Goal: Task Accomplishment & Management: Manage account settings

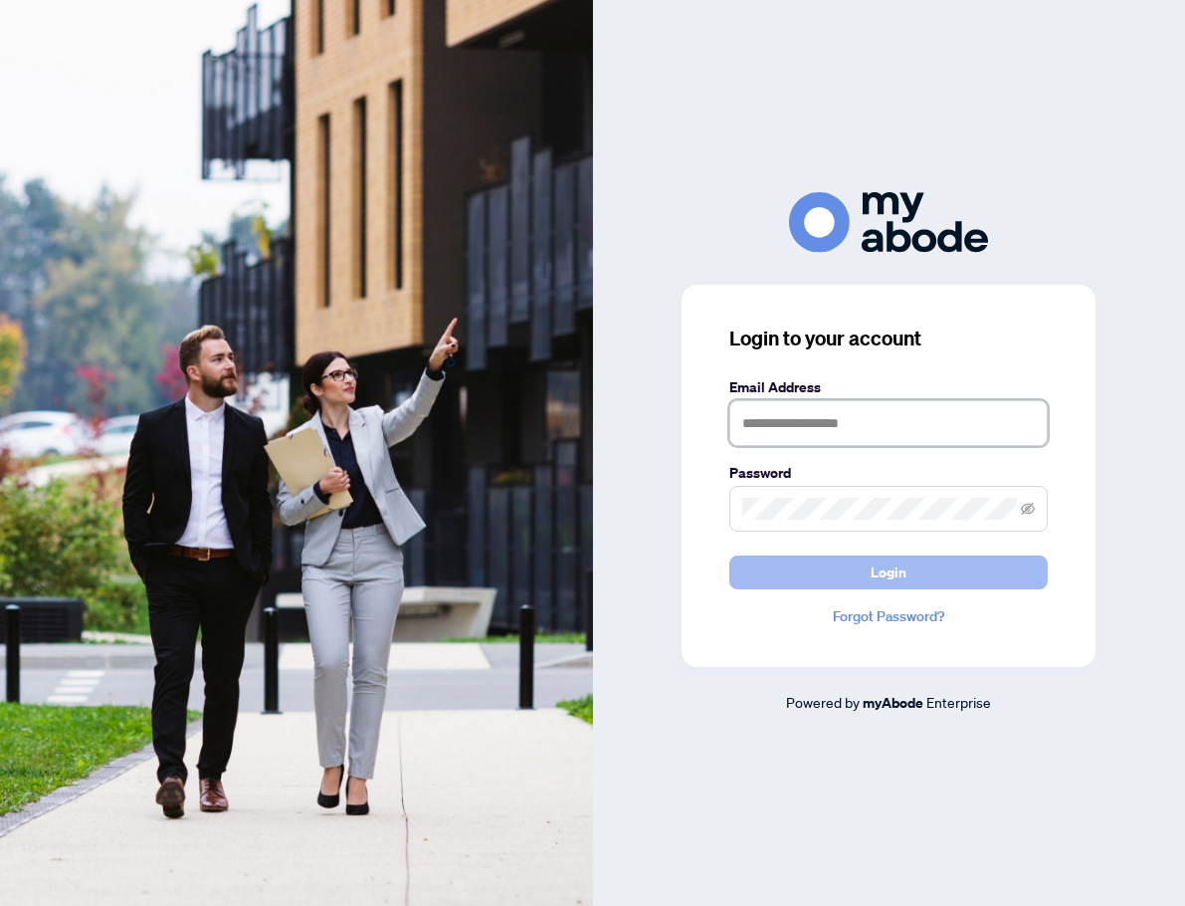
type input "**********"
click at [989, 574] on button "Login" at bounding box center [888, 572] width 318 height 34
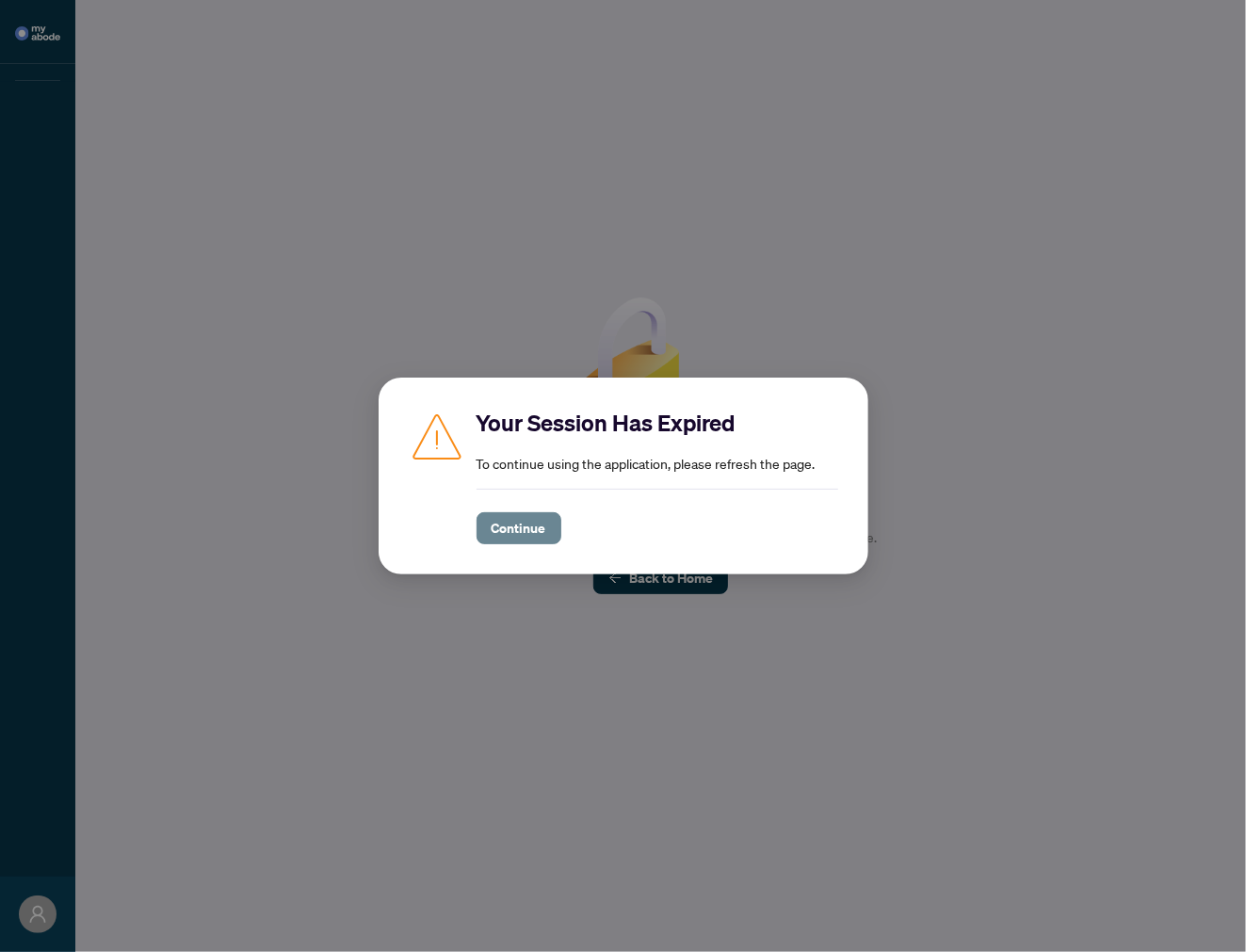
click at [532, 540] on span "Continue" at bounding box center [518, 528] width 55 height 30
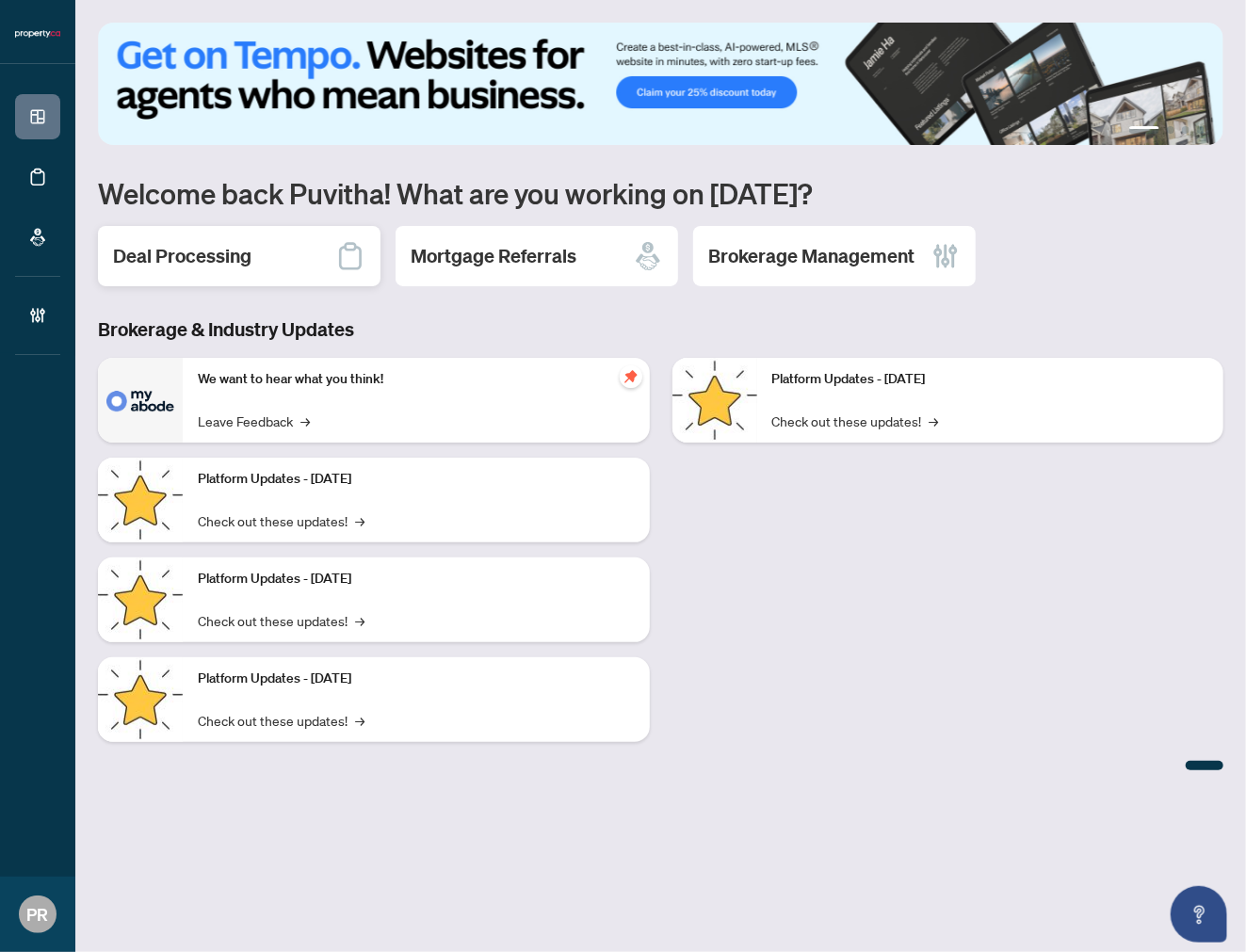
click at [305, 272] on div "Deal Processing" at bounding box center [238, 256] width 283 height 61
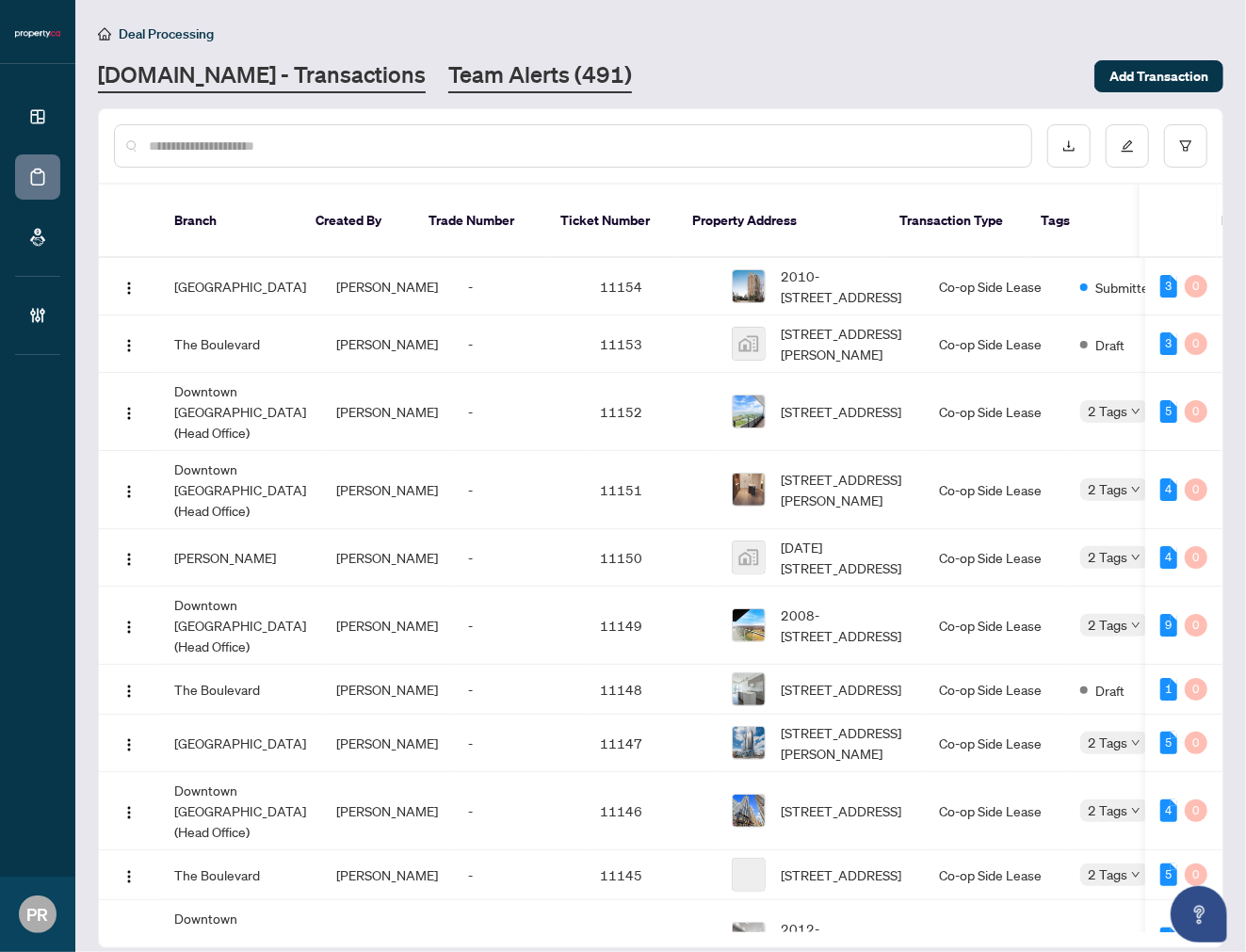
click at [456, 71] on link "Team Alerts (491)" at bounding box center [540, 77] width 184 height 34
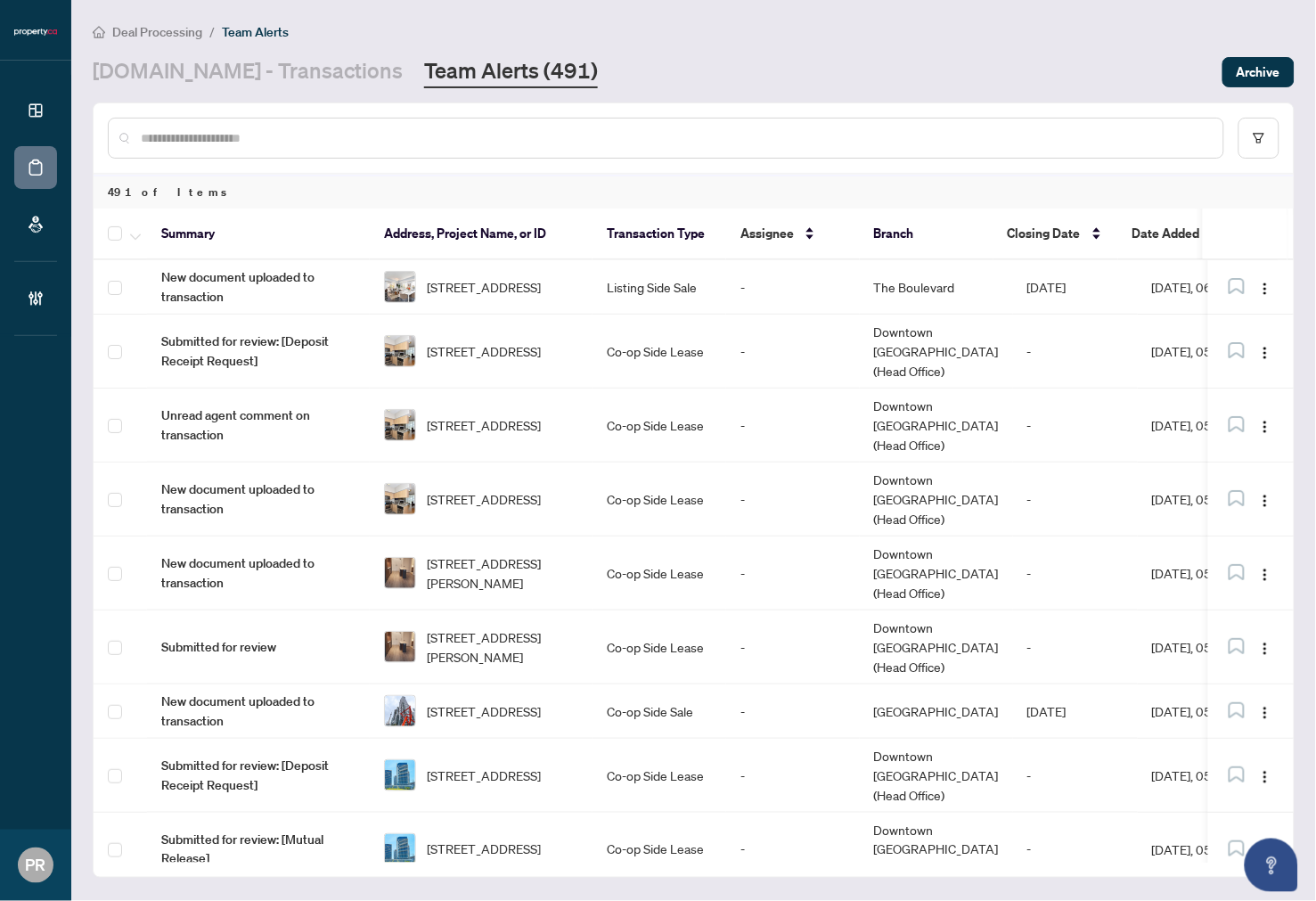
click at [1168, 233] on span "Date Added" at bounding box center [1166, 234] width 68 height 20
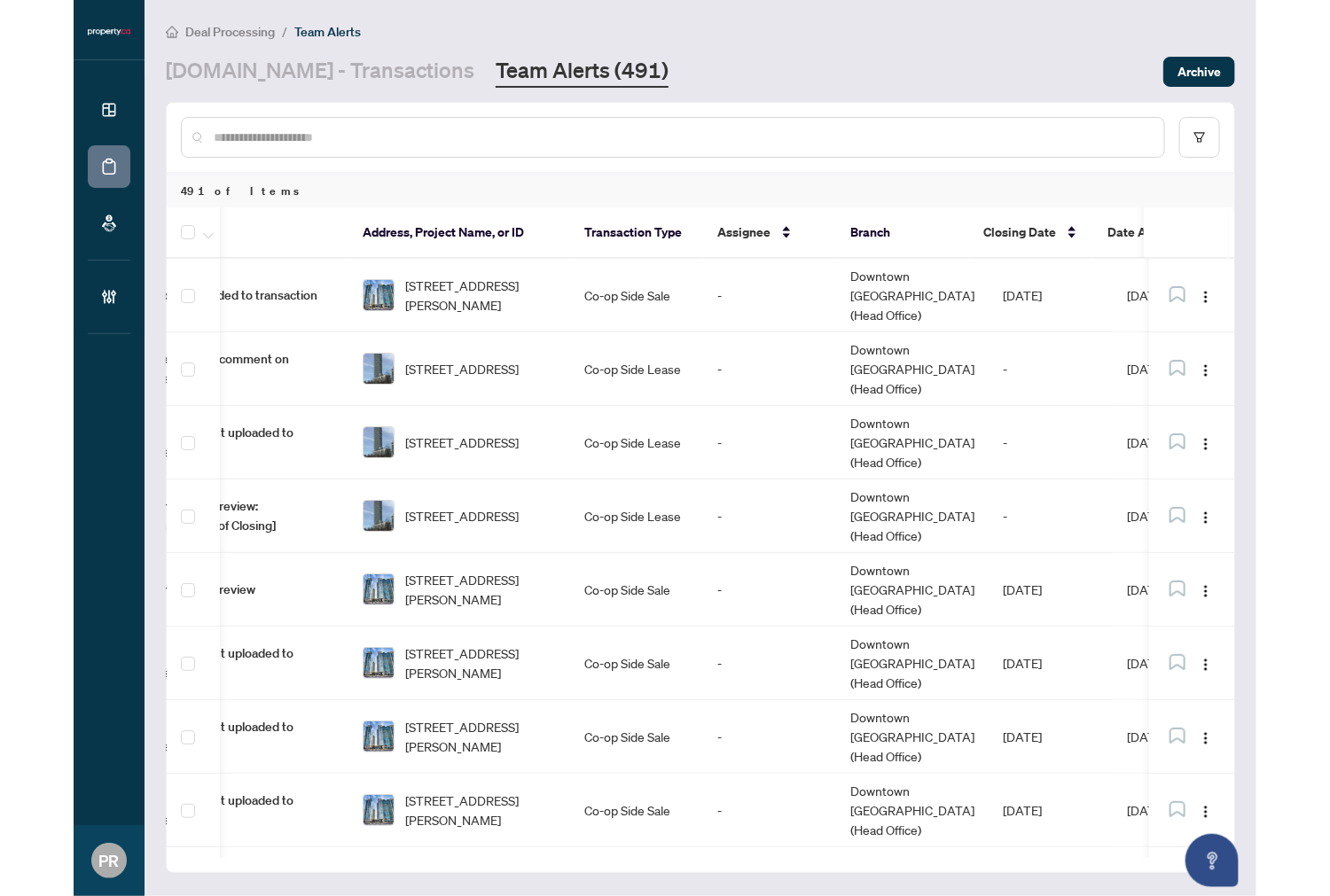
scroll to position [0, 95]
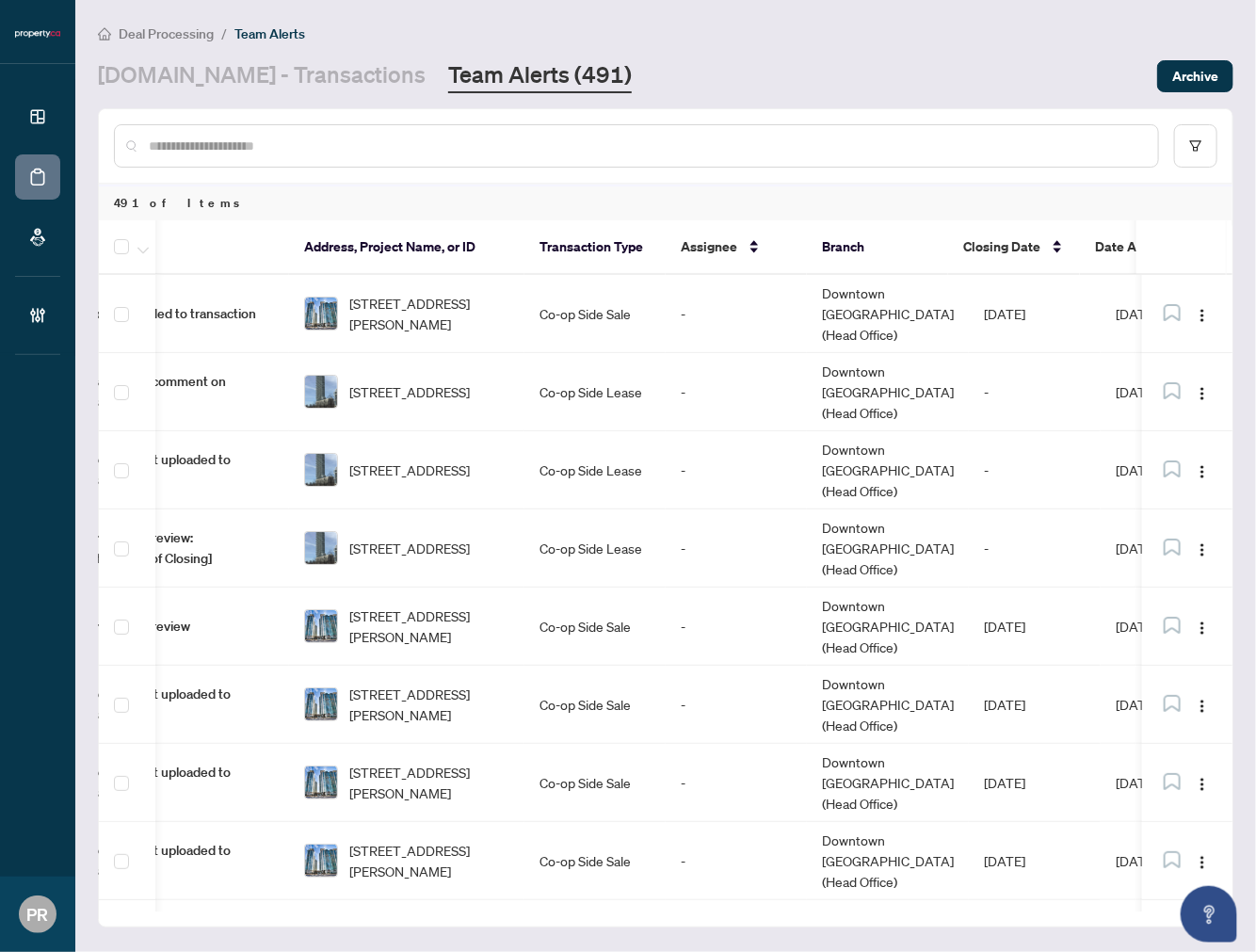
click at [1127, 246] on span "Date Added" at bounding box center [1131, 247] width 72 height 21
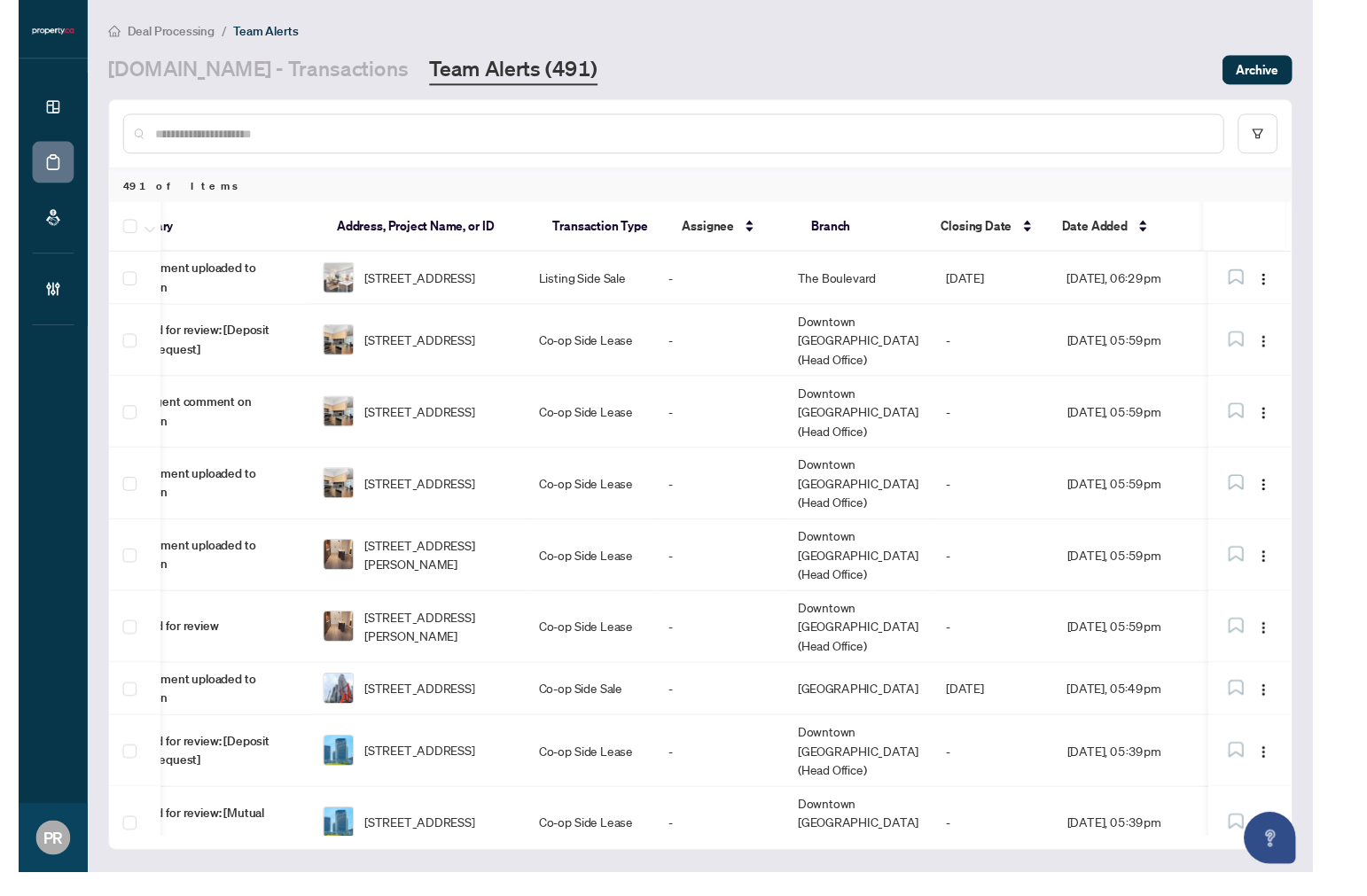
scroll to position [0, 16]
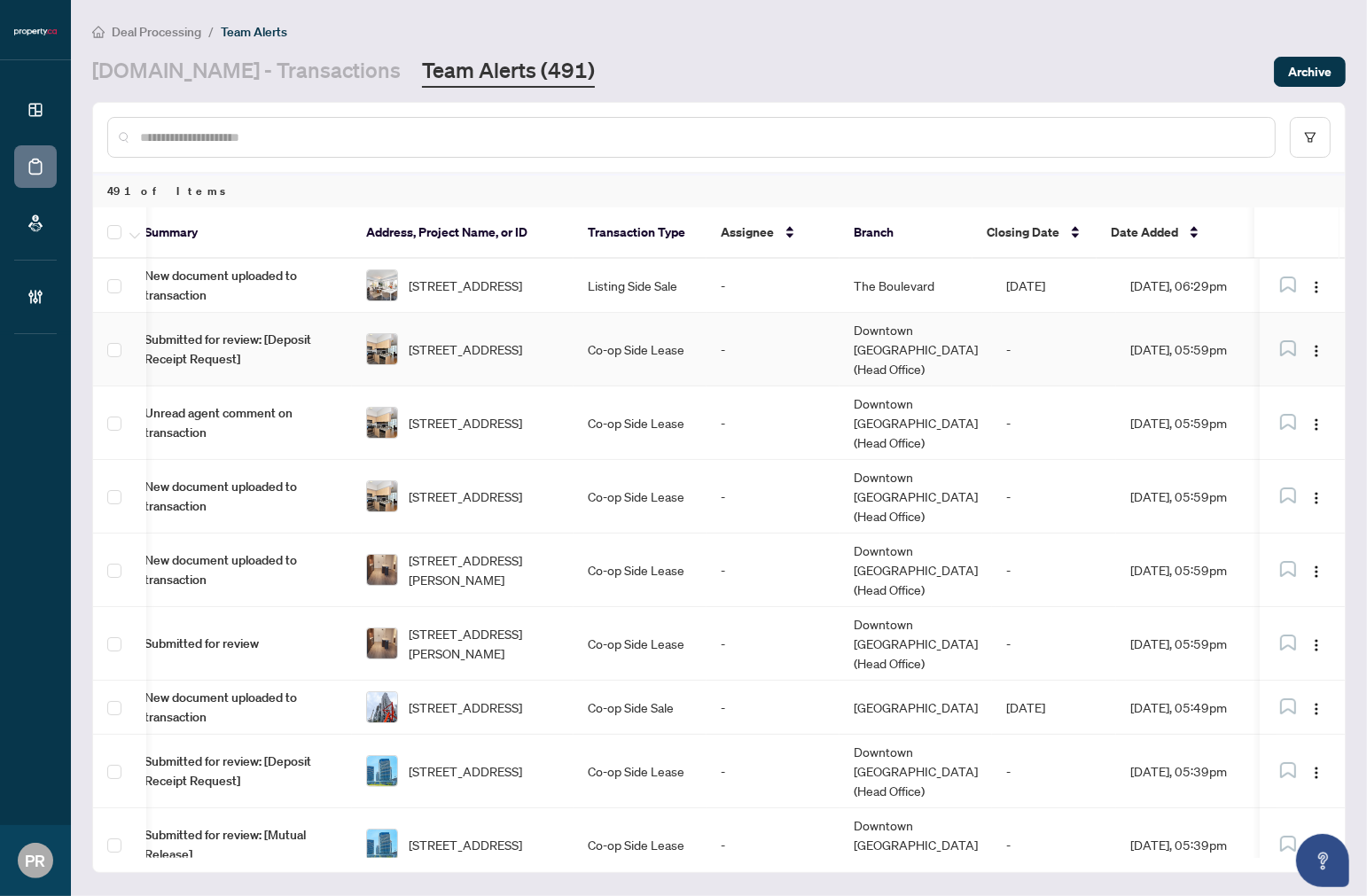
click at [569, 335] on td "657-38 Stadium Rd, Toronto, Ontario M5V 3P4, Canada" at bounding box center [462, 349] width 222 height 74
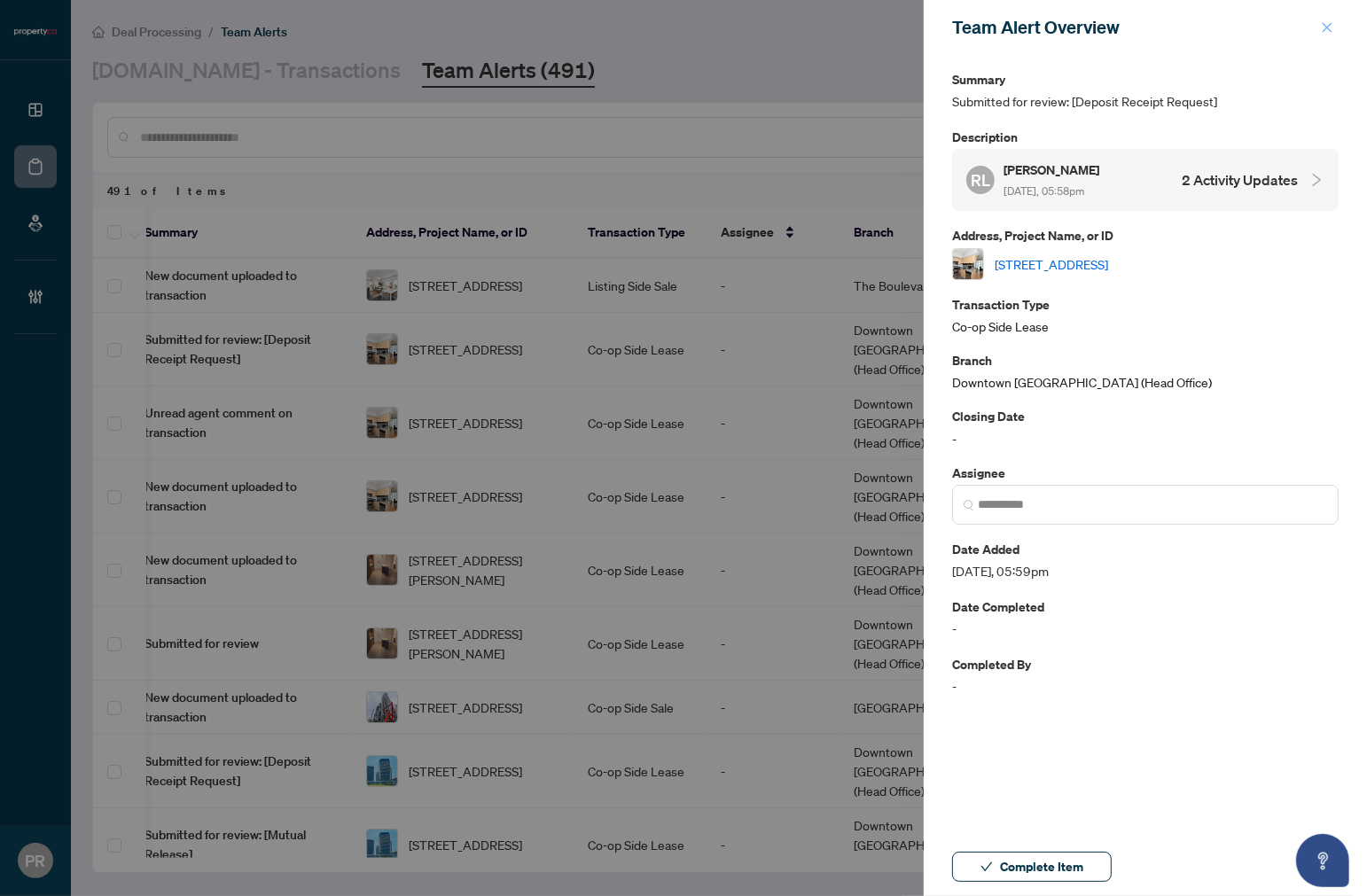
click at [1173, 23] on button "button" at bounding box center [1328, 28] width 23 height 21
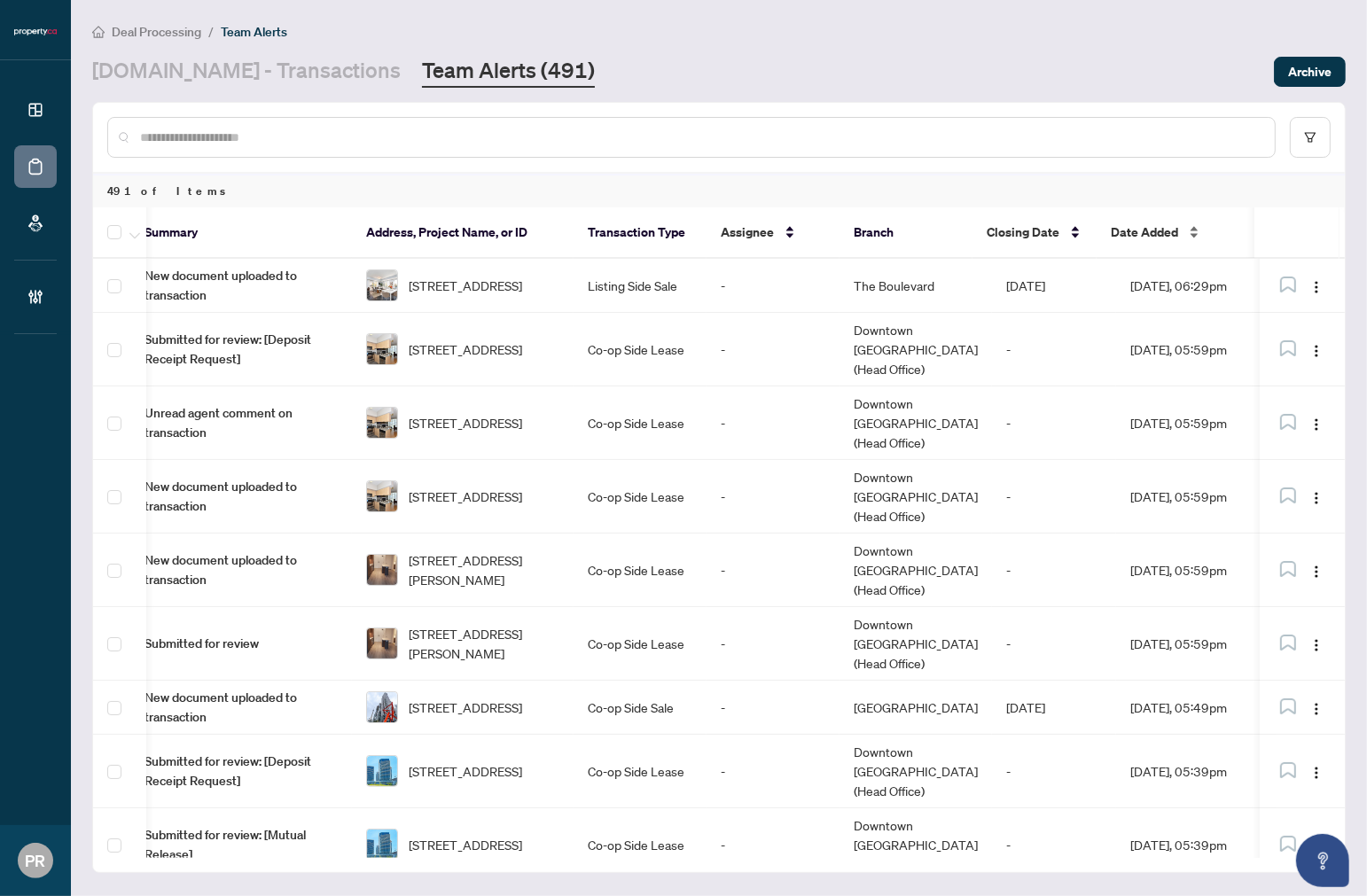
click at [1111, 223] on span "Date Added" at bounding box center [1145, 232] width 68 height 20
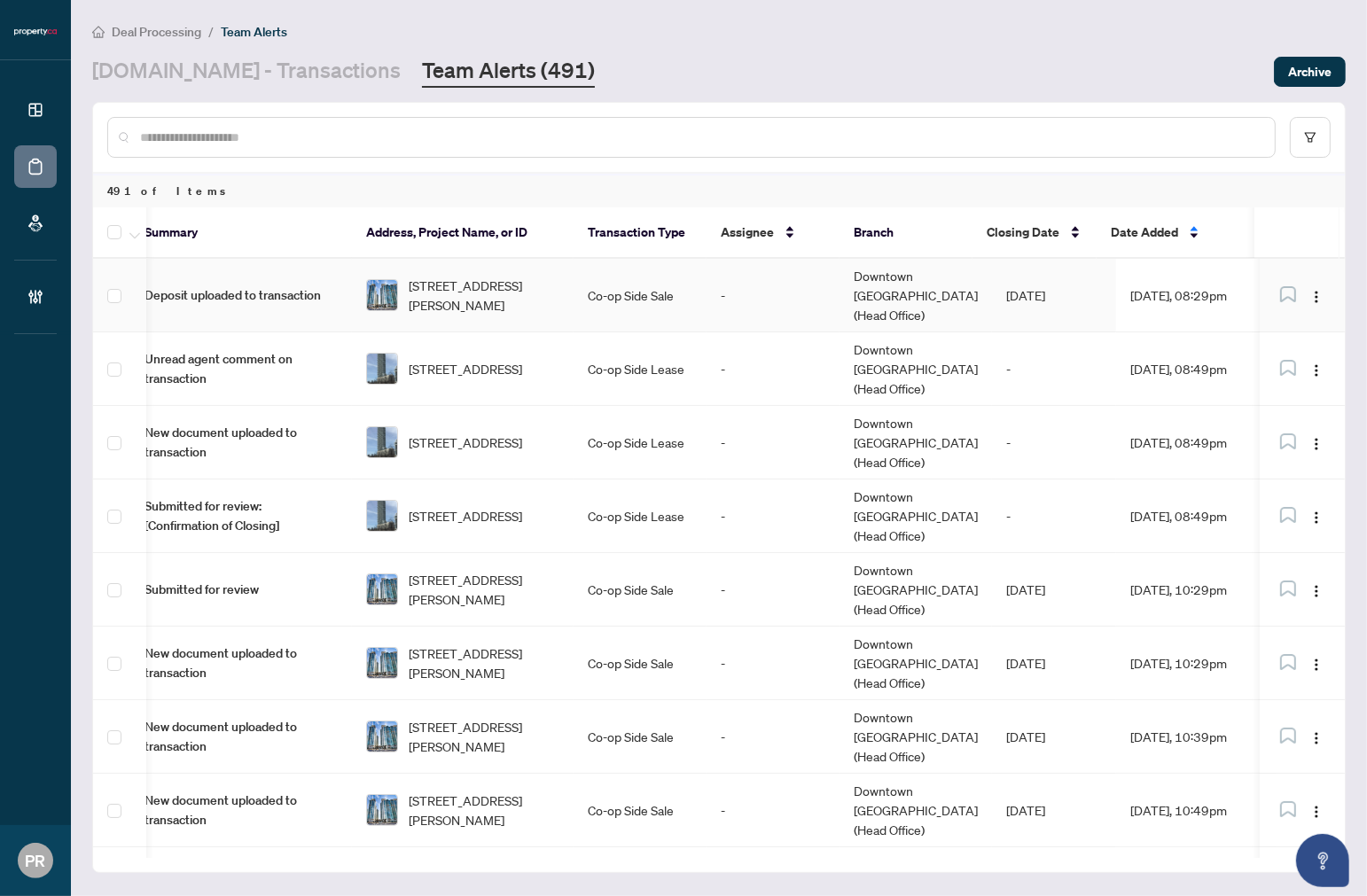
click at [993, 270] on td "[DATE]" at bounding box center [1054, 296] width 124 height 74
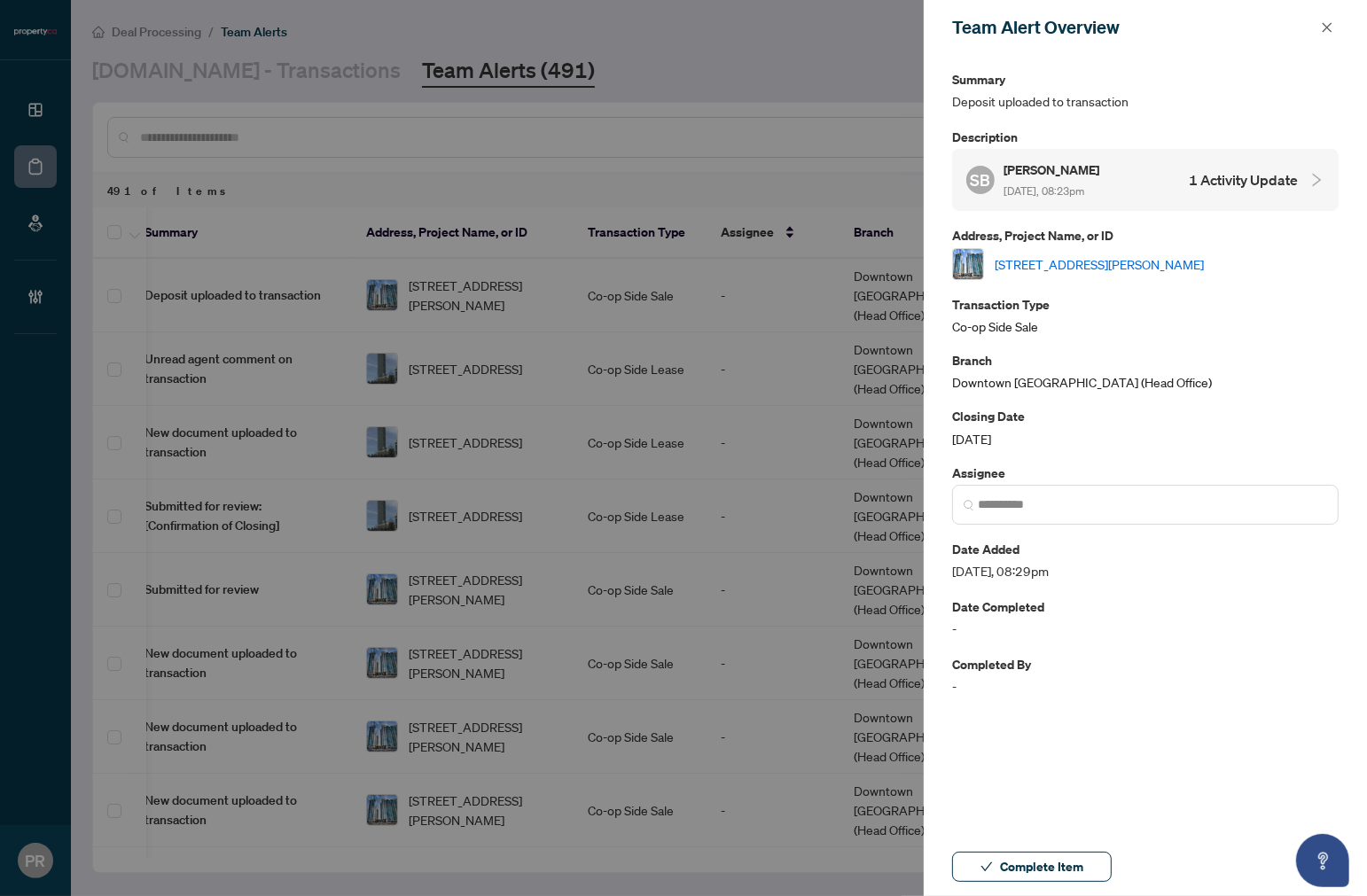
click at [1101, 261] on link "2115-35 Bales Ave, Toronto, Ontario M2N 4S9, Canada" at bounding box center [1100, 265] width 209 height 20
click at [1173, 20] on span "button" at bounding box center [1328, 28] width 12 height 29
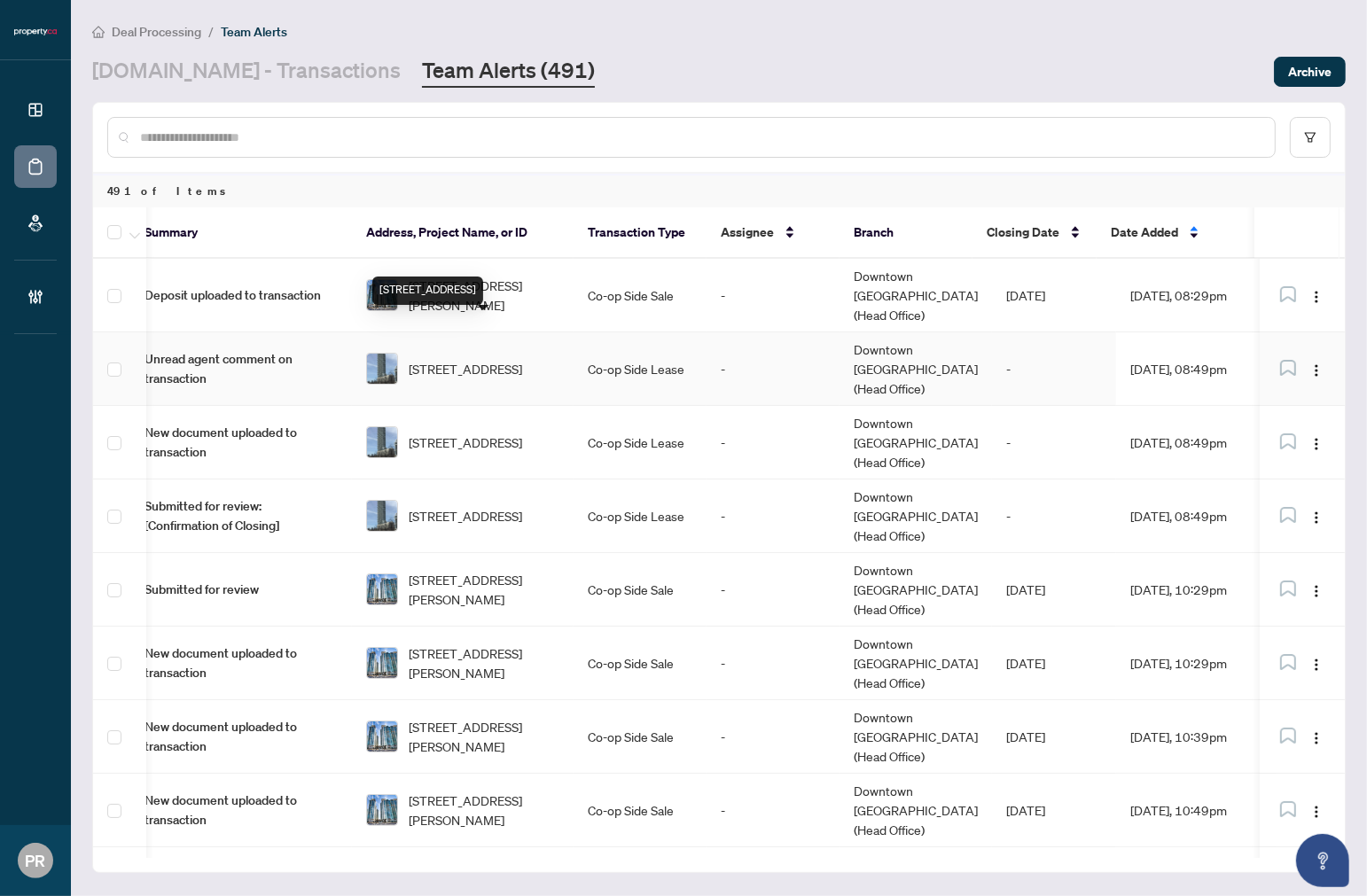
click at [561, 342] on td "820-12 Bonnycastle St, Toronto, Ontario M5A 3Y4, Canada" at bounding box center [462, 369] width 222 height 74
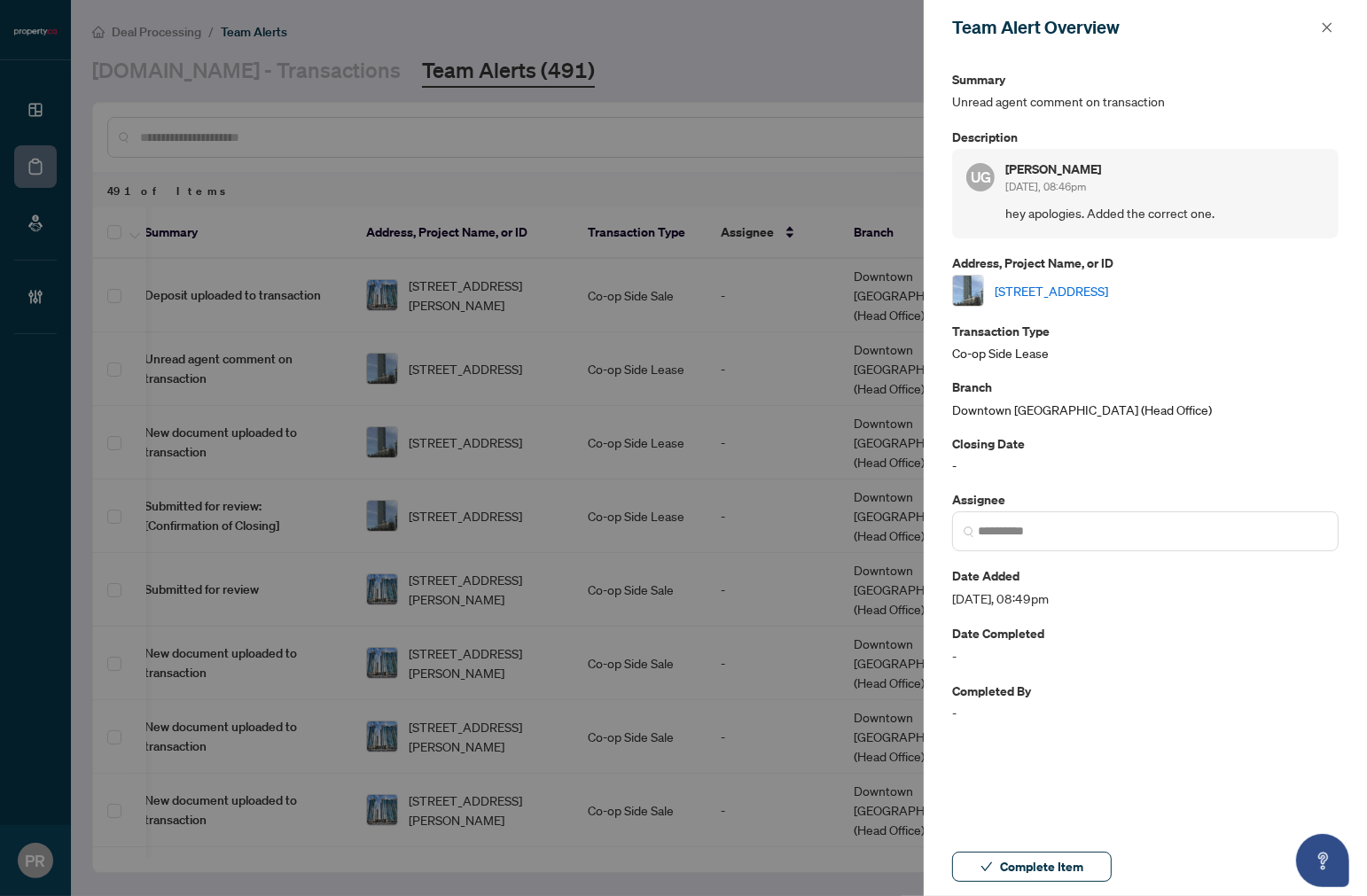
click at [1094, 289] on link "820-12 Bonnycastle St, Toronto, Ontario M5A 3Y4, Canada" at bounding box center [1052, 290] width 113 height 20
click at [1173, 36] on span "button" at bounding box center [1328, 28] width 12 height 29
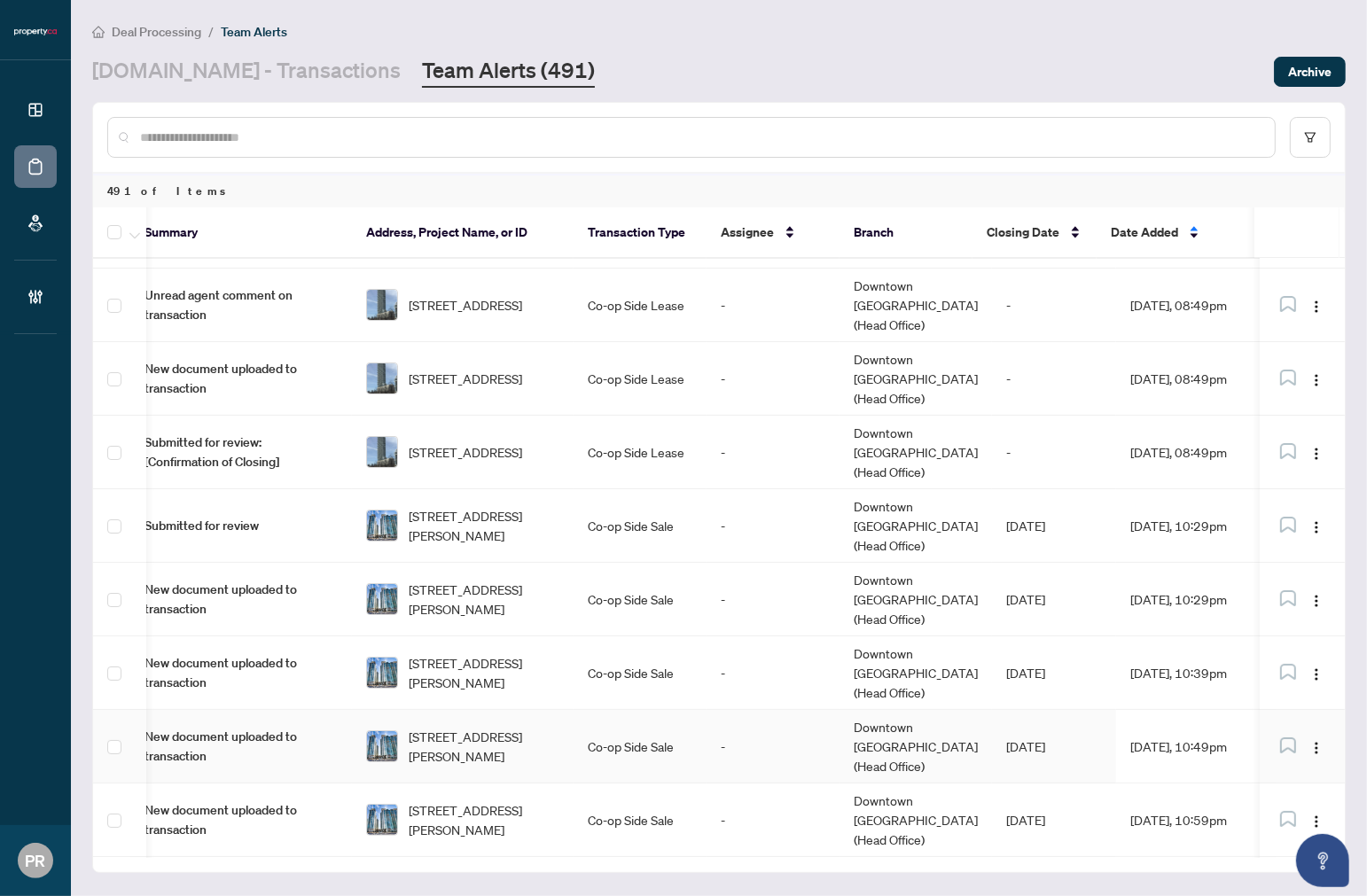
scroll to position [98, 16]
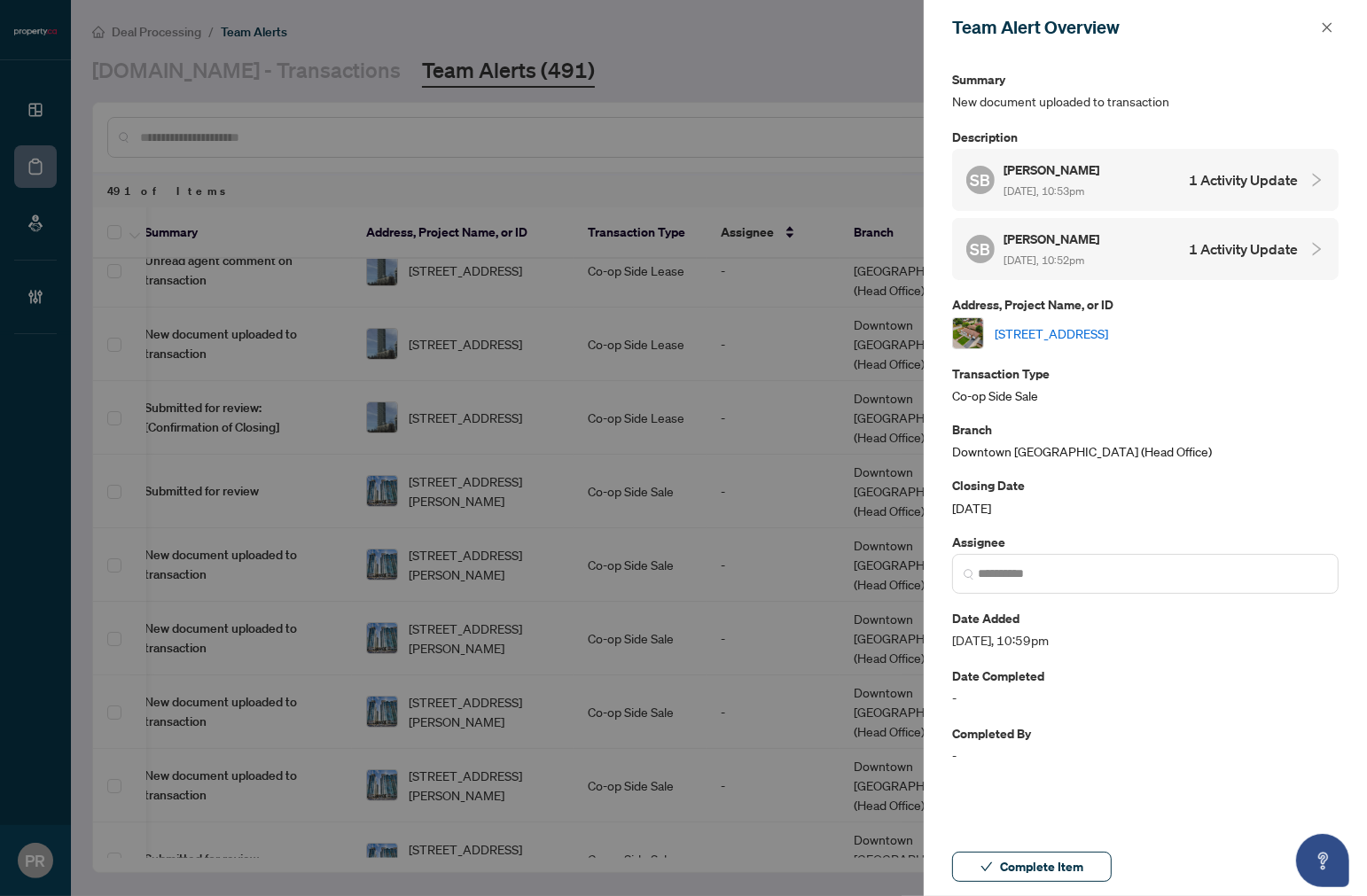
click at [1109, 333] on link "52 Ivorwood Cres, Toronto, Ontario M1R 2X4, Canada" at bounding box center [1052, 333] width 113 height 20
click at [1173, 30] on icon "close" at bounding box center [1328, 27] width 10 height 10
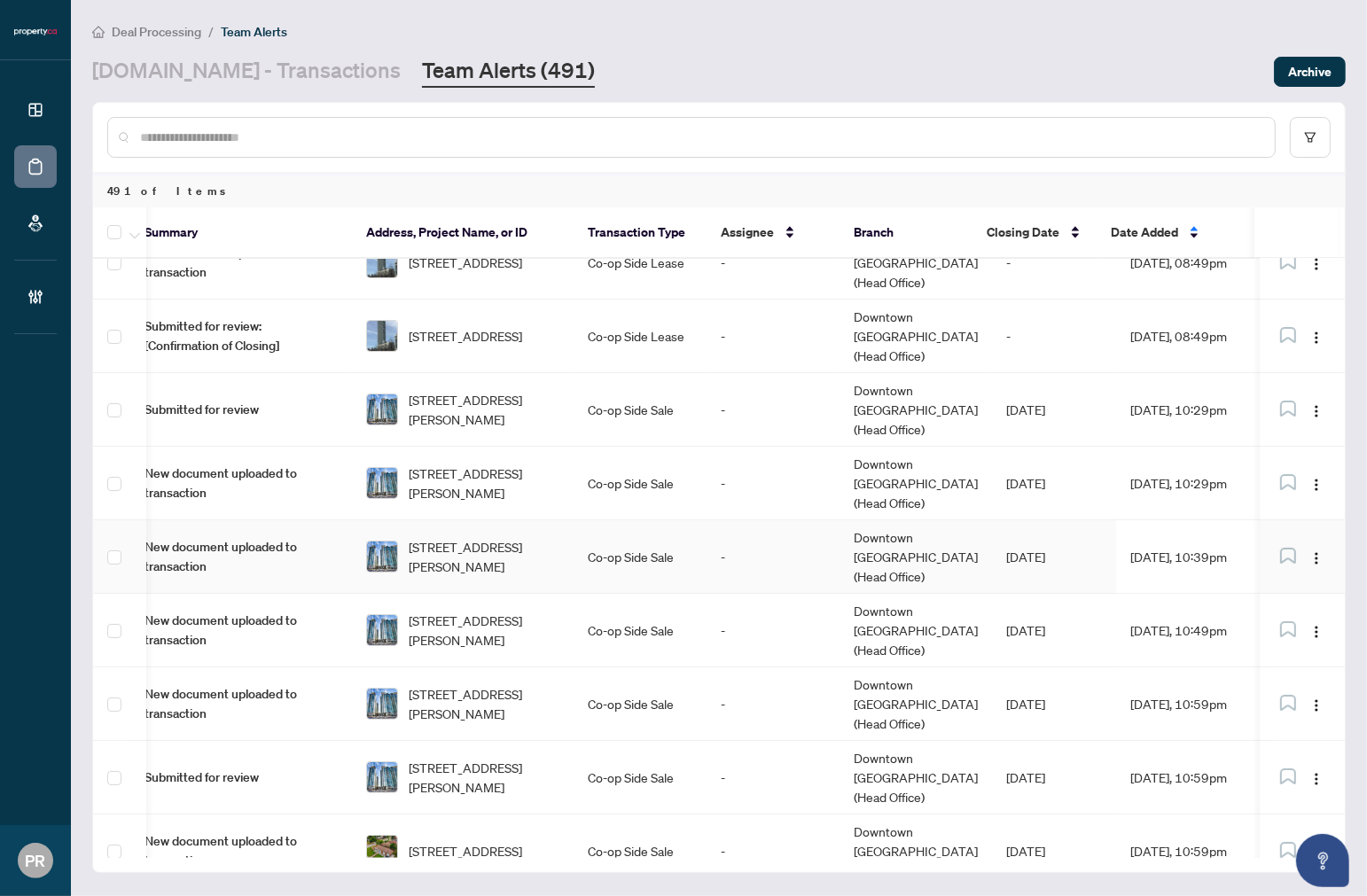
scroll to position [197, 16]
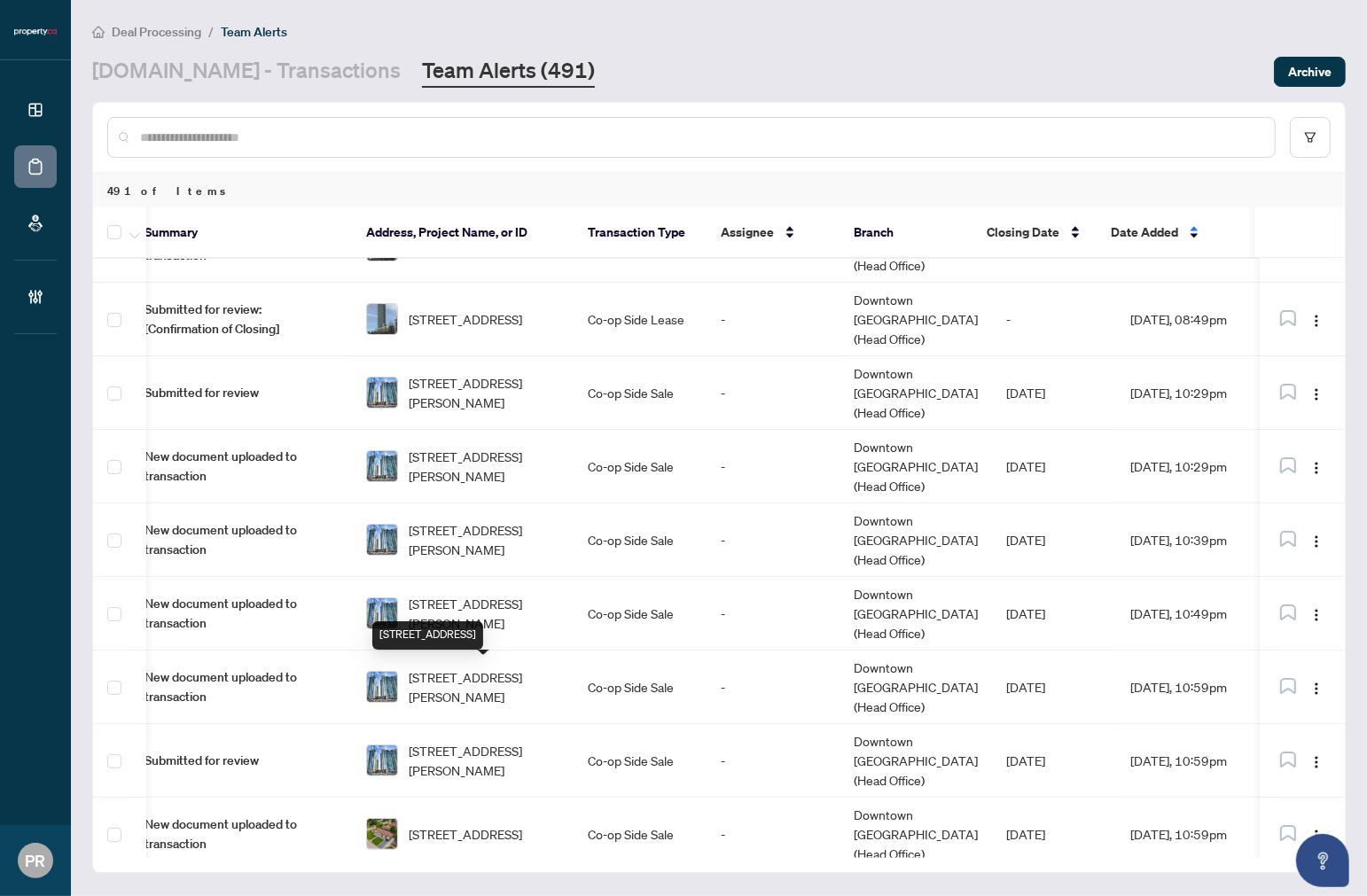
click at [500, 895] on span "2210-238 Simcoe St, Toronto, Ontario M5T 0E2, Canada" at bounding box center [465, 908] width 113 height 20
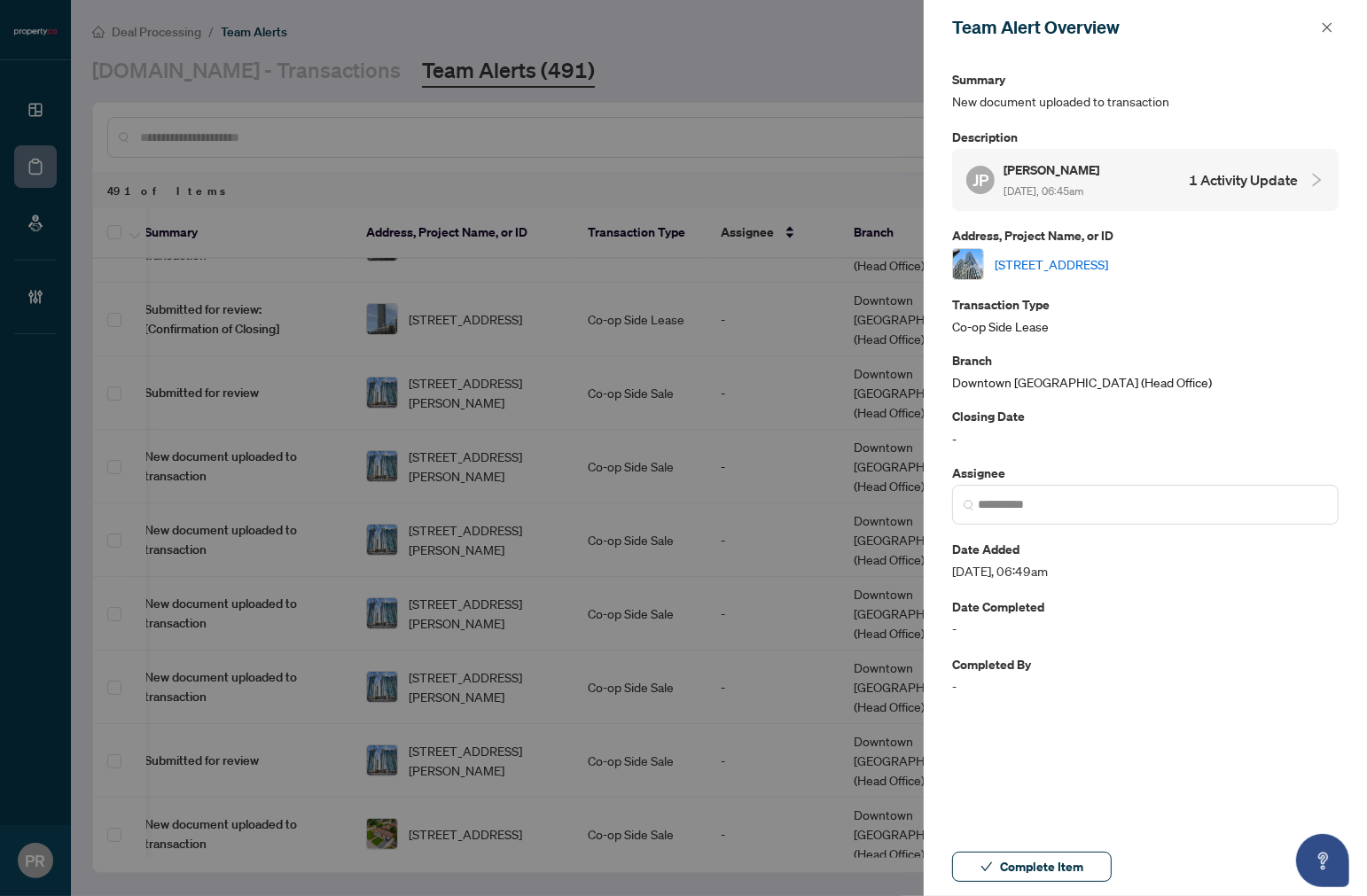
click at [1146, 241] on p "Address, Project Name, or ID" at bounding box center [1146, 235] width 387 height 20
click at [1109, 260] on link "2210-238 Simcoe St, Toronto, Ontario M5T 0E2, Canada" at bounding box center [1052, 265] width 113 height 20
click at [1173, 22] on icon "close" at bounding box center [1328, 28] width 12 height 12
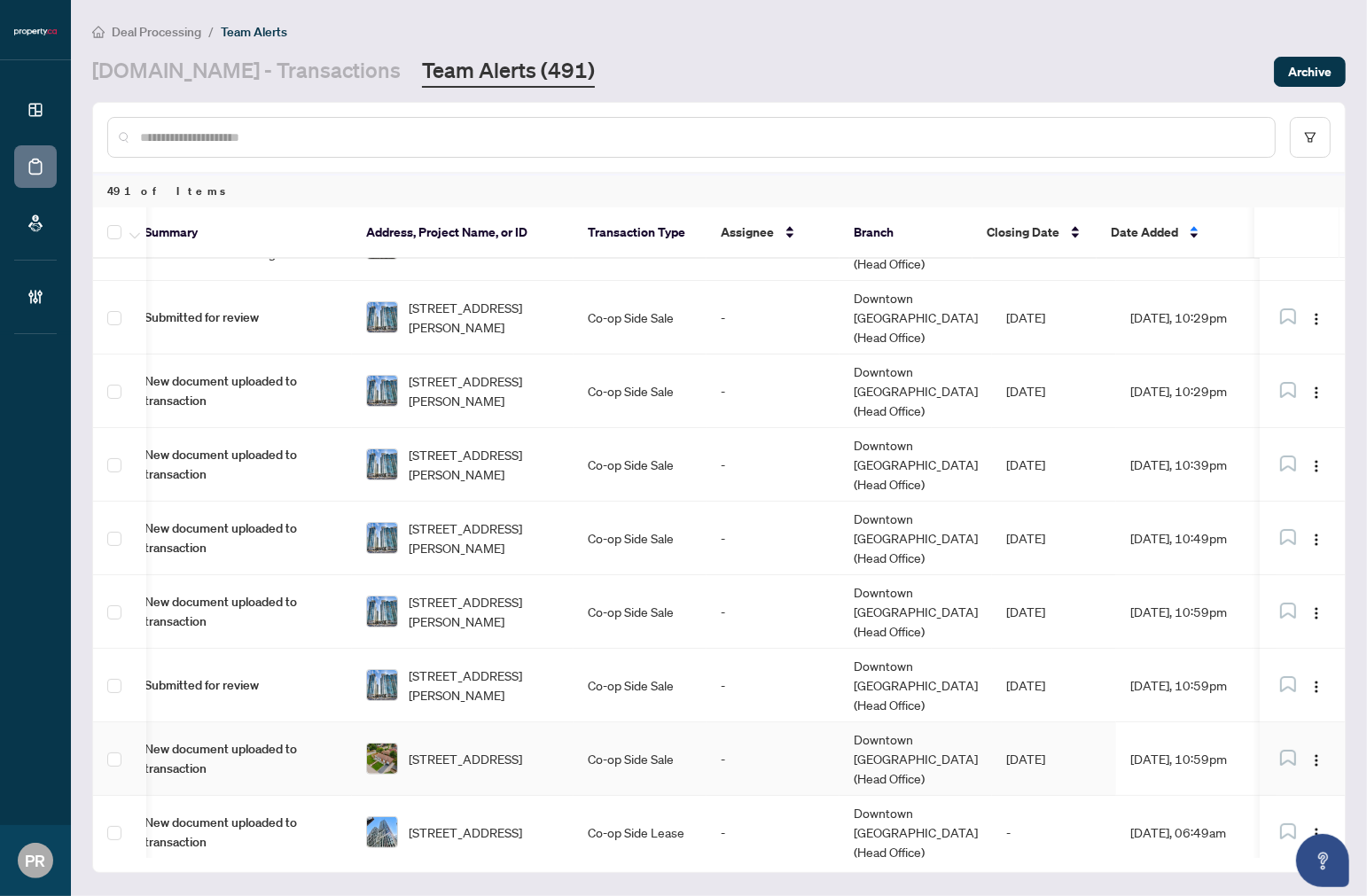
scroll to position [394, 16]
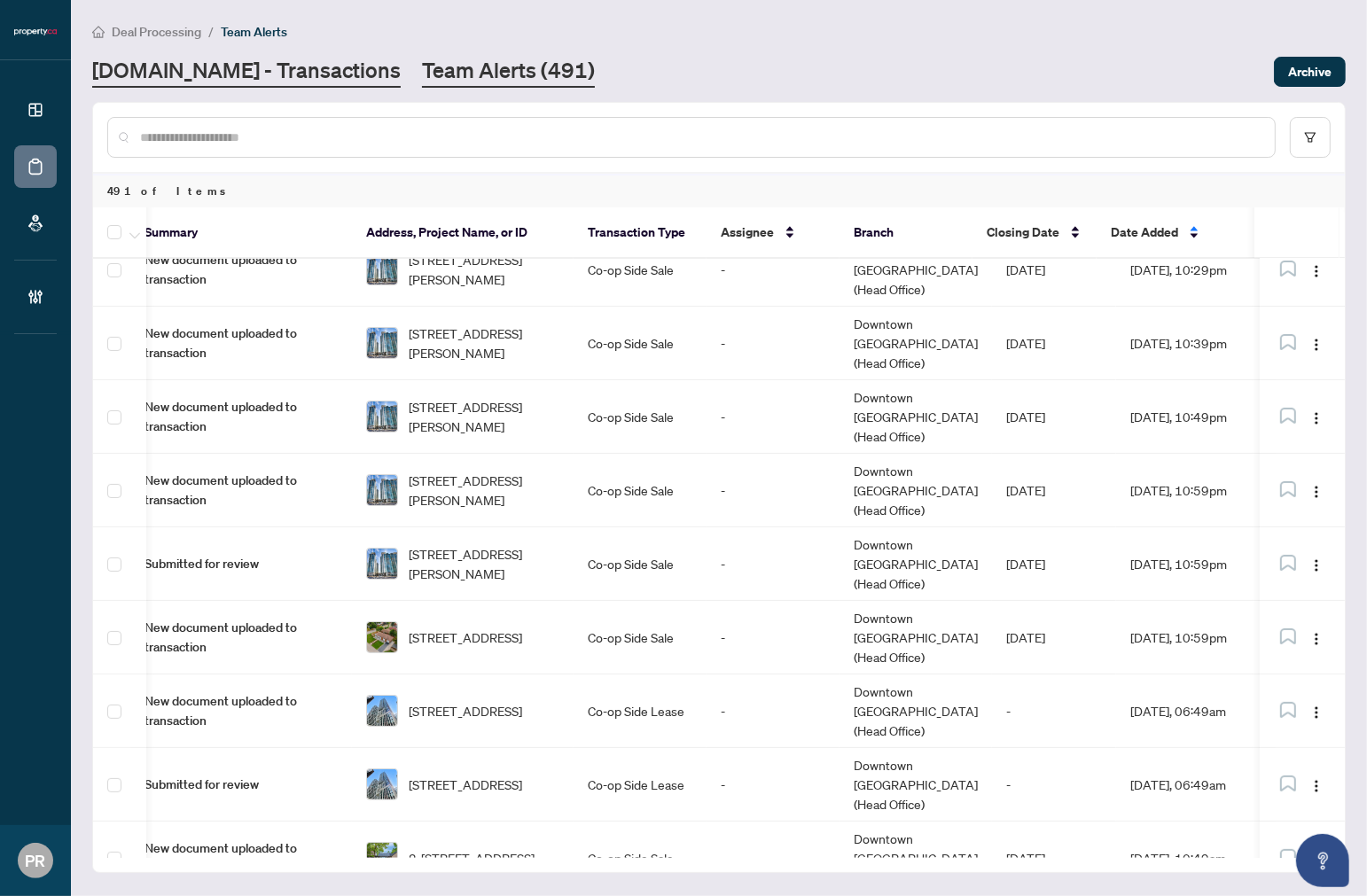
click at [273, 67] on link "Property.ca - Transactions" at bounding box center [246, 72] width 308 height 32
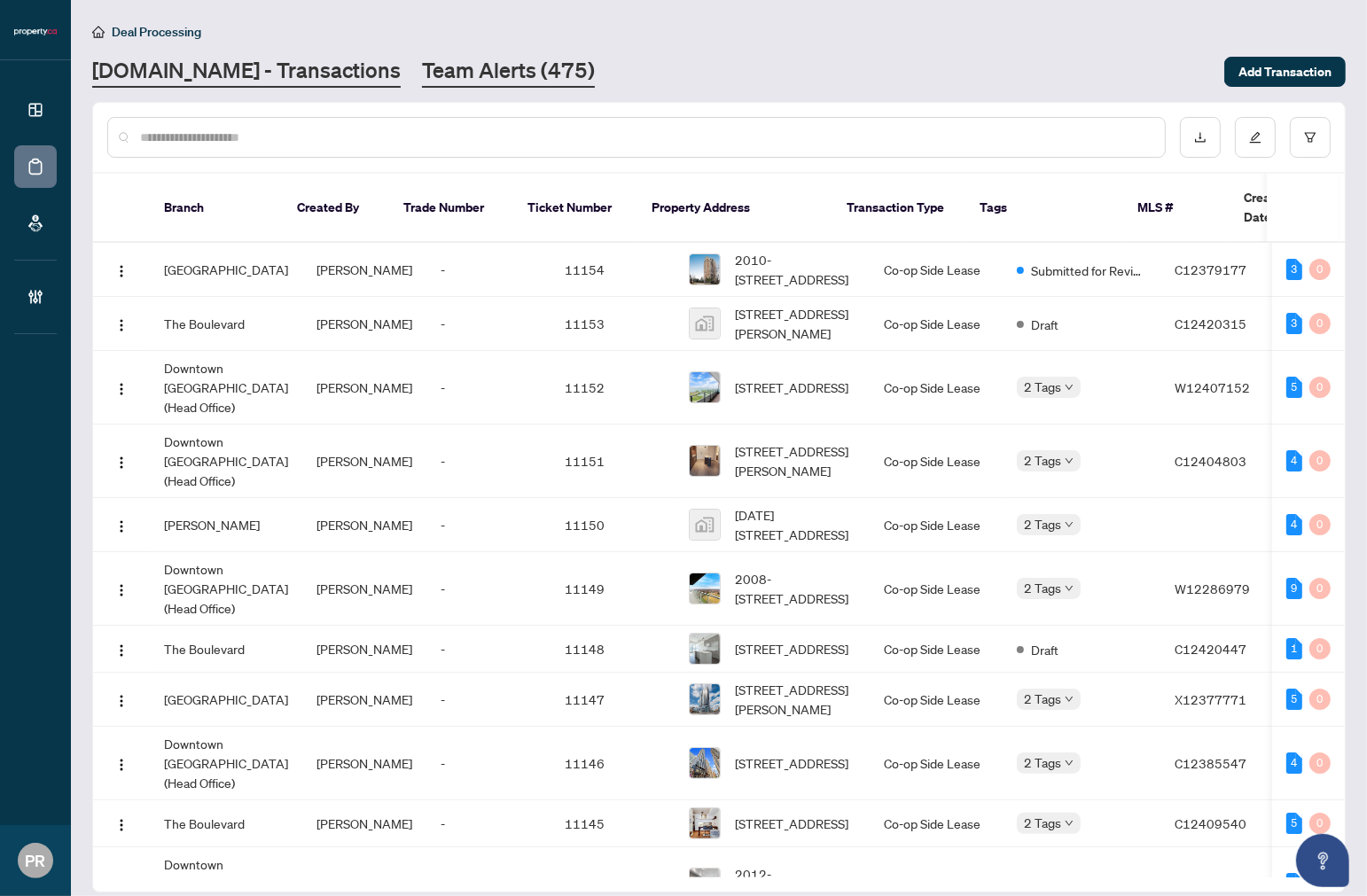
click at [422, 75] on link "Team Alerts (475)" at bounding box center [509, 72] width 173 height 32
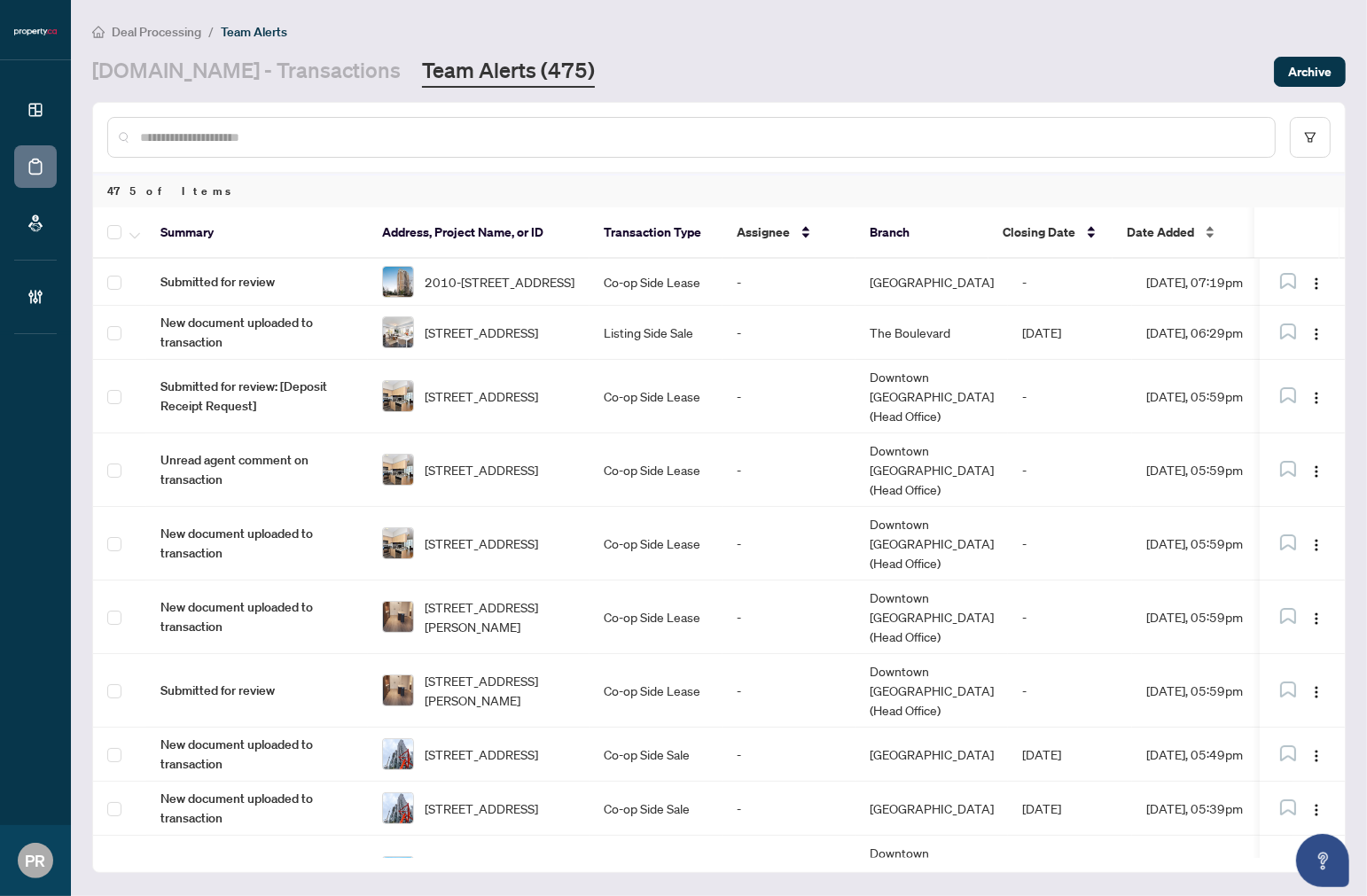
click at [1173, 228] on span "Date Added" at bounding box center [1161, 232] width 68 height 20
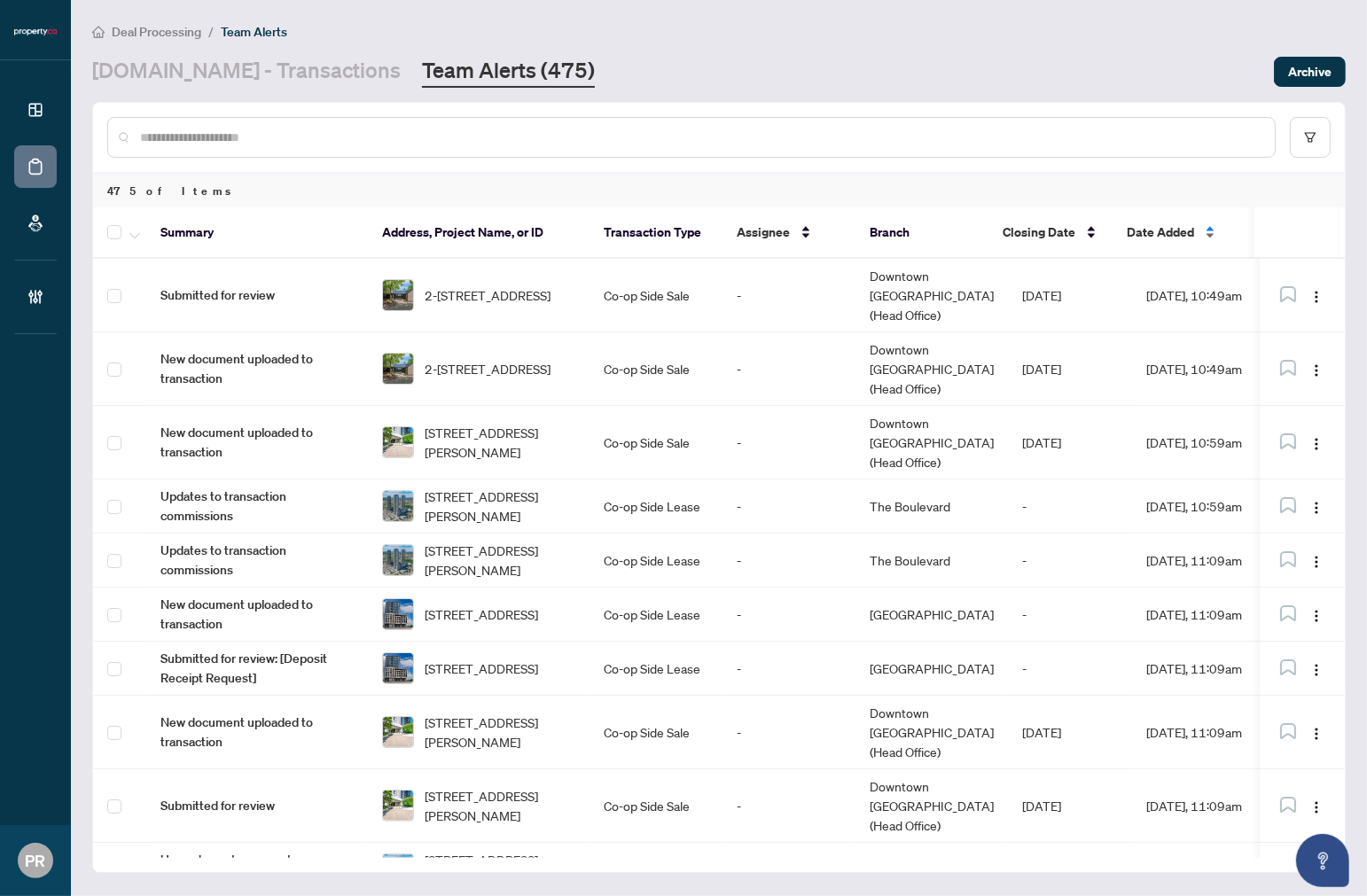
click at [1173, 228] on span "Date Added" at bounding box center [1161, 232] width 68 height 20
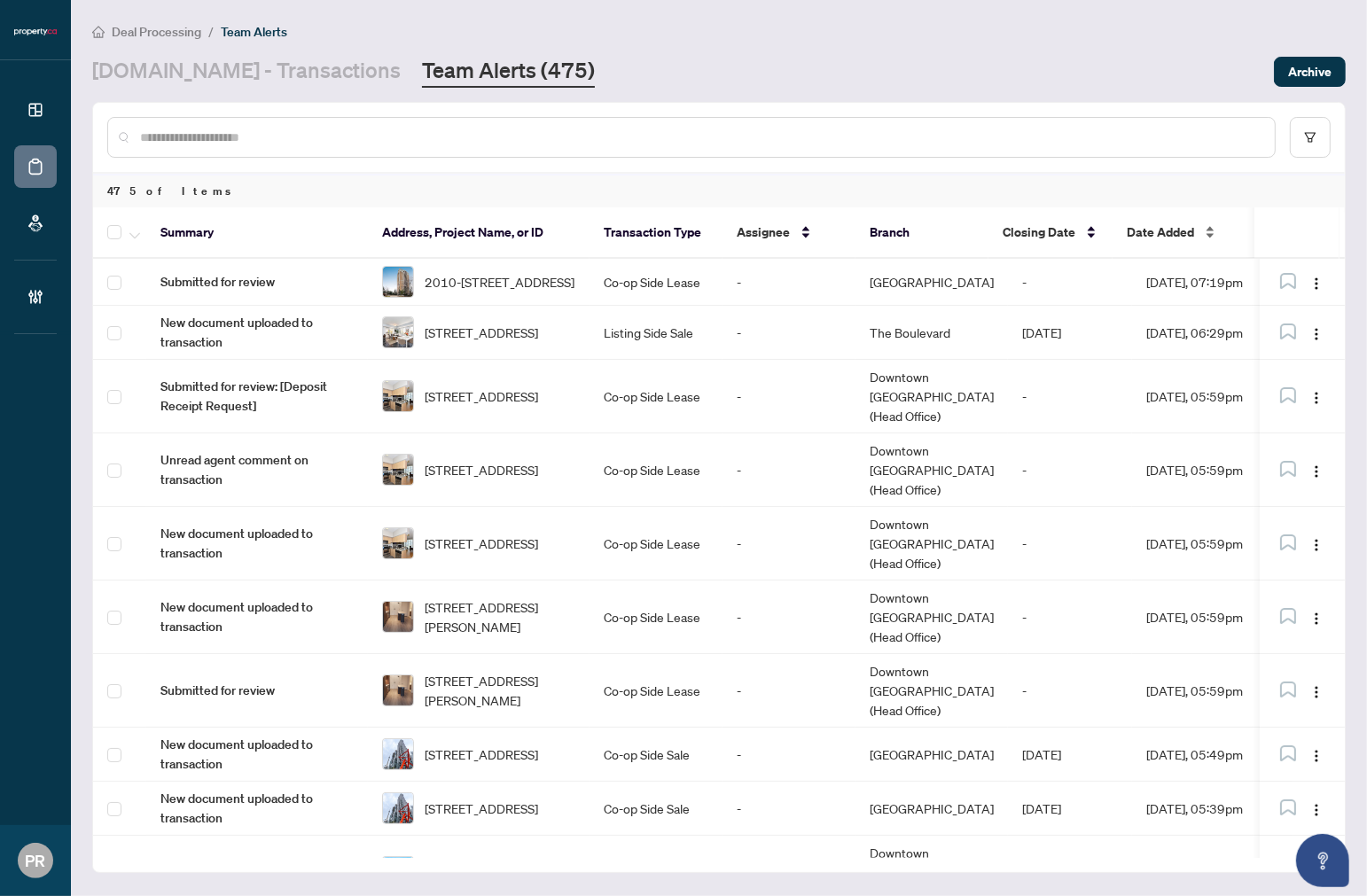
click at [1173, 228] on span "Date Added" at bounding box center [1161, 232] width 68 height 20
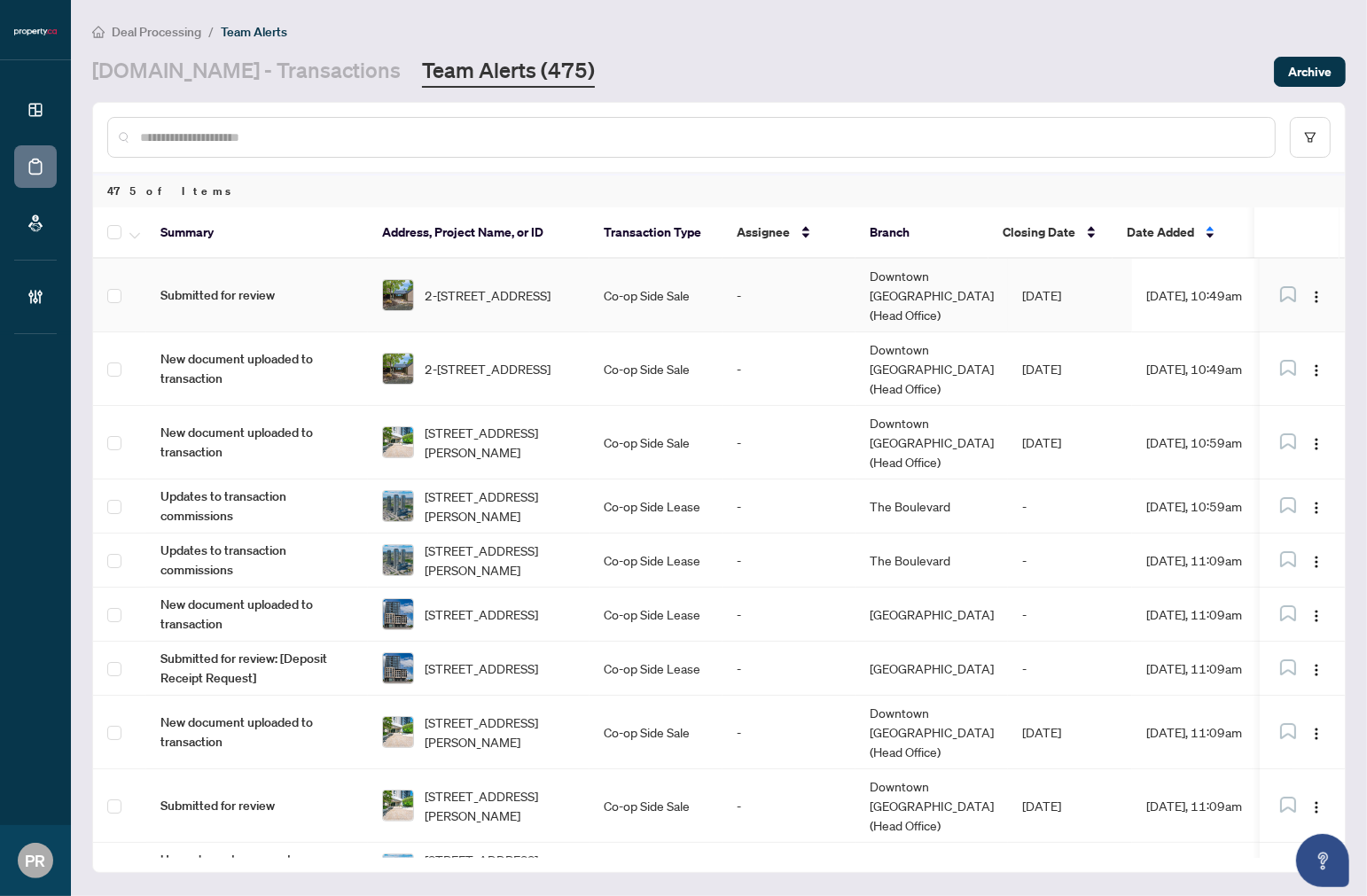
click at [544, 285] on span "2-1053 Brackenrig Rd, Muskoka Lakes, Ontario P0B 1M0, Canada" at bounding box center [487, 295] width 126 height 20
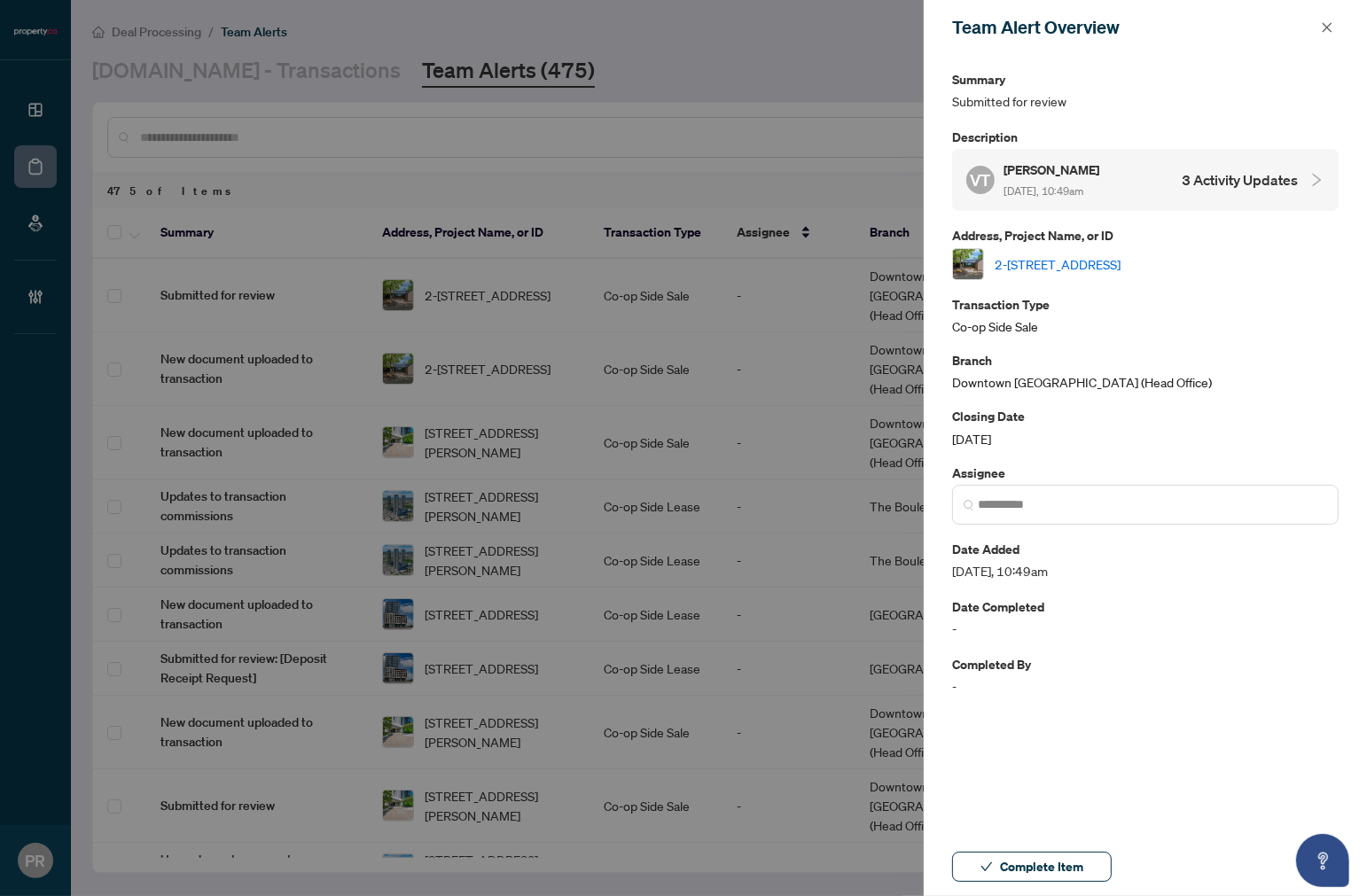
click at [1089, 257] on link "2-1053 Brackenrig Rd, Muskoka Lakes, Ontario P0B 1M0, Canada" at bounding box center [1058, 265] width 126 height 20
click at [1173, 29] on icon "close" at bounding box center [1328, 28] width 12 height 12
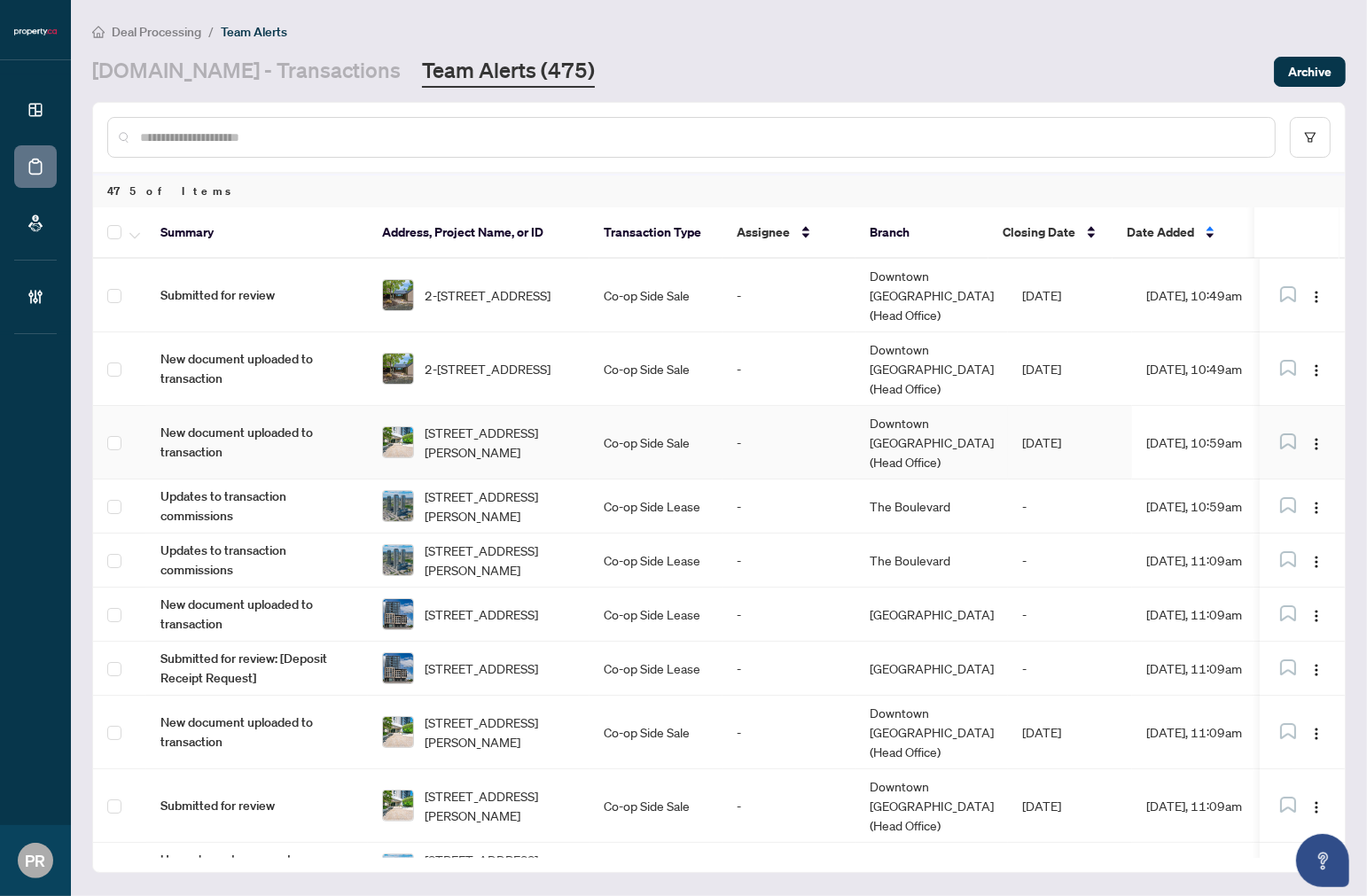
click at [617, 406] on td "Co-op Side Sale" at bounding box center [656, 443] width 133 height 74
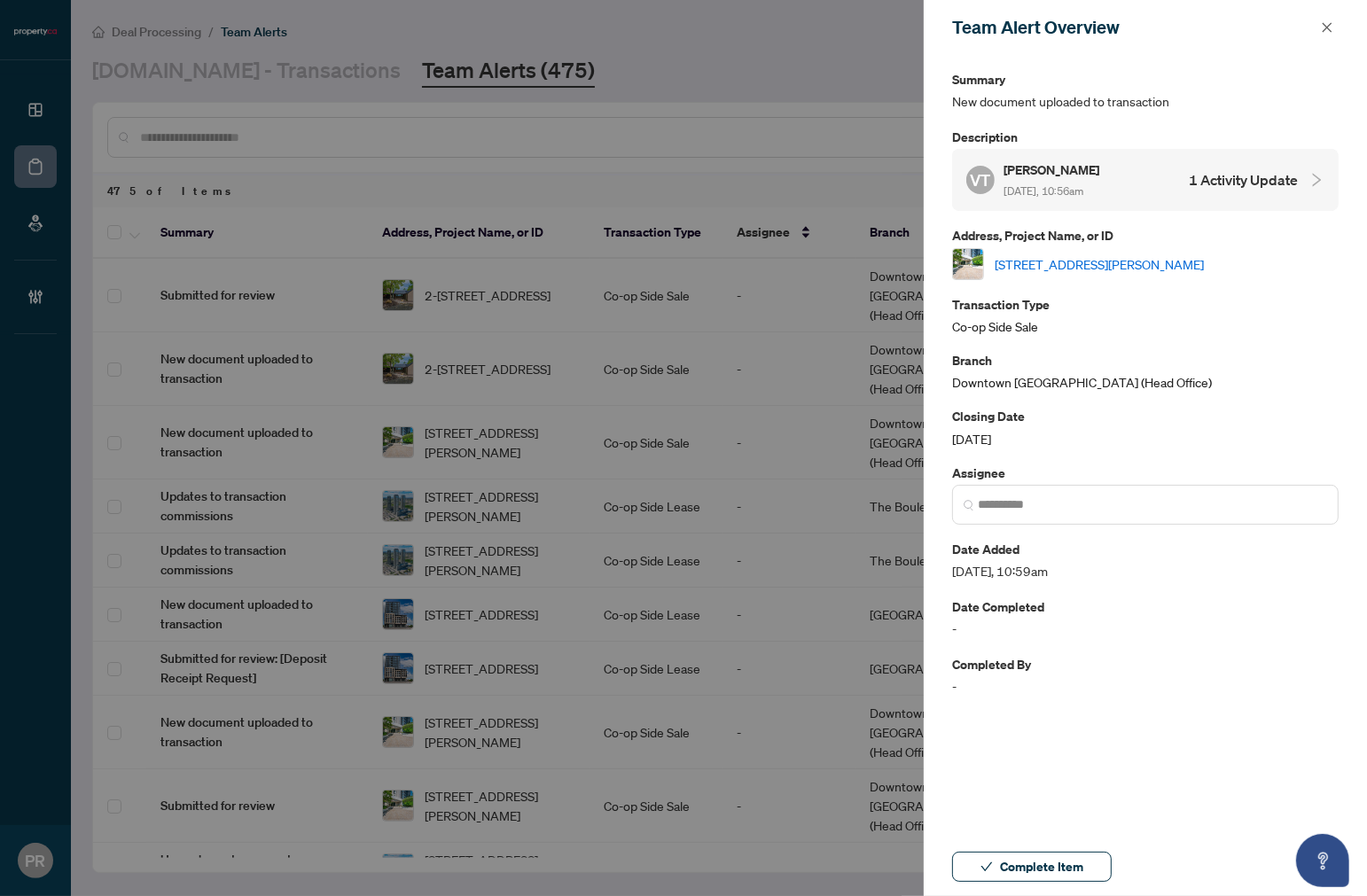
click at [1131, 261] on link "206-30 Holly St, Toronto, Ontario M4S 3C2, Canada" at bounding box center [1100, 265] width 209 height 20
click at [1173, 19] on span "button" at bounding box center [1328, 28] width 12 height 29
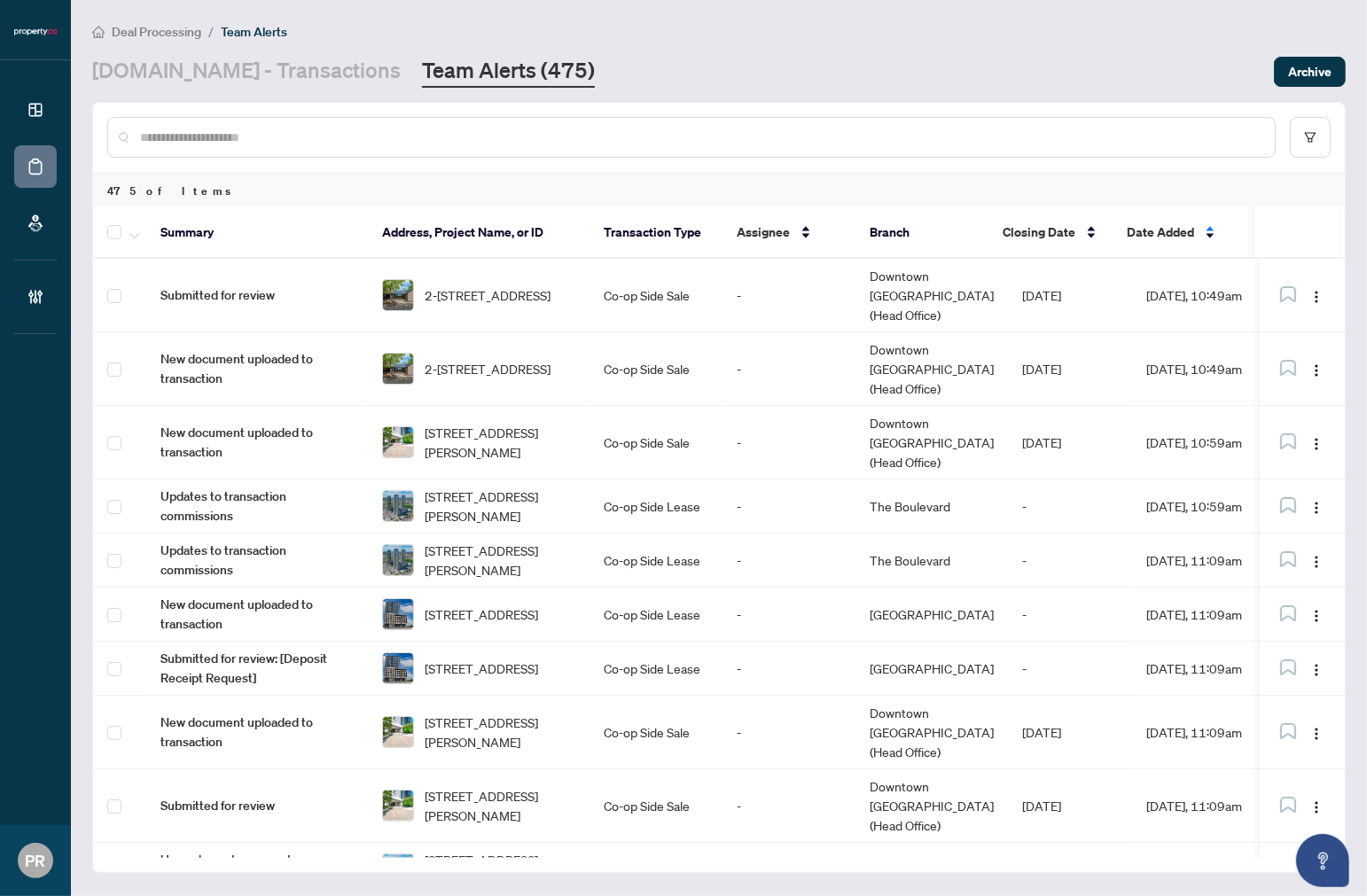
drag, startPoint x: 311, startPoint y: 84, endPoint x: 415, endPoint y: 90, distance: 104.2
click at [311, 84] on link "Property.ca - Transactions" at bounding box center [246, 72] width 308 height 32
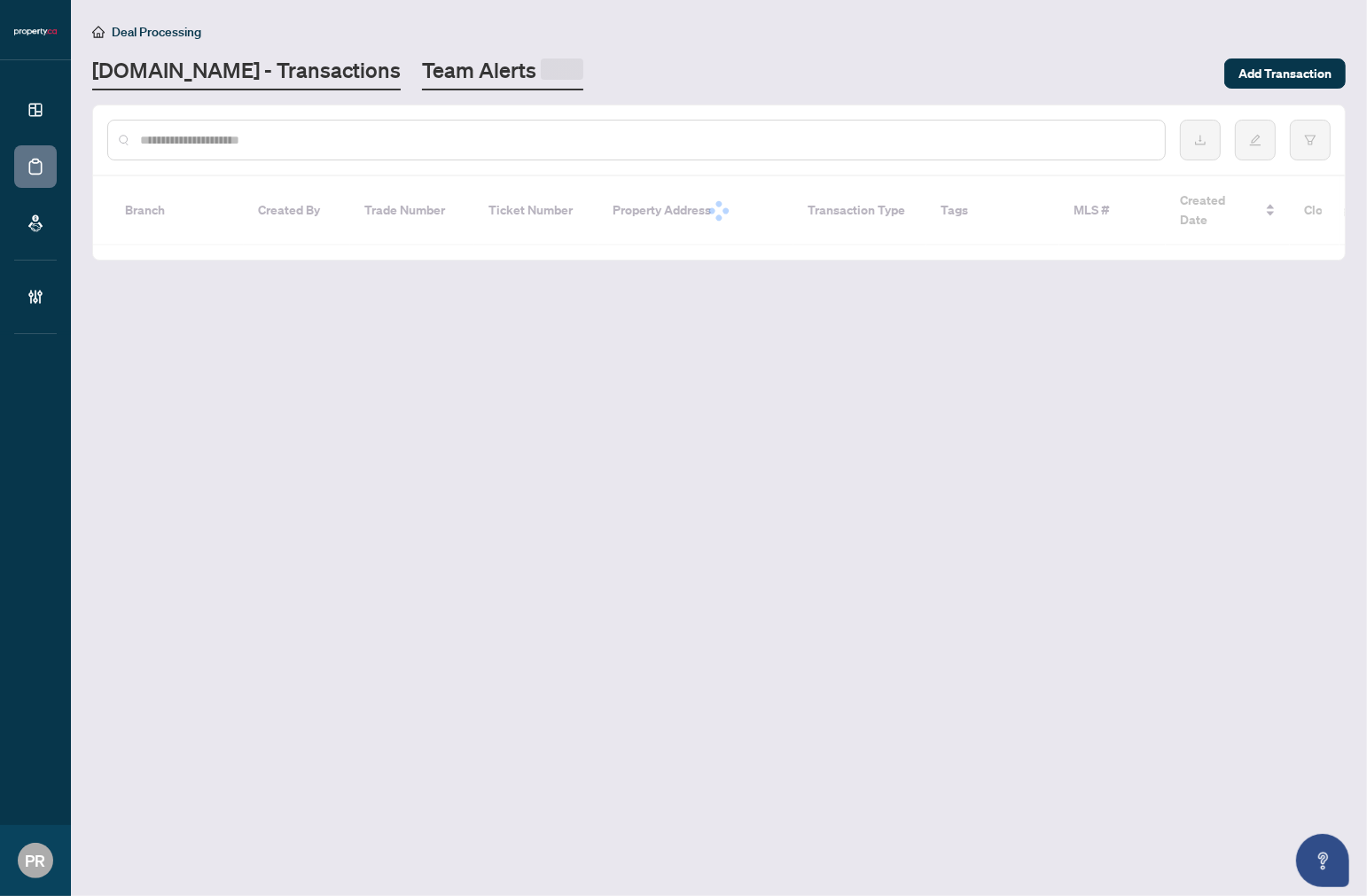
click at [430, 81] on link "Team Alerts" at bounding box center [503, 73] width 161 height 35
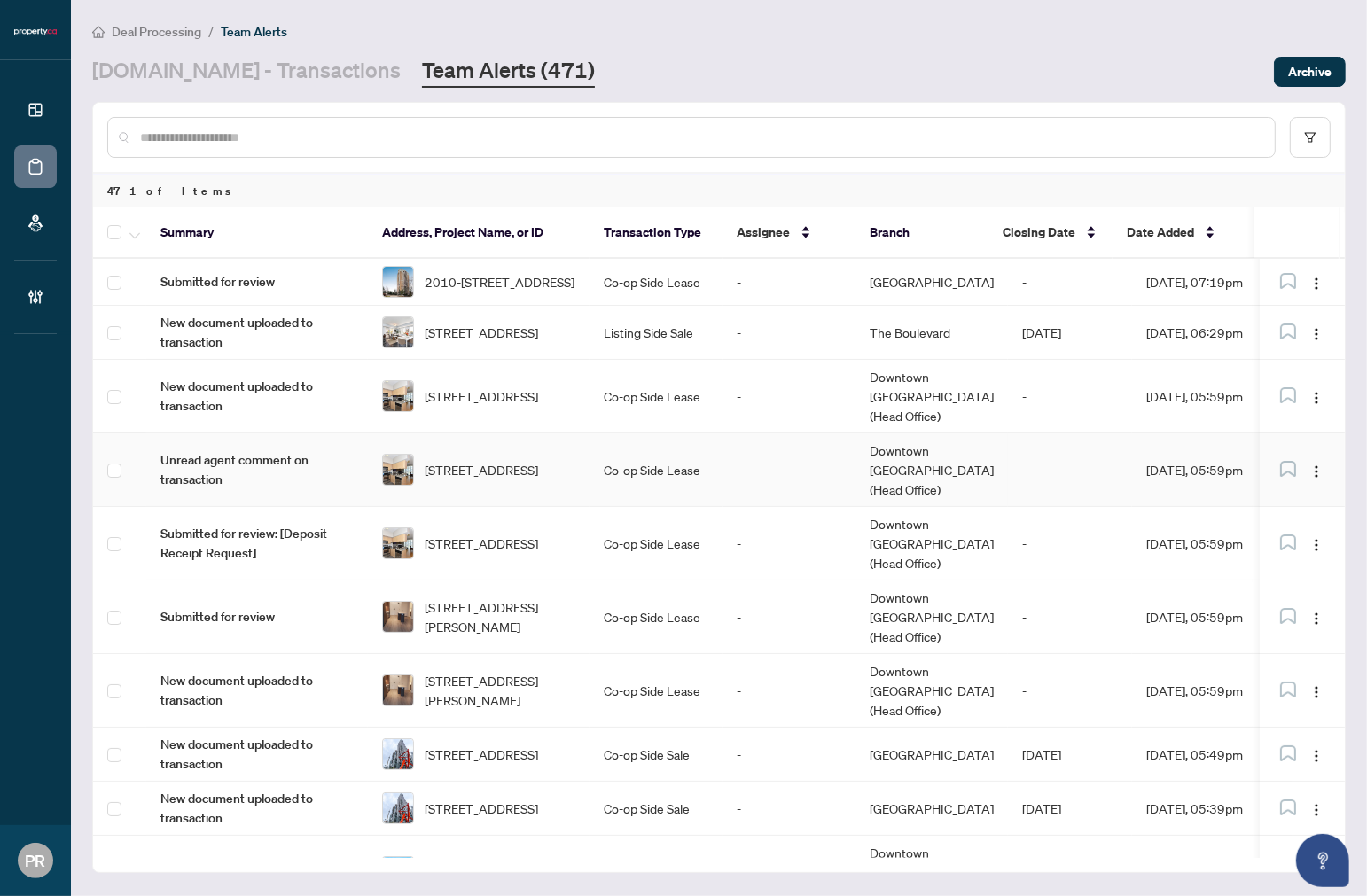
click at [596, 440] on td "Co-op Side Lease" at bounding box center [656, 470] width 133 height 74
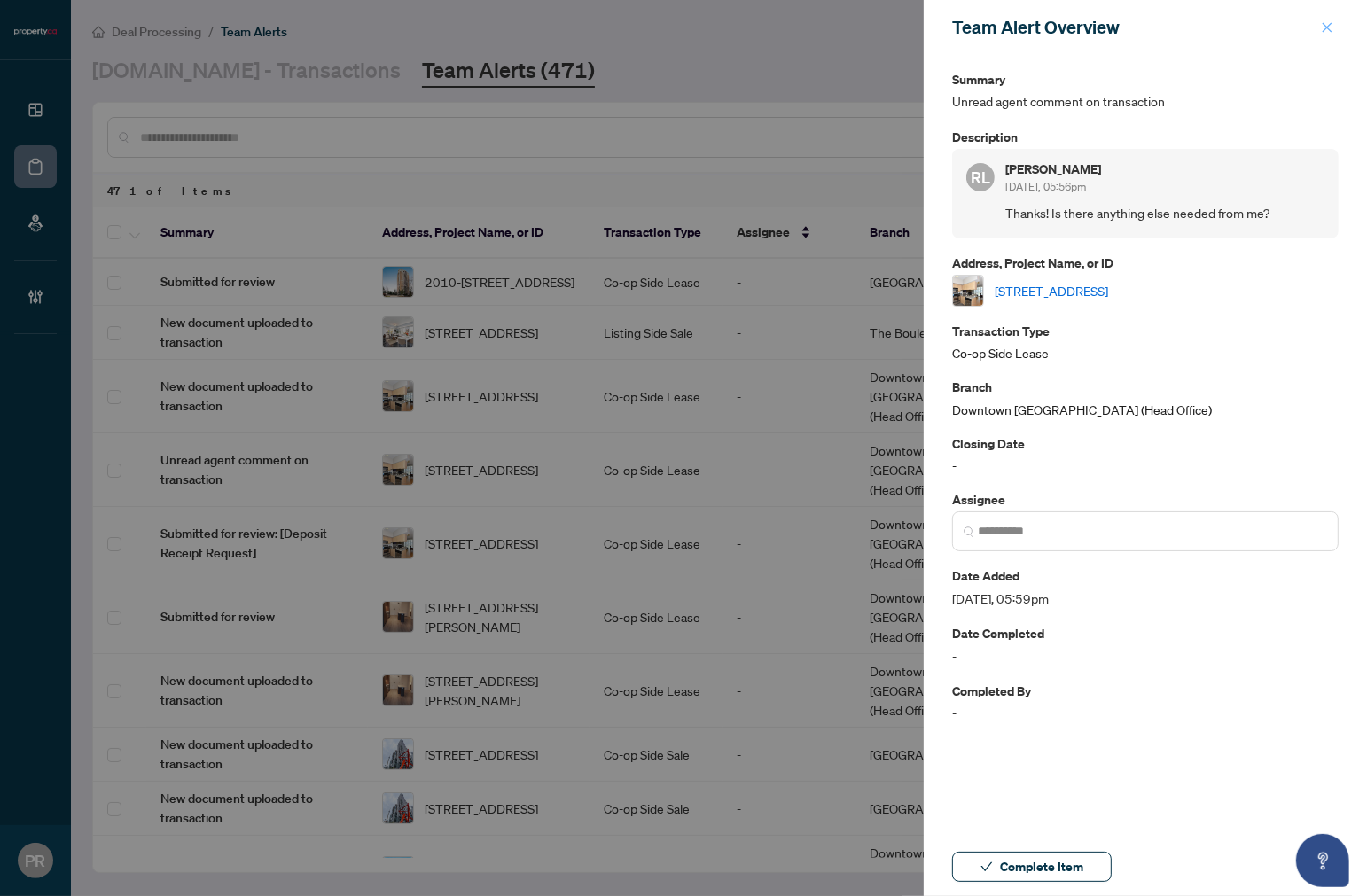
click at [1173, 22] on button "button" at bounding box center [1328, 28] width 23 height 21
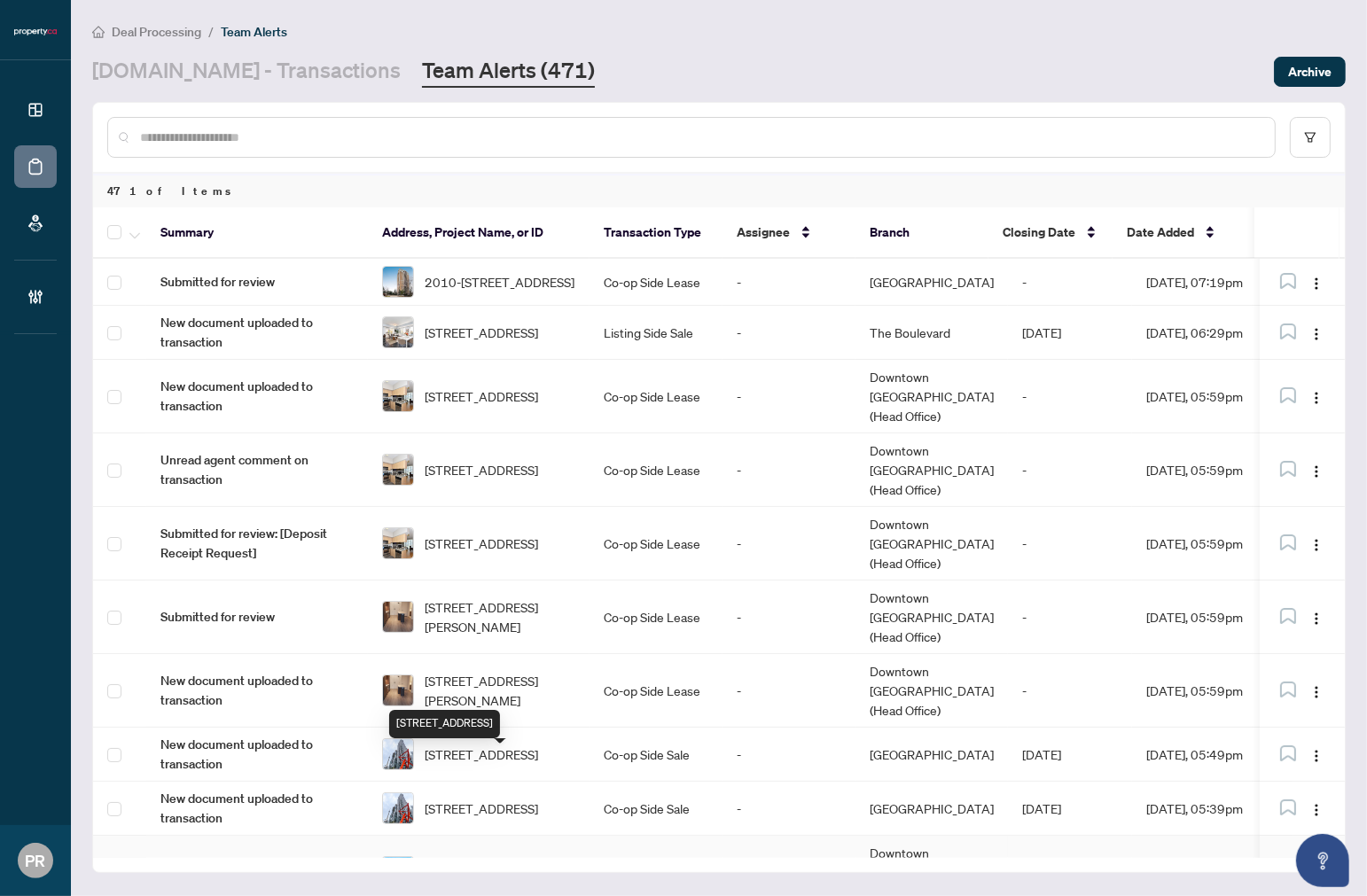
click at [488, 862] on span "1403-30 Ordnance St, Toronto, Ontario M6K 1A2, Canada" at bounding box center [481, 872] width 113 height 20
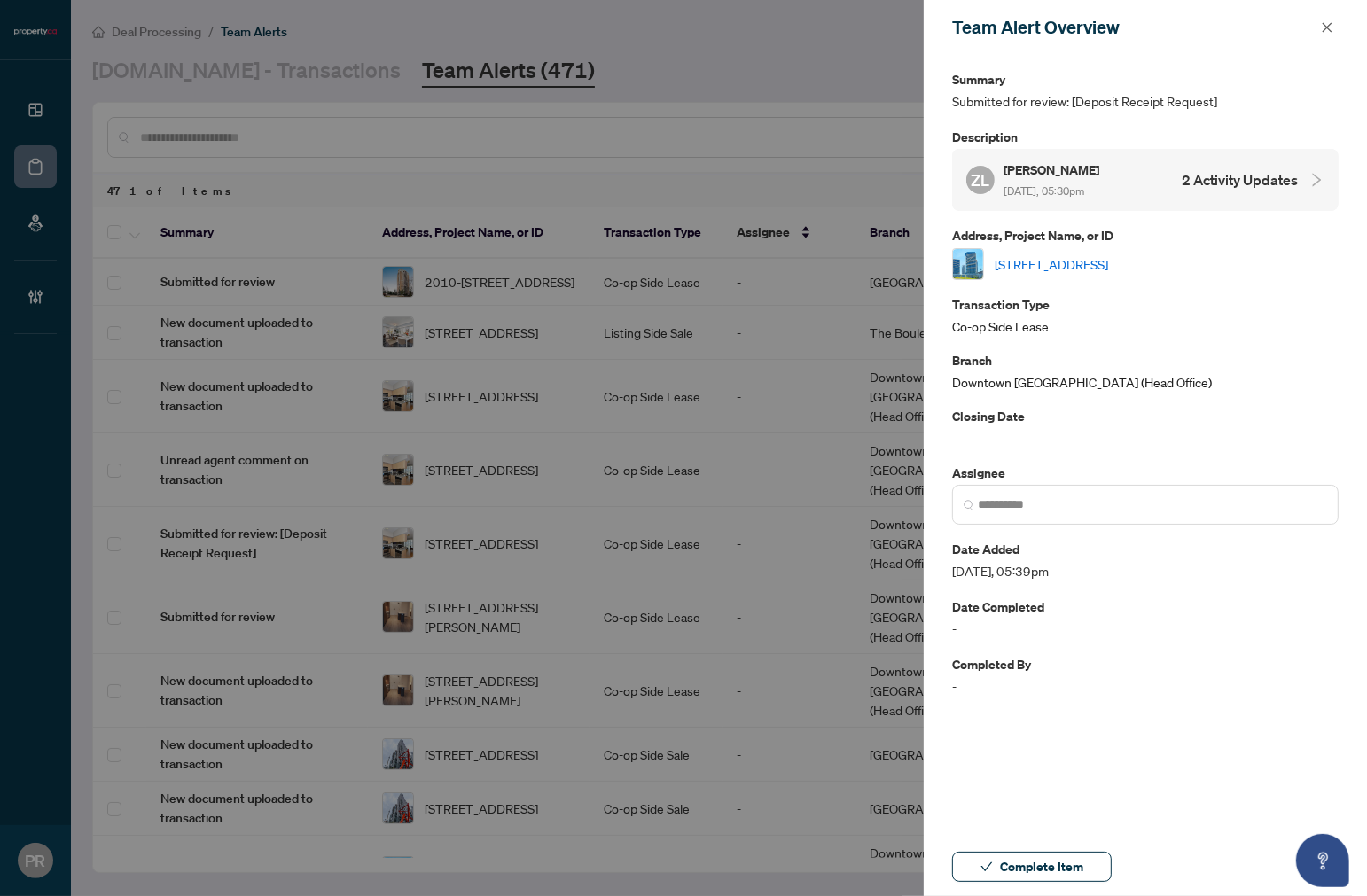
click at [1071, 265] on link "1403-30 Ordnance St, Toronto, Ontario M6K 1A2, Canada" at bounding box center [1052, 265] width 113 height 20
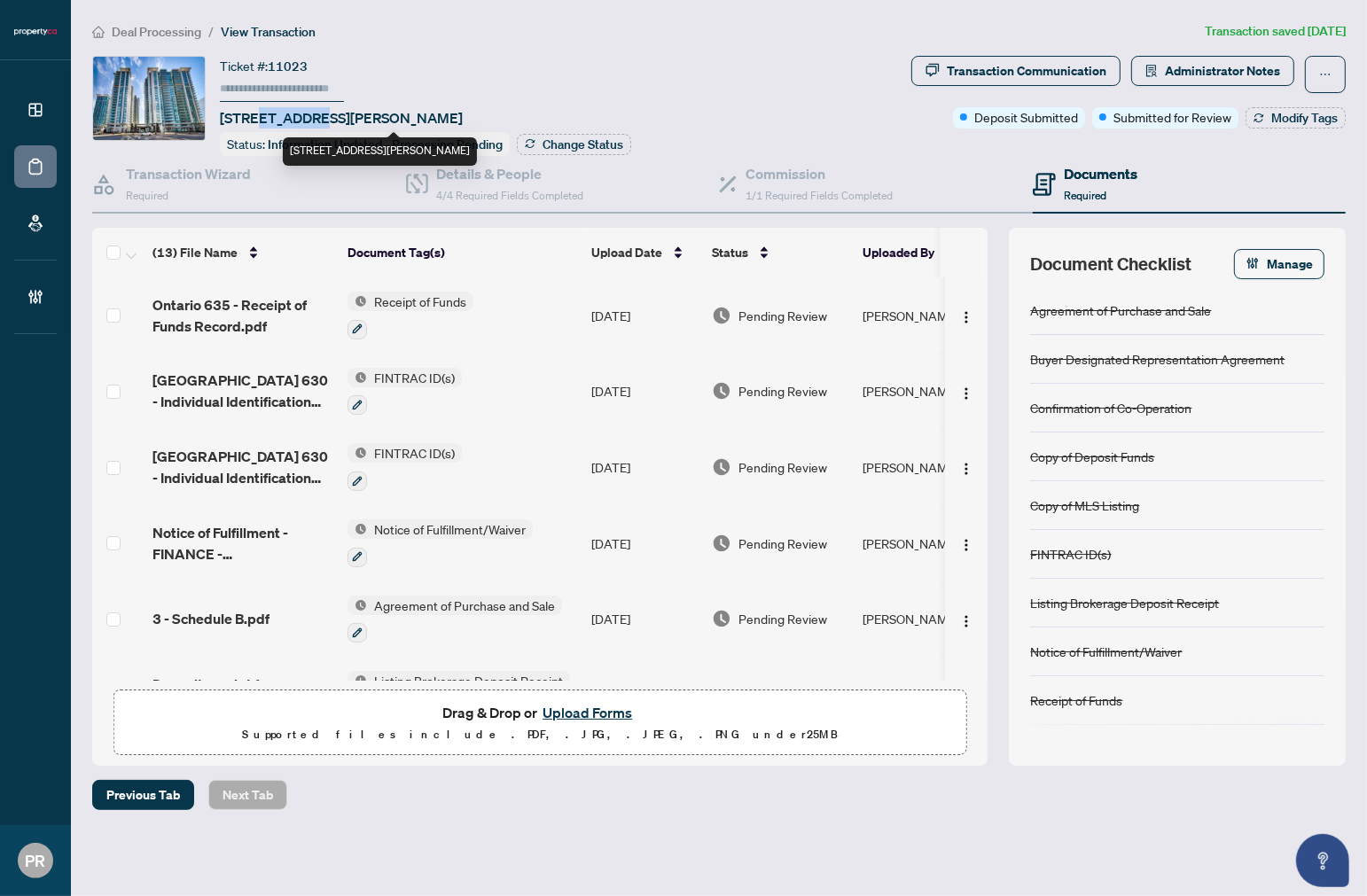
drag, startPoint x: 260, startPoint y: 110, endPoint x: 312, endPoint y: 112, distance: 52.0
click at [312, 112] on span "[STREET_ADDRESS][PERSON_NAME]" at bounding box center [341, 118] width 243 height 21
copy span "35 Bales"
click at [139, 42] on div "Deal Processing / View Transaction Transaction saved 6 days ago Ticket #: 11023…" at bounding box center [719, 416] width 1268 height 789
click at [157, 33] on span "Deal Processing" at bounding box center [156, 32] width 90 height 16
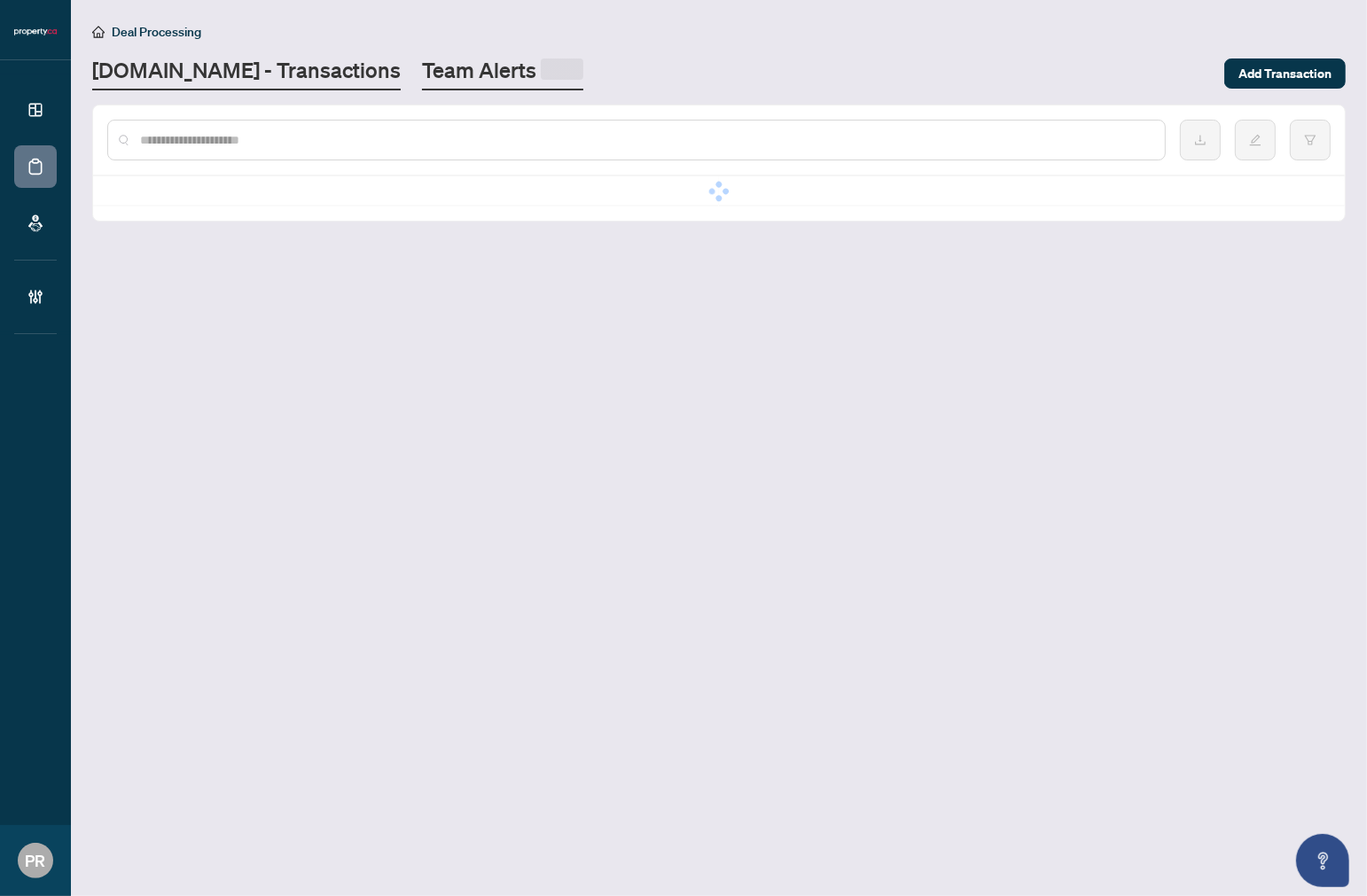
click at [438, 61] on link "Team Alerts" at bounding box center [503, 73] width 161 height 35
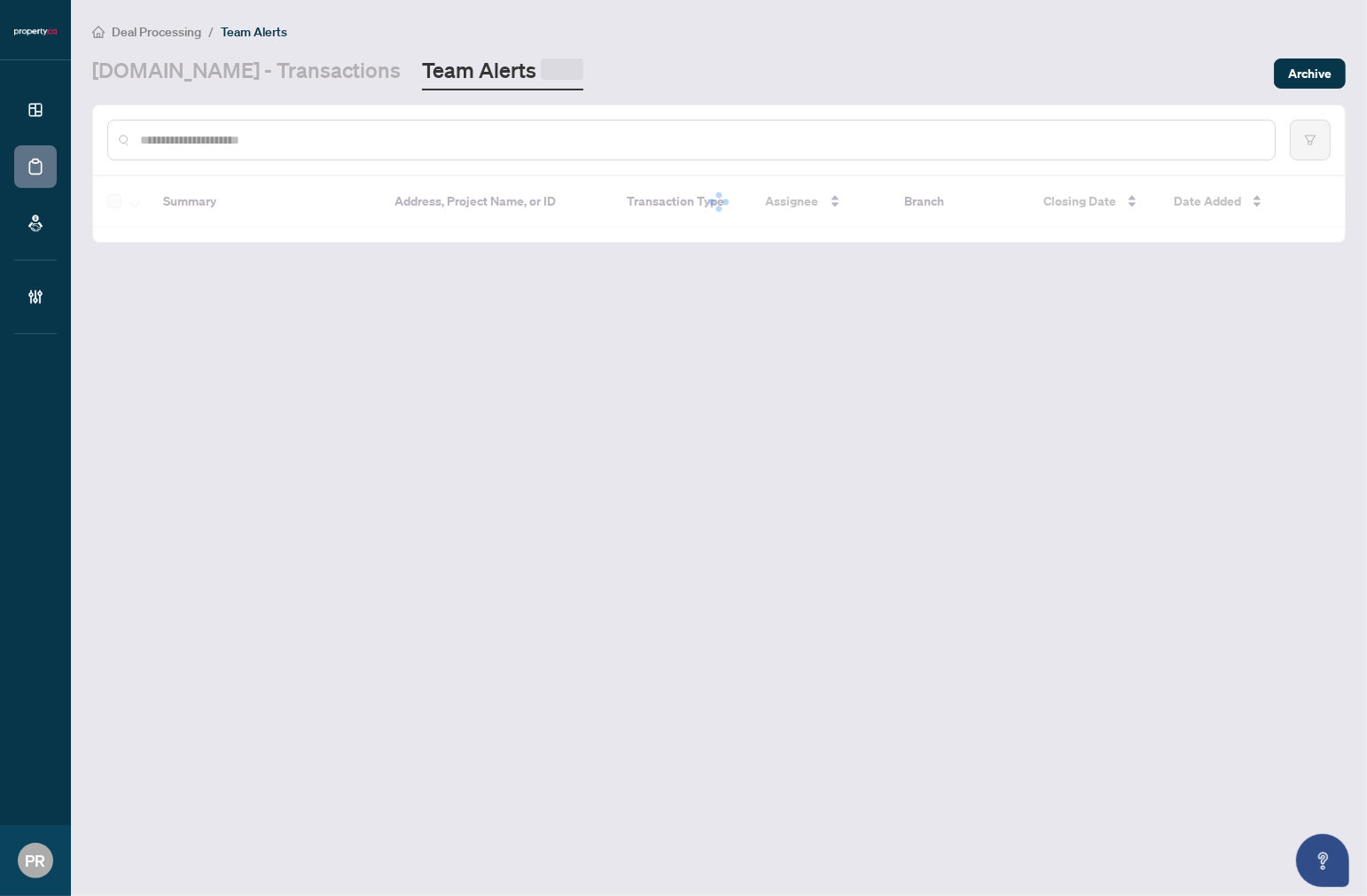
click at [325, 143] on input "text" at bounding box center [700, 140] width 1121 height 20
paste input "********"
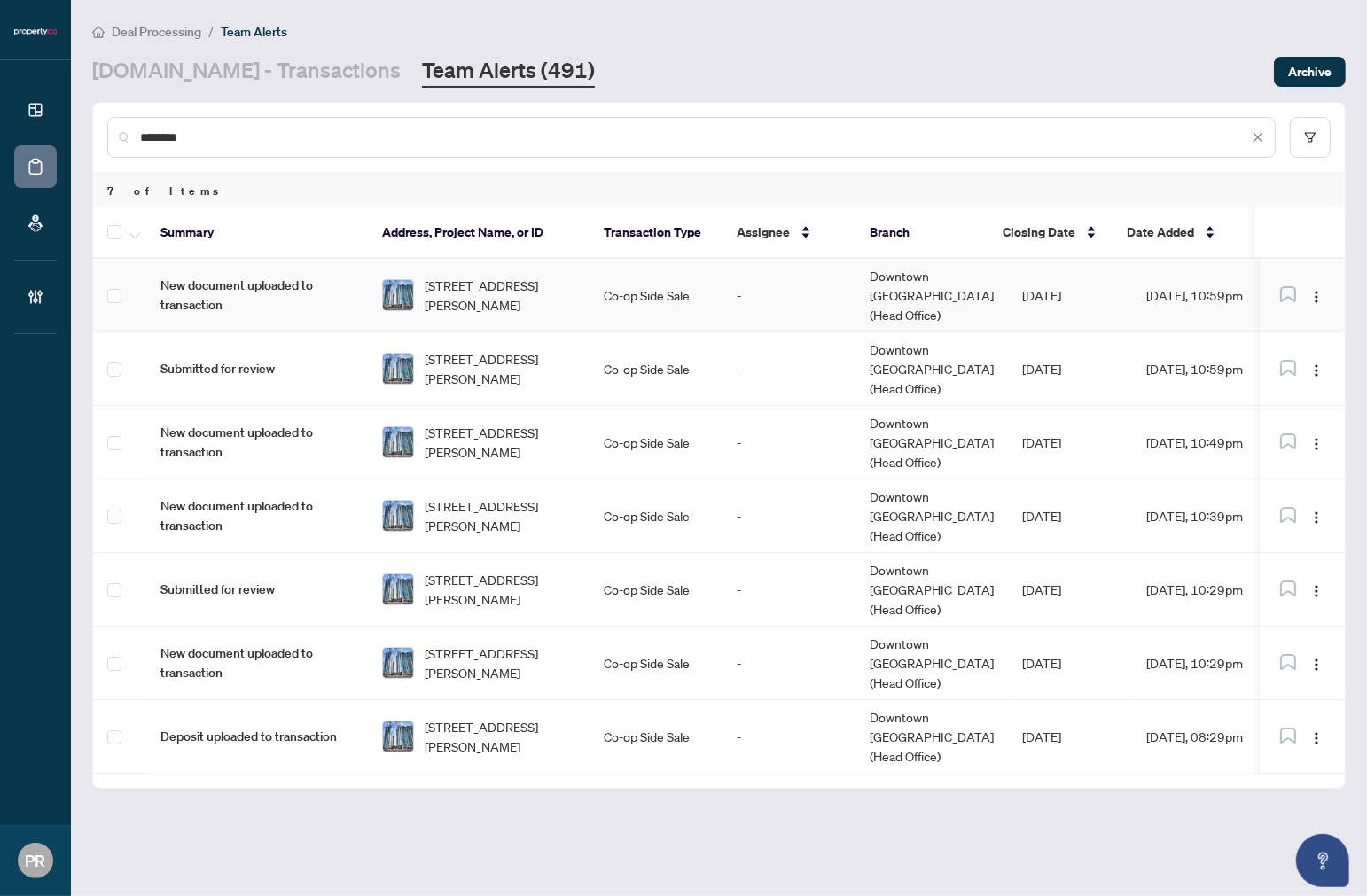
type input "********"
click at [404, 297] on div "2115-35 Bales Ave, Toronto, Ontario M2N 4S9, Canada" at bounding box center [479, 295] width 193 height 39
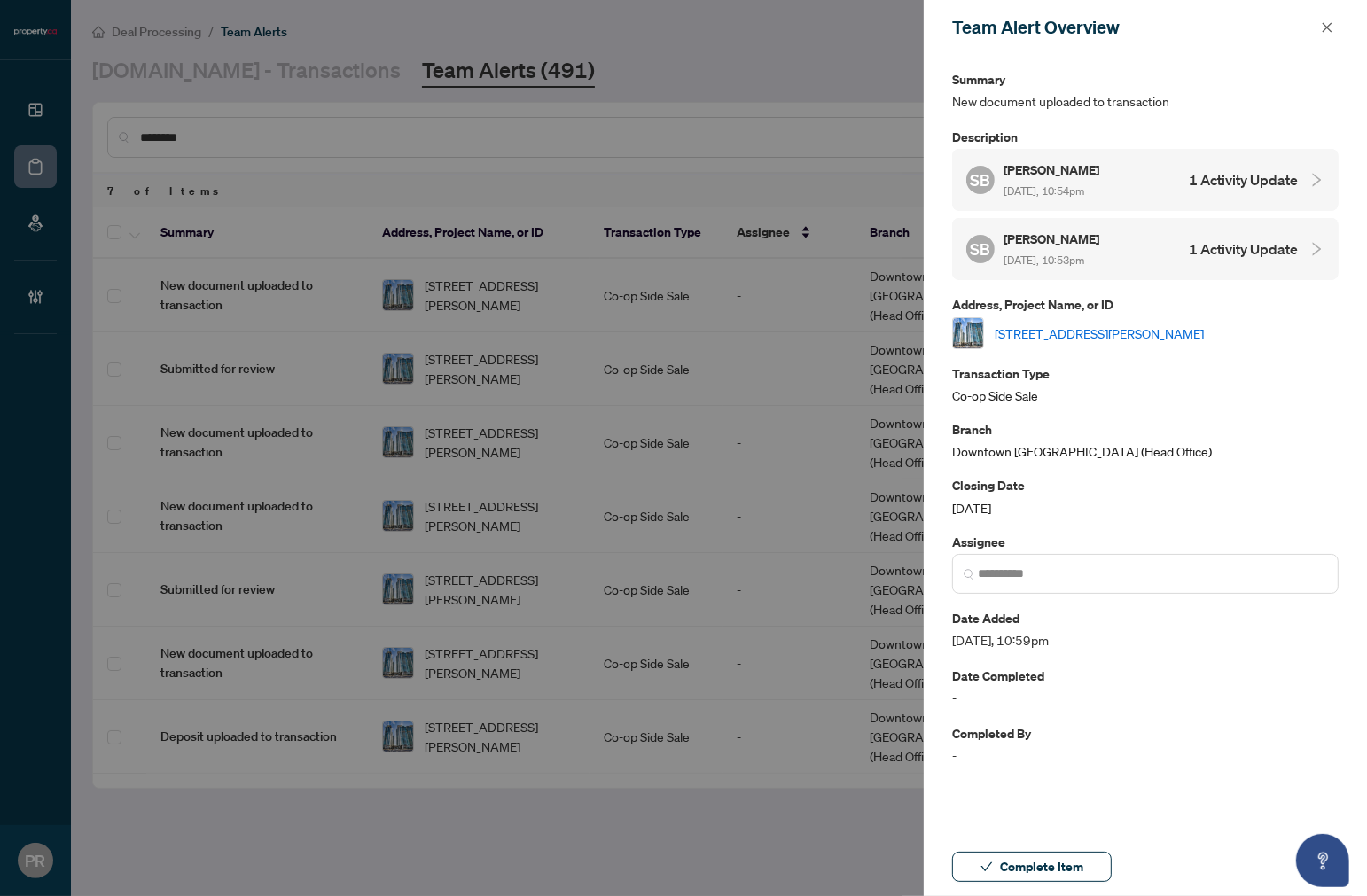
click at [1028, 332] on link "2115-35 Bales Ave, Toronto, Ontario M2N 4S9, Canada" at bounding box center [1100, 333] width 209 height 20
click at [1322, 22] on button "button" at bounding box center [1328, 28] width 23 height 21
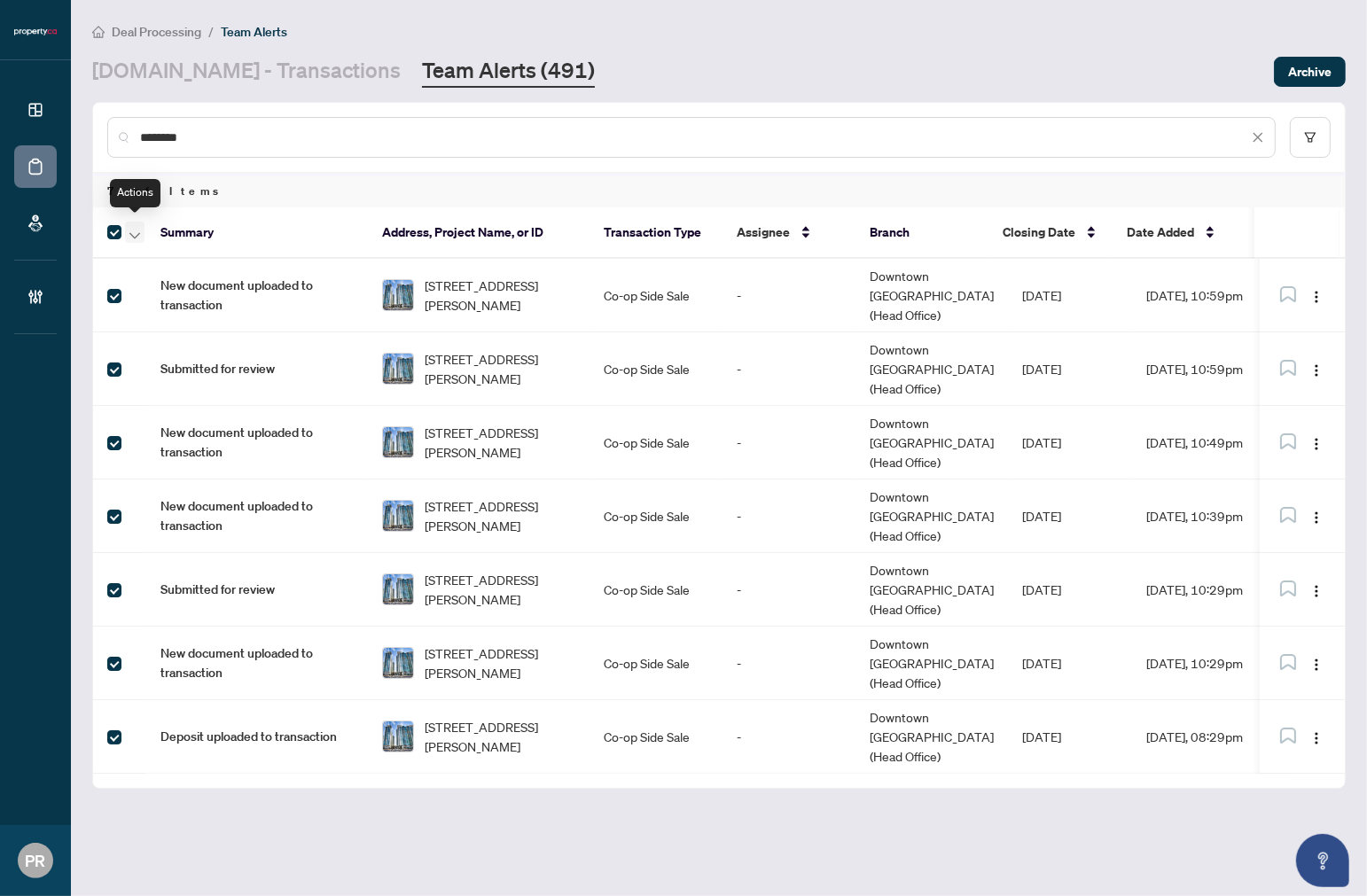
click at [127, 231] on button "button" at bounding box center [135, 232] width 20 height 21
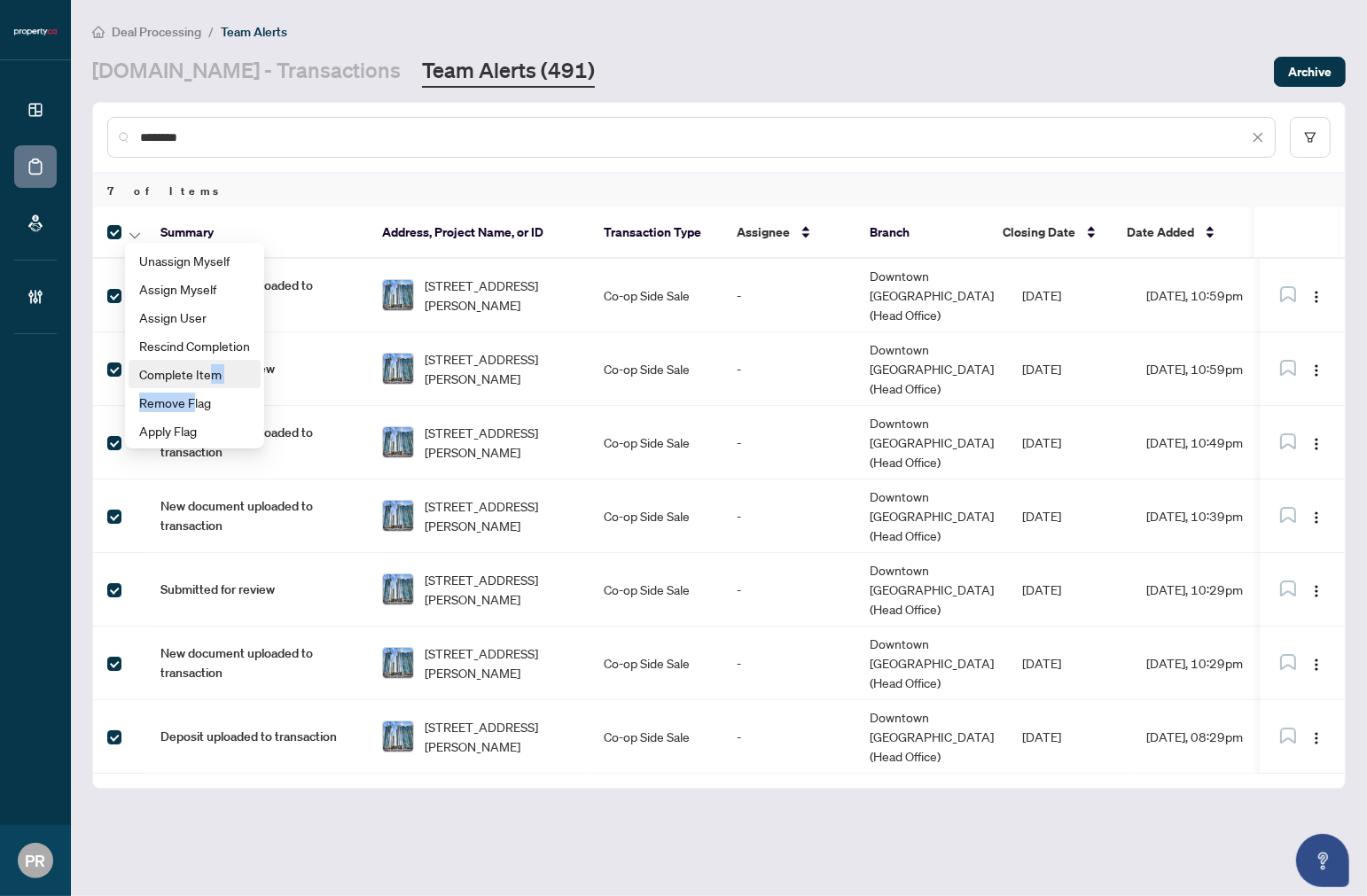
drag, startPoint x: 191, startPoint y: 394, endPoint x: 213, endPoint y: 368, distance: 34.1
click at [213, 368] on ul "Unassign Myself Assign Myself Assign User Rescind Completion Complete Item Remo…" at bounding box center [194, 346] width 139 height 206
click at [209, 373] on span "Complete Item" at bounding box center [194, 374] width 111 height 20
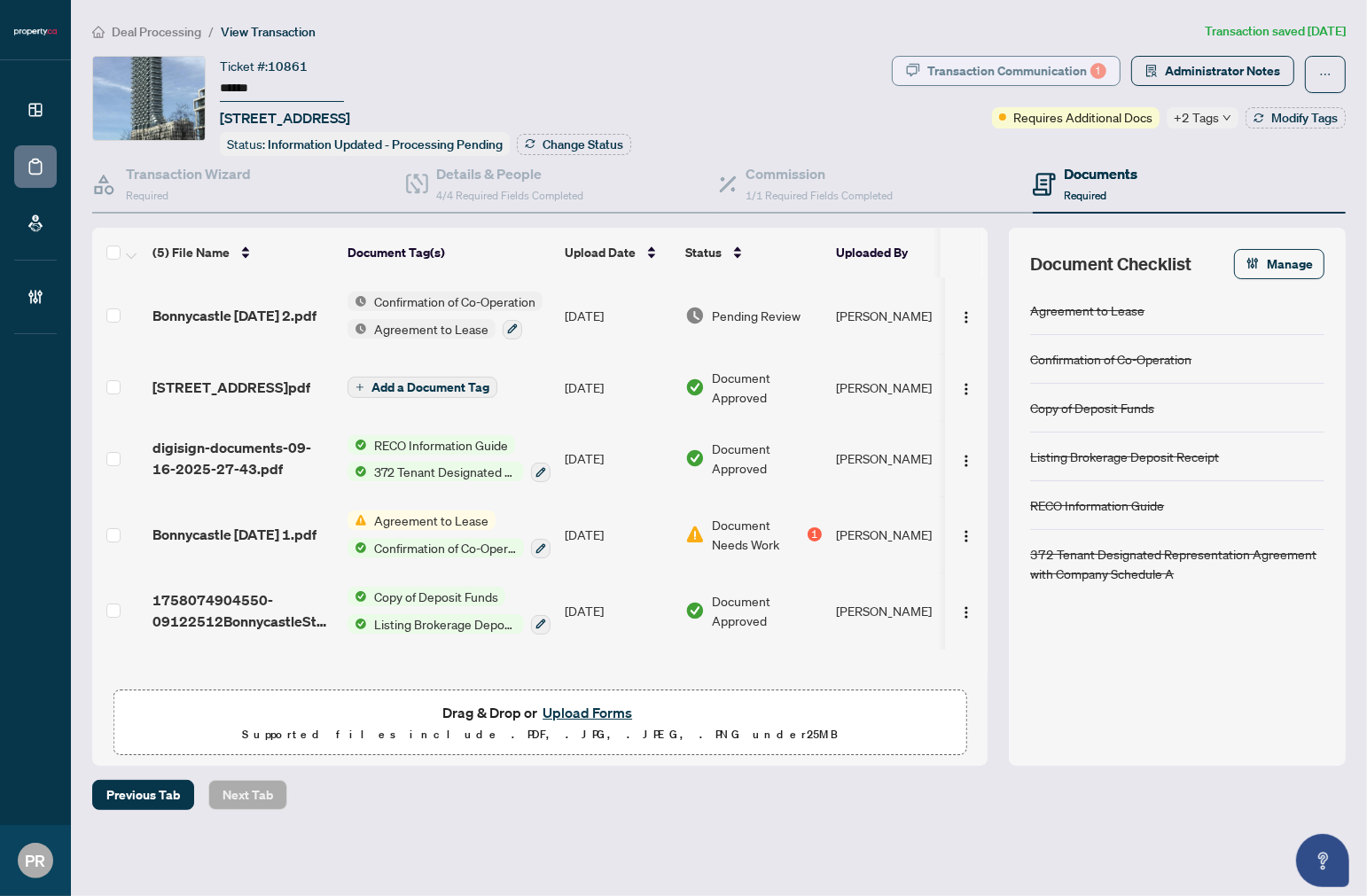
click at [1067, 77] on div "Transaction Communication 1" at bounding box center [1017, 71] width 179 height 29
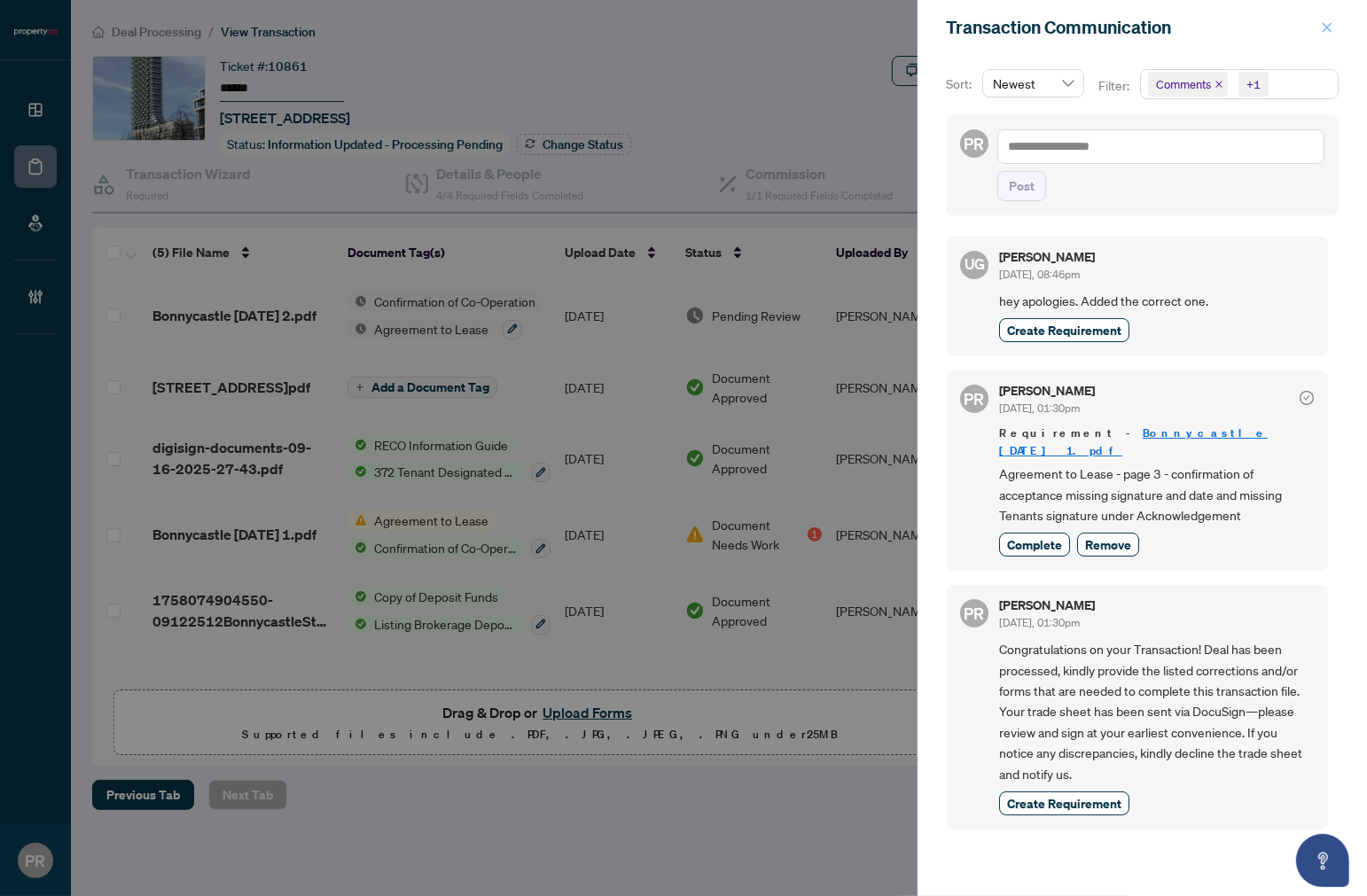
click at [1324, 37] on span "button" at bounding box center [1328, 28] width 12 height 29
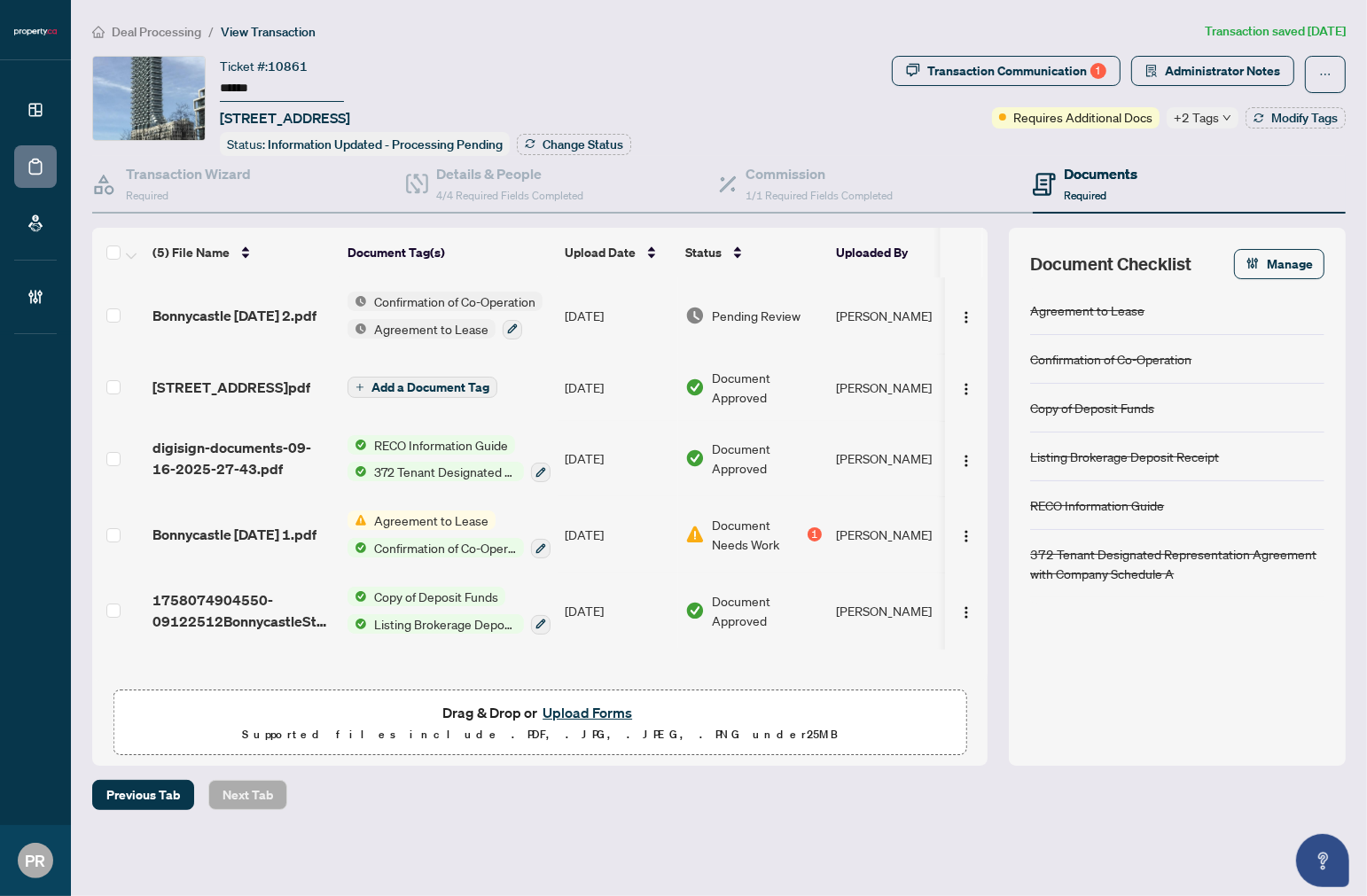
click at [245, 80] on input "******" at bounding box center [282, 89] width 124 height 26
drag, startPoint x: 112, startPoint y: 301, endPoint x: 130, endPoint y: 252, distance: 52.2
click at [112, 305] on label at bounding box center [113, 315] width 14 height 20
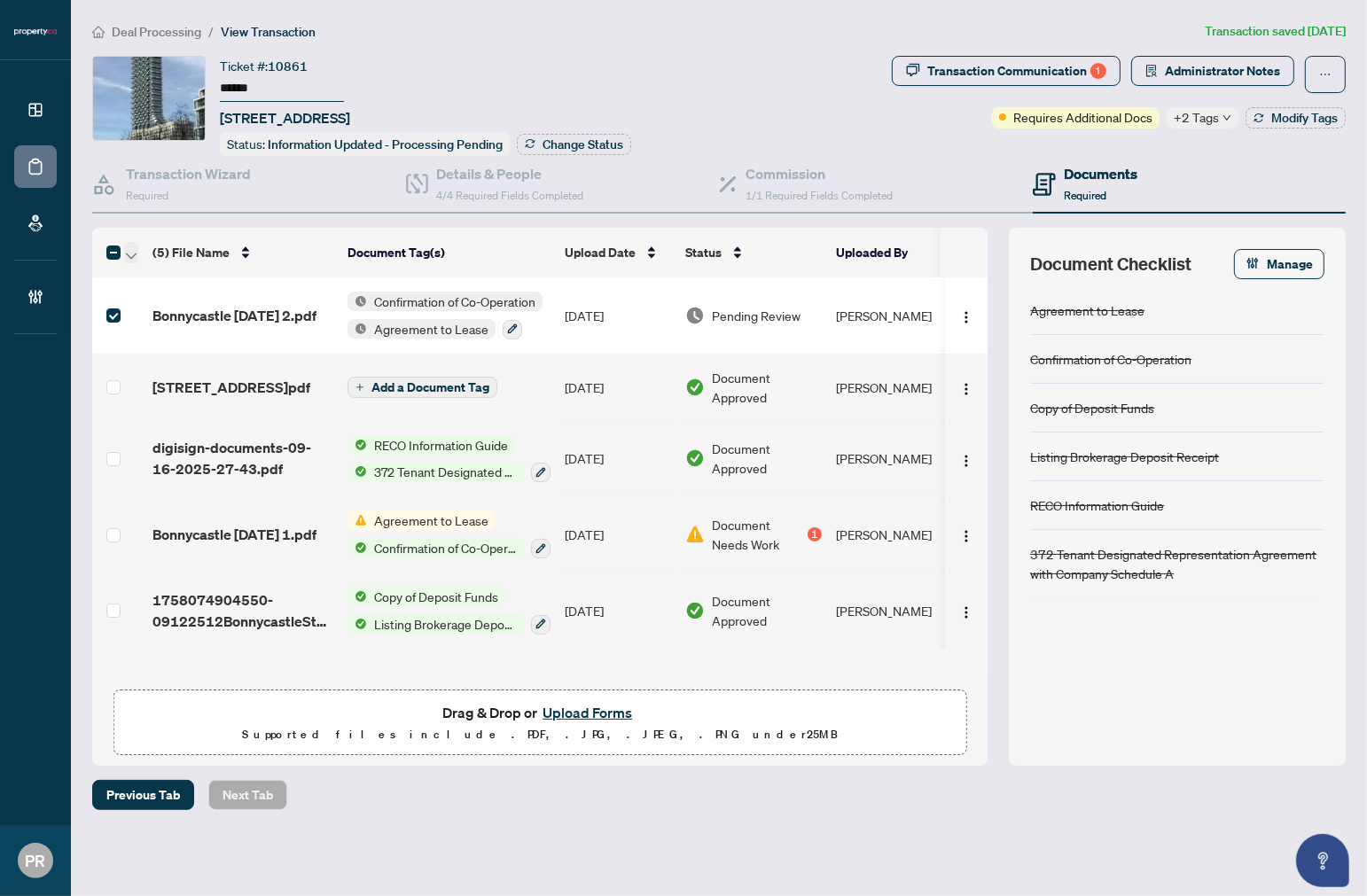
click at [131, 253] on icon "button" at bounding box center [131, 256] width 11 height 6
click at [200, 266] on li "Open Selected in New Tab(s)" at bounding box center [217, 281] width 179 height 29
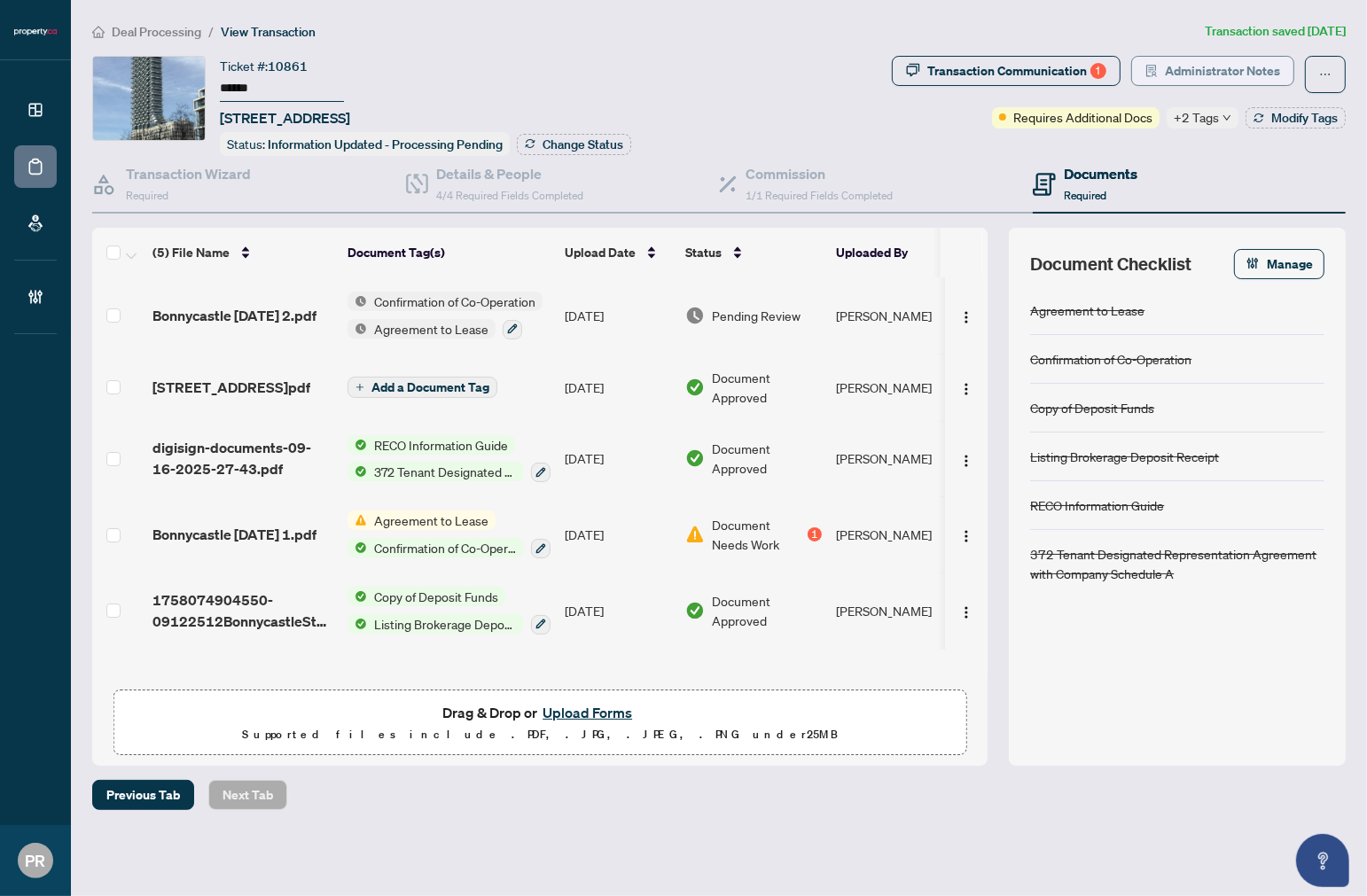
click at [1182, 68] on span "Administrator Notes" at bounding box center [1223, 71] width 115 height 29
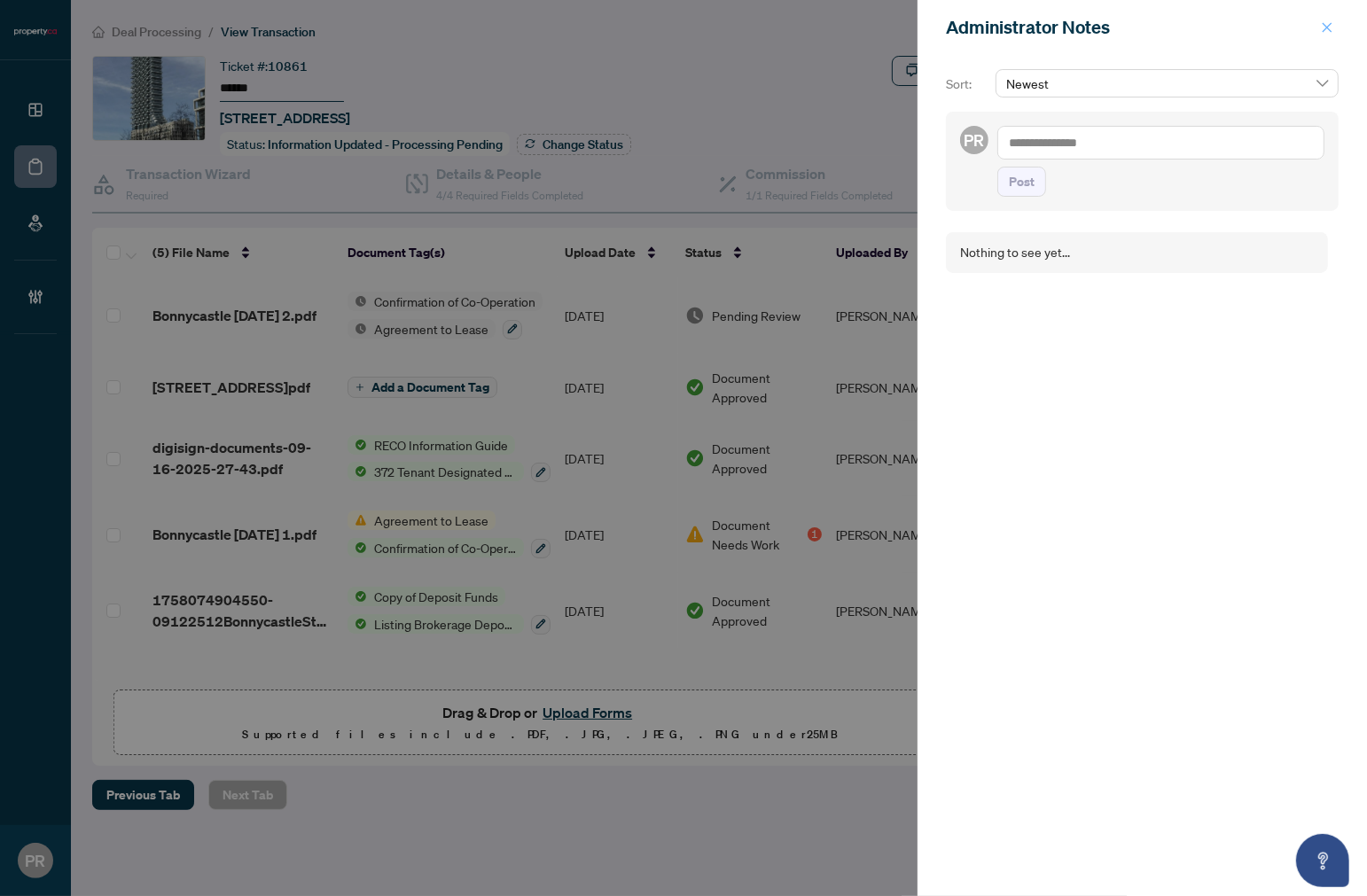
click at [1329, 21] on icon "close" at bounding box center [1328, 28] width 12 height 12
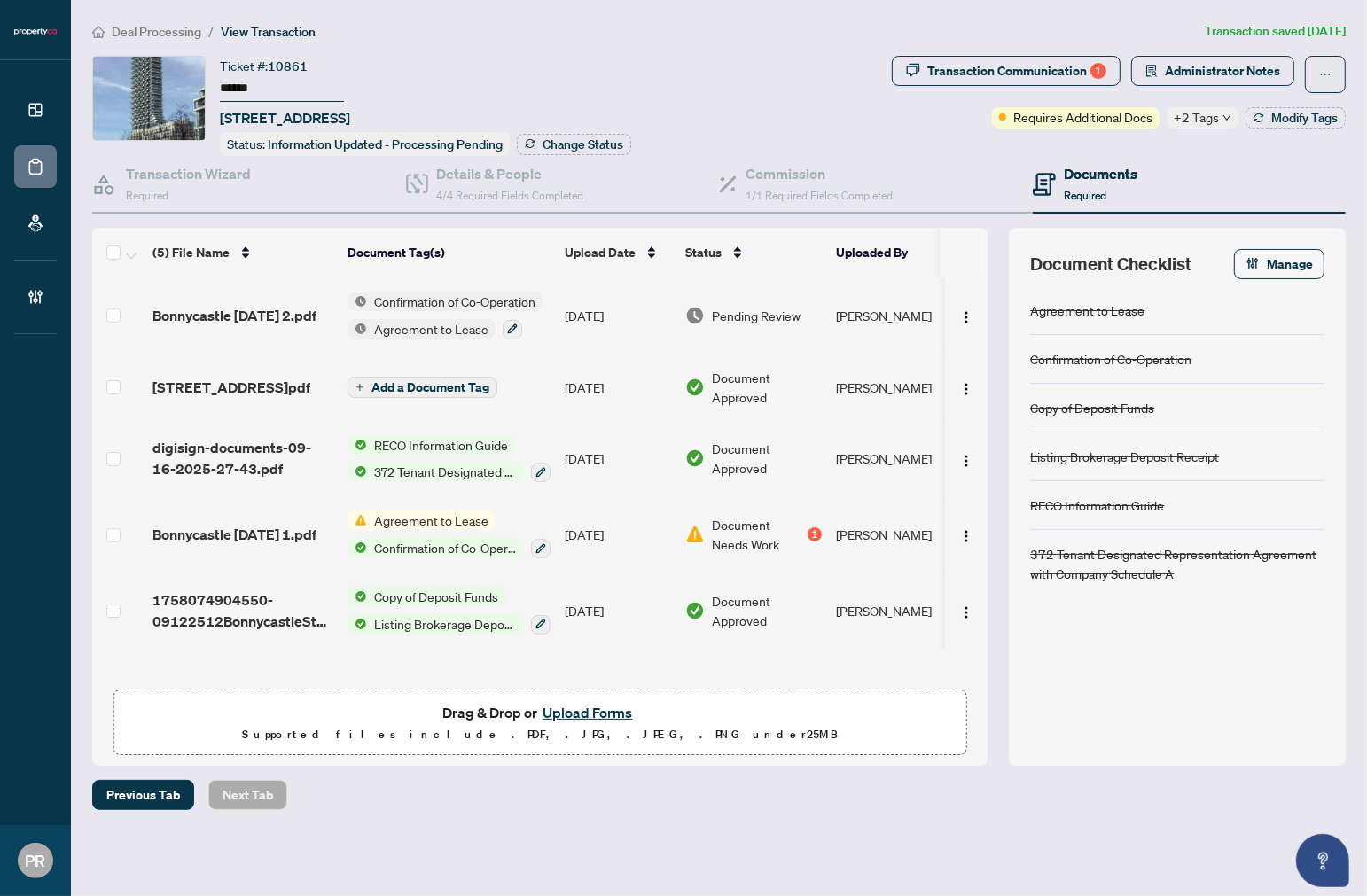
click at [1207, 117] on span "+2 Tags" at bounding box center [1197, 117] width 45 height 20
click at [830, 134] on div "Ticket #: 10861 ****** 820-12 Bonnycastle St, Toronto, Ontario M5A 3Y4, Canada …" at bounding box center [488, 106] width 793 height 100
click at [991, 69] on div "Transaction Communication 1" at bounding box center [1017, 71] width 179 height 29
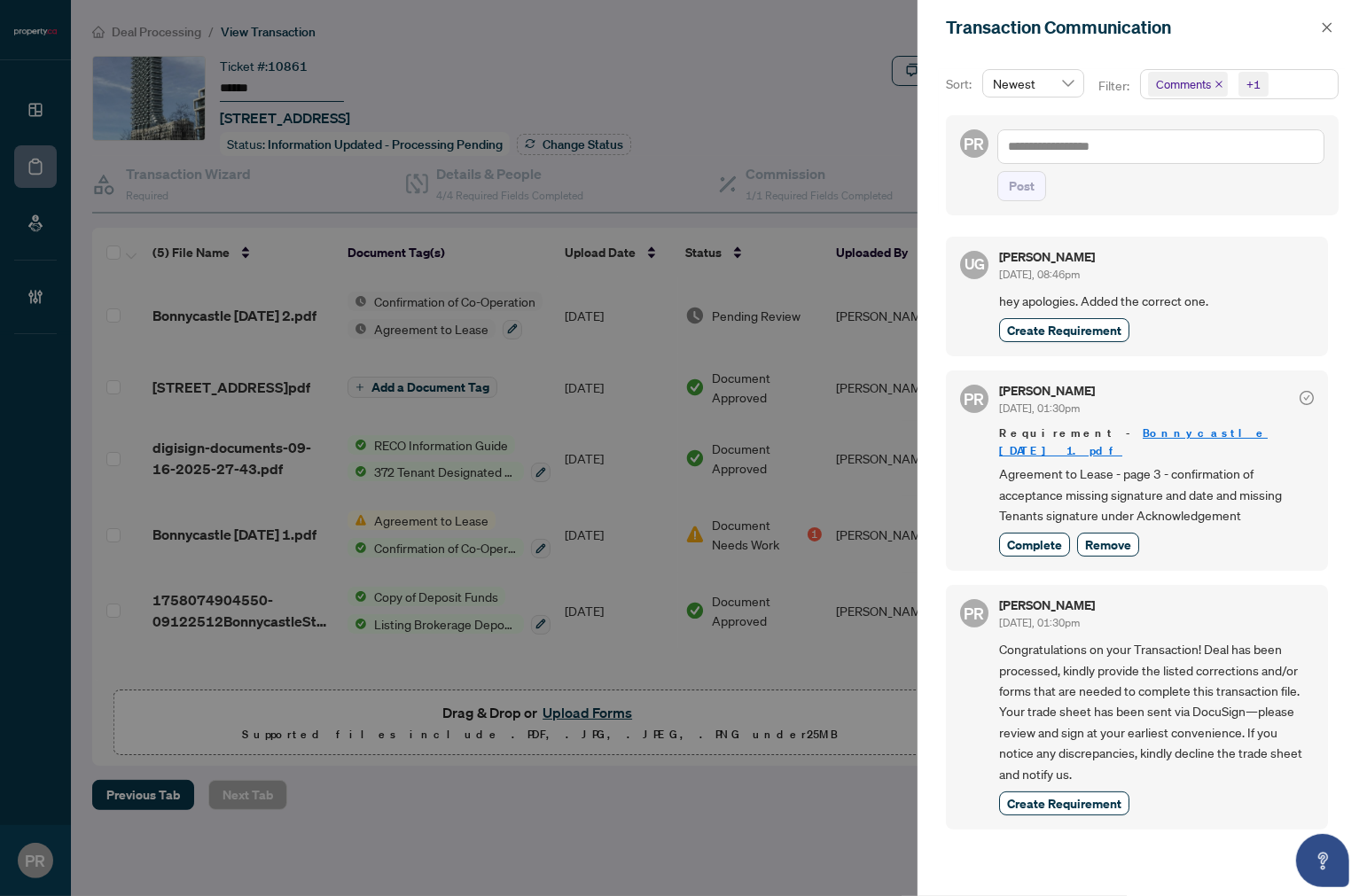
drag, startPoint x: 1020, startPoint y: 518, endPoint x: 1016, endPoint y: 477, distance: 41.2
click at [1018, 535] on span "Complete" at bounding box center [1035, 544] width 55 height 19
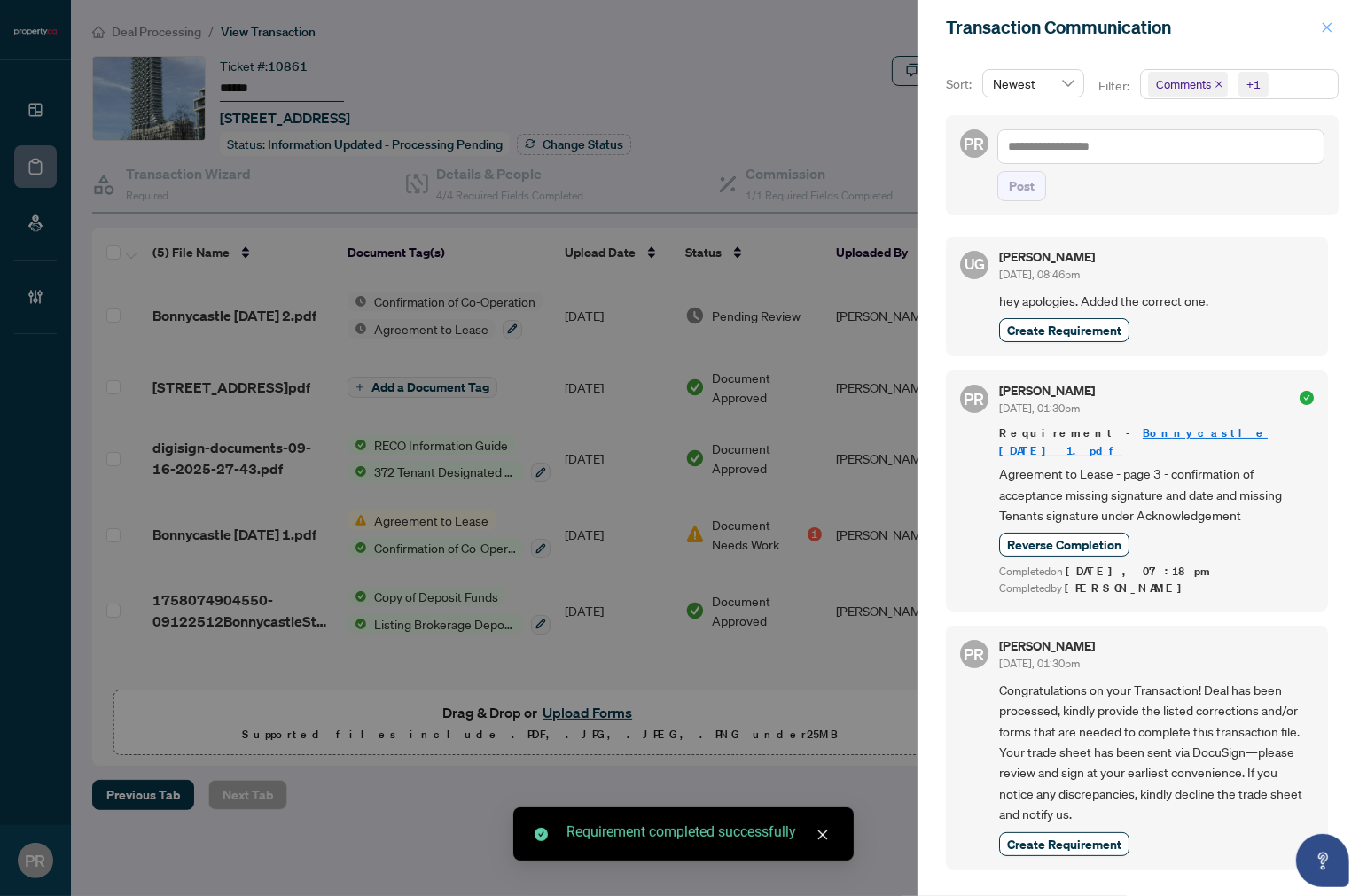
click at [1324, 22] on icon "close" at bounding box center [1328, 28] width 12 height 12
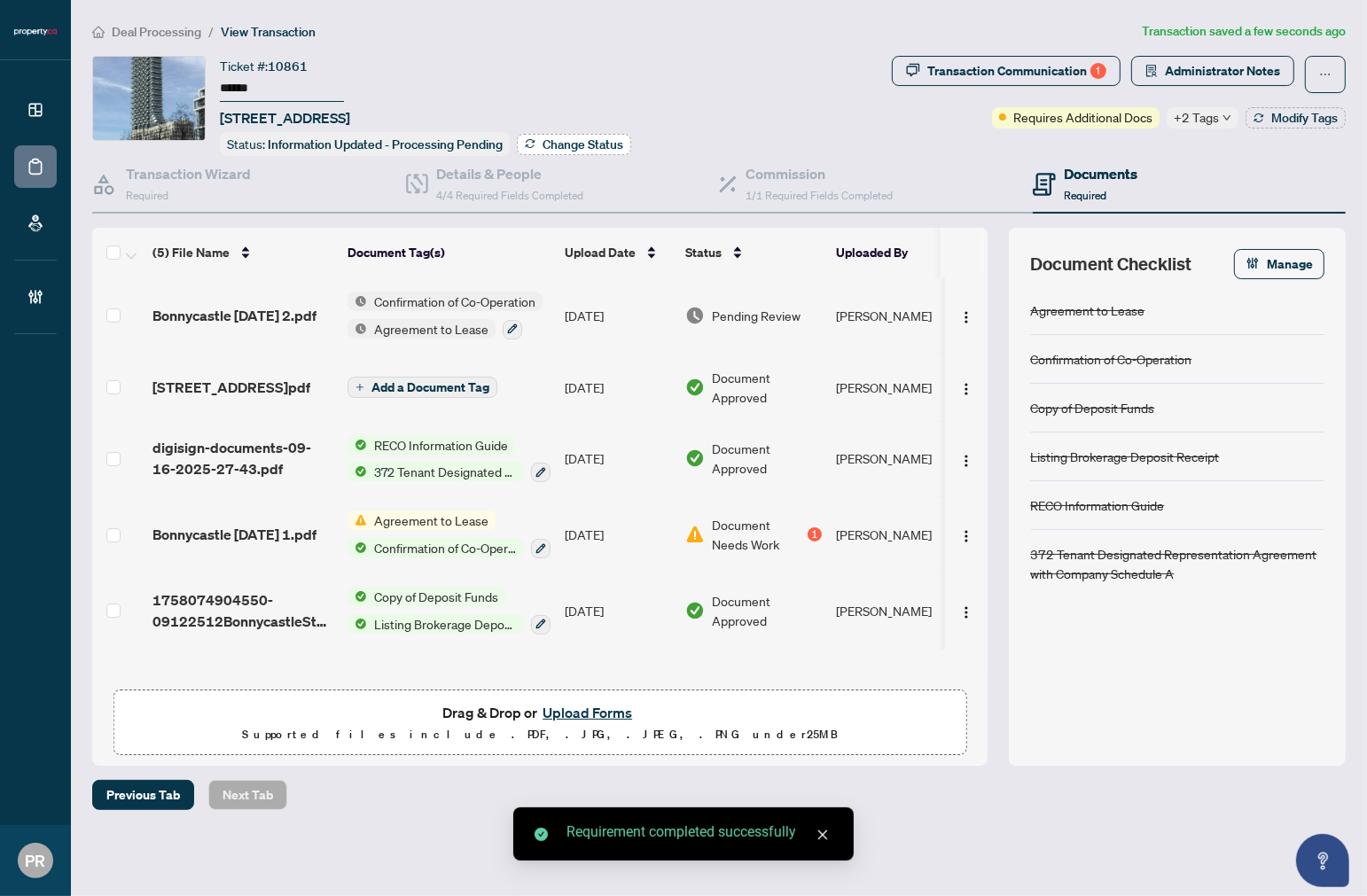
click at [565, 140] on span "Change Status" at bounding box center [583, 144] width 81 height 12
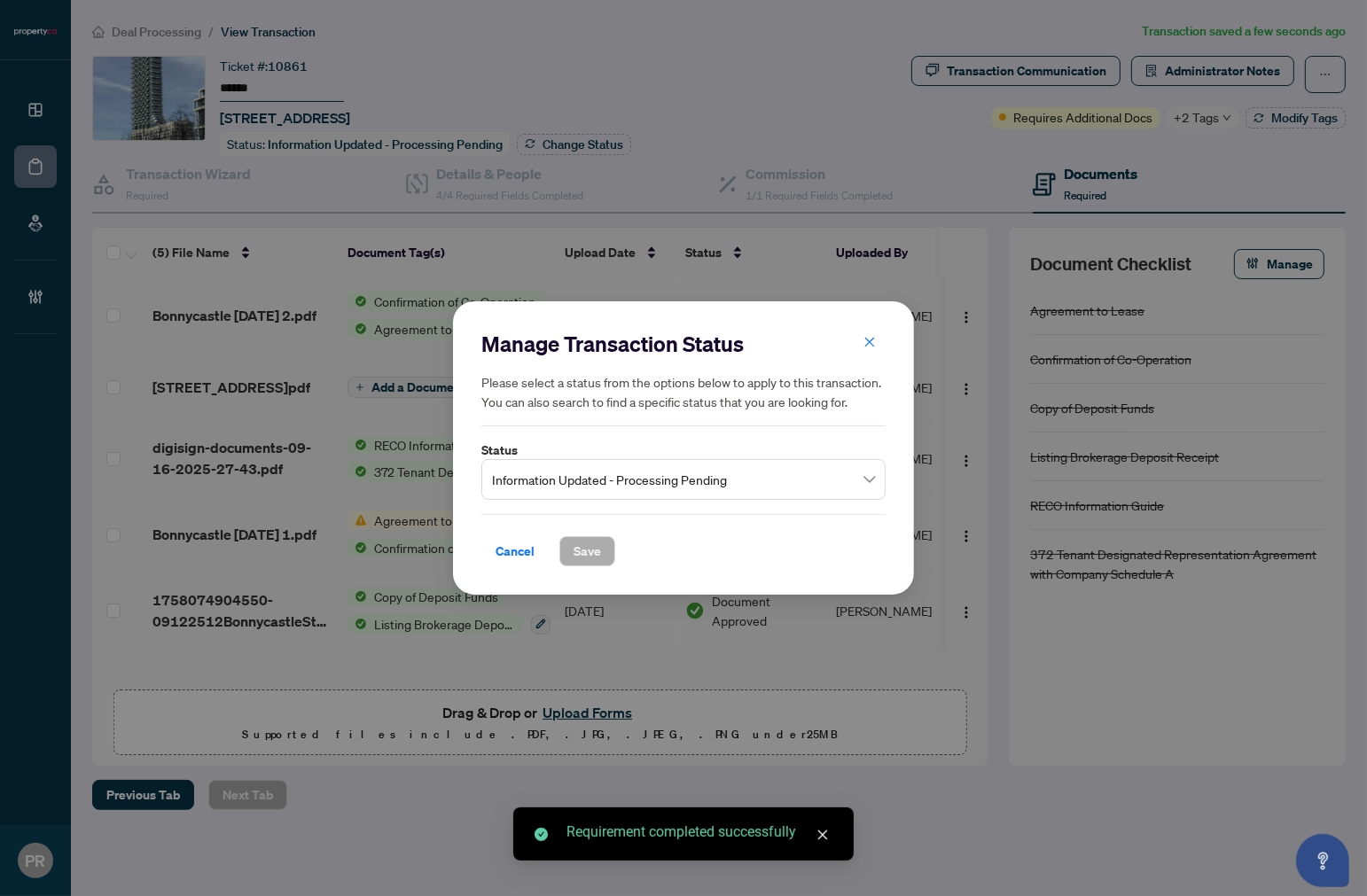
click at [626, 485] on span "Information Updated - Processing Pending" at bounding box center [684, 479] width 383 height 34
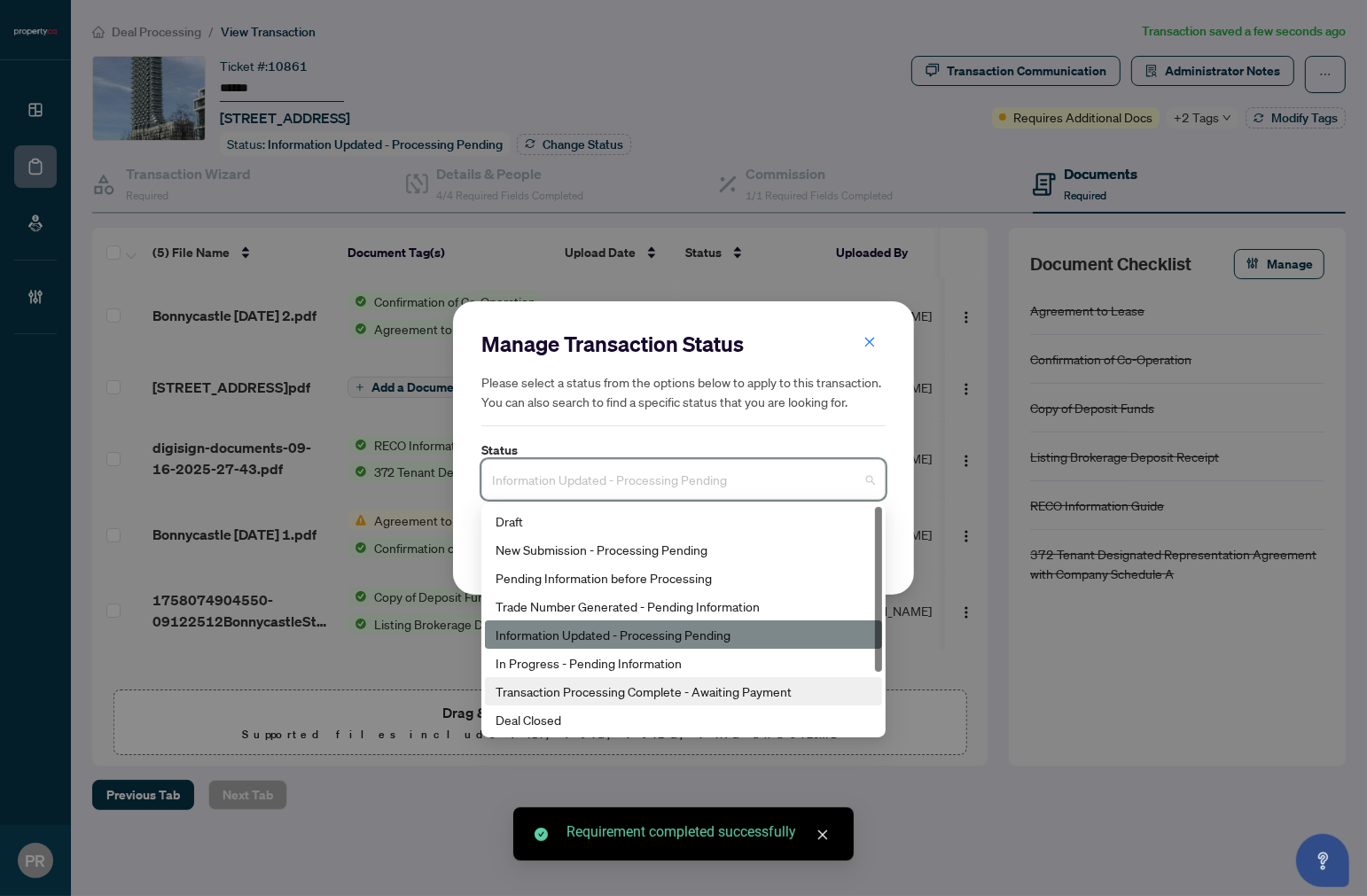
click at [740, 701] on div "Transaction Processing Complete - Awaiting Payment" at bounding box center [684, 691] width 376 height 20
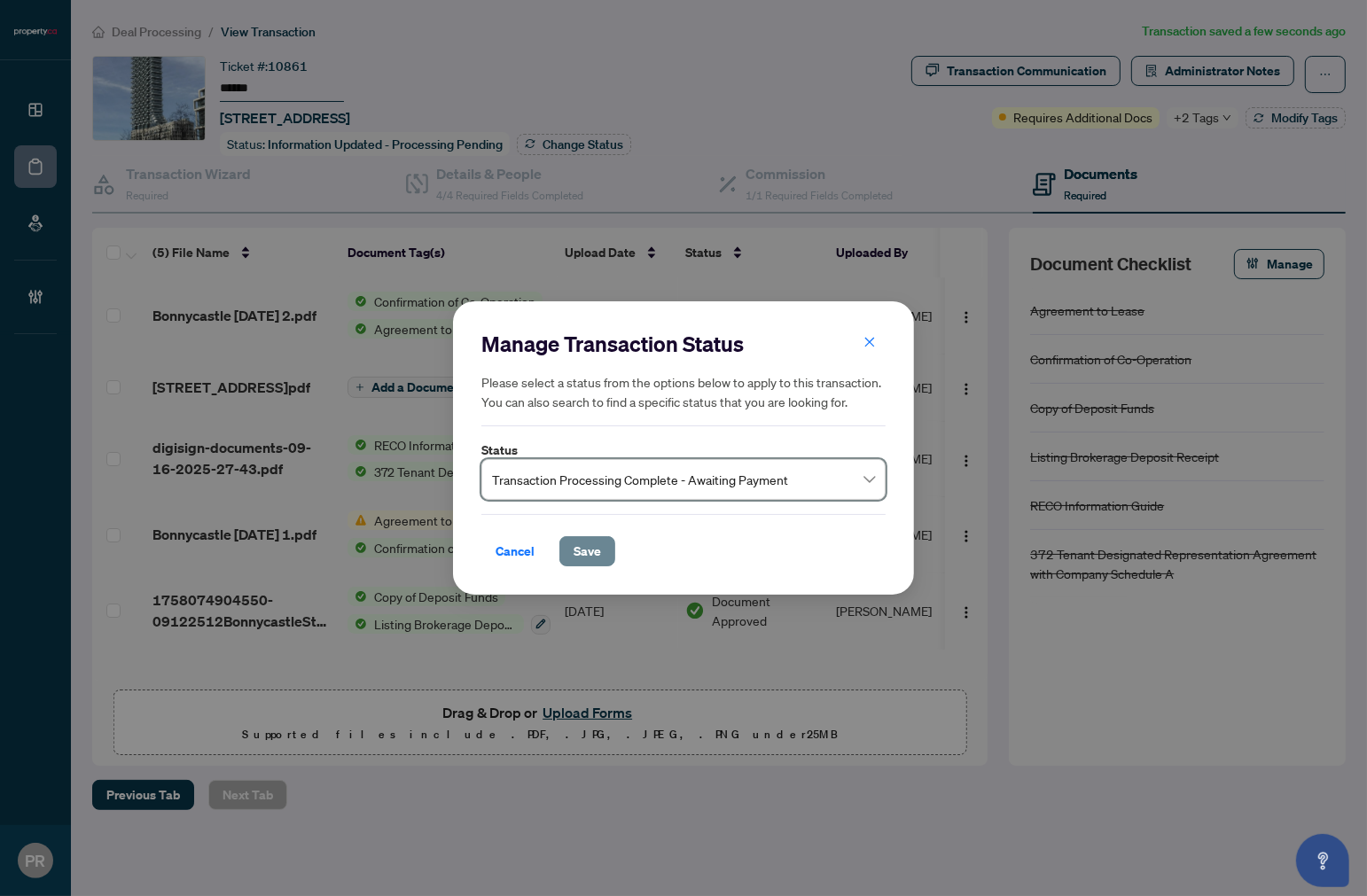
click at [587, 536] on button "Save" at bounding box center [587, 551] width 56 height 30
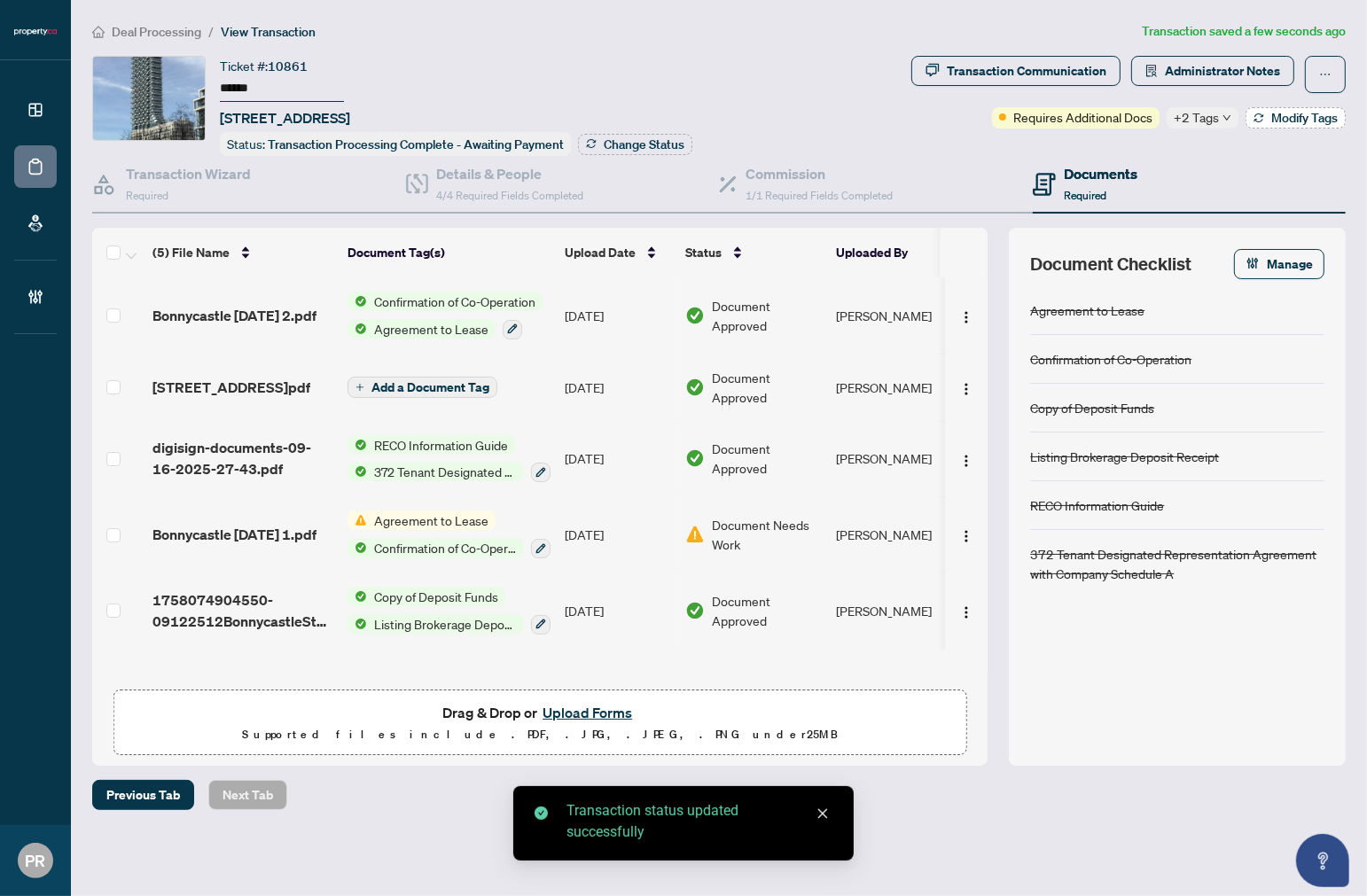
click at [1273, 124] on button "Modify Tags" at bounding box center [1296, 118] width 100 height 21
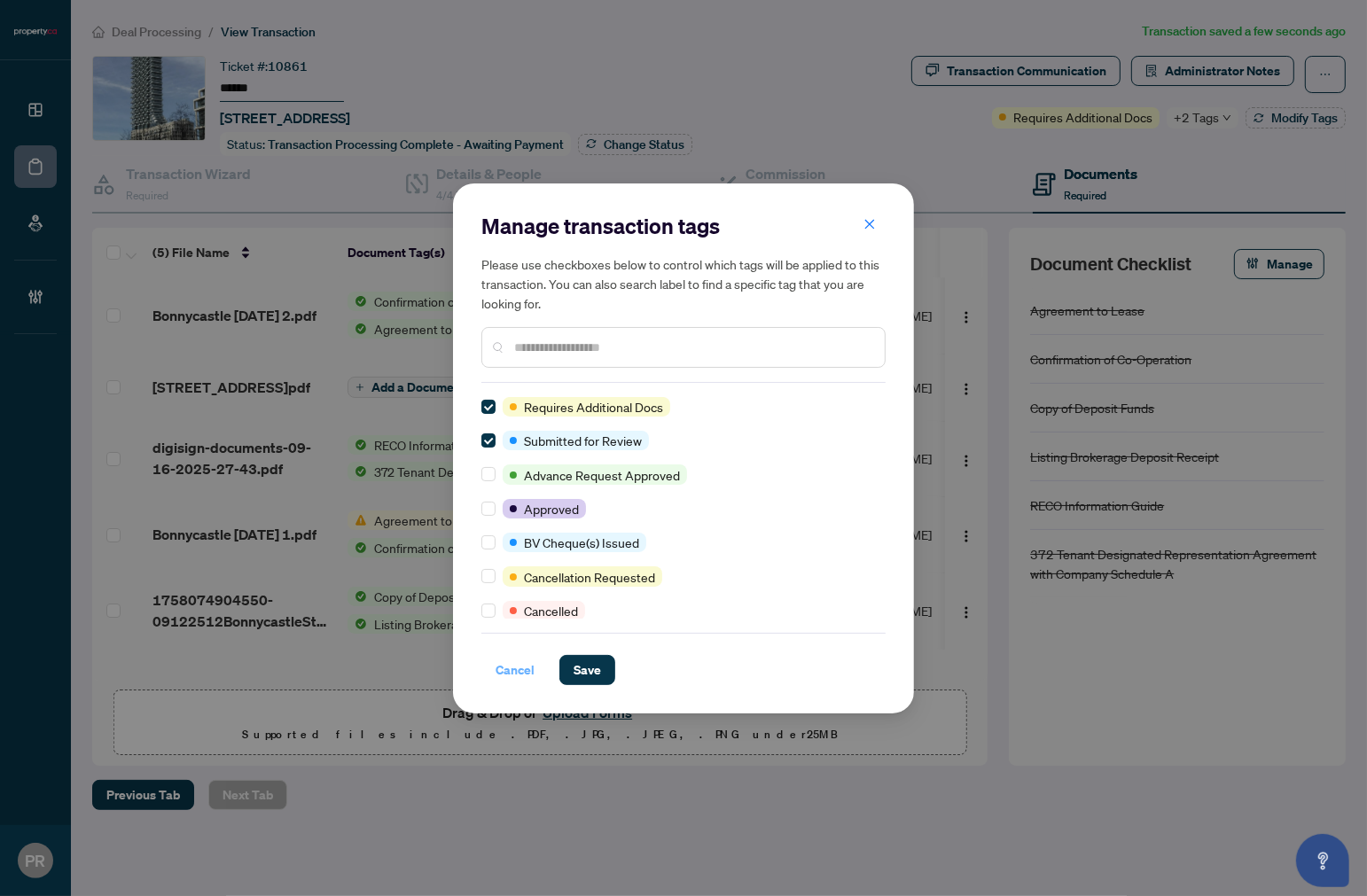
click at [519, 660] on span "Cancel" at bounding box center [515, 670] width 39 height 29
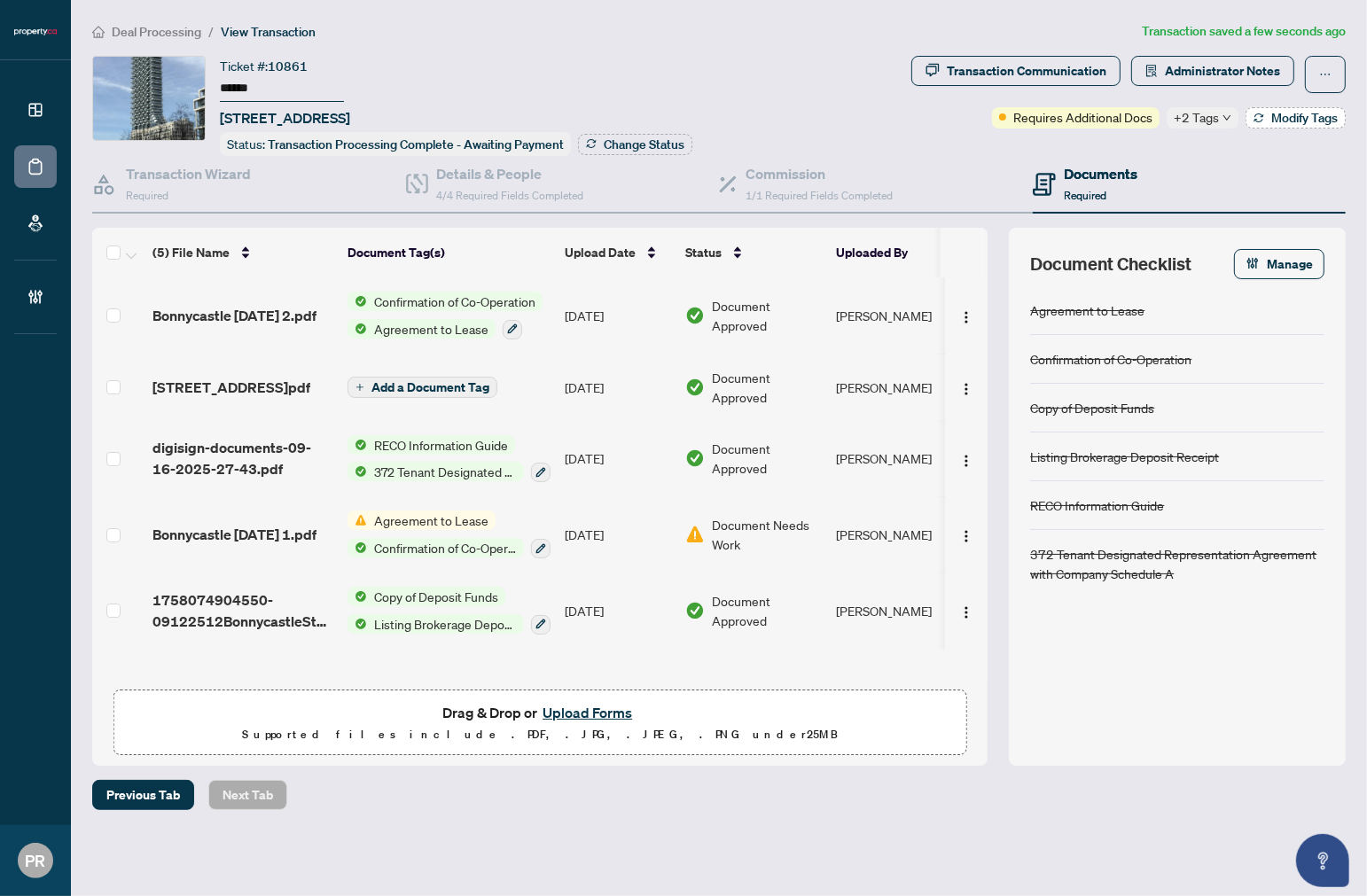
click at [1254, 117] on icon "button" at bounding box center [1259, 118] width 11 height 11
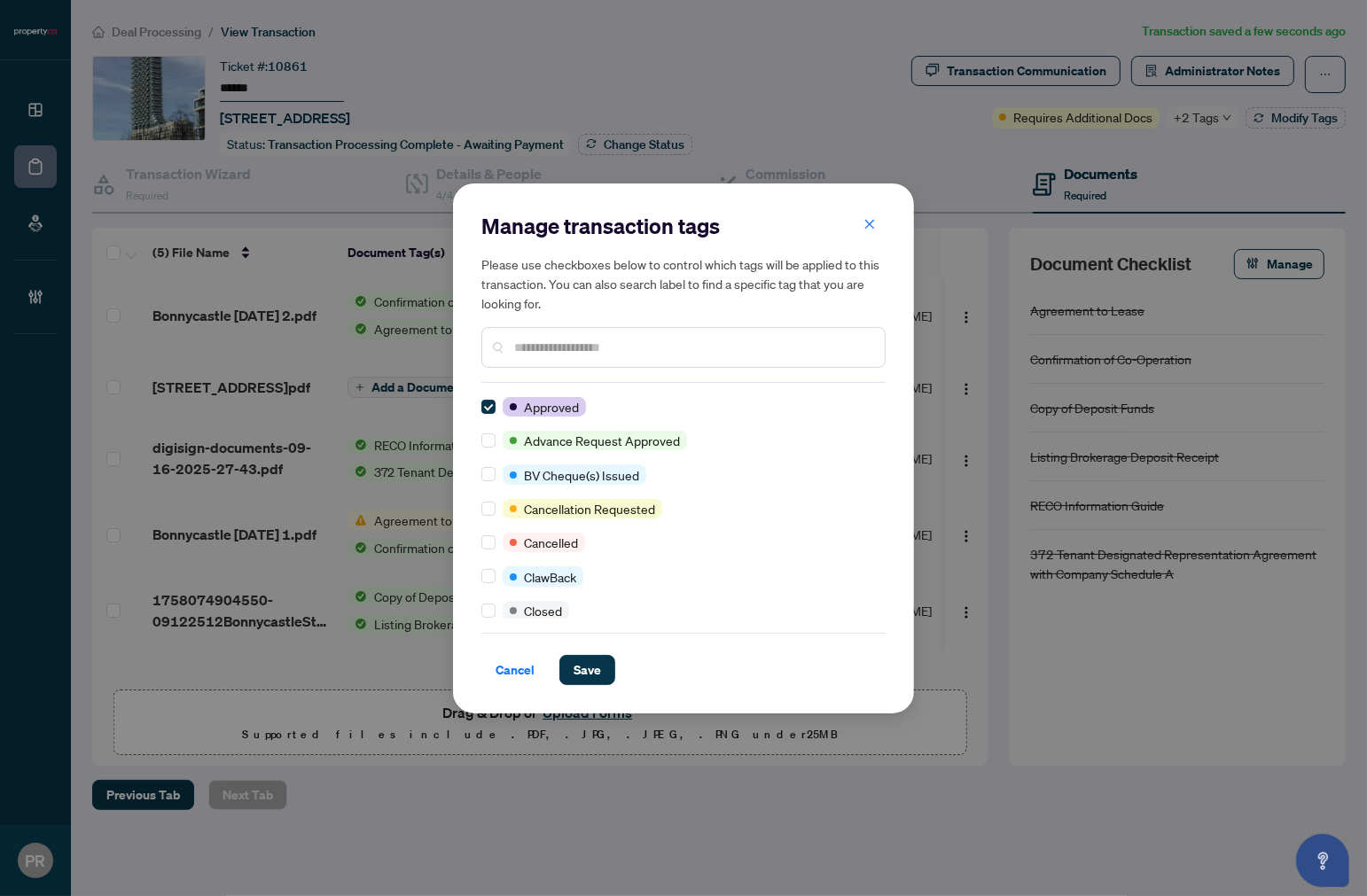
click at [619, 347] on input "text" at bounding box center [692, 347] width 356 height 20
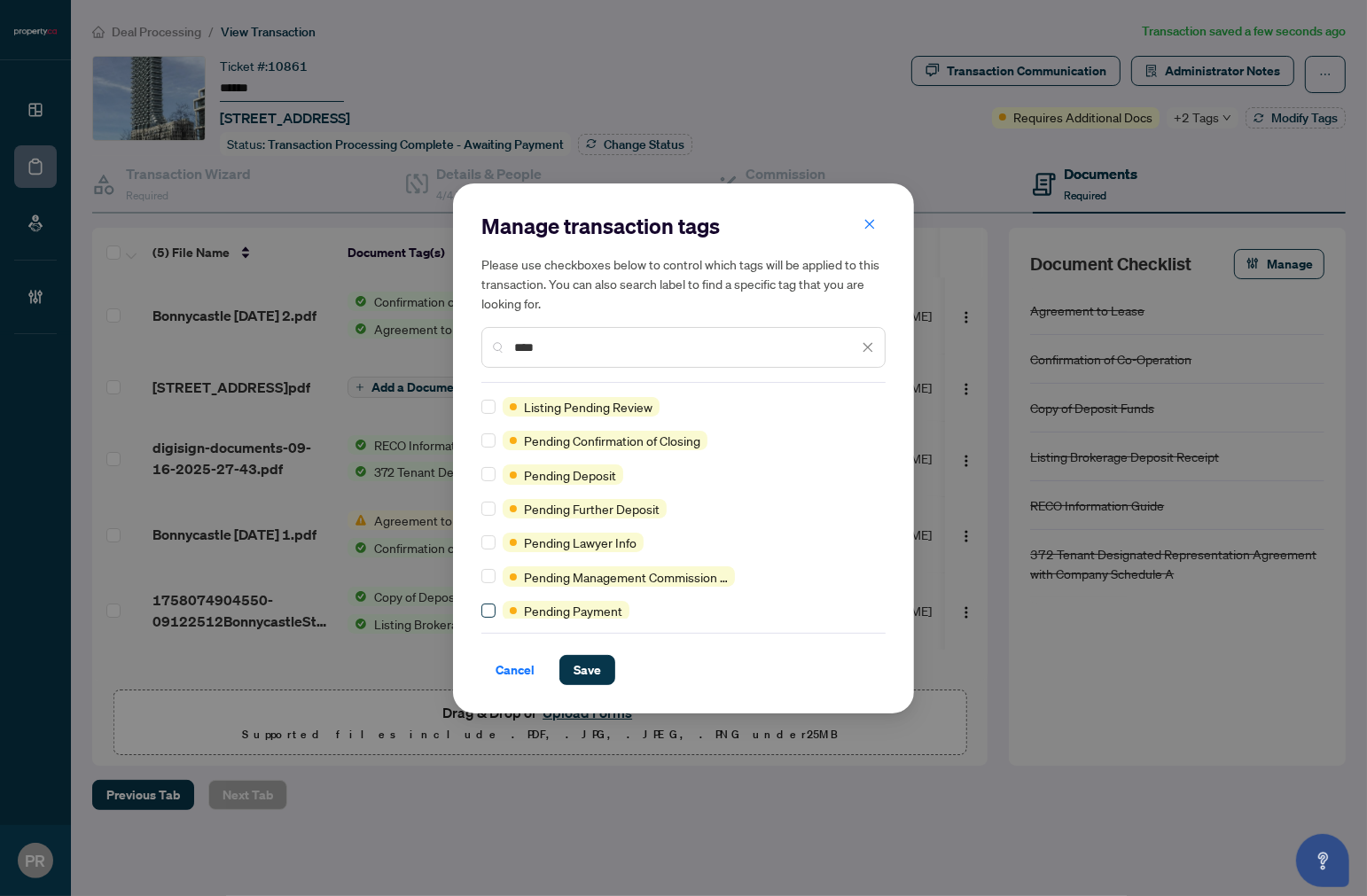
type input "****"
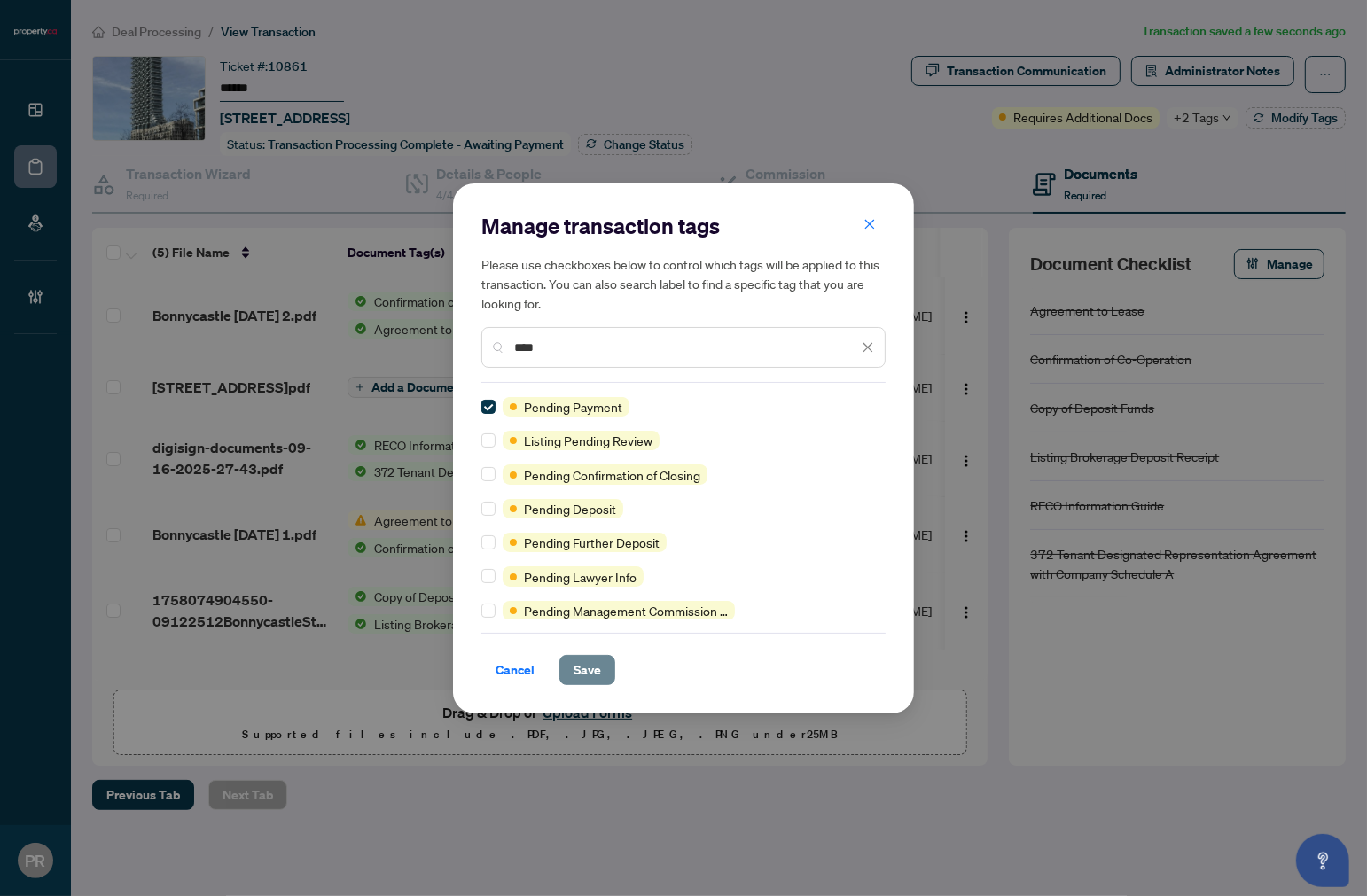
click at [612, 674] on button "Save" at bounding box center [587, 670] width 56 height 30
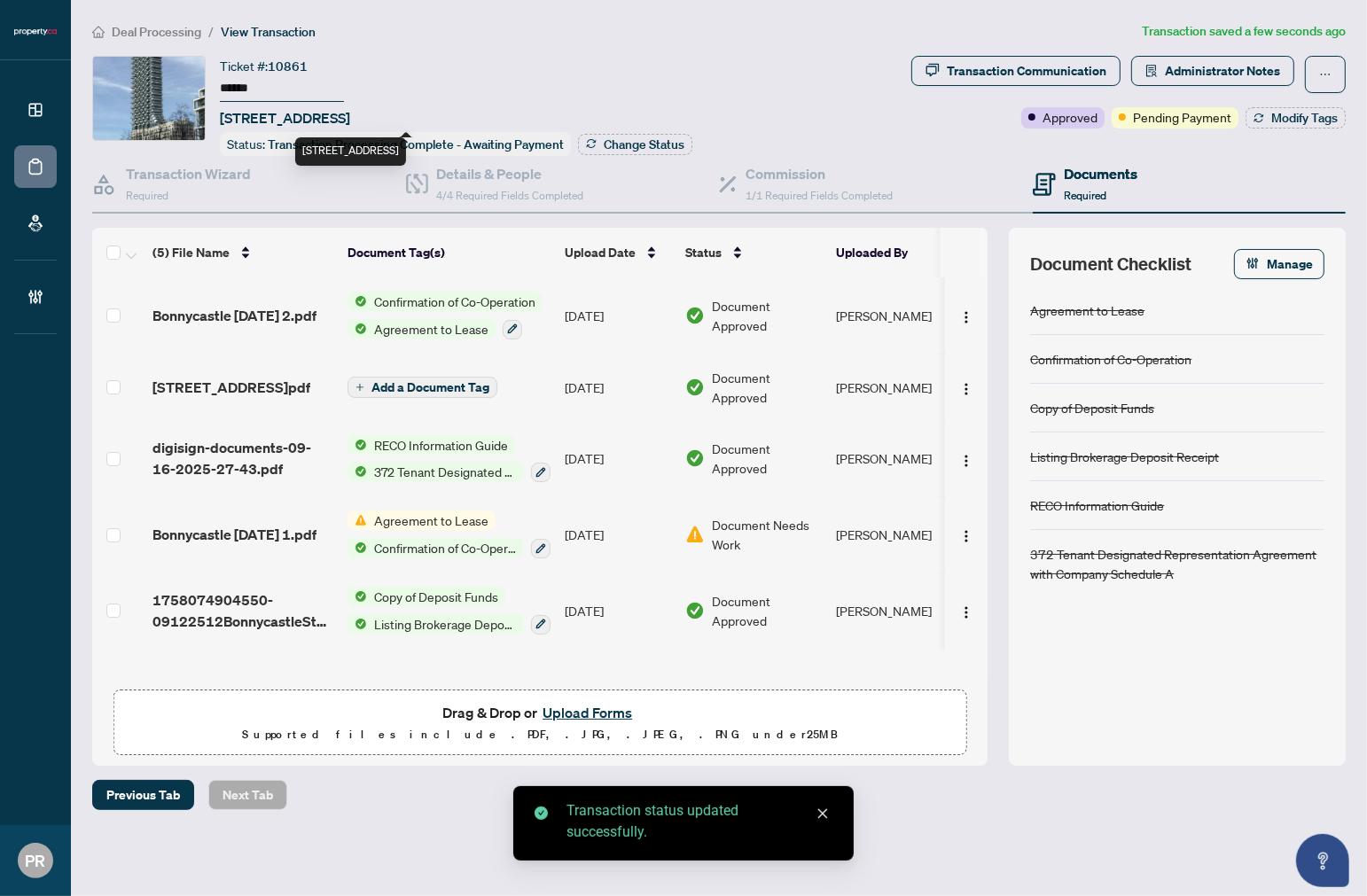
drag, startPoint x: 355, startPoint y: 120, endPoint x: 250, endPoint y: 124, distance: 105.1
click at [250, 124] on span "820-12 Bonnycastle St, Toronto, Ontario M5A 3Y4, Canada" at bounding box center [285, 118] width 130 height 21
copy span "12 Bonnycastle"
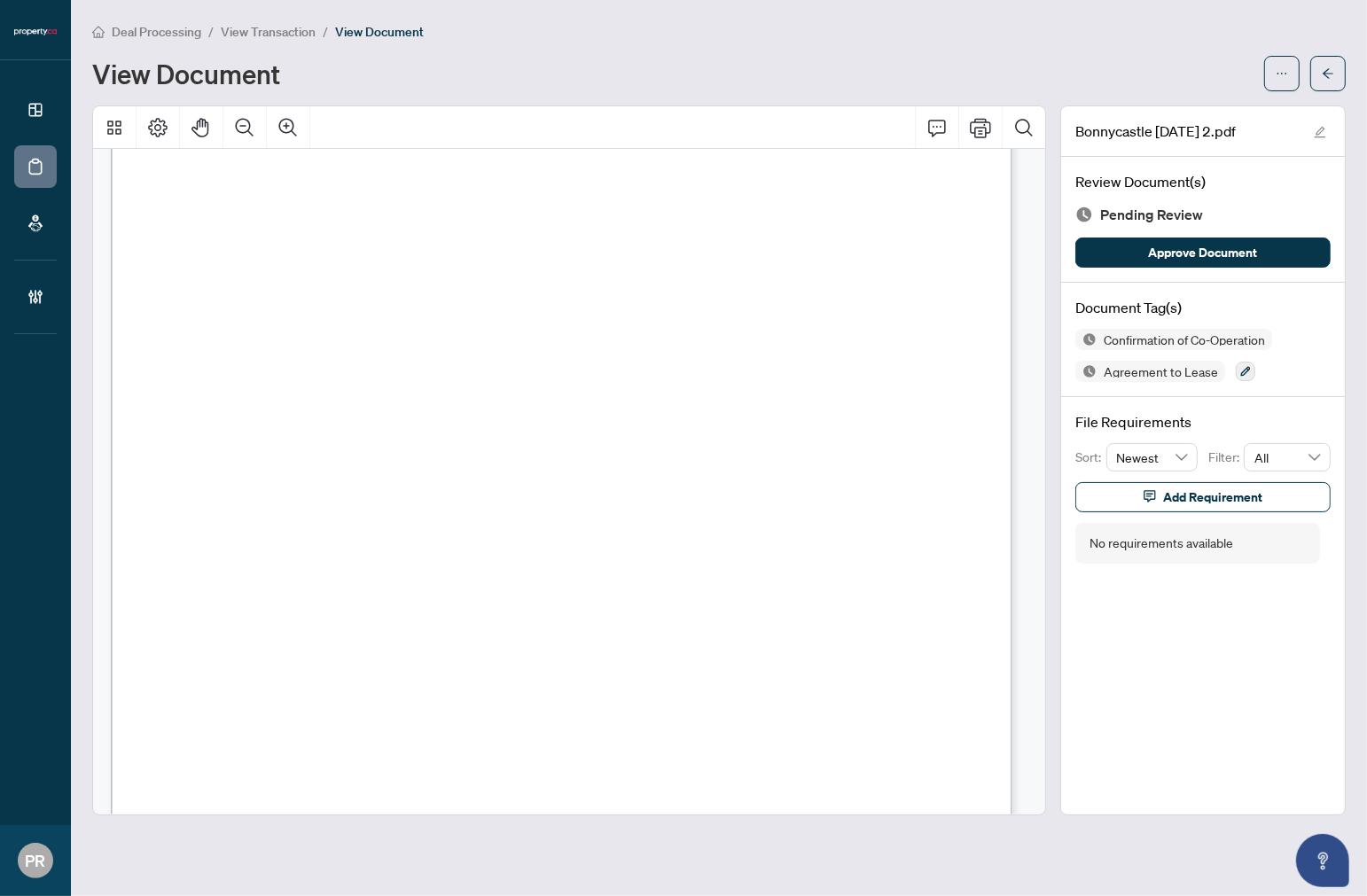
scroll to position [2560, 0]
click at [1253, 373] on div "Confirmation of Co-Operation Agreement to Lease" at bounding box center [1203, 355] width 256 height 53
click at [1248, 367] on icon "button" at bounding box center [1246, 371] width 11 height 11
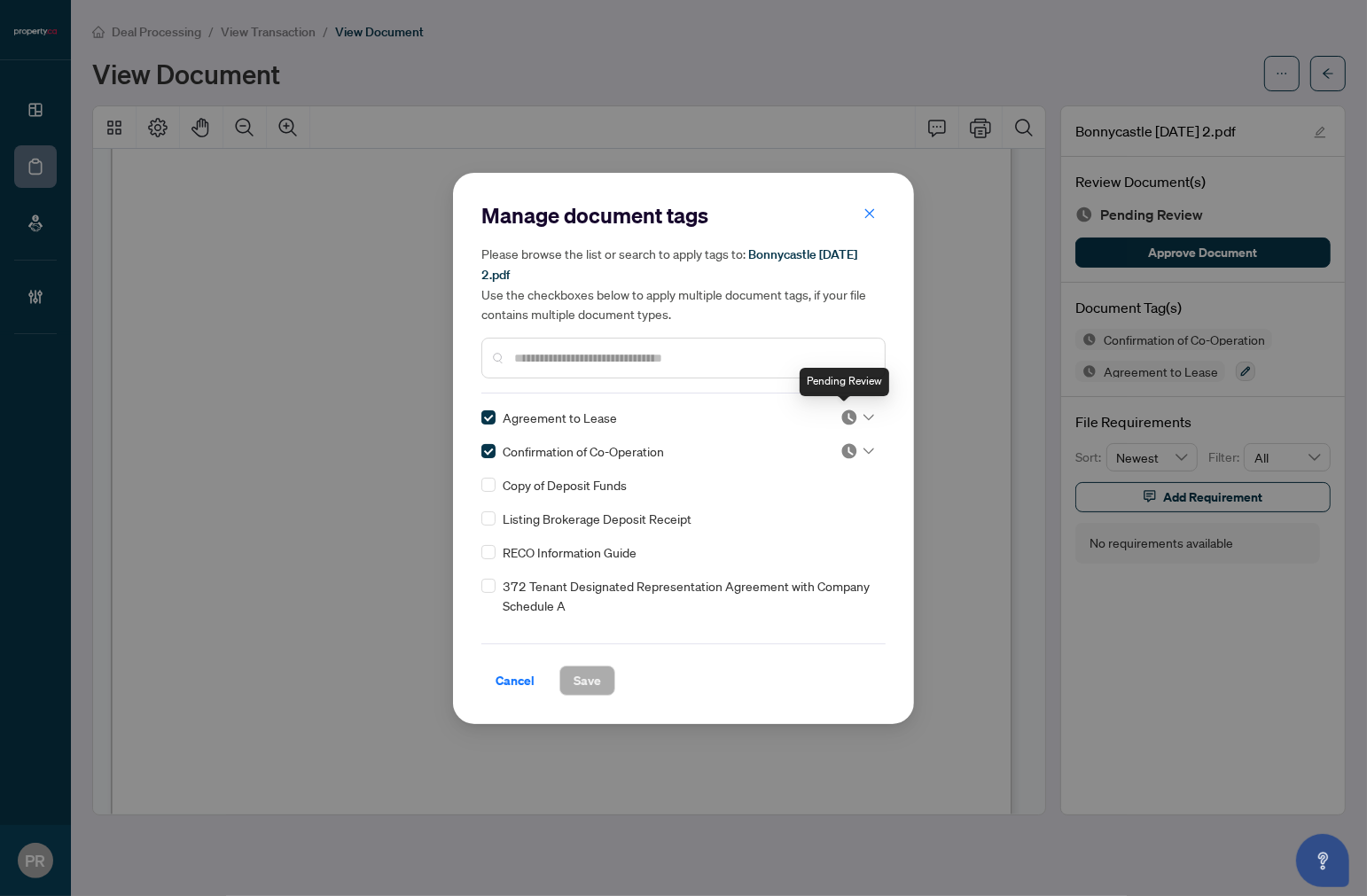
click at [844, 412] on img at bounding box center [849, 418] width 18 height 18
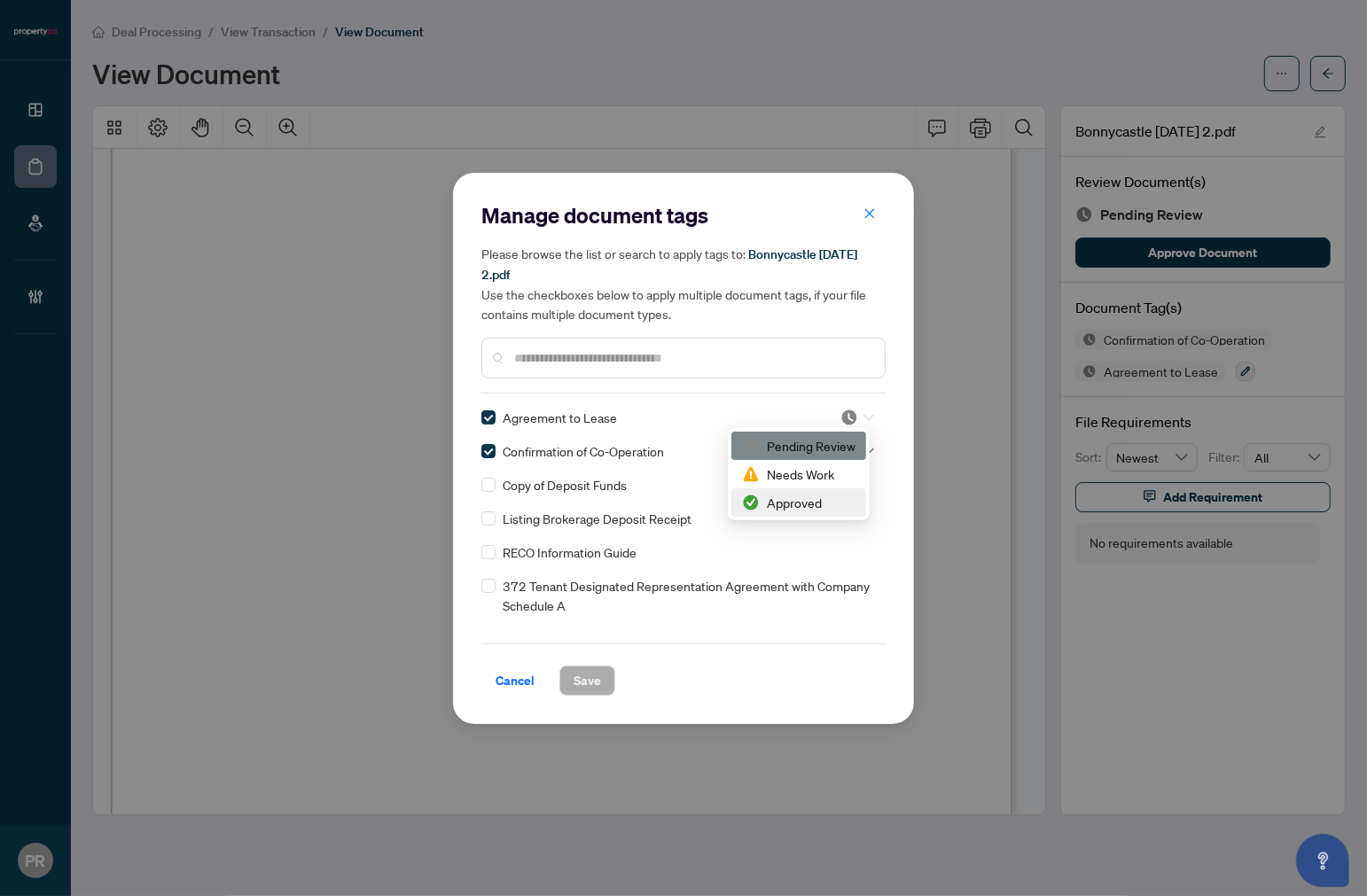
click at [792, 496] on div "Approved" at bounding box center [798, 502] width 113 height 20
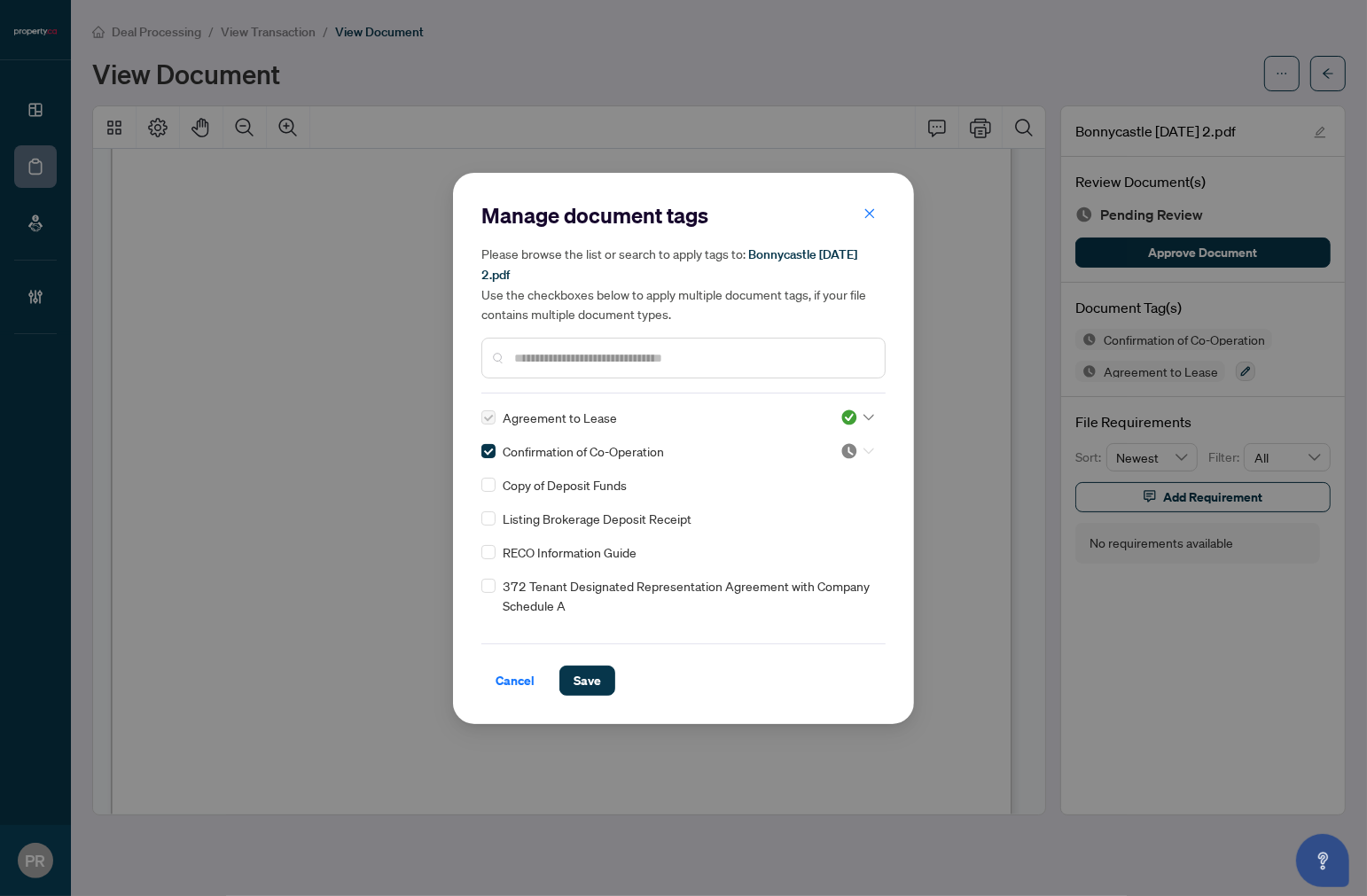
click at [858, 454] on div at bounding box center [857, 452] width 34 height 18
click at [804, 534] on div "Approved" at bounding box center [798, 536] width 113 height 20
click at [575, 685] on span "Save" at bounding box center [587, 680] width 28 height 29
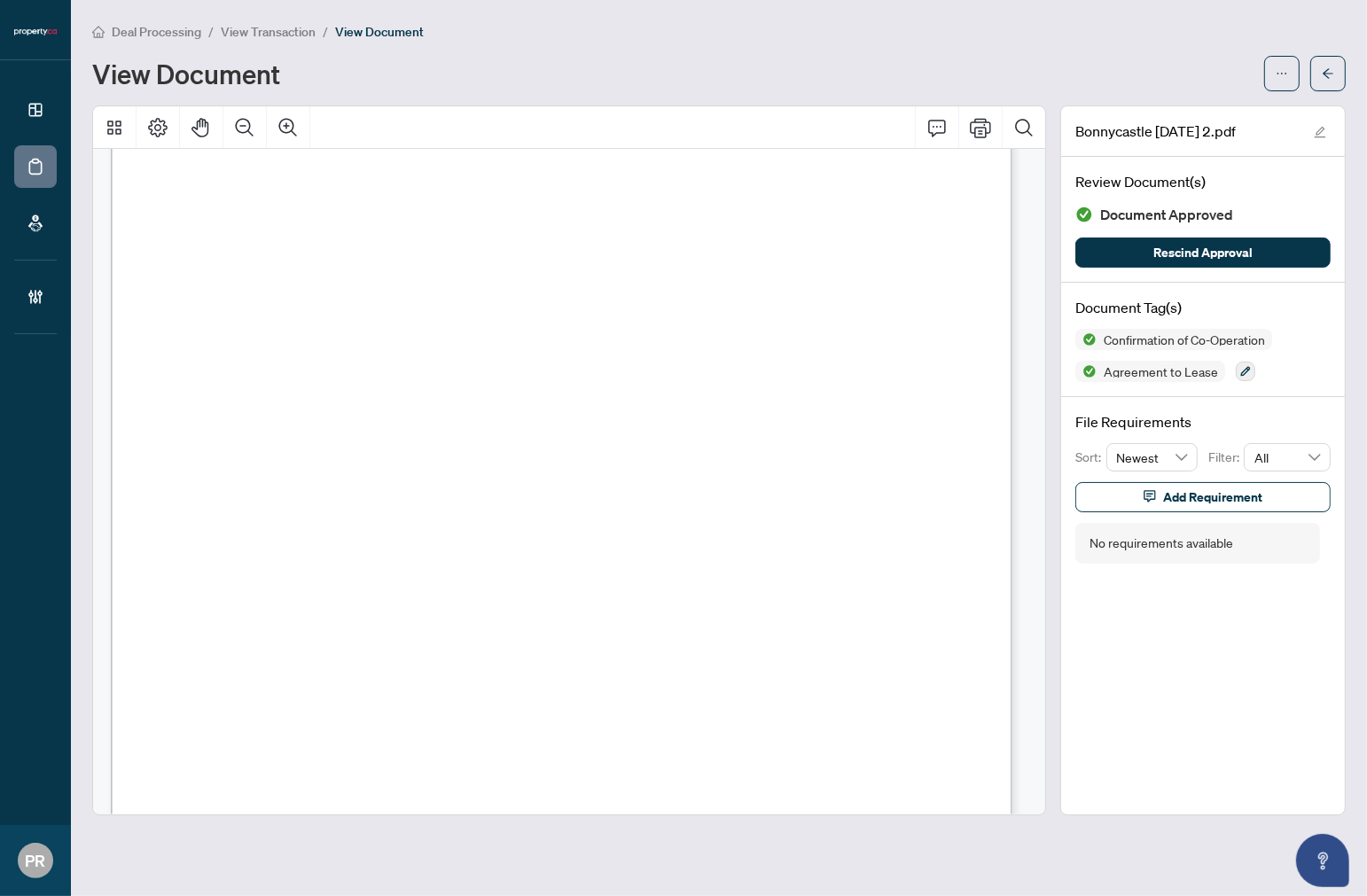
click at [136, 30] on span "Deal Processing" at bounding box center [156, 32] width 90 height 16
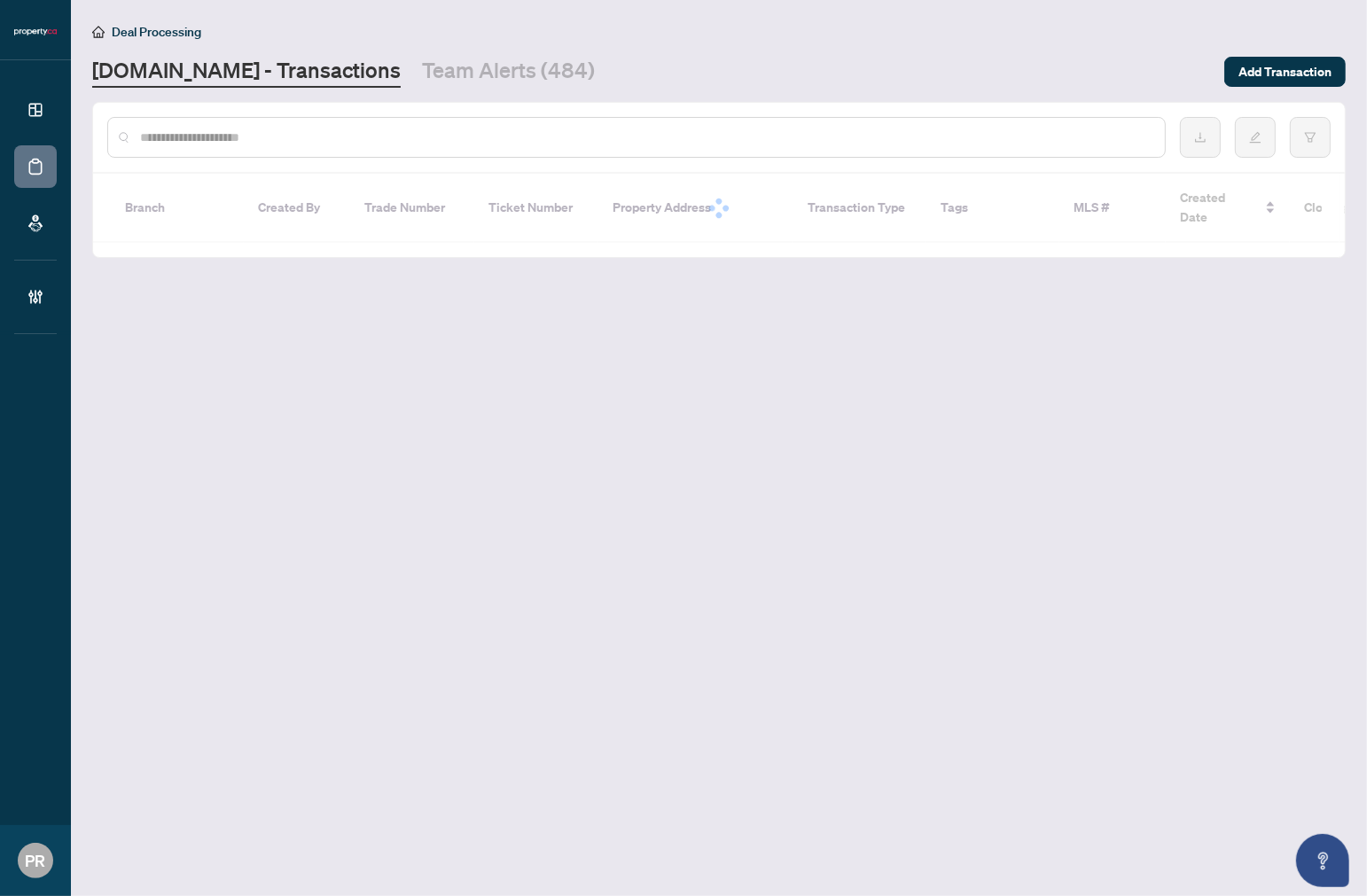
drag, startPoint x: 405, startPoint y: 69, endPoint x: 408, endPoint y: 131, distance: 62.1
click at [422, 69] on link "Team Alerts (484)" at bounding box center [509, 72] width 173 height 32
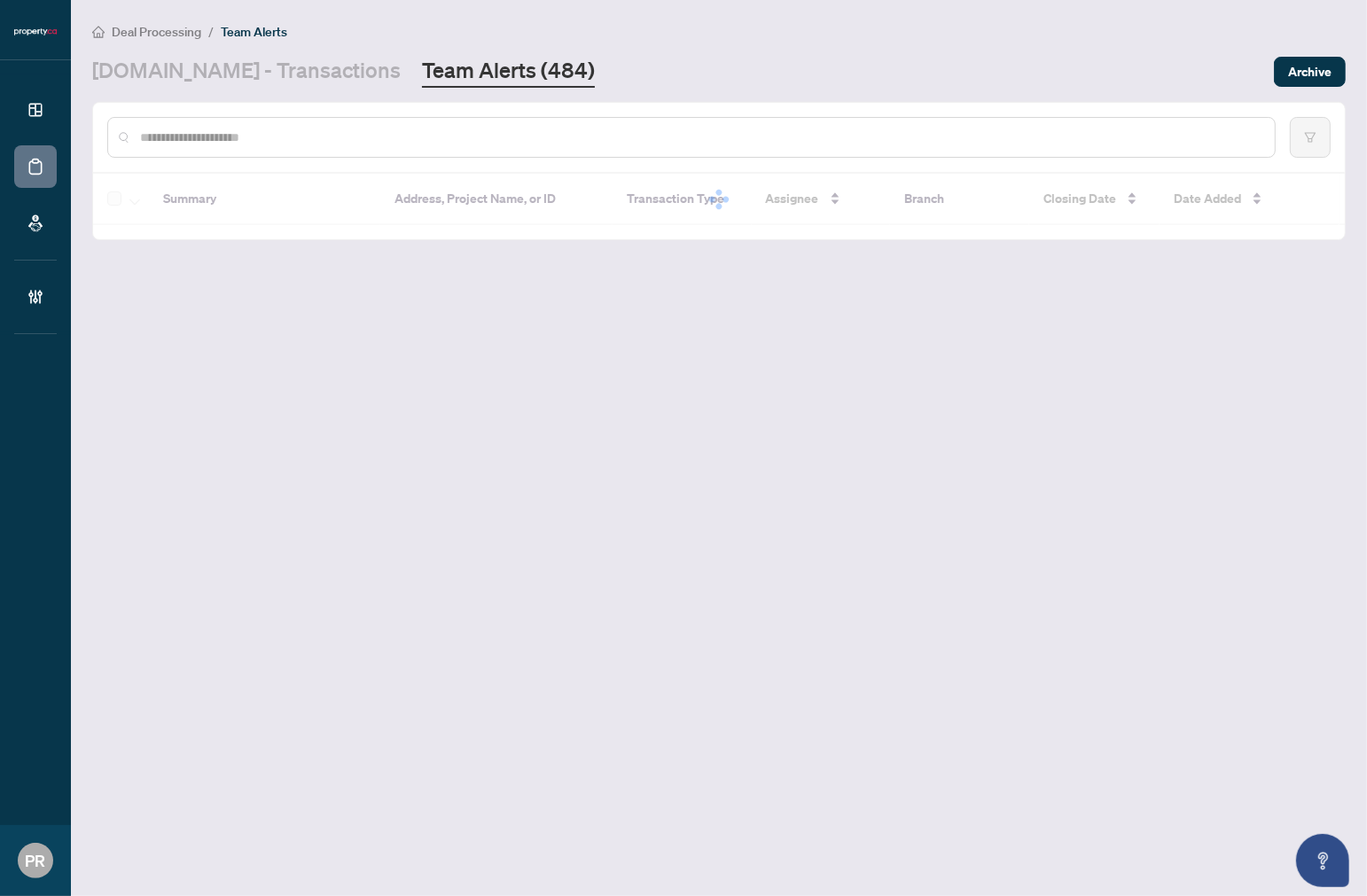
click at [424, 143] on input "text" at bounding box center [700, 137] width 1121 height 20
paste input "**********"
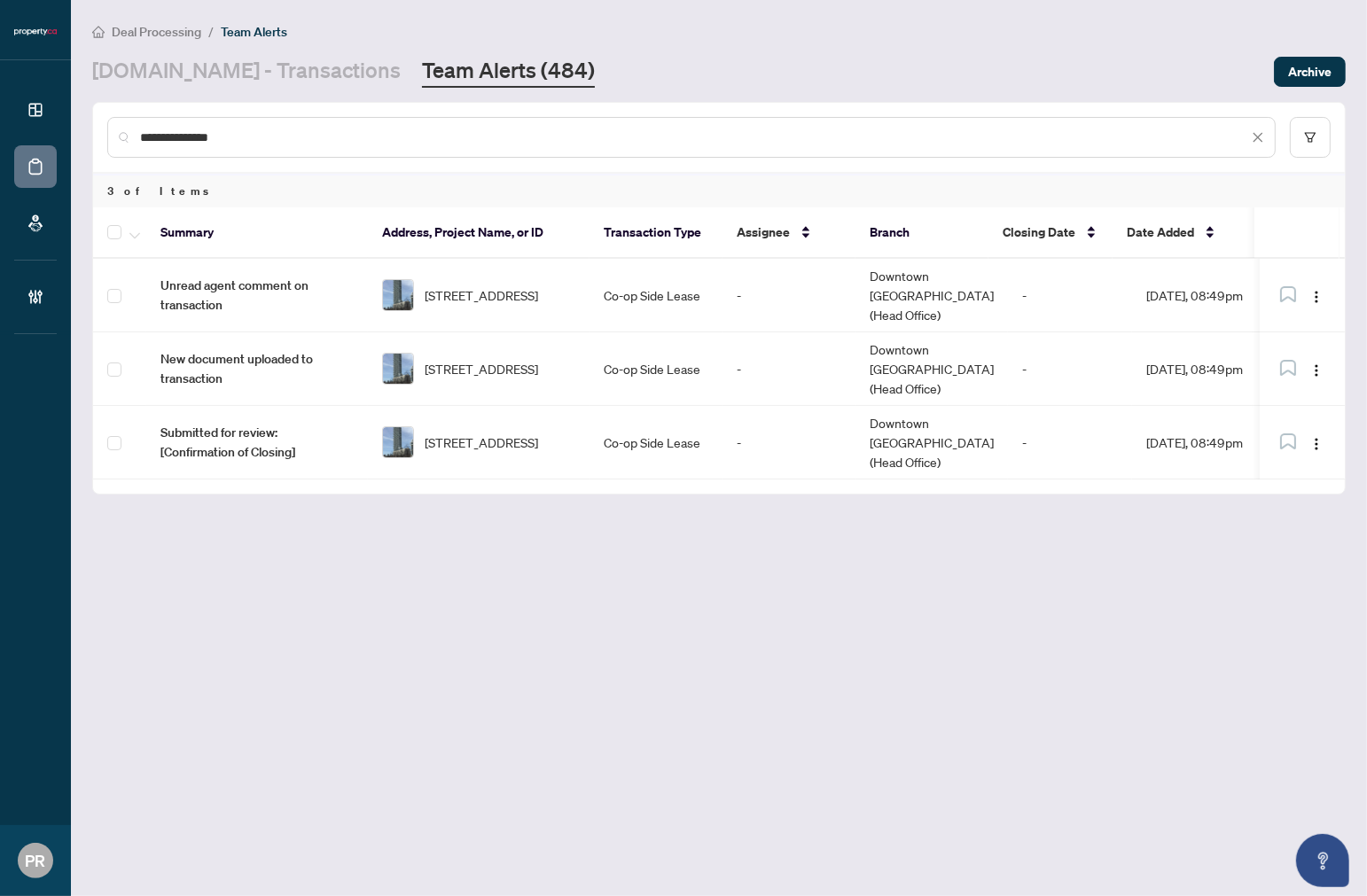
type input "**********"
click at [135, 232] on icon "button" at bounding box center [135, 236] width 11 height 7
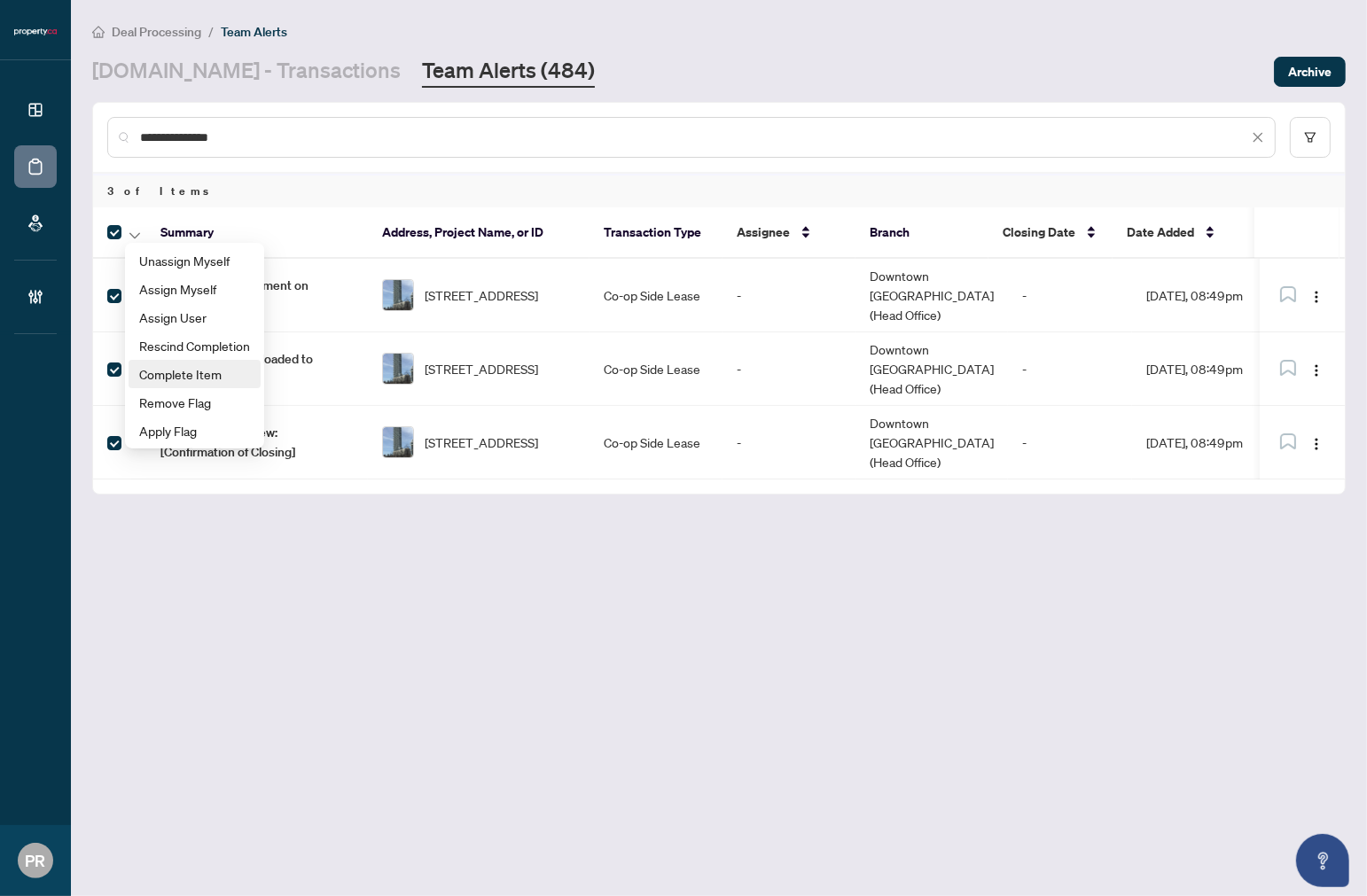
click at [200, 365] on span "Complete Item" at bounding box center [194, 374] width 111 height 20
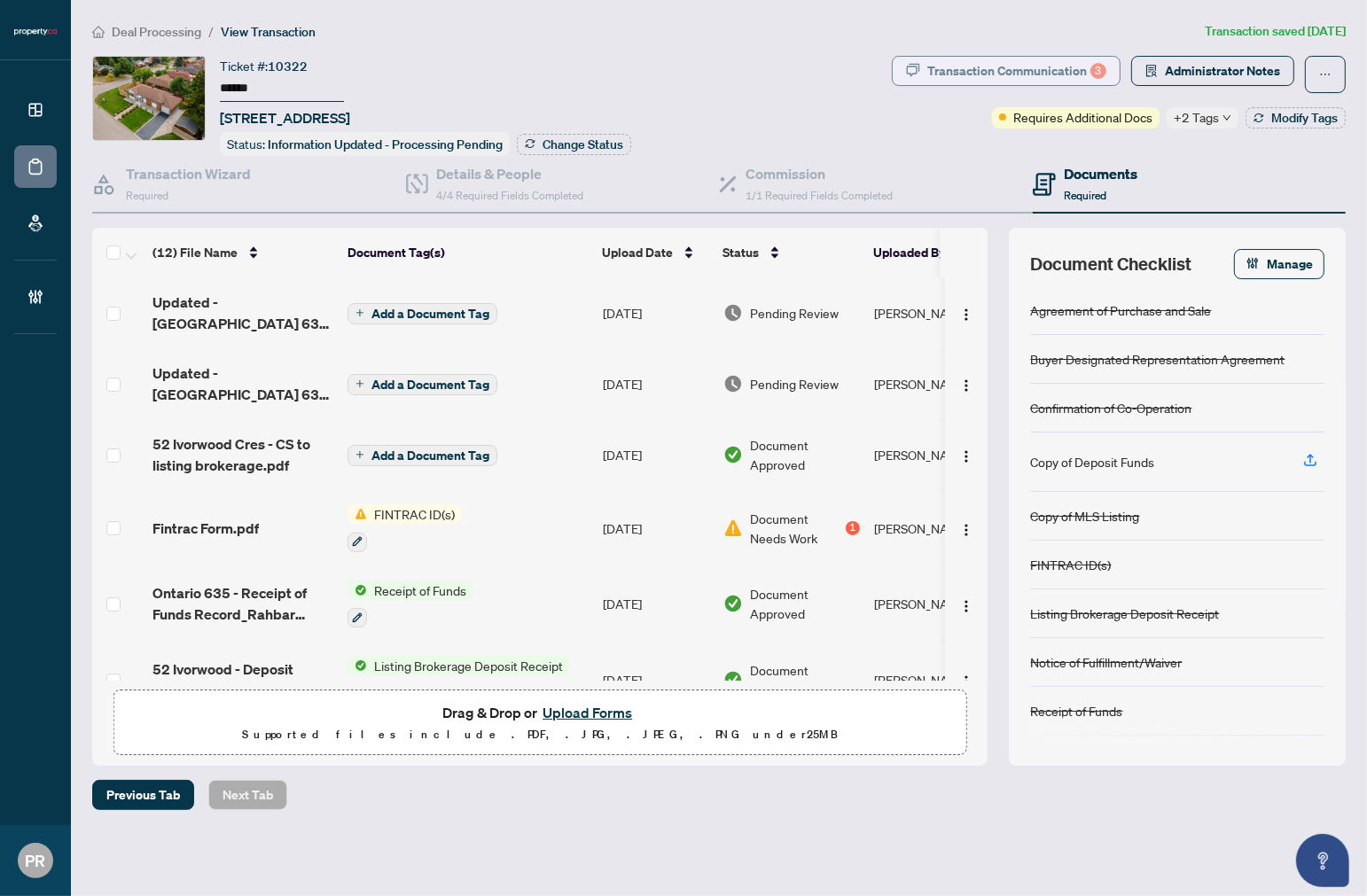
click at [1021, 71] on div "Transaction Communication 3" at bounding box center [1017, 71] width 179 height 29
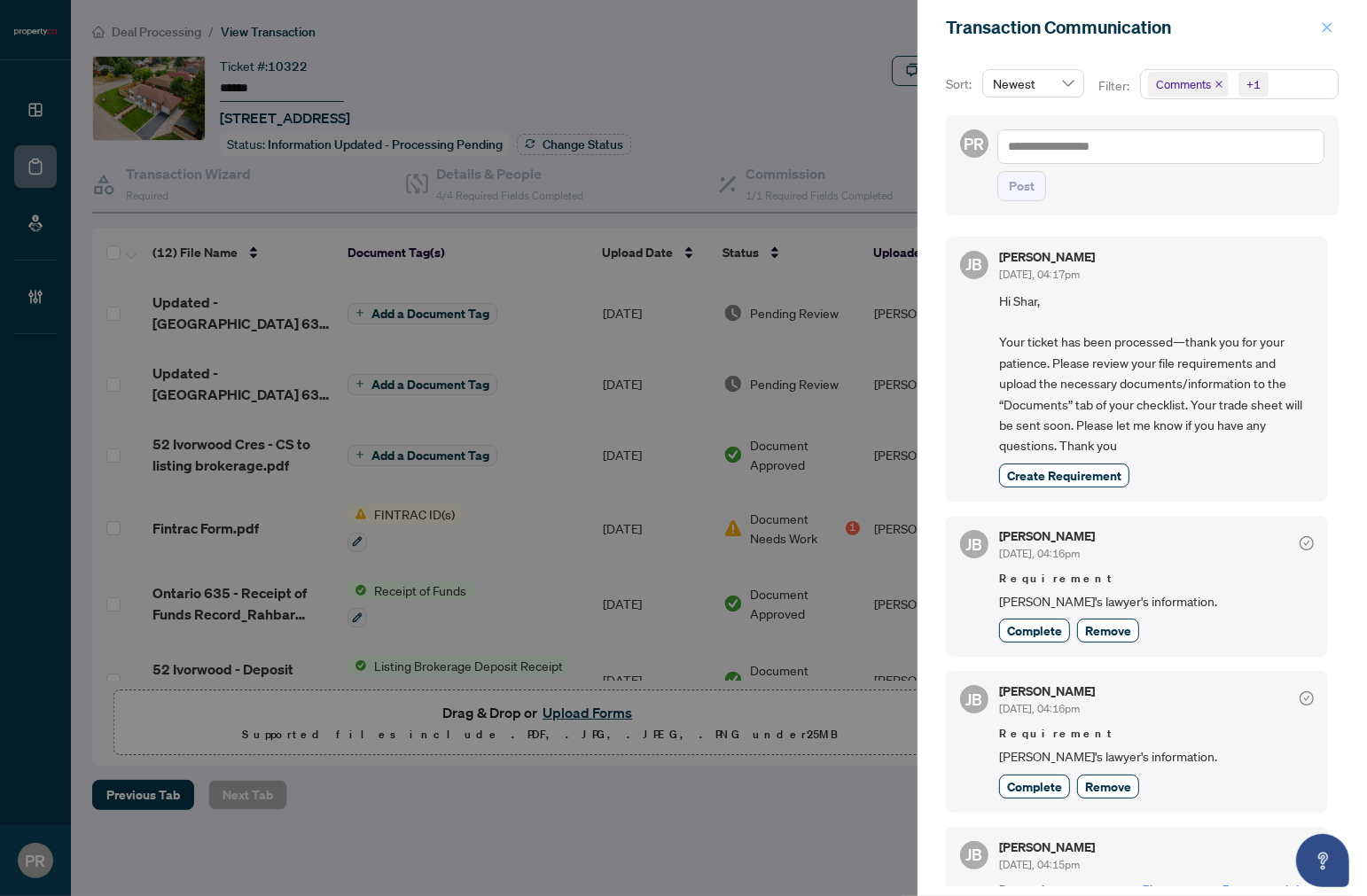
click at [1327, 13] on span "button" at bounding box center [1328, 28] width 12 height 29
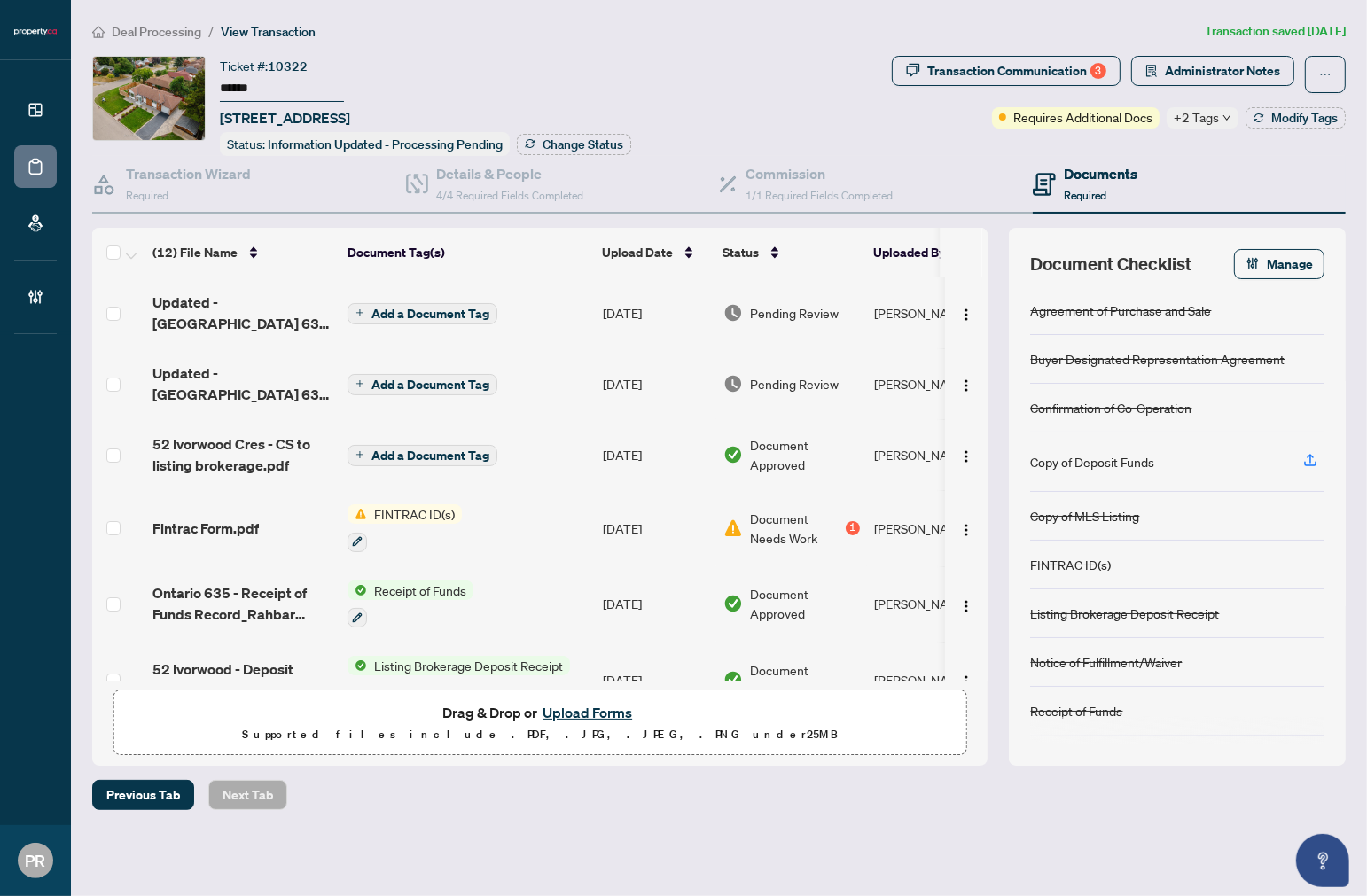
click at [240, 84] on input "******" at bounding box center [282, 89] width 124 height 26
click at [1194, 109] on span "+2 Tags" at bounding box center [1197, 117] width 45 height 20
click at [101, 374] on td at bounding box center [119, 384] width 53 height 71
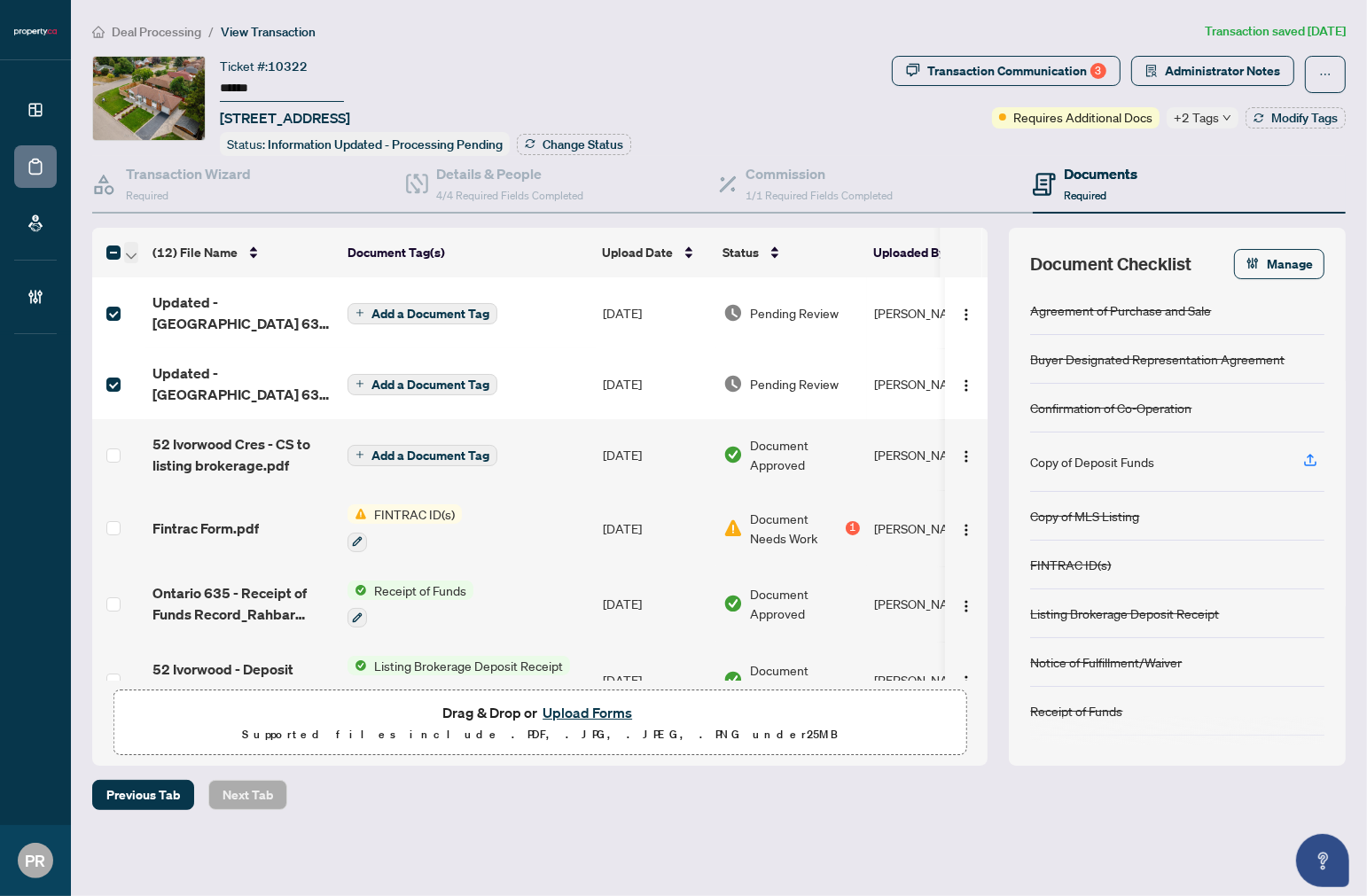
click at [130, 254] on span "button" at bounding box center [131, 253] width 11 height 20
click at [174, 273] on span "Open Selected in New Tab(s)" at bounding box center [217, 281] width 158 height 20
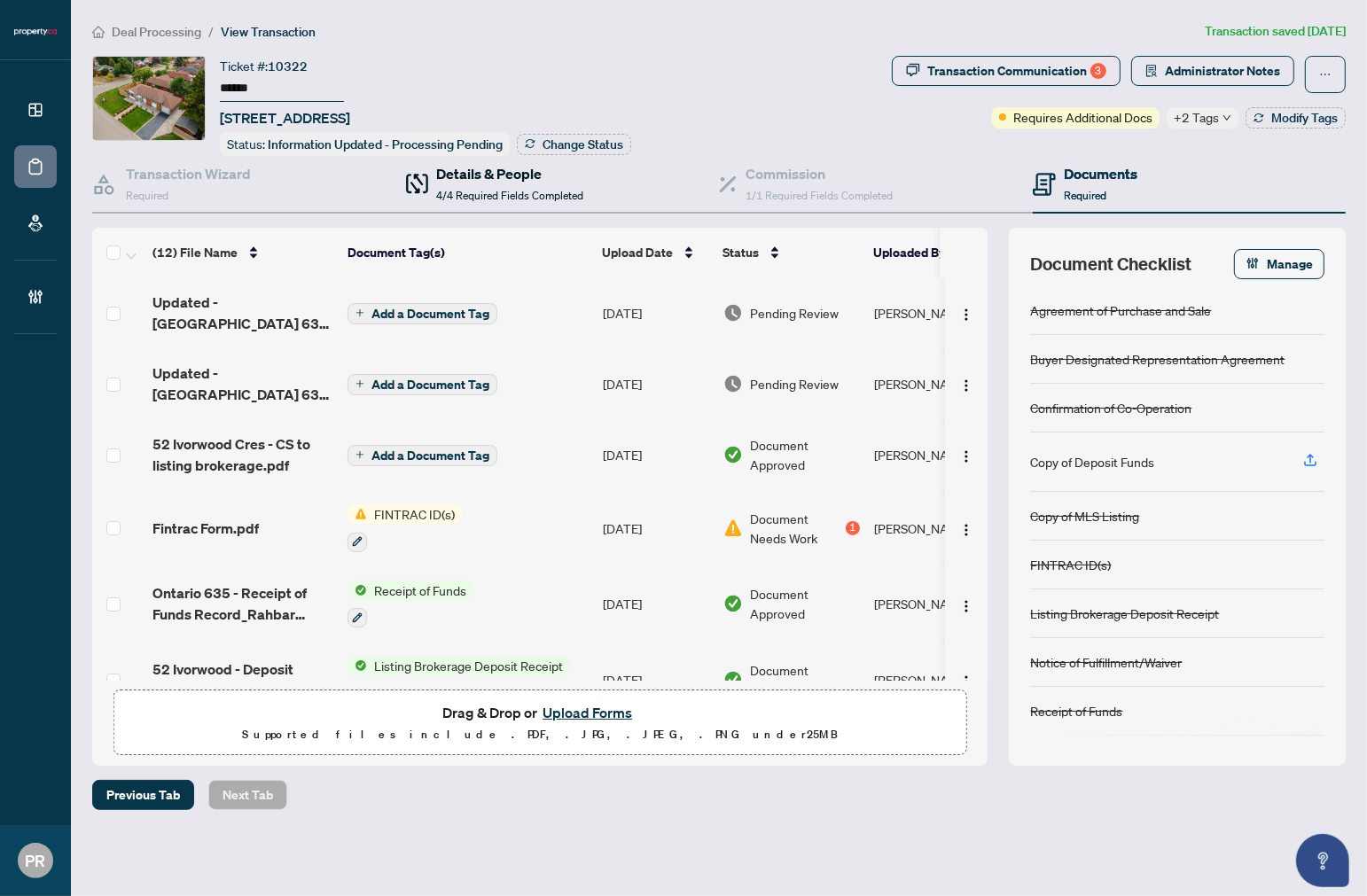
click at [445, 189] on span "4/4 Required Fields Completed" at bounding box center [511, 195] width 147 height 13
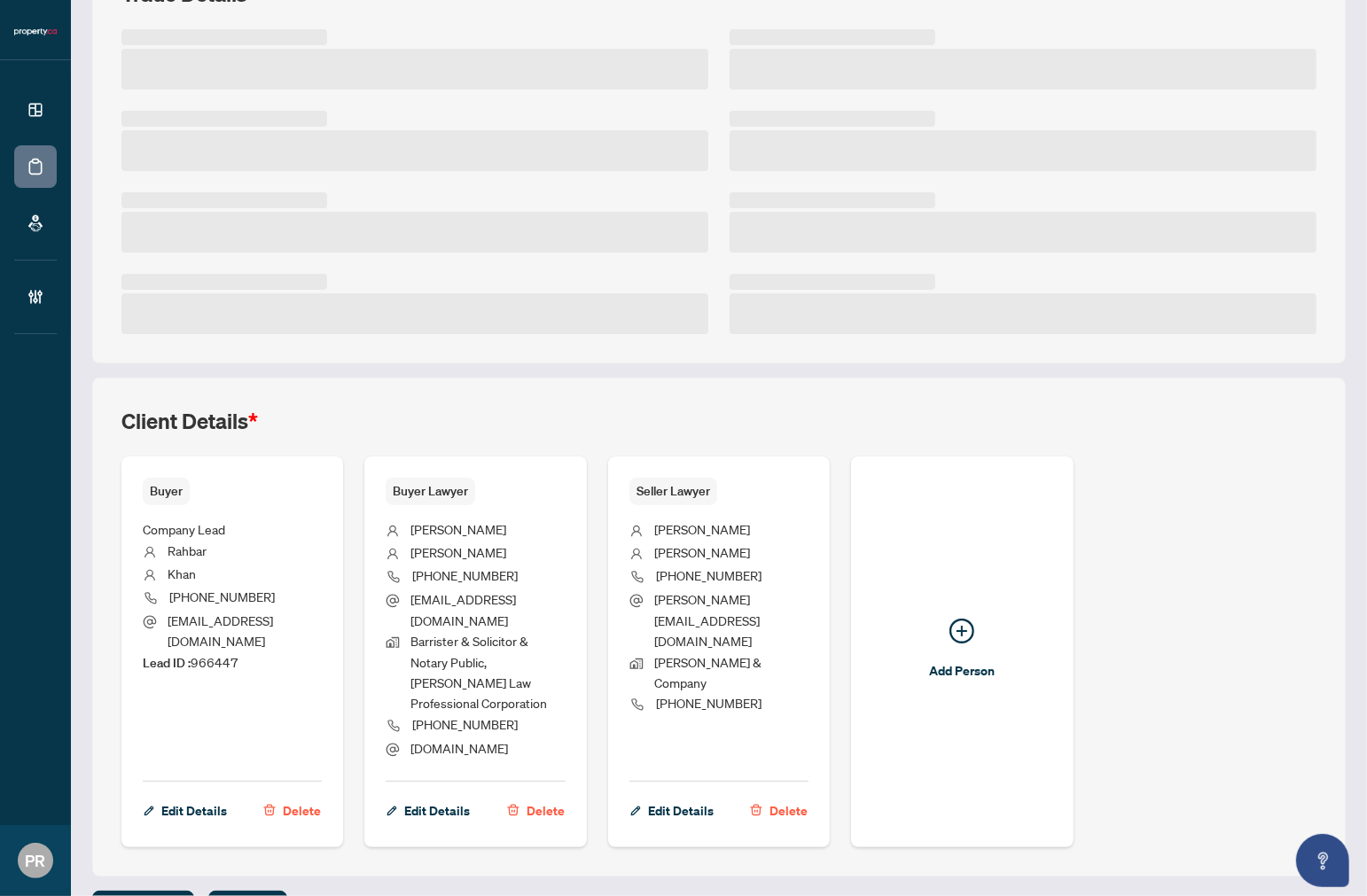
scroll to position [283, 0]
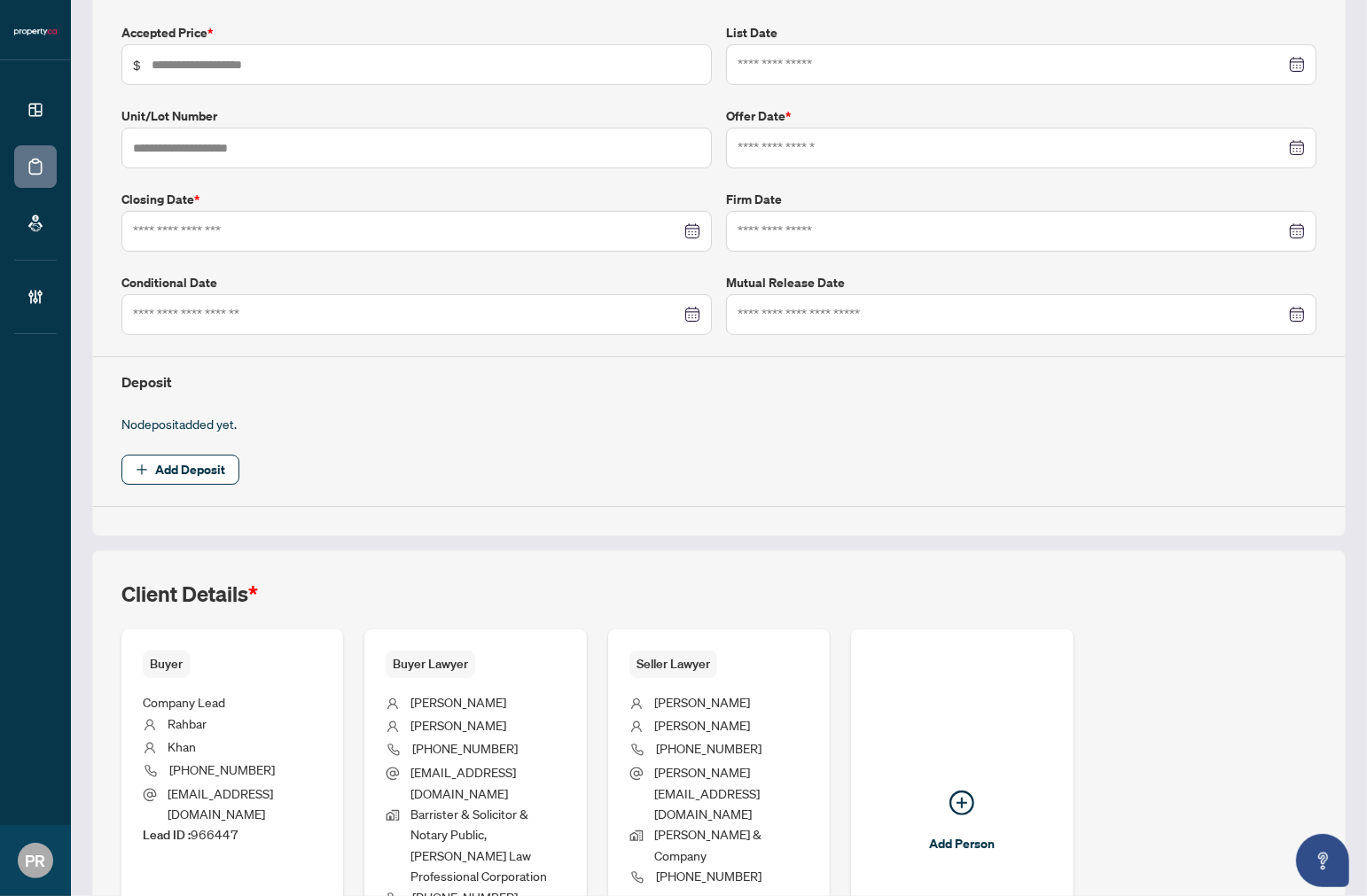
type input "*********"
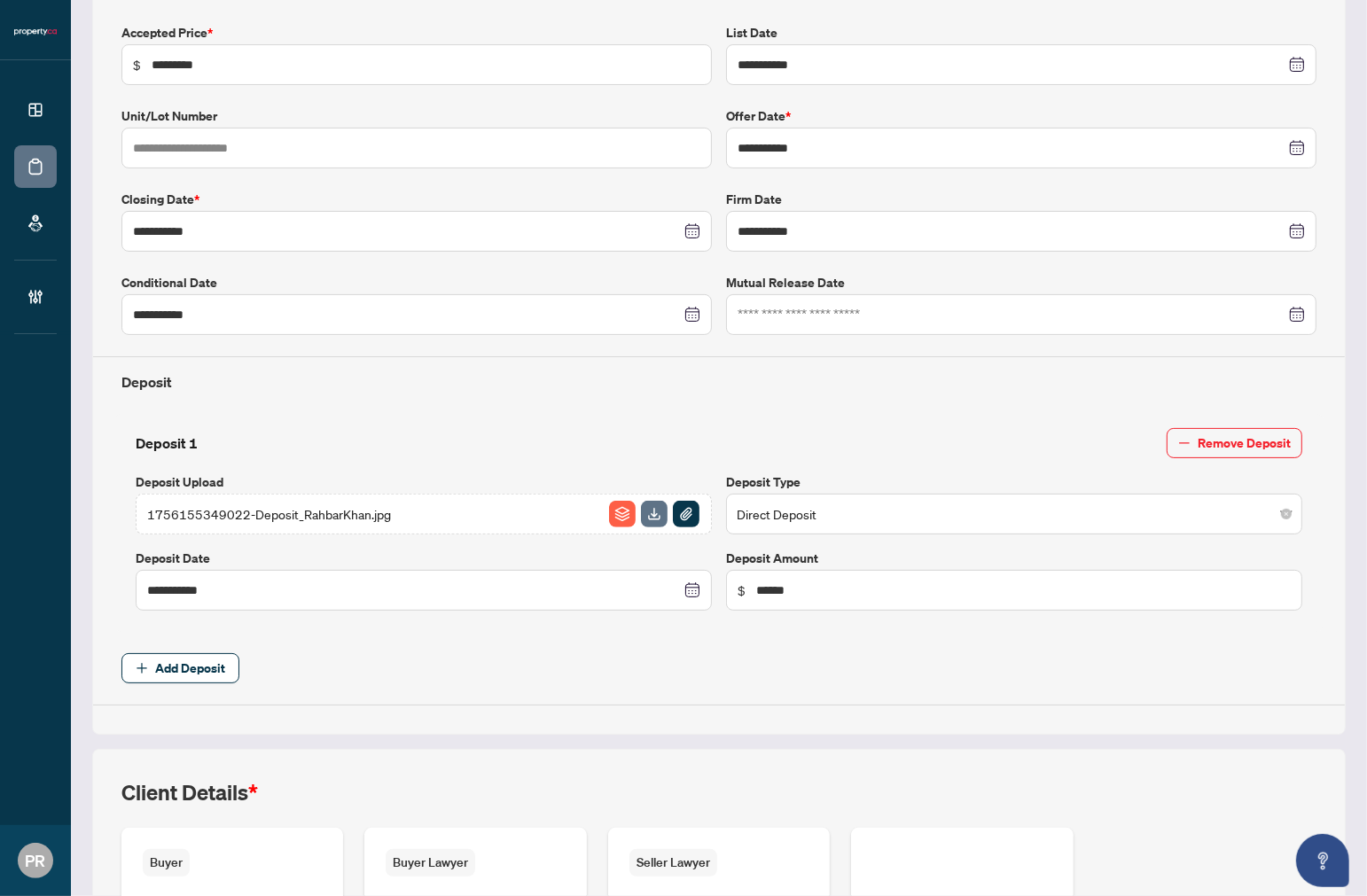
type input "**********"
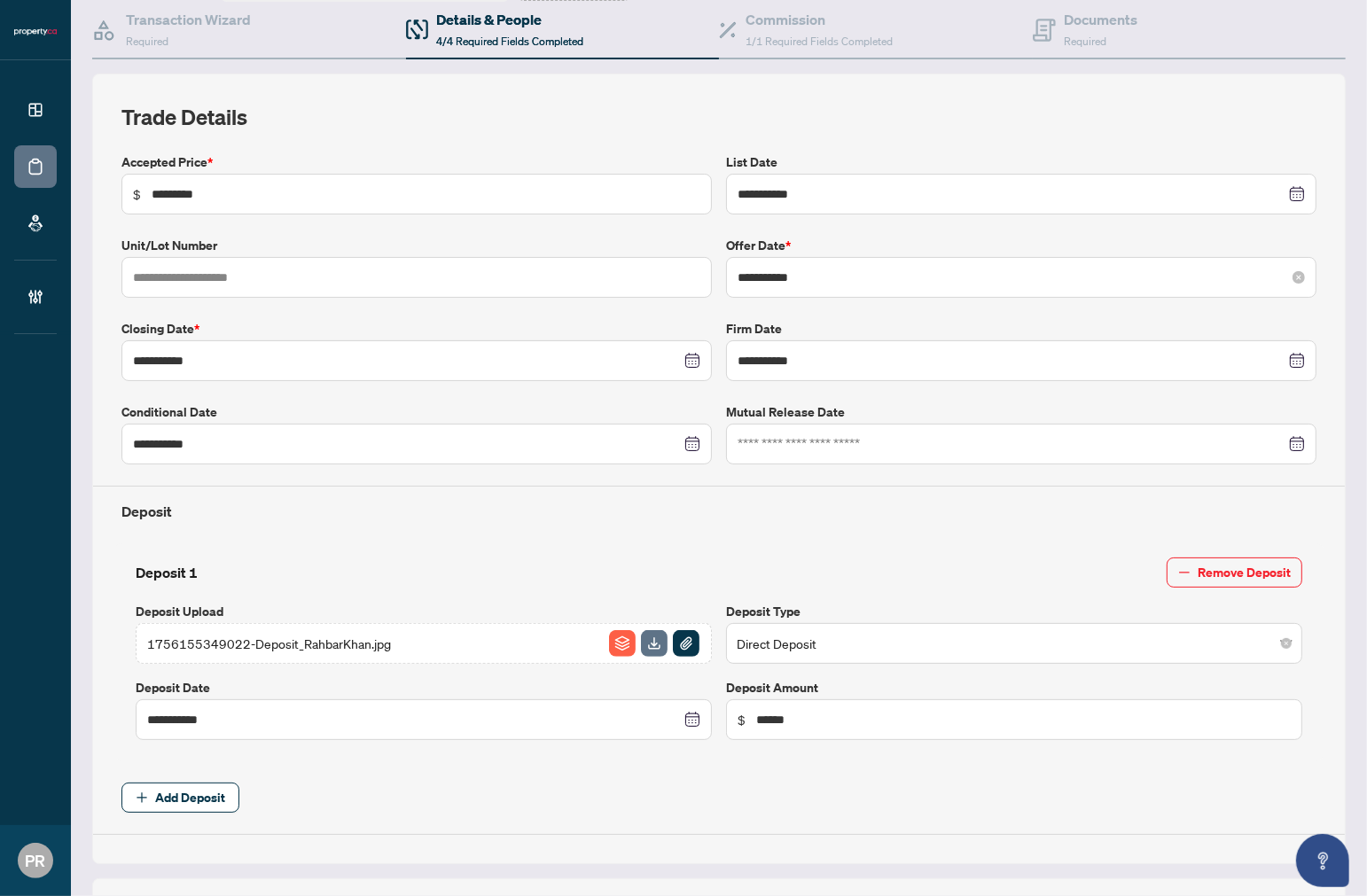
scroll to position [0, 0]
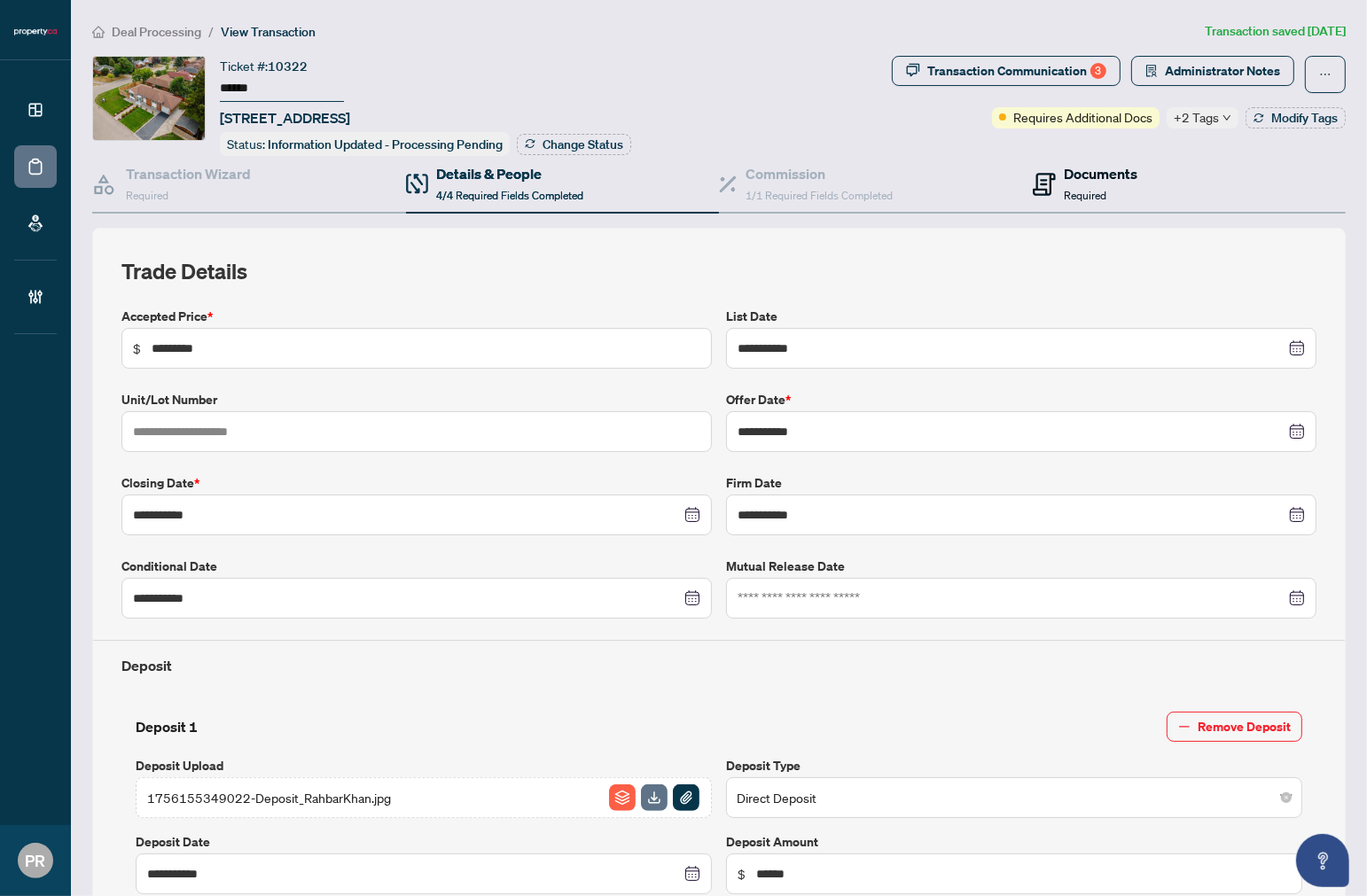
click at [1103, 171] on h4 "Documents" at bounding box center [1101, 174] width 74 height 21
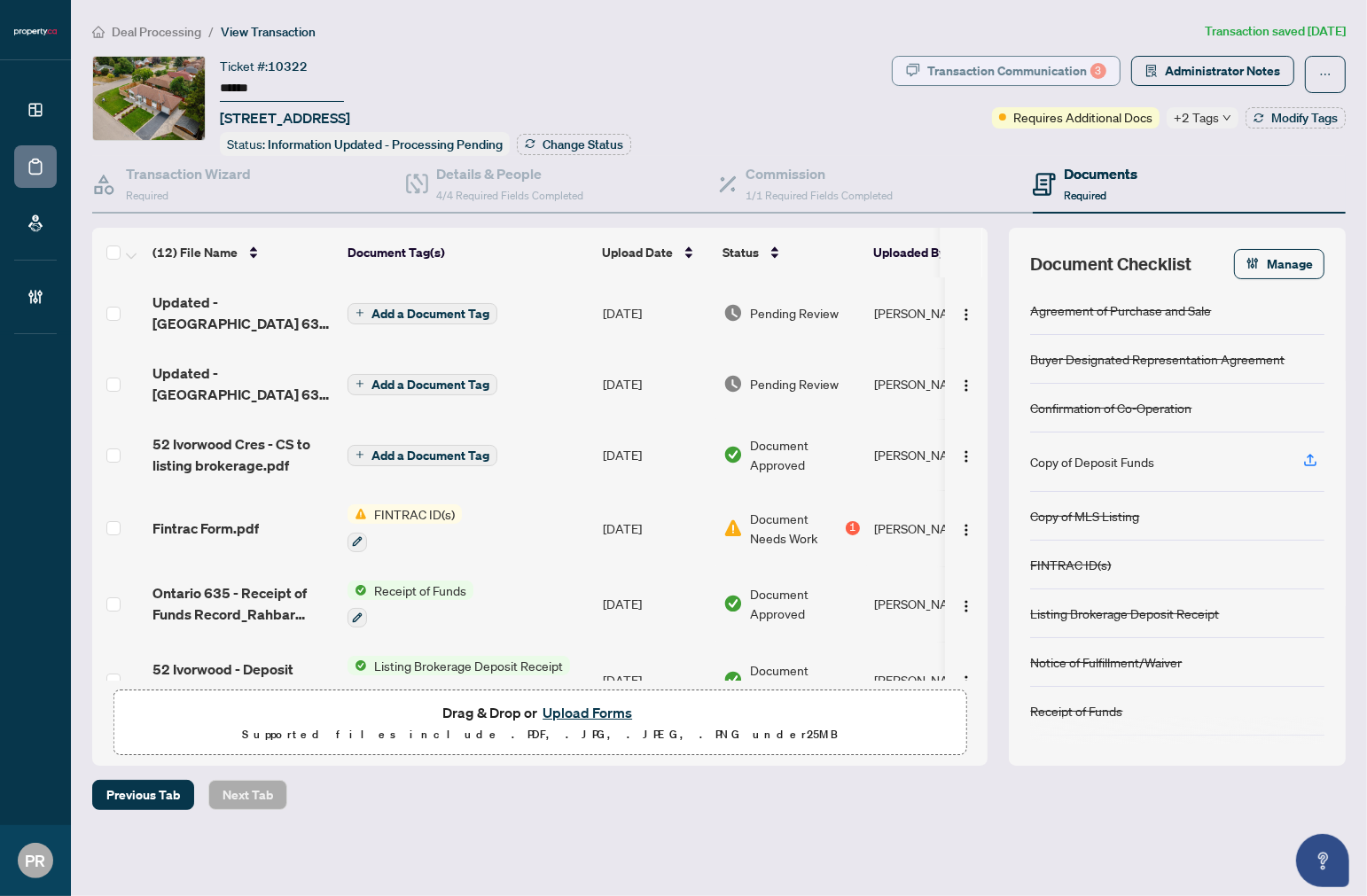
click at [978, 78] on div "Transaction Communication 3" at bounding box center [1017, 71] width 179 height 29
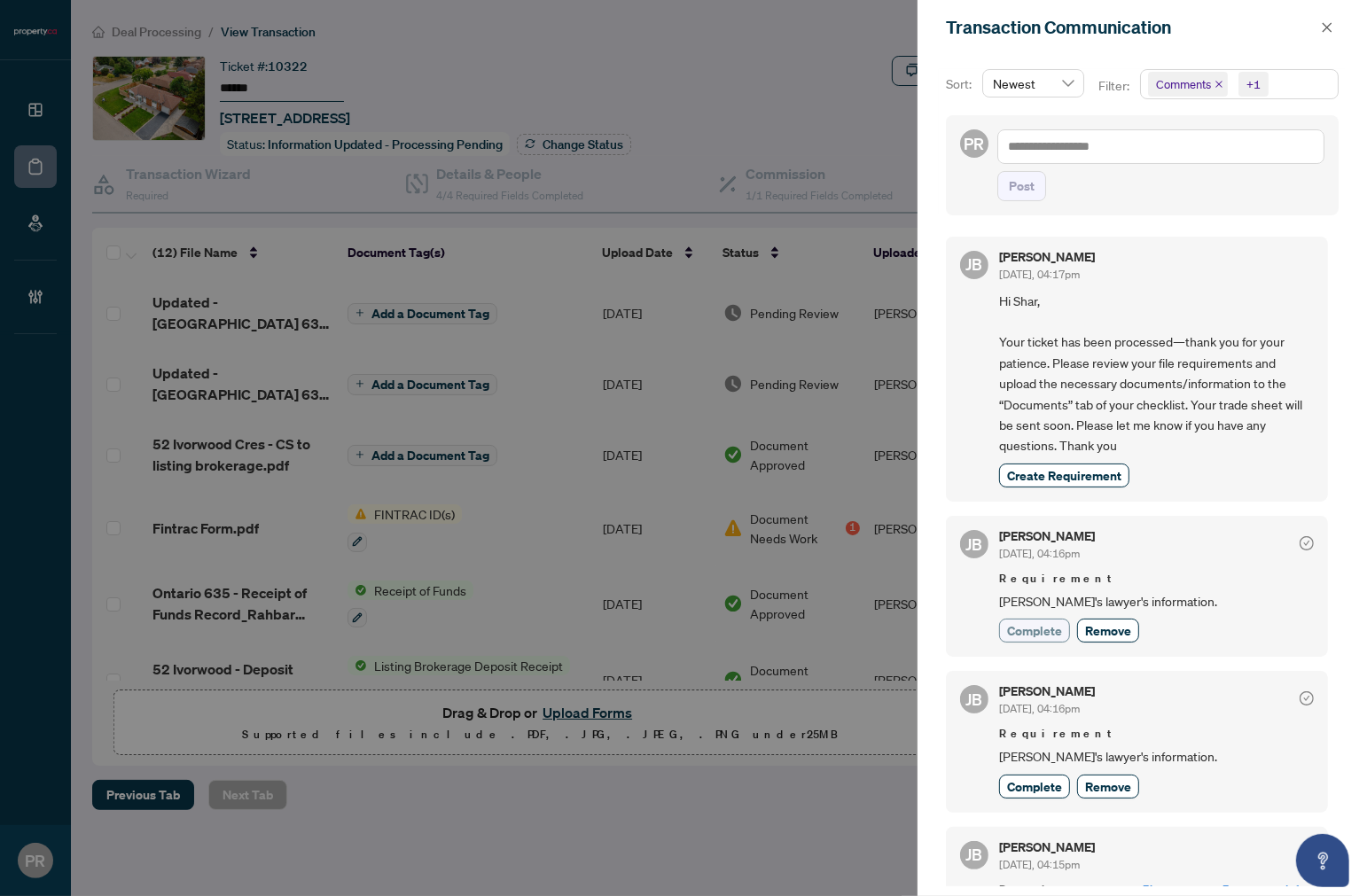
click at [1005, 625] on button "Complete" at bounding box center [1035, 631] width 71 height 24
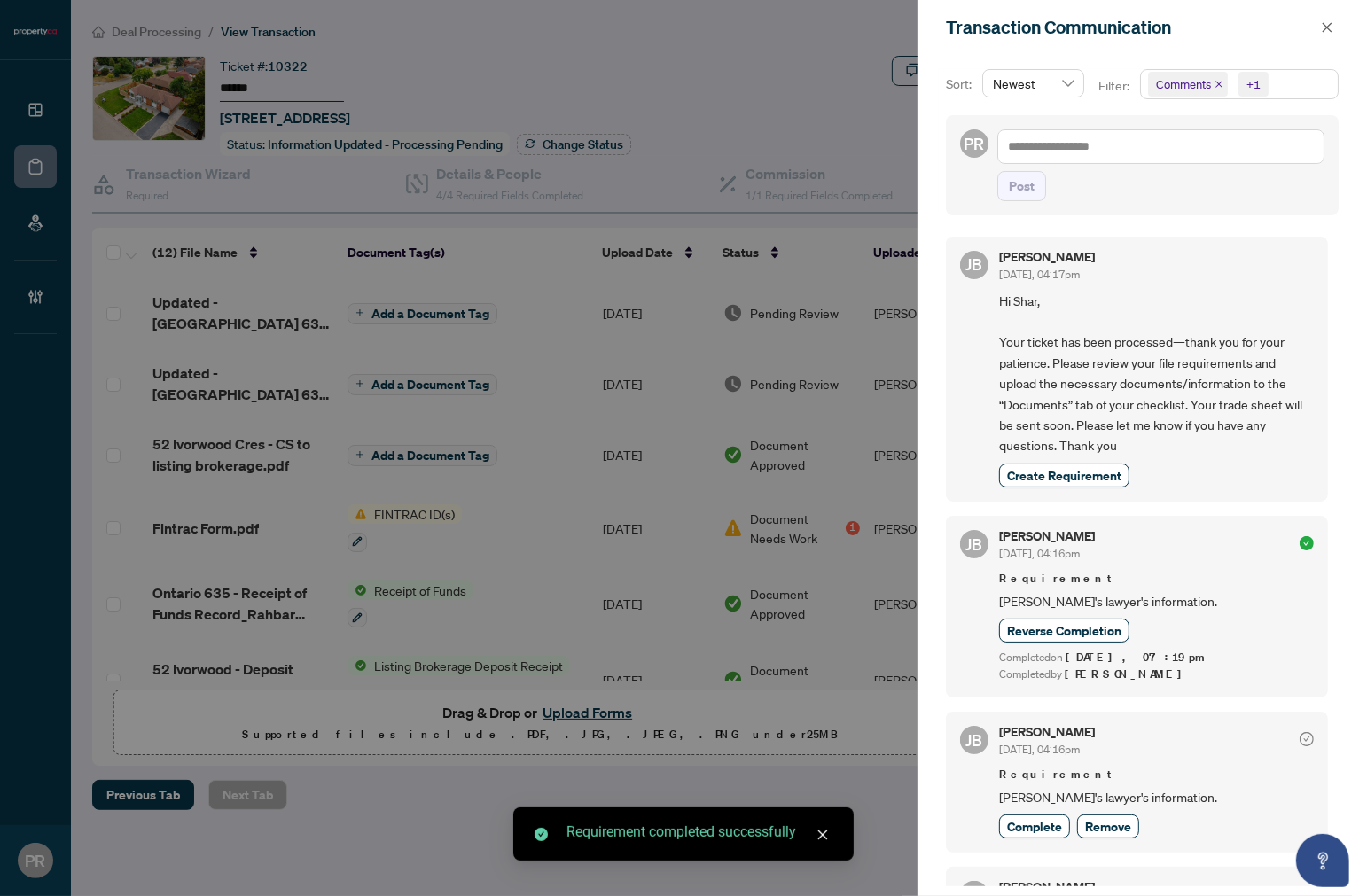
click at [1029, 808] on div "[PERSON_NAME] [DATE], 04:16pm Requirement [PERSON_NAME]'s lawyer's information.…" at bounding box center [1156, 782] width 315 height 112
click at [1031, 820] on span "Complete" at bounding box center [1035, 826] width 55 height 19
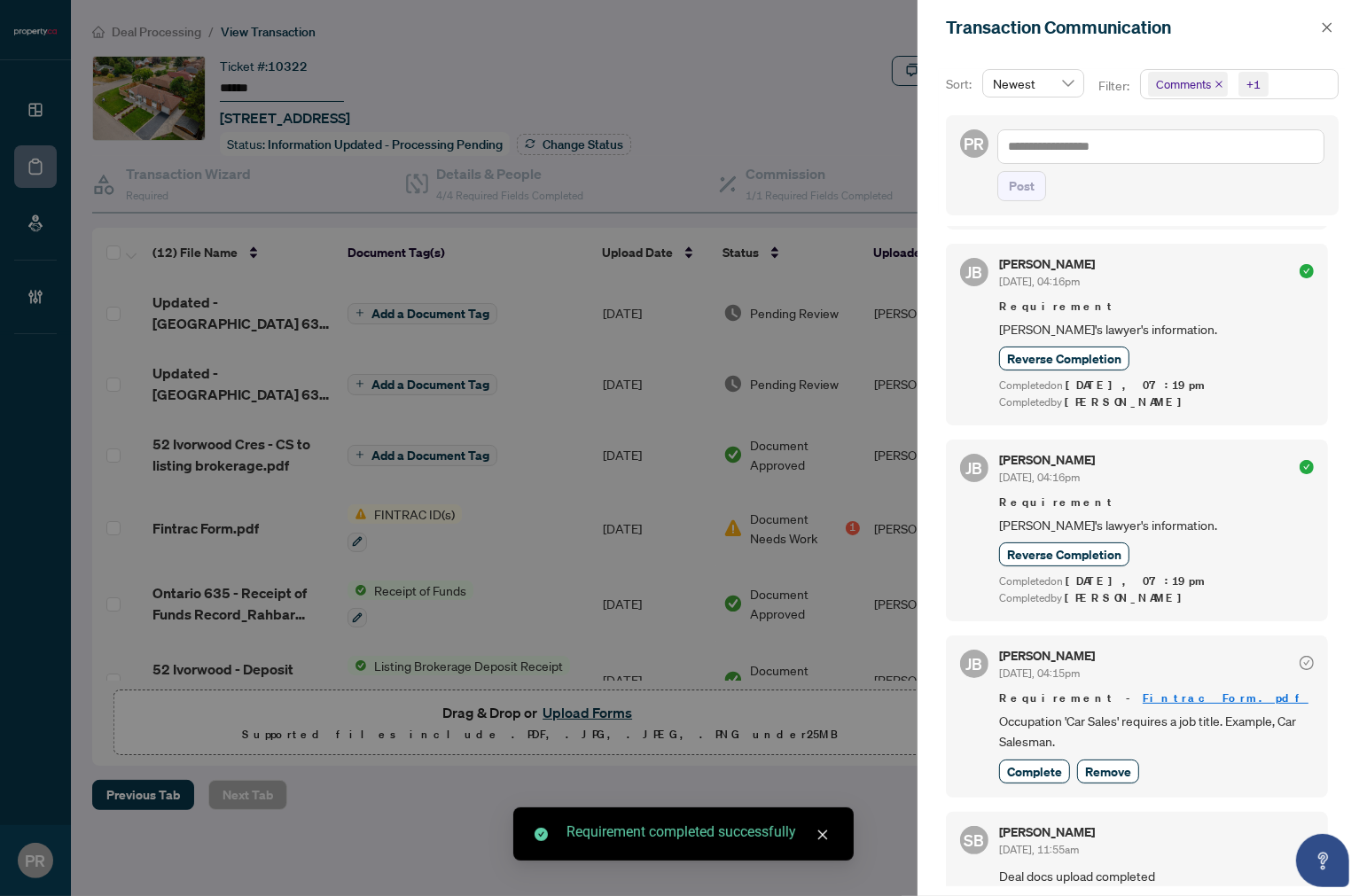
scroll to position [313, 0]
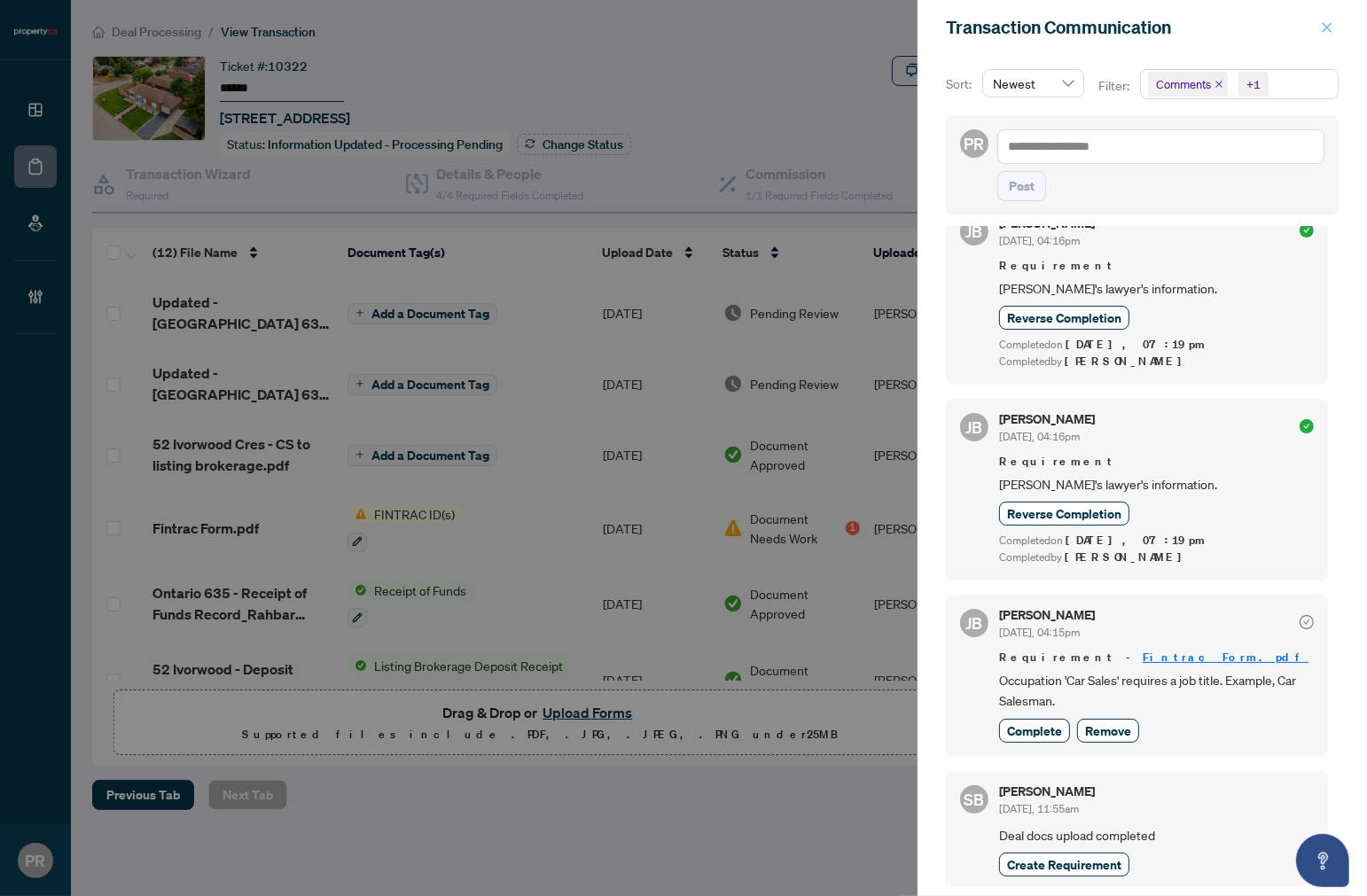
click at [1330, 21] on icon "close" at bounding box center [1328, 28] width 12 height 12
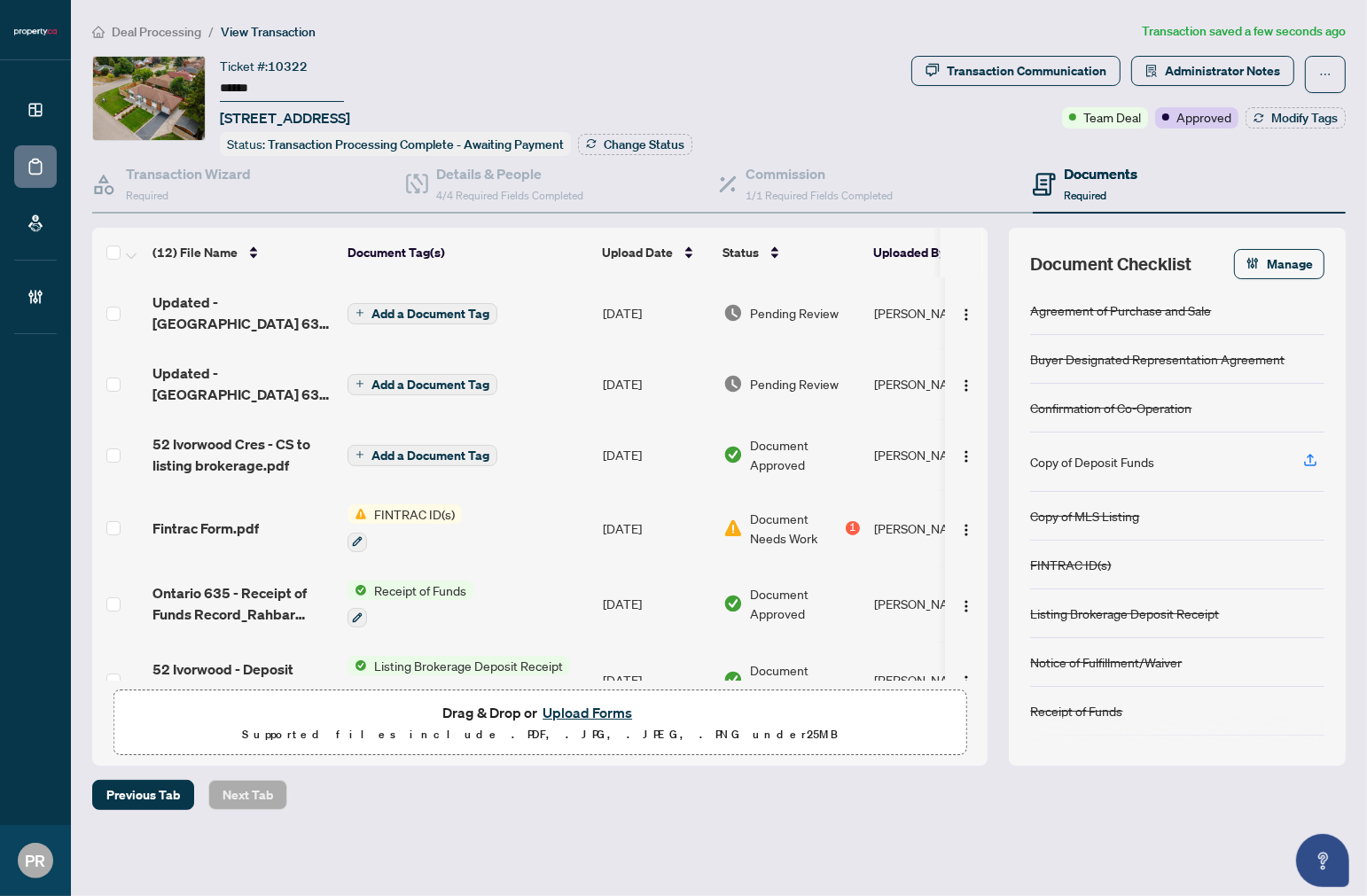
click at [167, 30] on span "Deal Processing" at bounding box center [156, 32] width 90 height 16
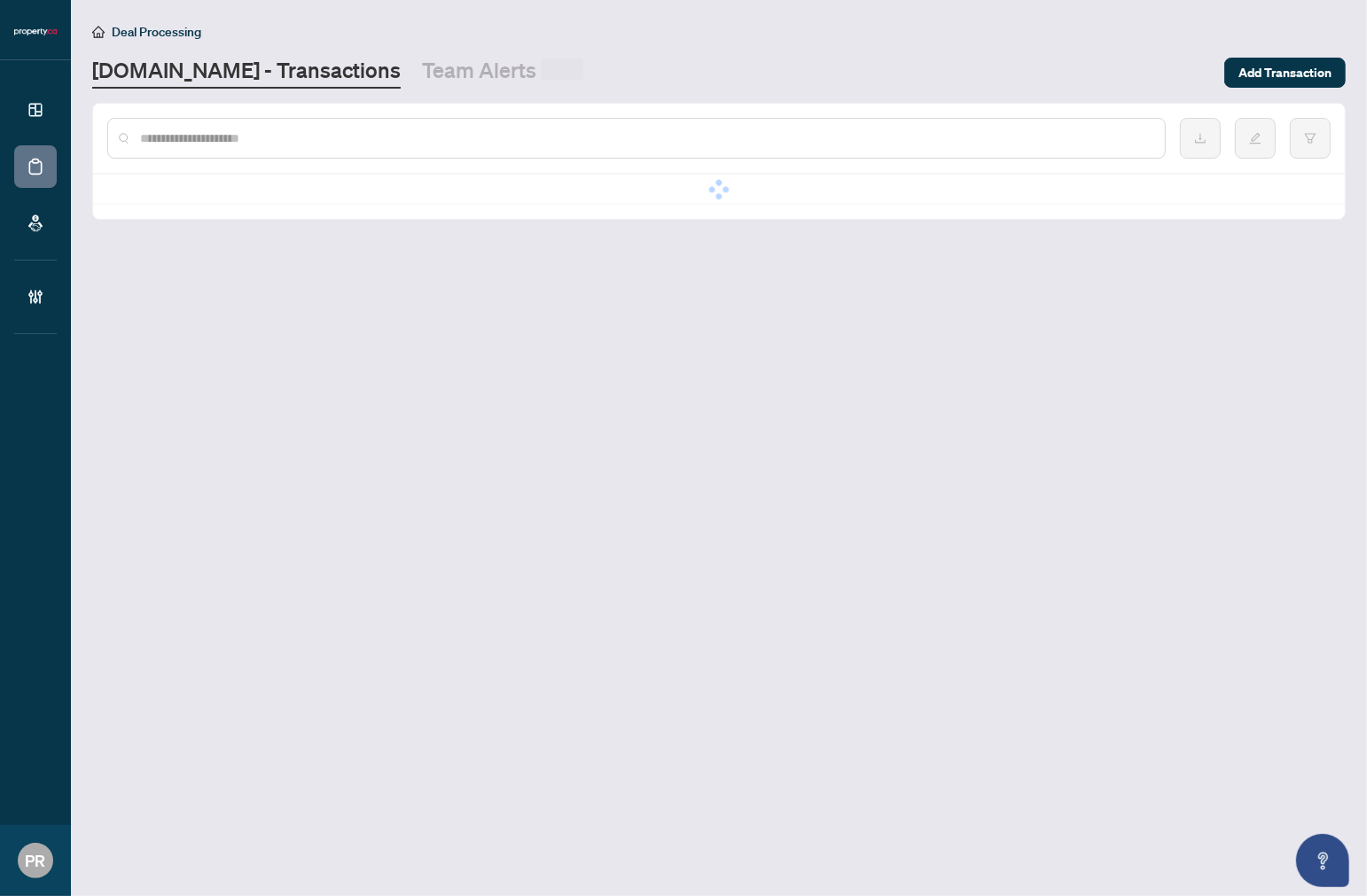
click at [325, 142] on input "text" at bounding box center [645, 138] width 1011 height 20
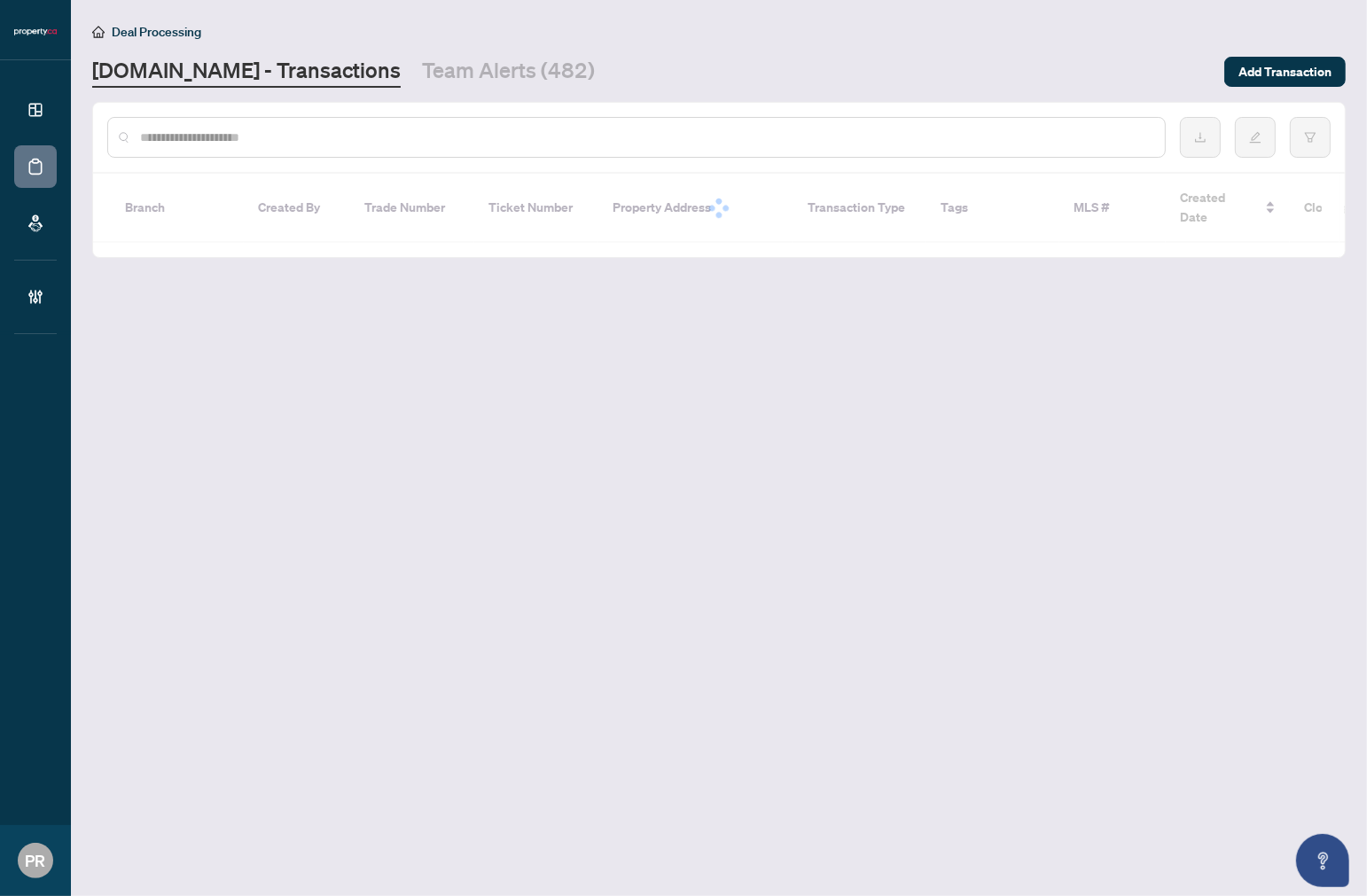
paste input "**********"
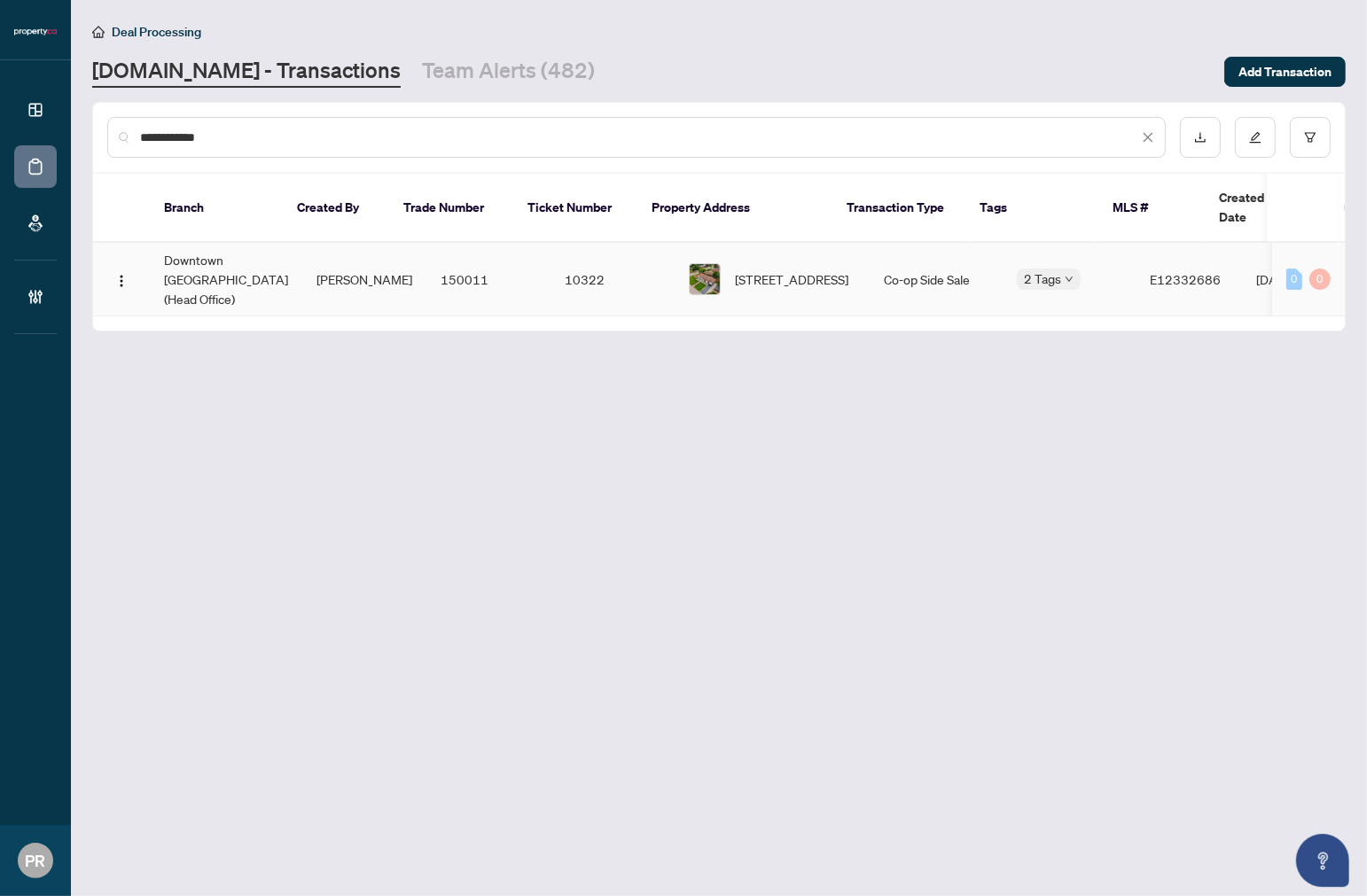
type input "**********"
click at [507, 243] on td "150011" at bounding box center [488, 280] width 124 height 74
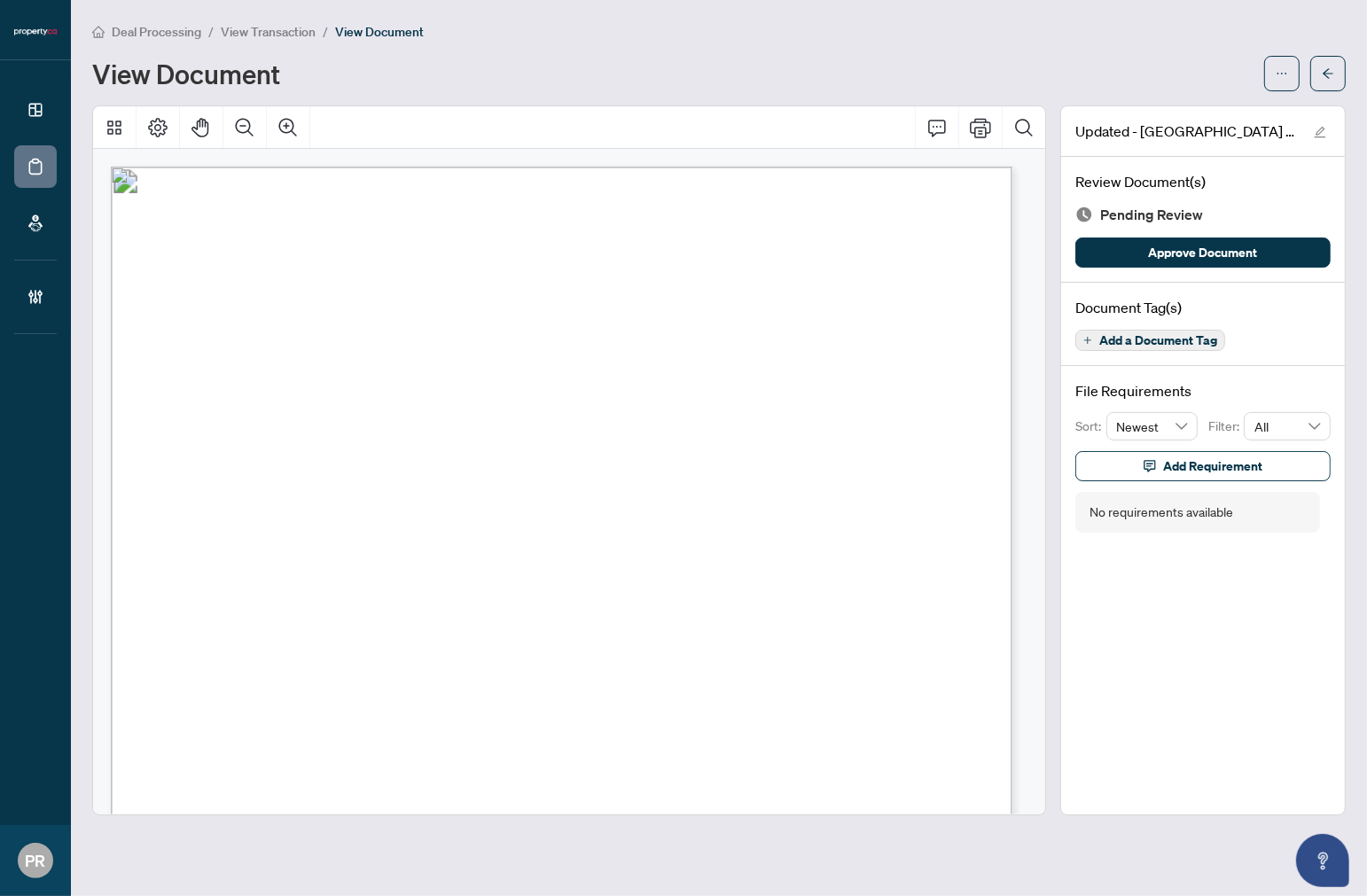
click at [1168, 344] on span "Add a Document Tag" at bounding box center [1158, 340] width 118 height 12
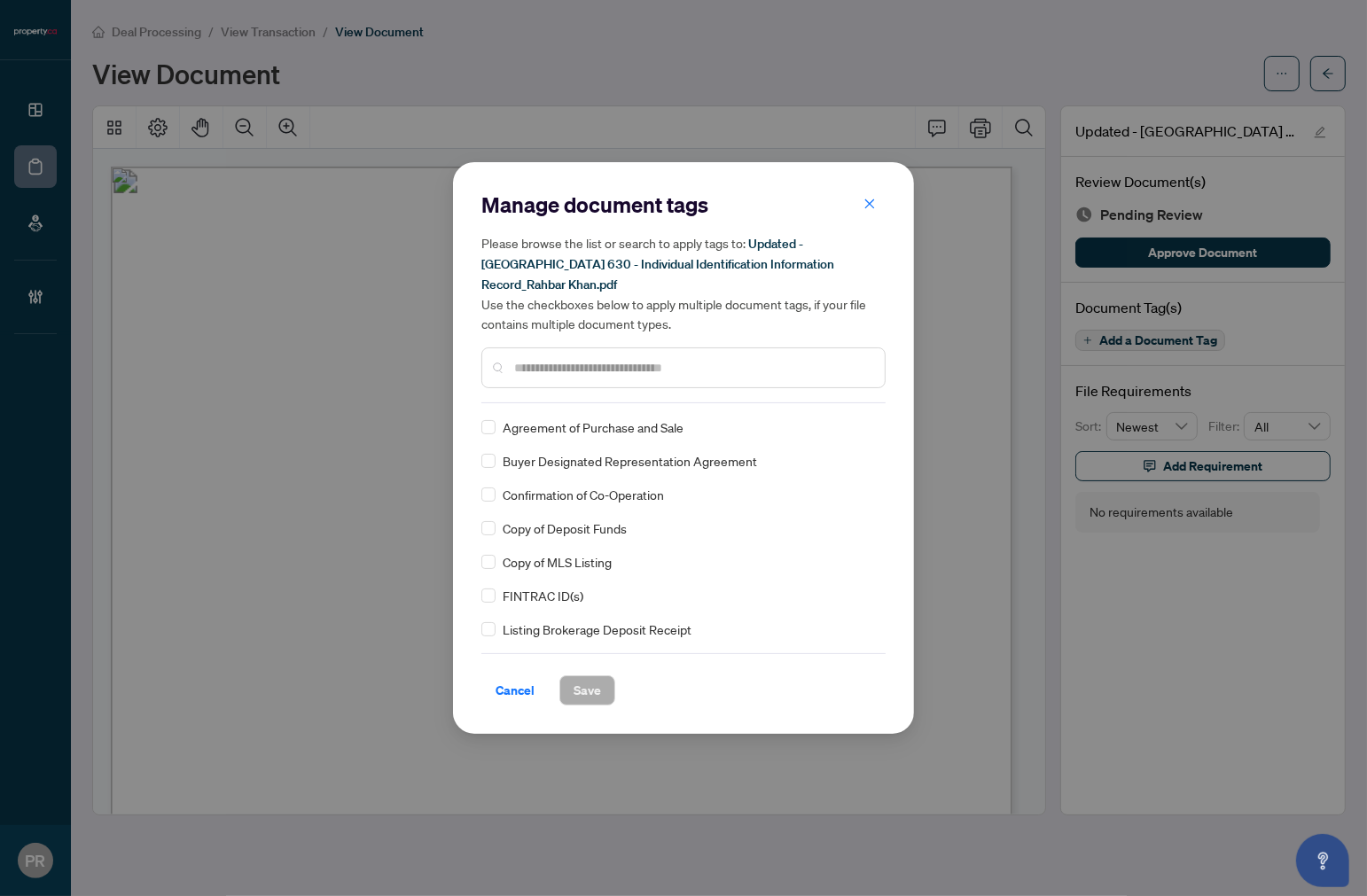
click at [559, 358] on input "text" at bounding box center [692, 368] width 356 height 20
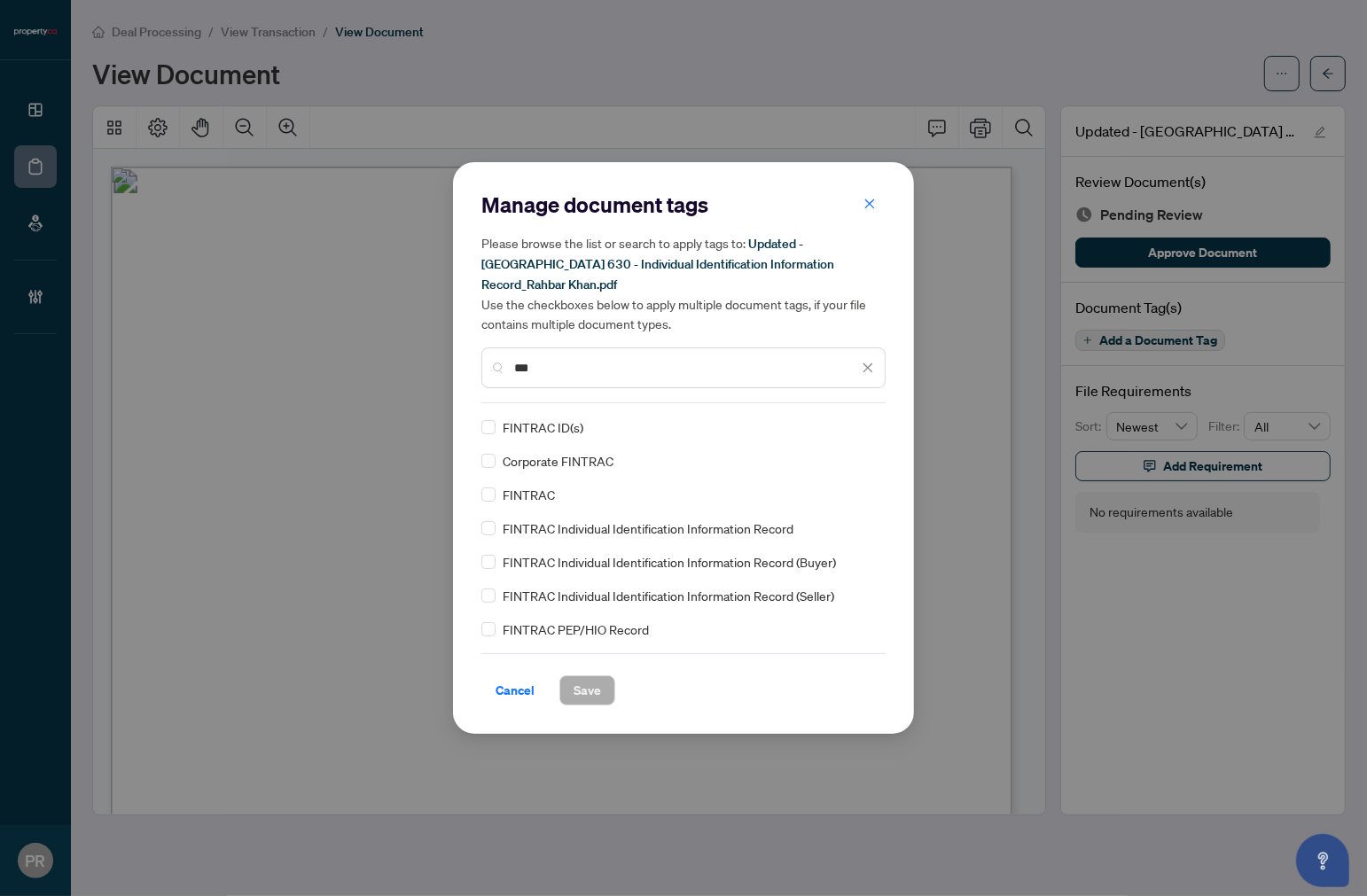
type input "***"
click at [837, 419] on div at bounding box center [852, 428] width 45 height 18
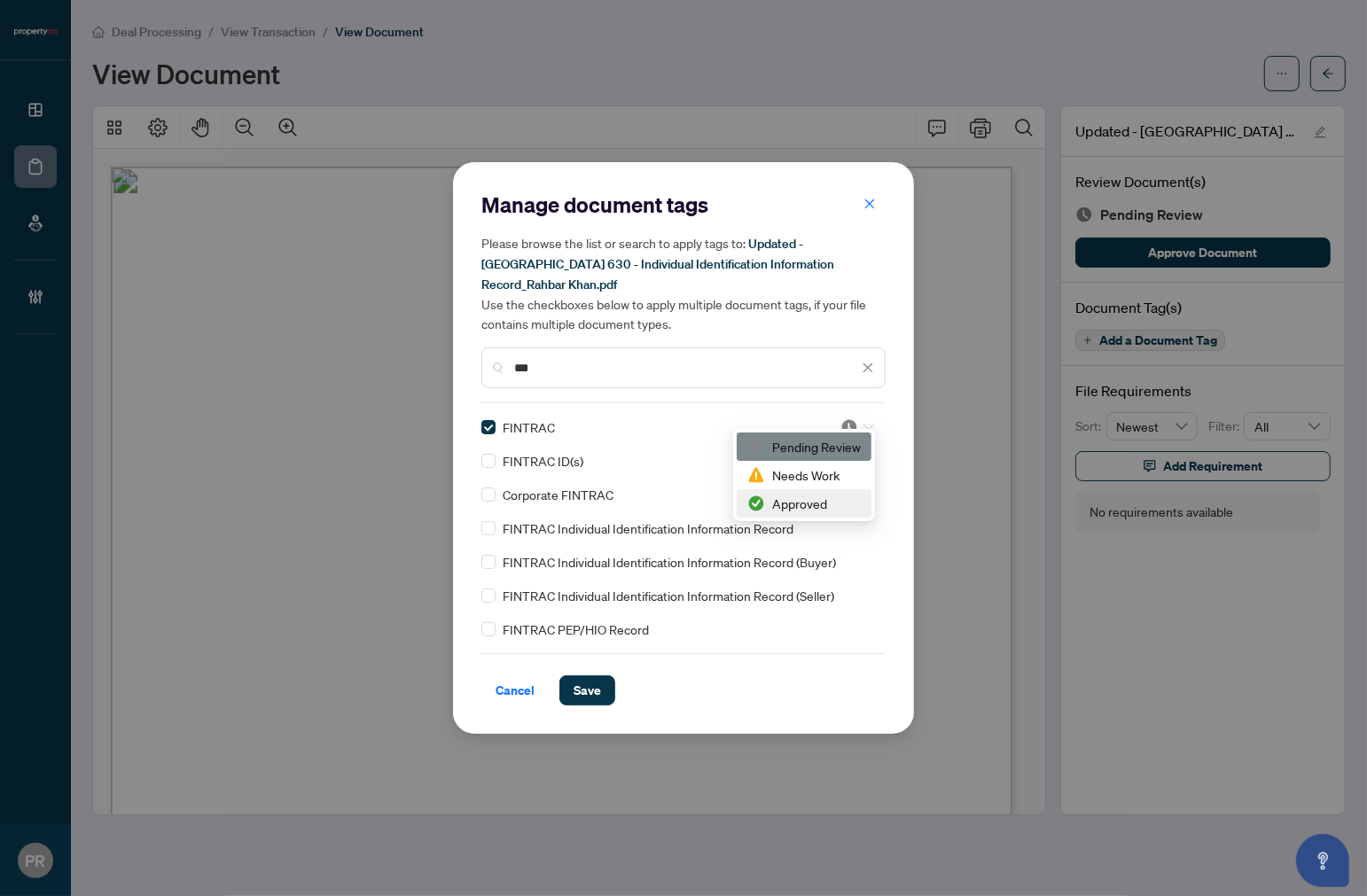
click at [796, 501] on div "Approved" at bounding box center [804, 503] width 113 height 20
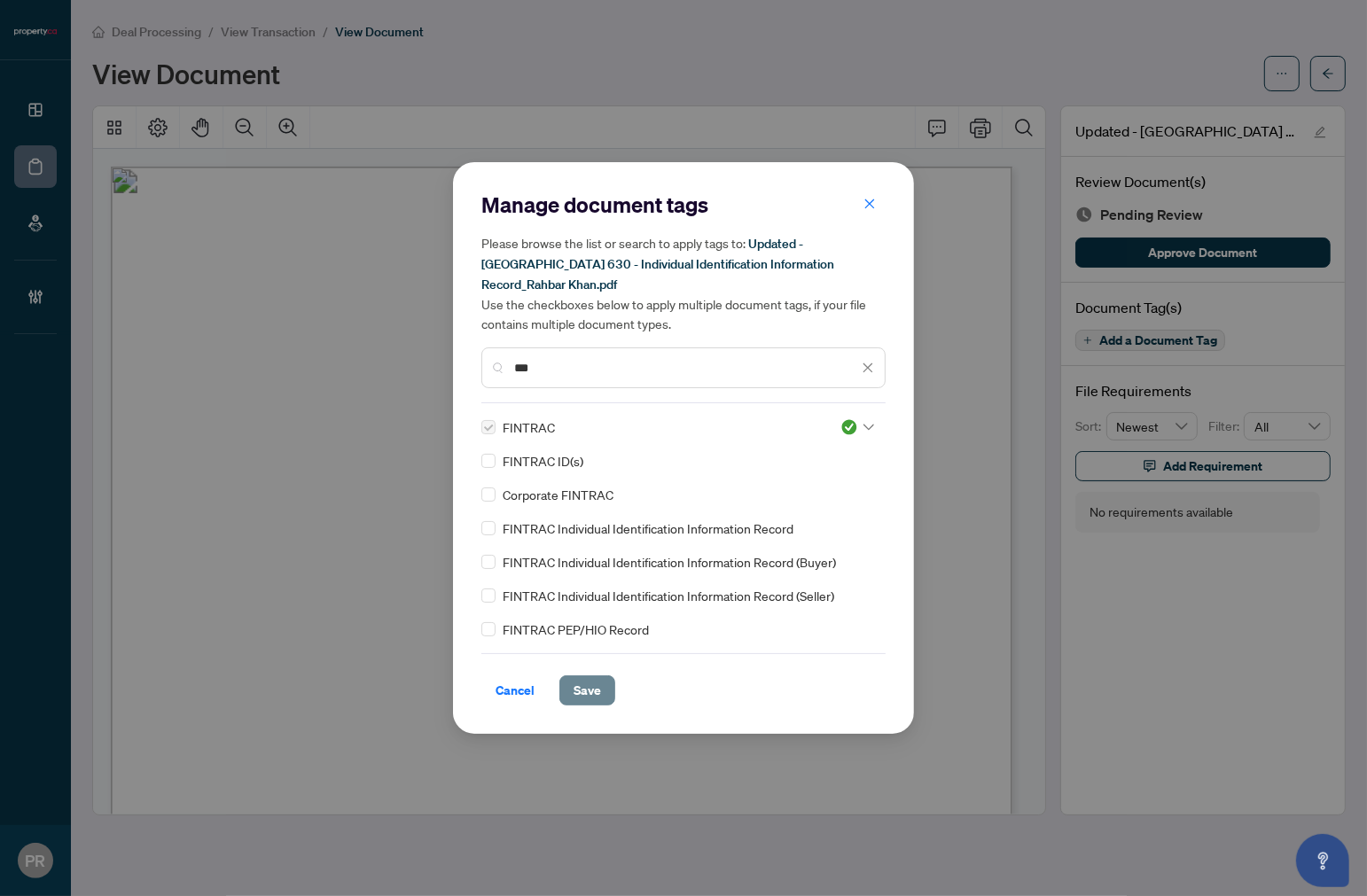
click at [591, 676] on span "Save" at bounding box center [587, 690] width 28 height 29
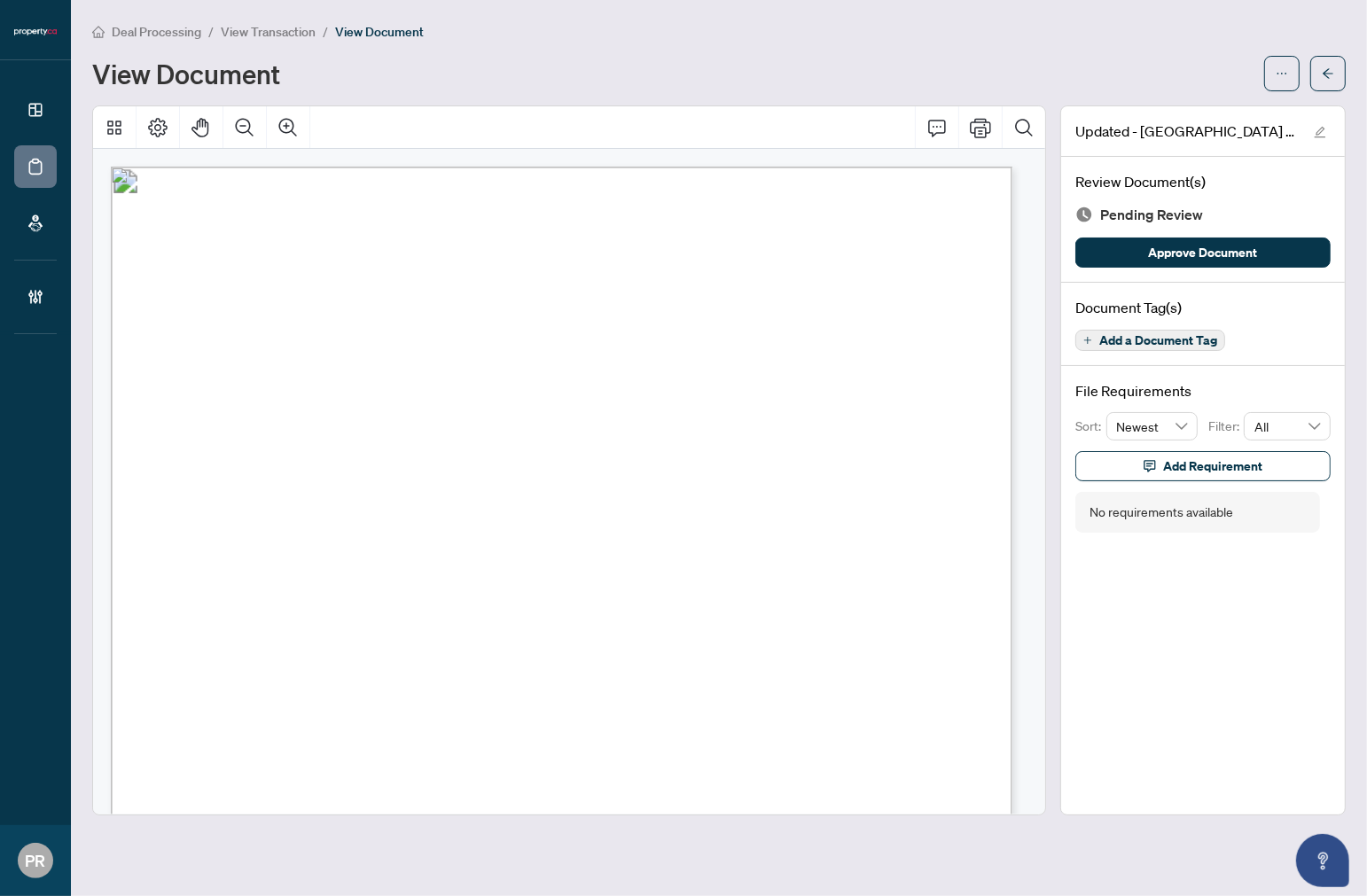
click at [1173, 334] on span "Add a Document Tag" at bounding box center [1158, 340] width 118 height 12
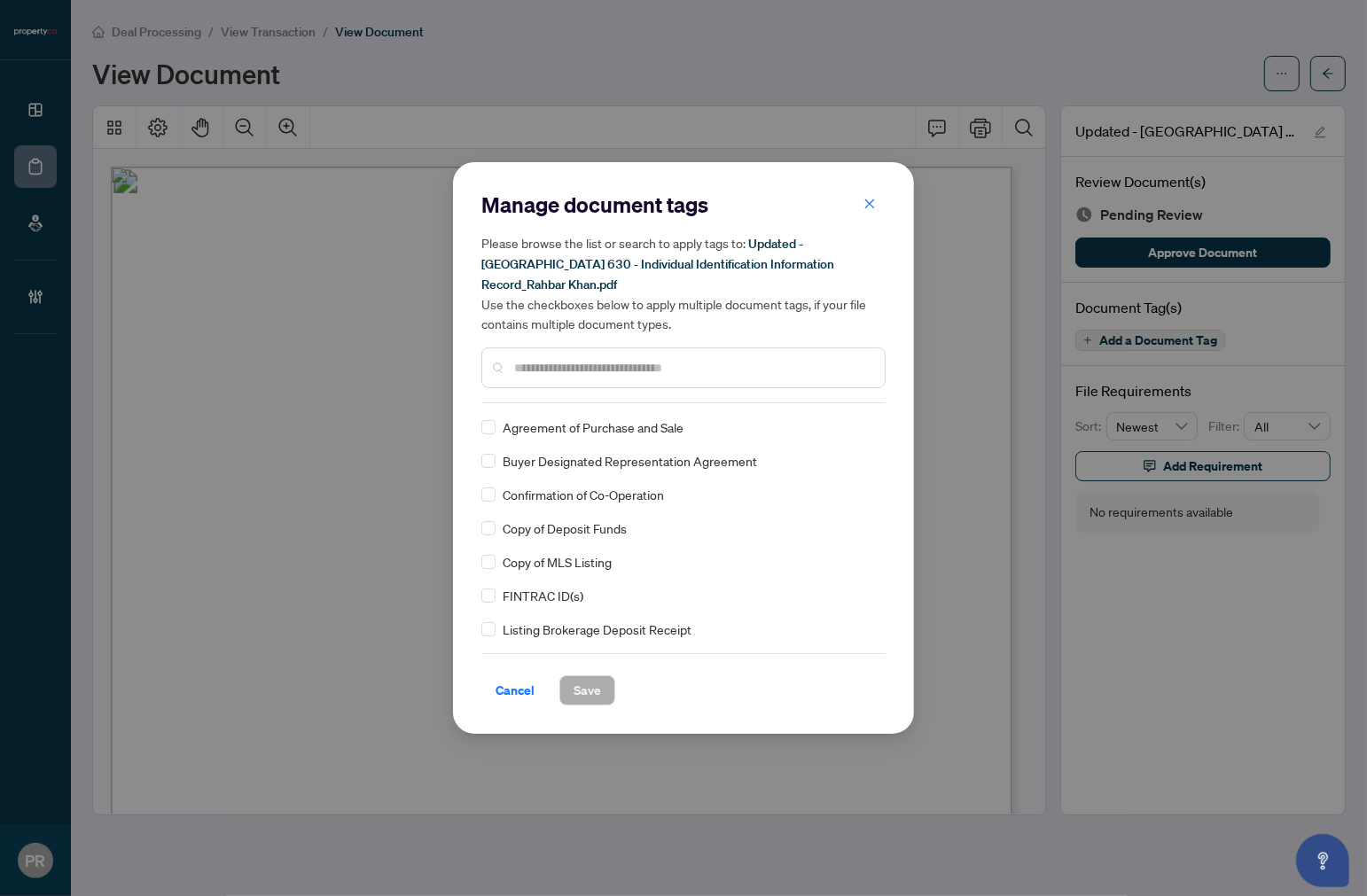
click at [727, 358] on input "text" at bounding box center [692, 368] width 356 height 20
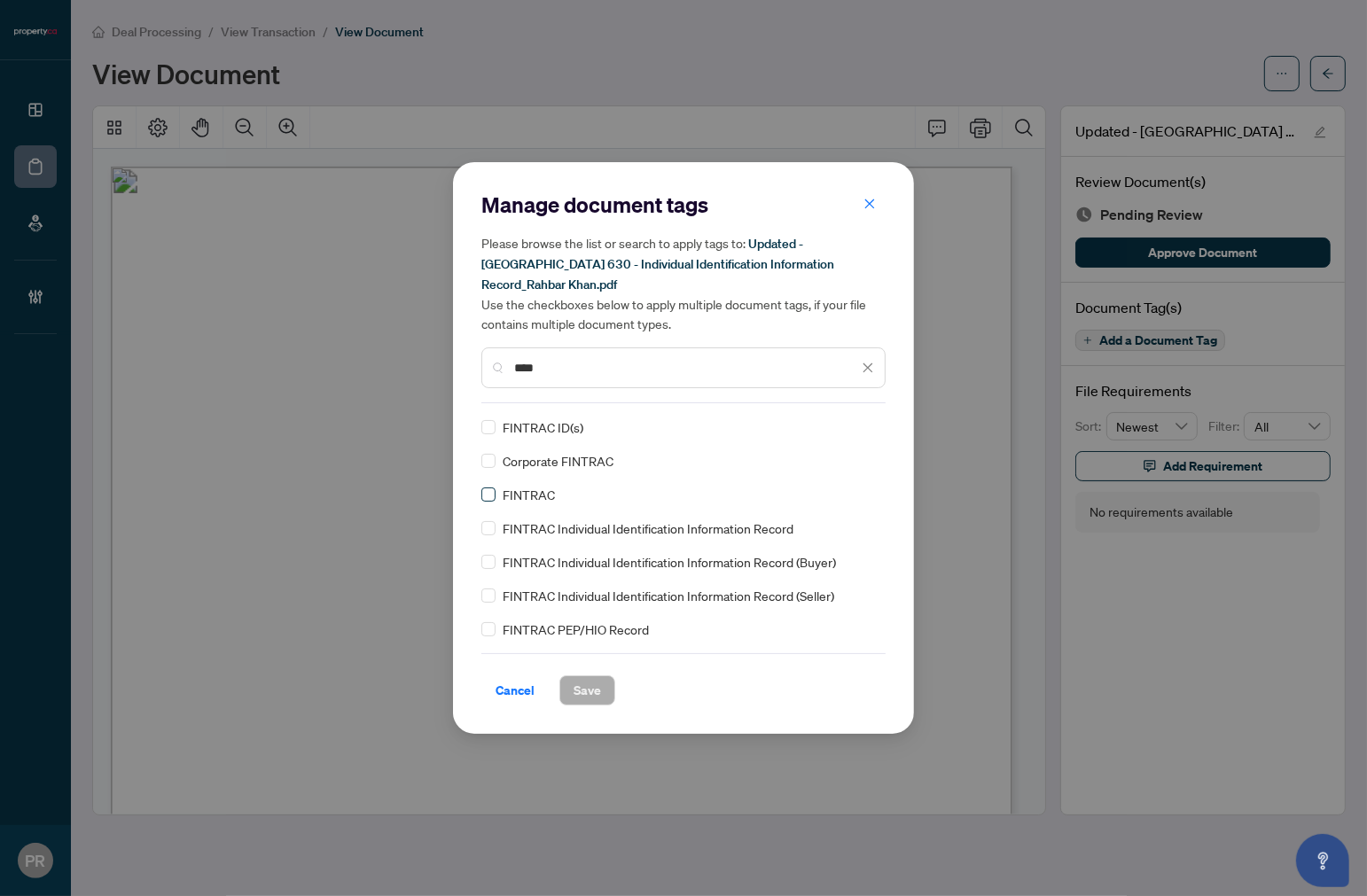
type input "****"
click at [849, 419] on img at bounding box center [849, 428] width 18 height 18
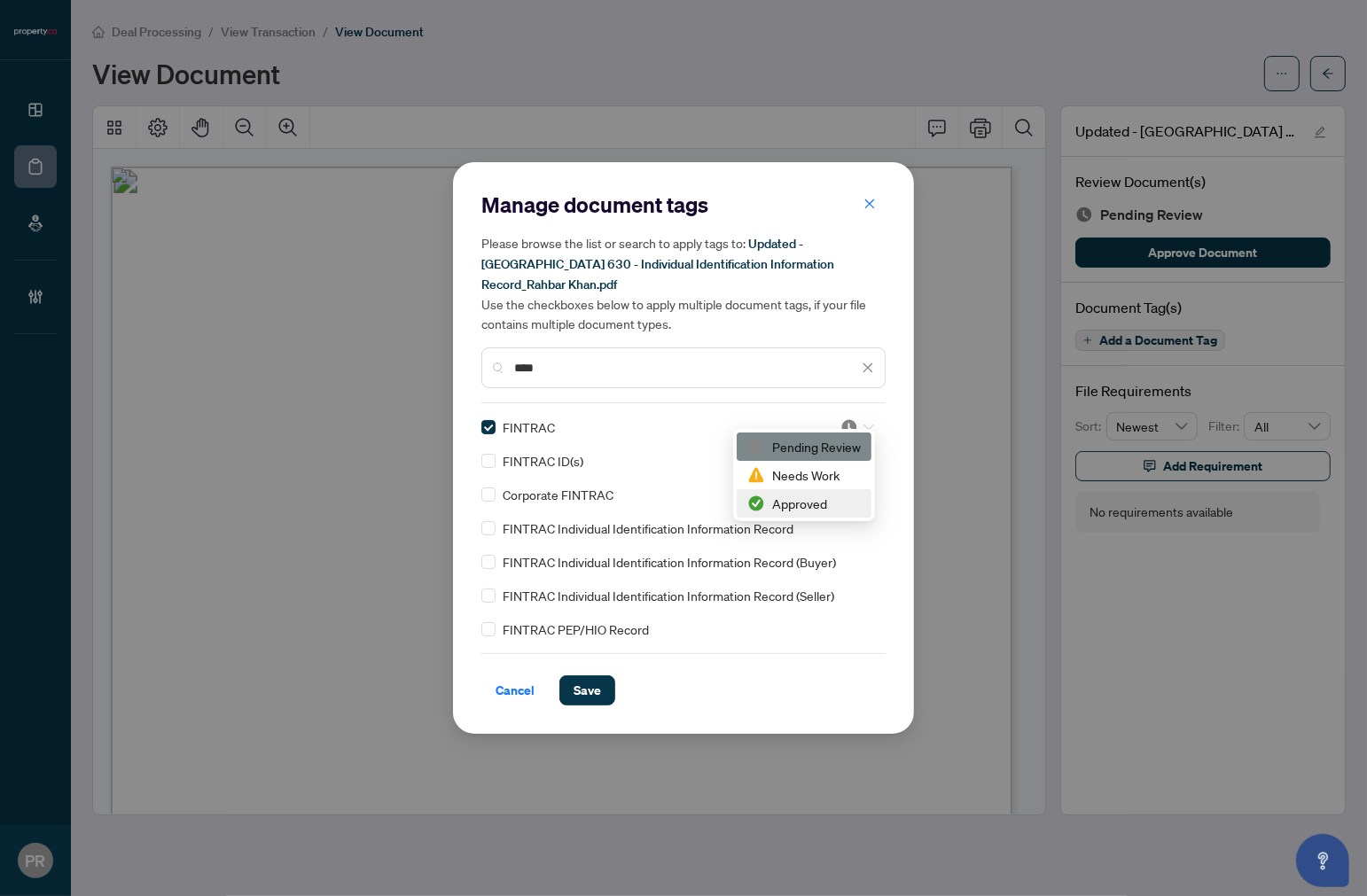
click at [760, 498] on img at bounding box center [757, 503] width 18 height 18
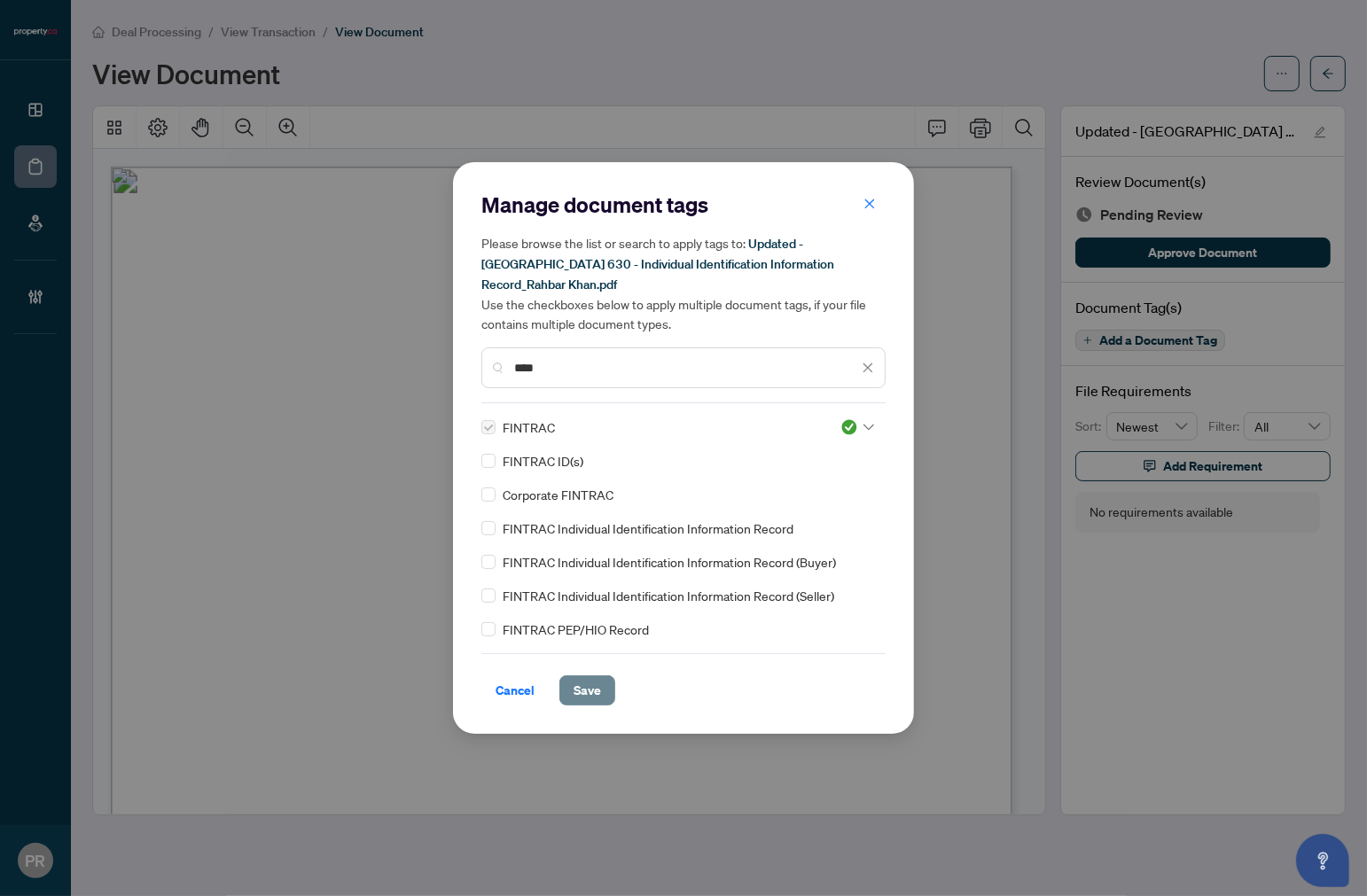
click at [593, 680] on span "Save" at bounding box center [587, 690] width 28 height 29
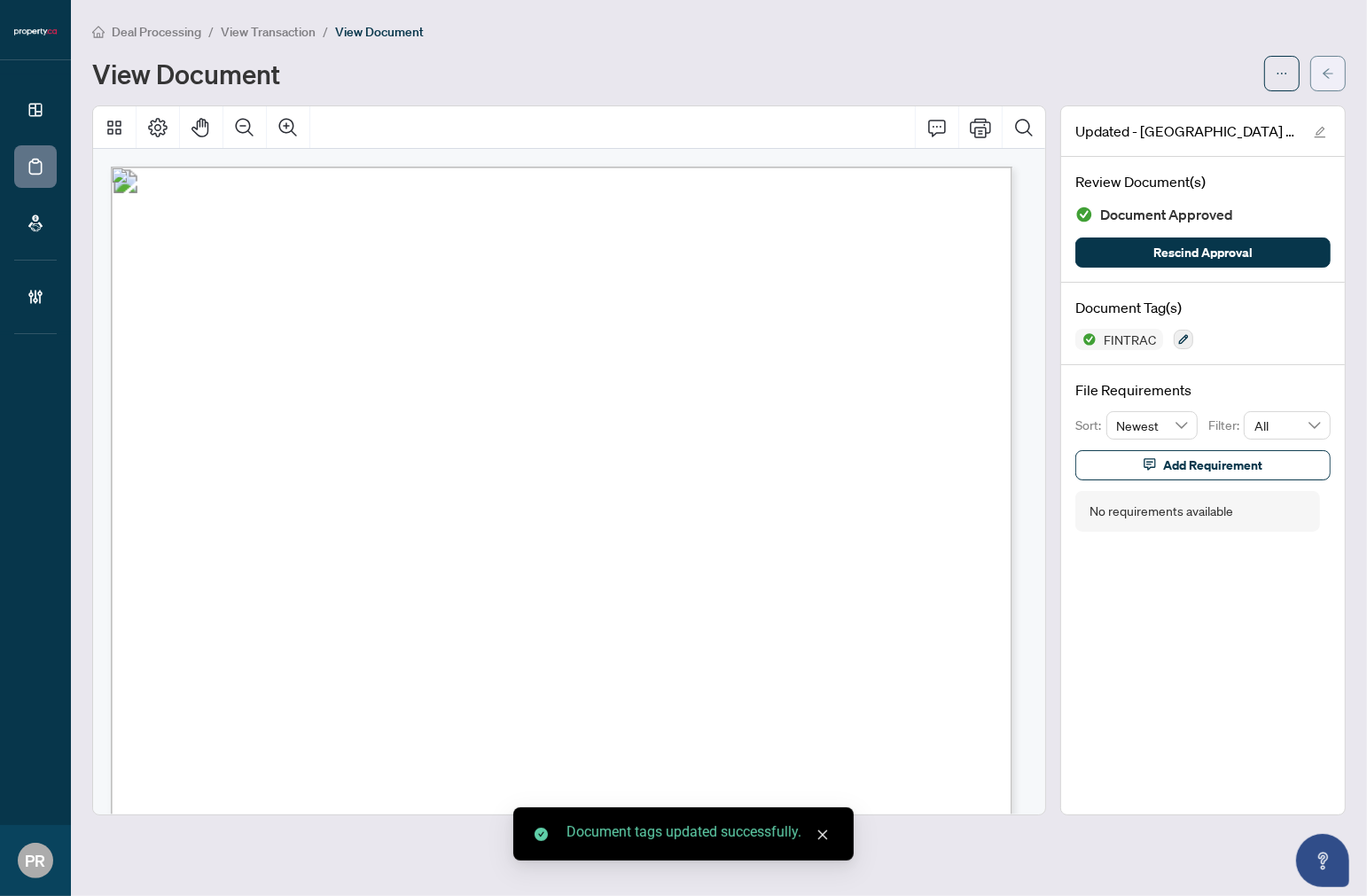
click at [1325, 74] on icon "arrow-left" at bounding box center [1329, 73] width 11 height 10
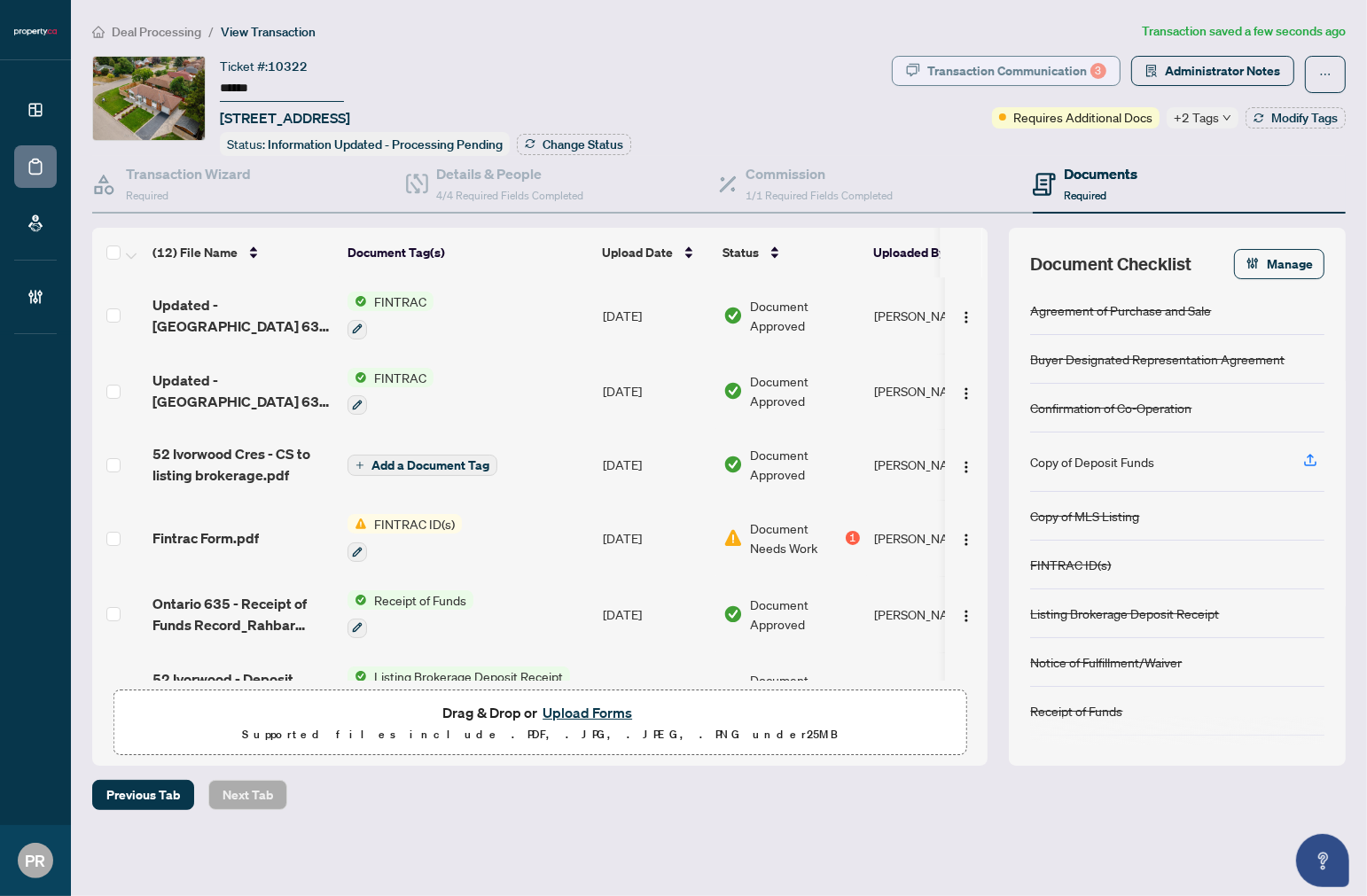
click at [1015, 76] on div "Transaction Communication 3" at bounding box center [1017, 71] width 179 height 29
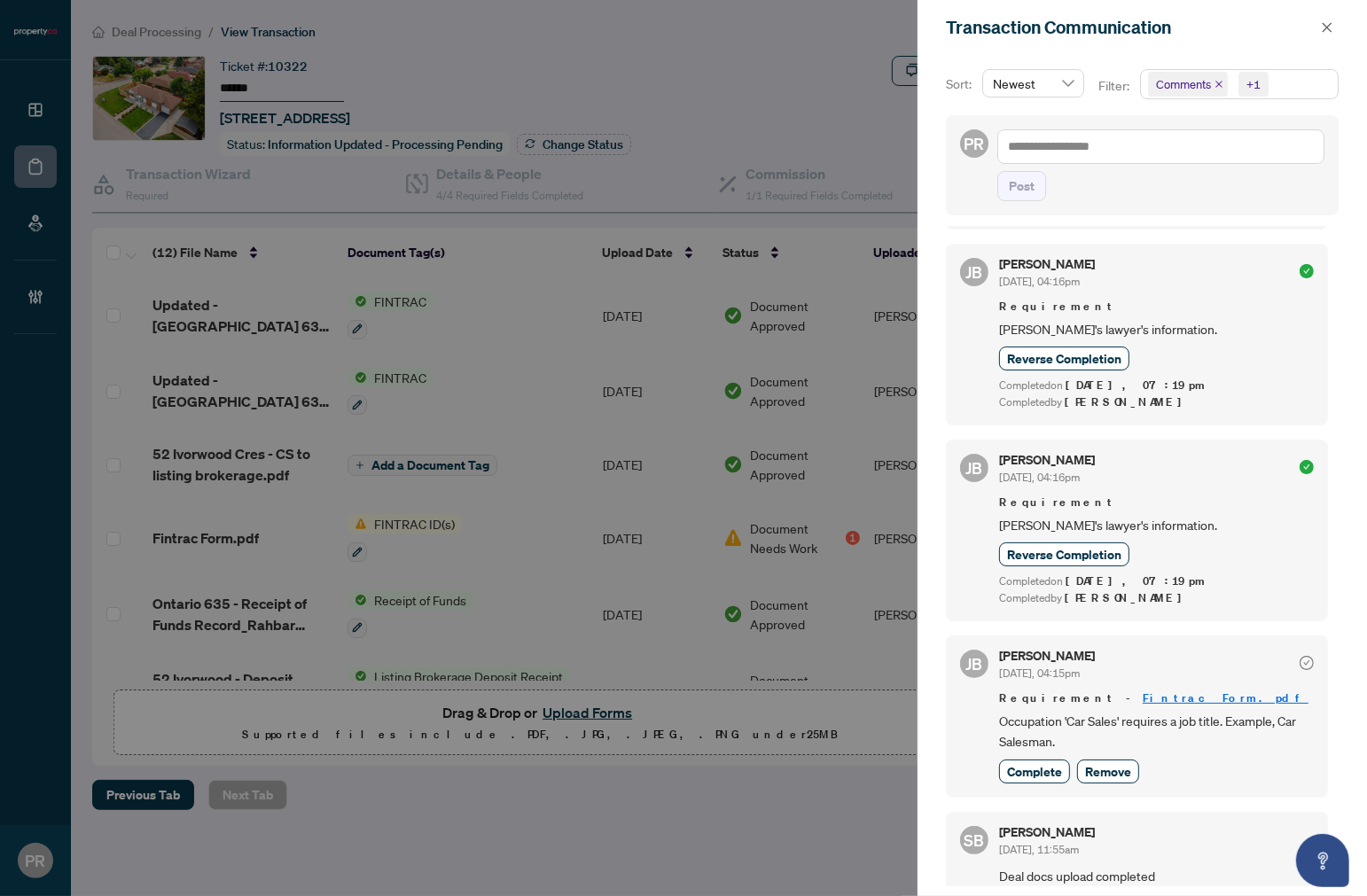
scroll to position [313, 0]
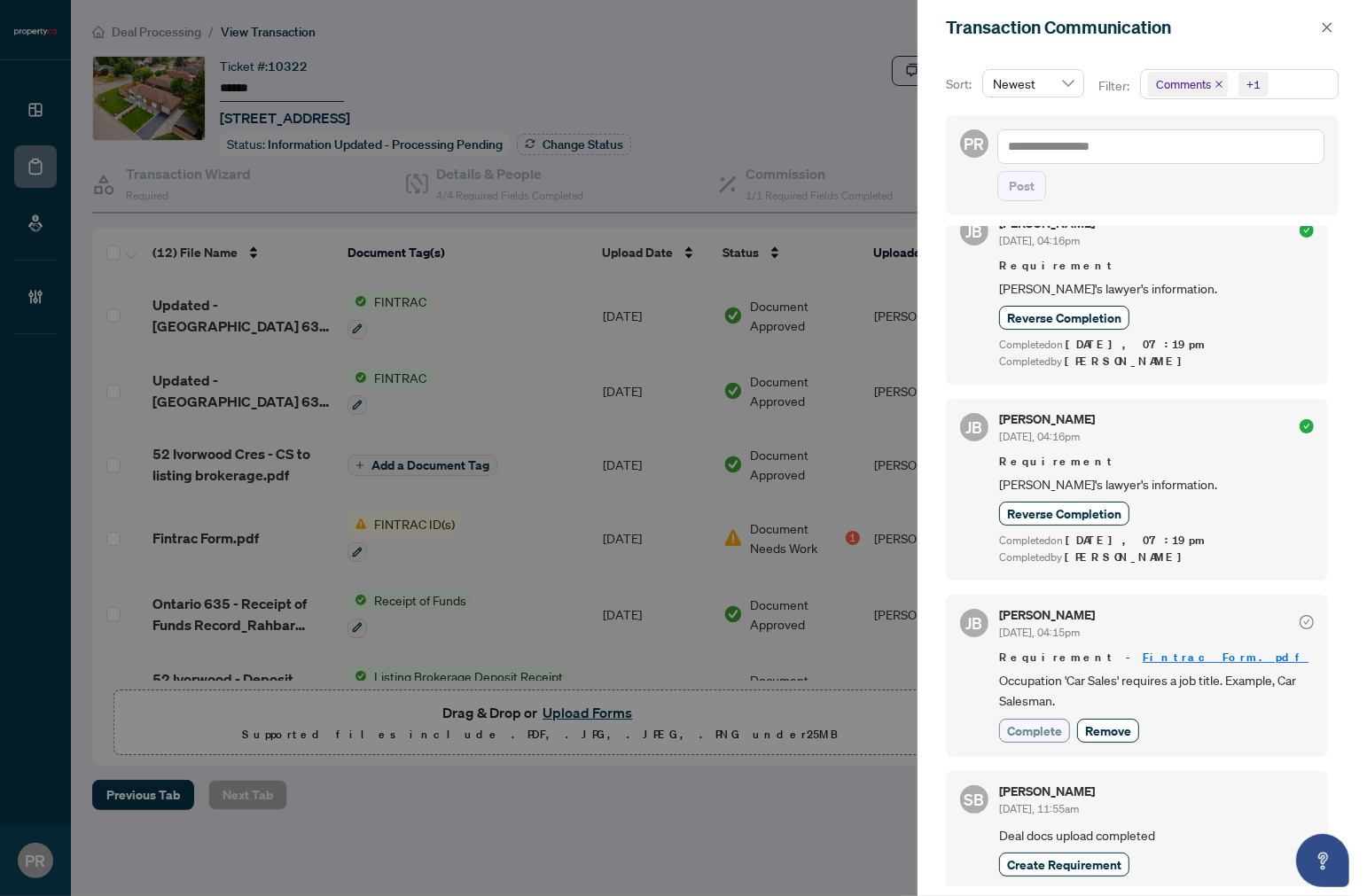
click at [1032, 724] on span "Complete" at bounding box center [1035, 730] width 55 height 19
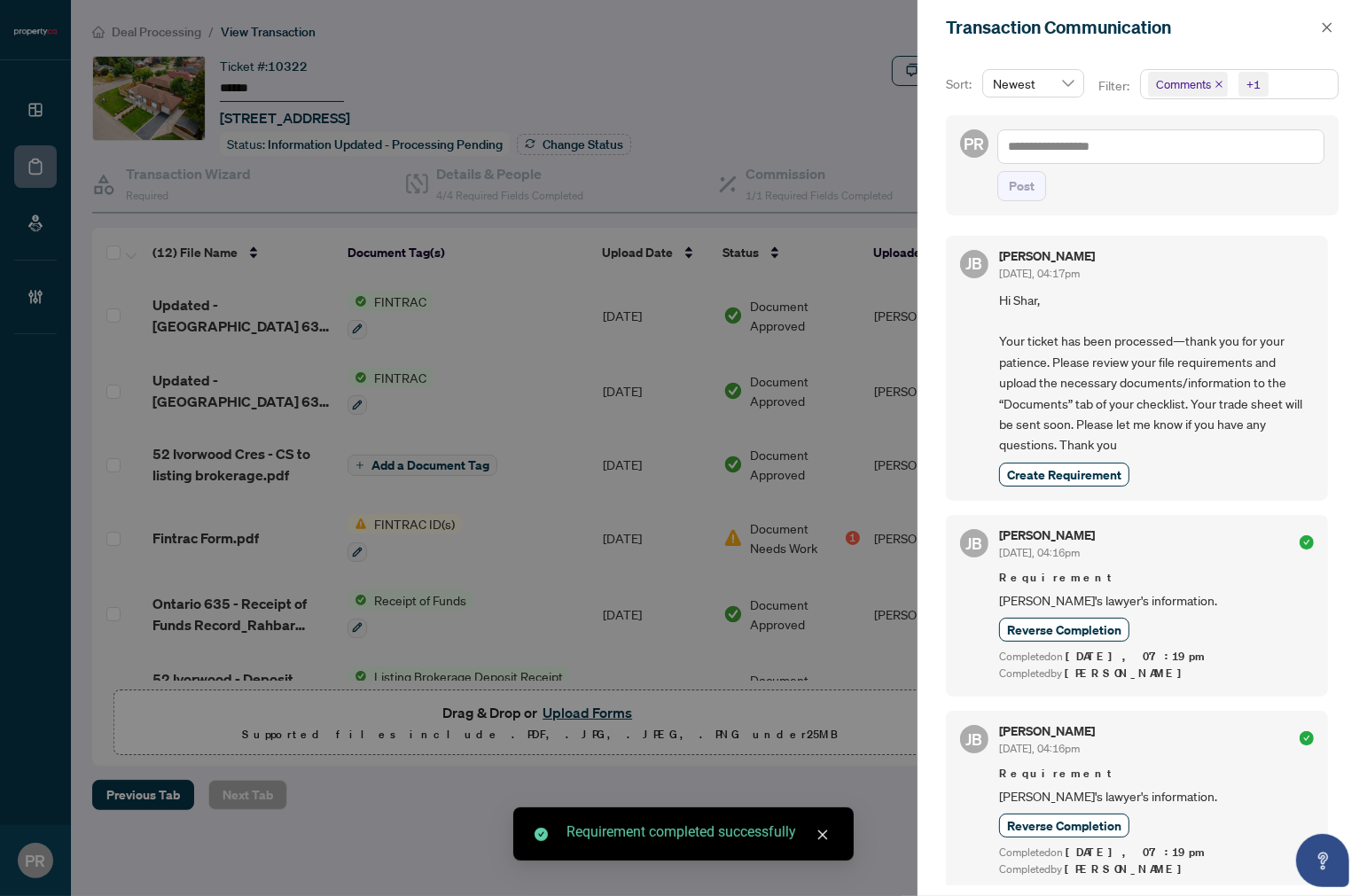
scroll to position [0, 0]
click at [1326, 31] on icon "close" at bounding box center [1328, 28] width 12 height 12
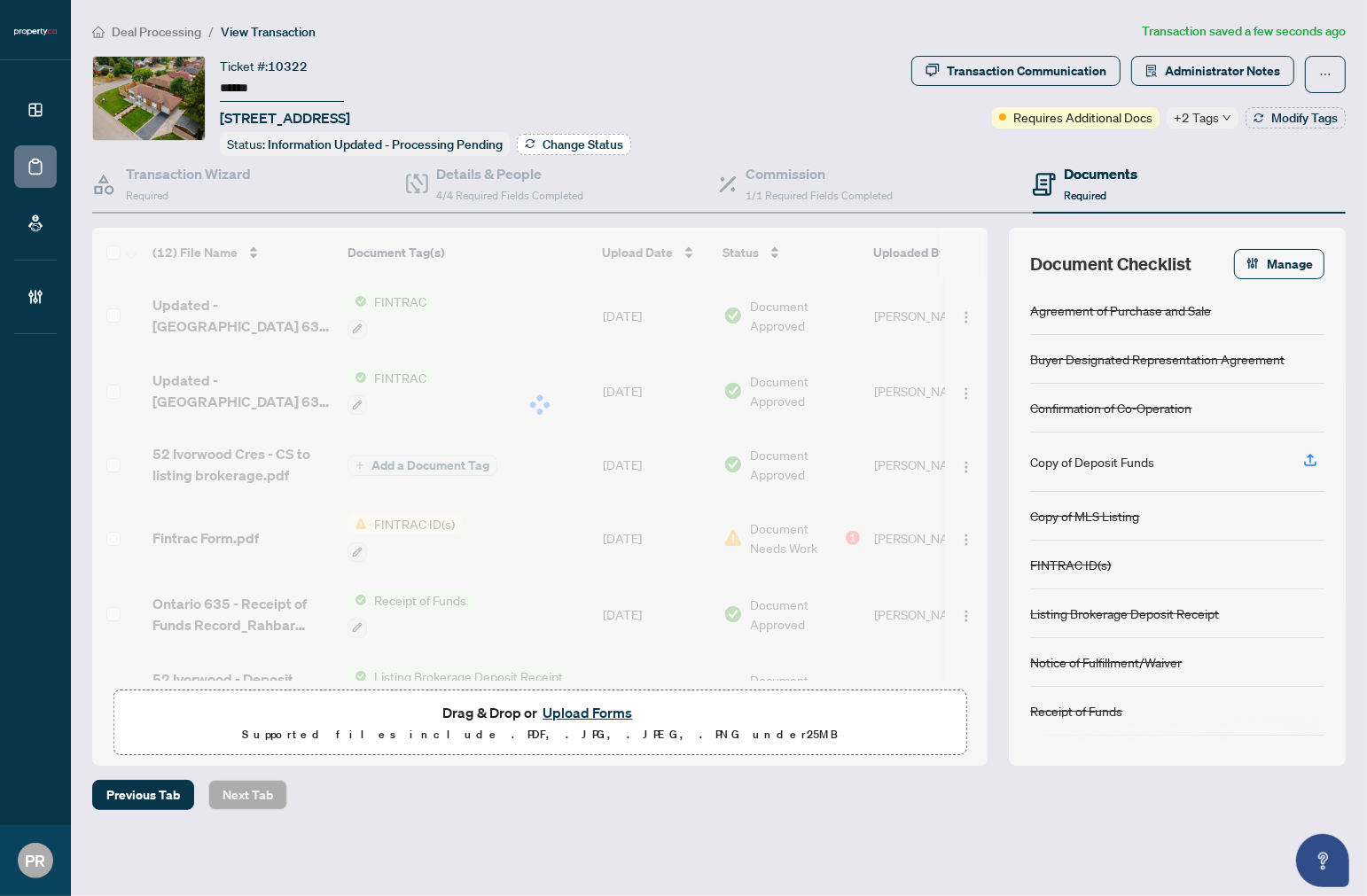
click at [570, 146] on span "Change Status" at bounding box center [583, 144] width 81 height 12
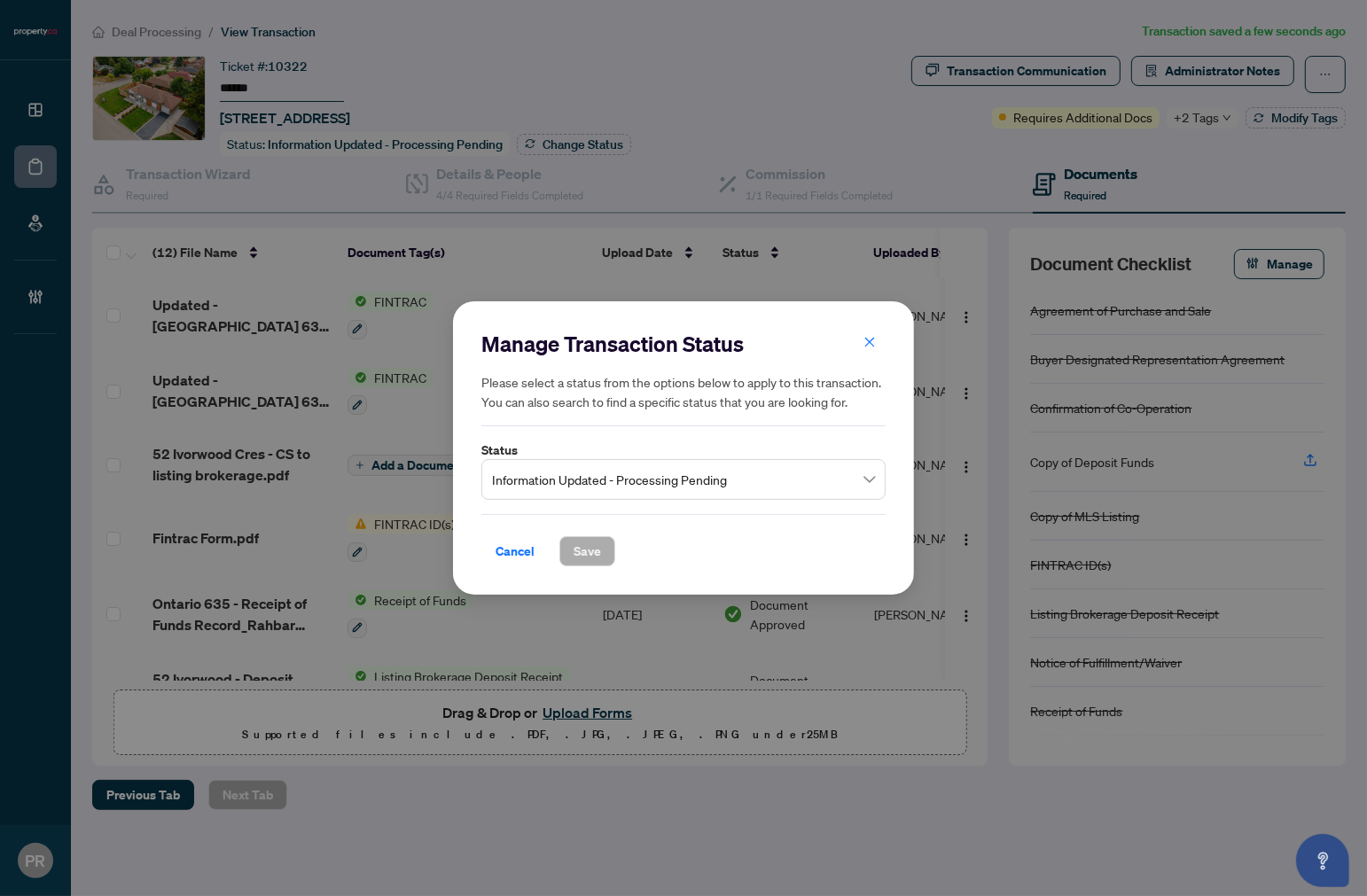
click at [679, 479] on span "Information Updated - Processing Pending" at bounding box center [684, 479] width 383 height 34
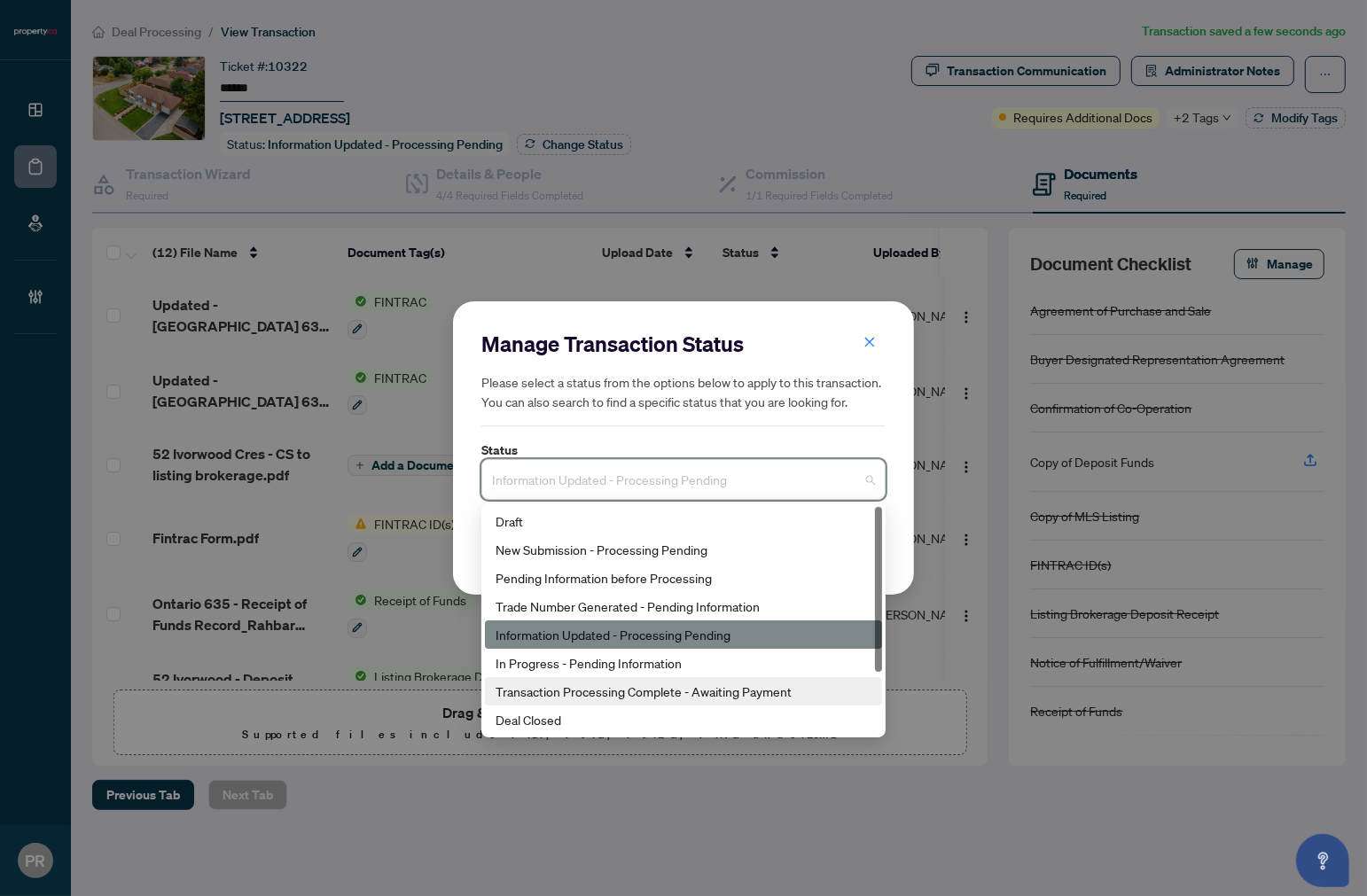
click at [583, 685] on div "Transaction Processing Complete - Awaiting Payment" at bounding box center [684, 691] width 376 height 20
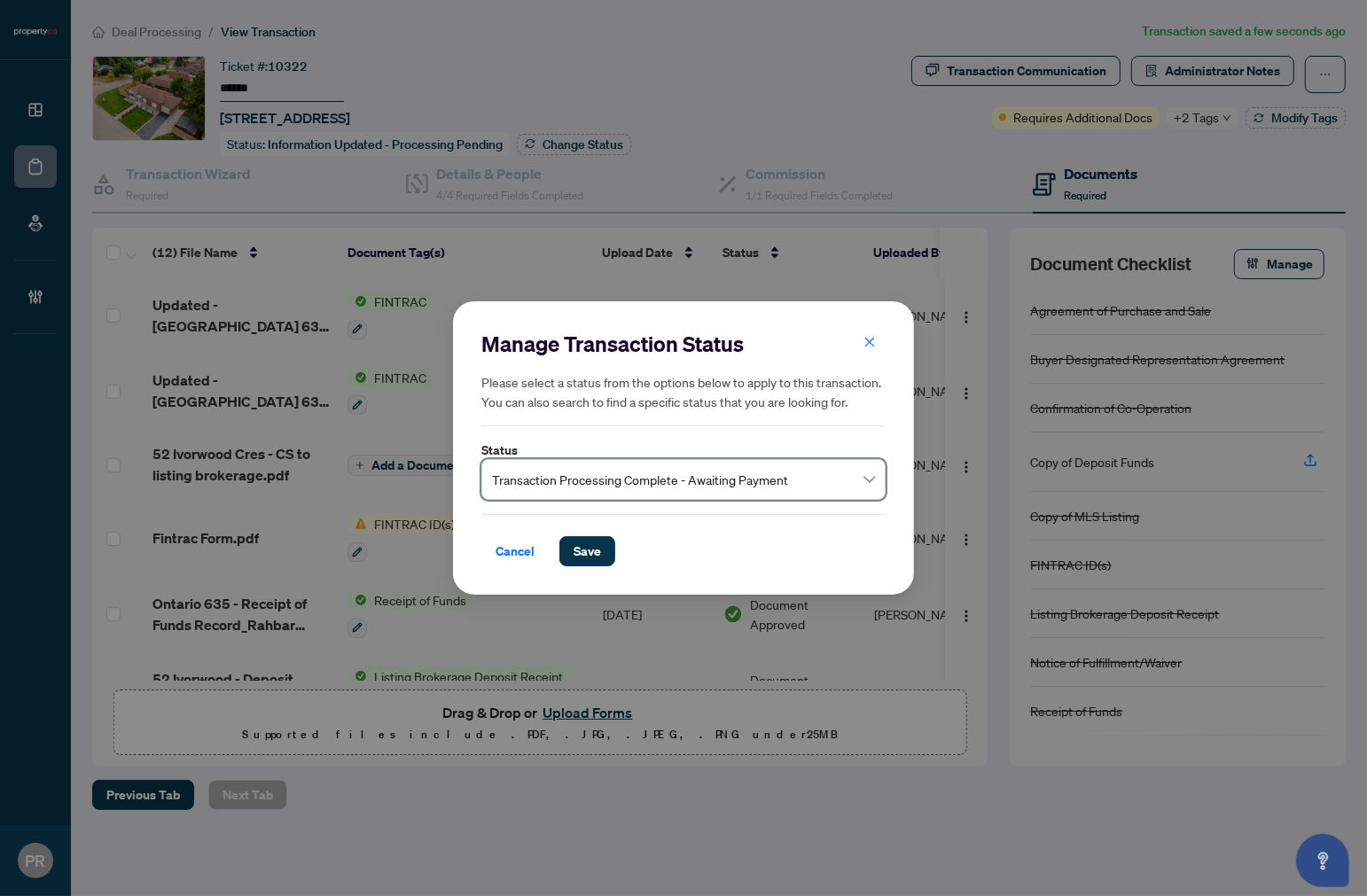
click at [602, 532] on div "Cancel Save" at bounding box center [684, 540] width 405 height 53
click at [605, 542] on button "Save" at bounding box center [587, 551] width 56 height 30
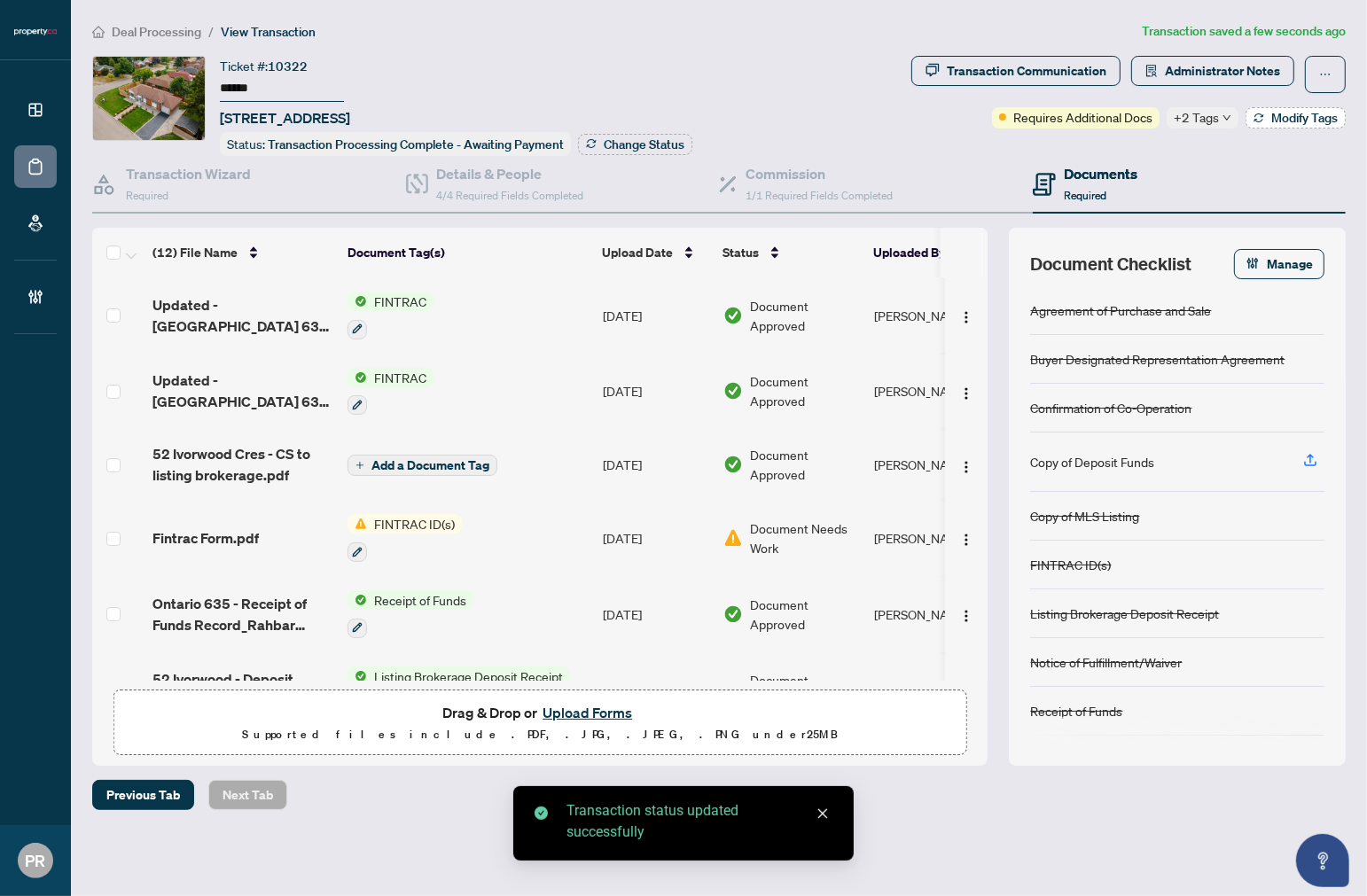
click at [1297, 107] on button "Modify Tags" at bounding box center [1296, 118] width 100 height 21
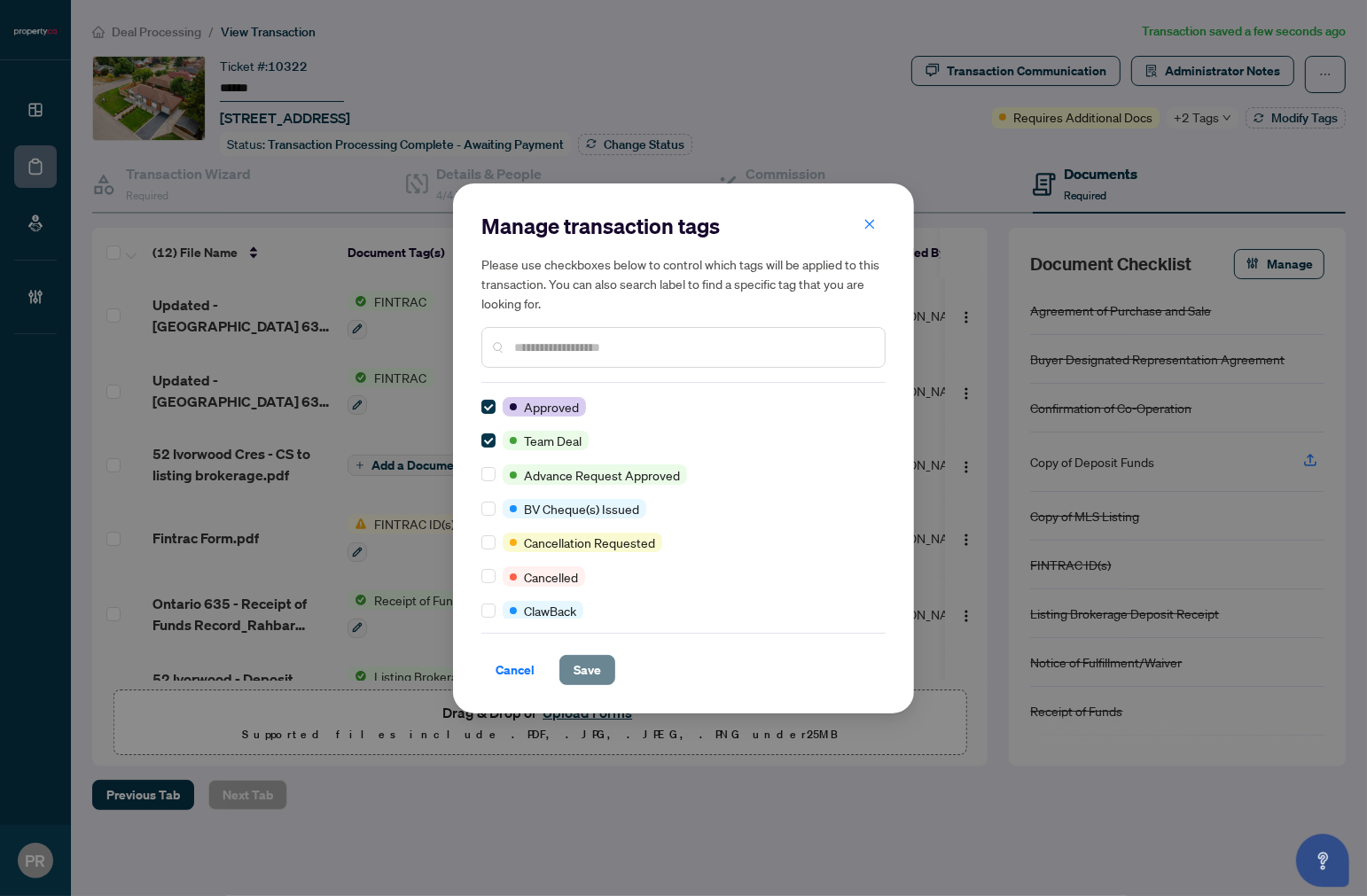
click at [594, 677] on span "Save" at bounding box center [587, 670] width 28 height 29
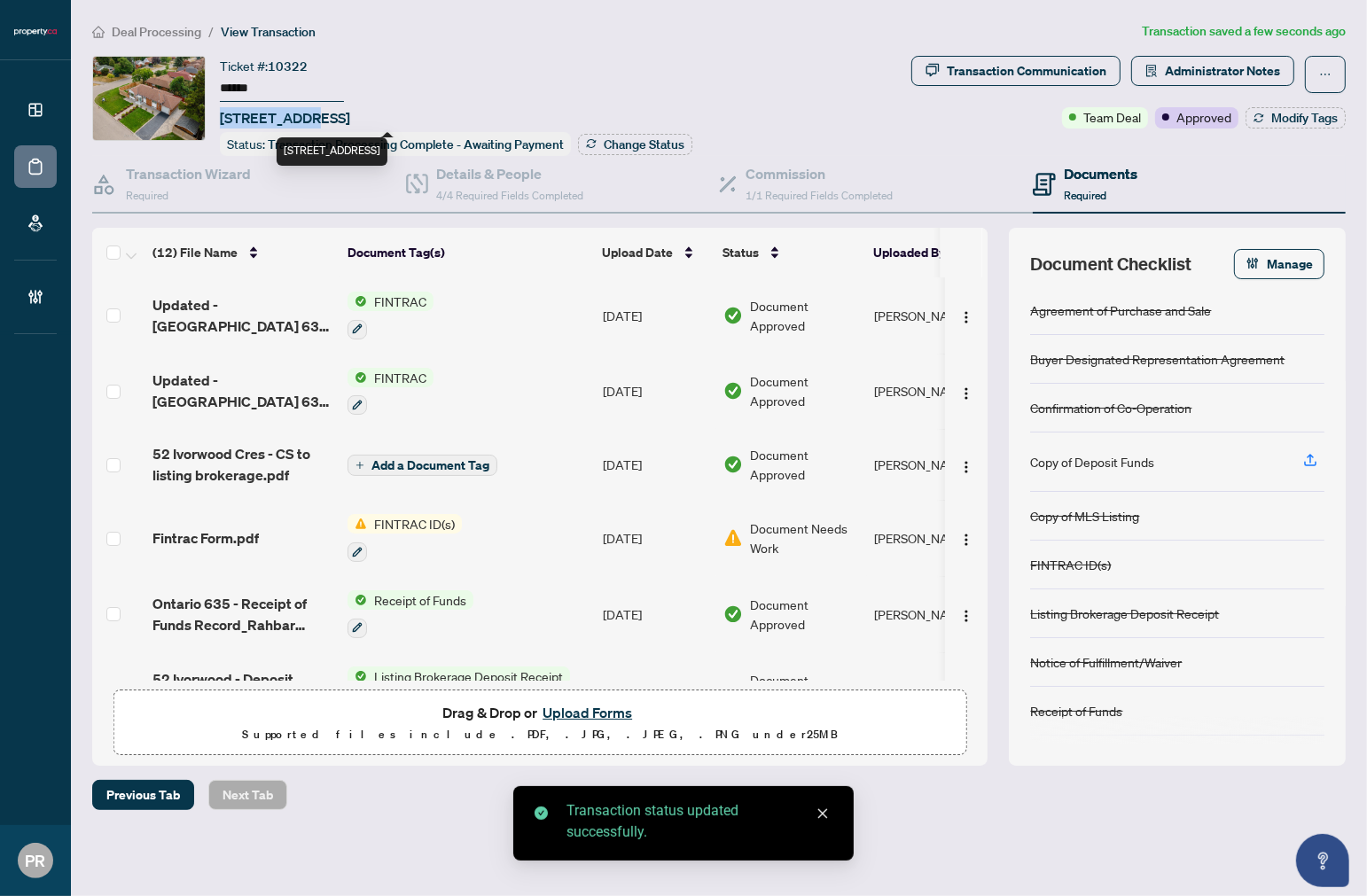
drag, startPoint x: 302, startPoint y: 109, endPoint x: 215, endPoint y: 110, distance: 87.0
click at [215, 110] on div "Ticket #: 10322 ****** 52 Ivorwood Cres, Toronto, Ontario M1R 2X4, Canada Statu…" at bounding box center [498, 106] width 813 height 100
copy span "52 Ivorwood"
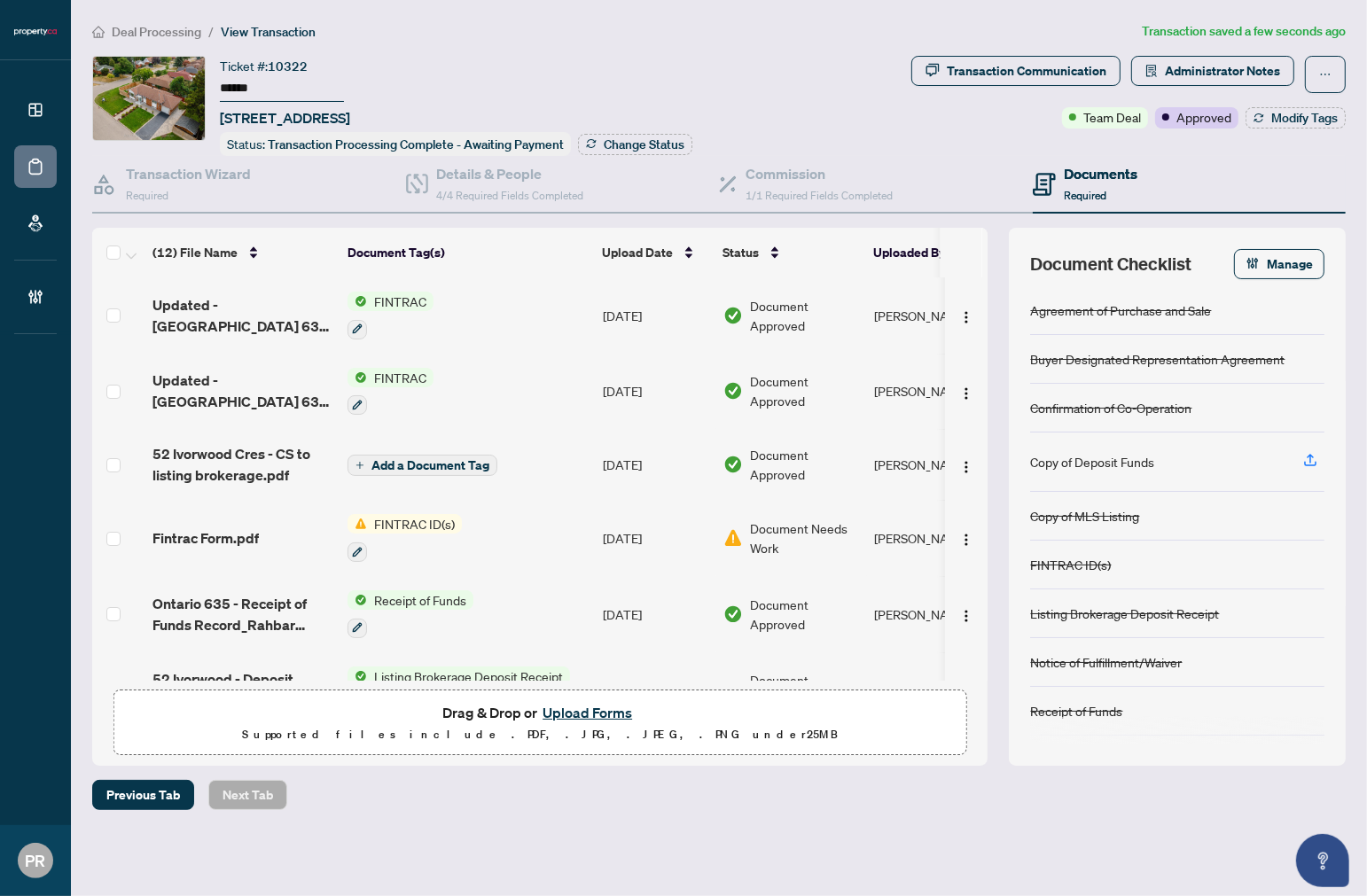
click at [122, 33] on span "Deal Processing" at bounding box center [156, 32] width 90 height 16
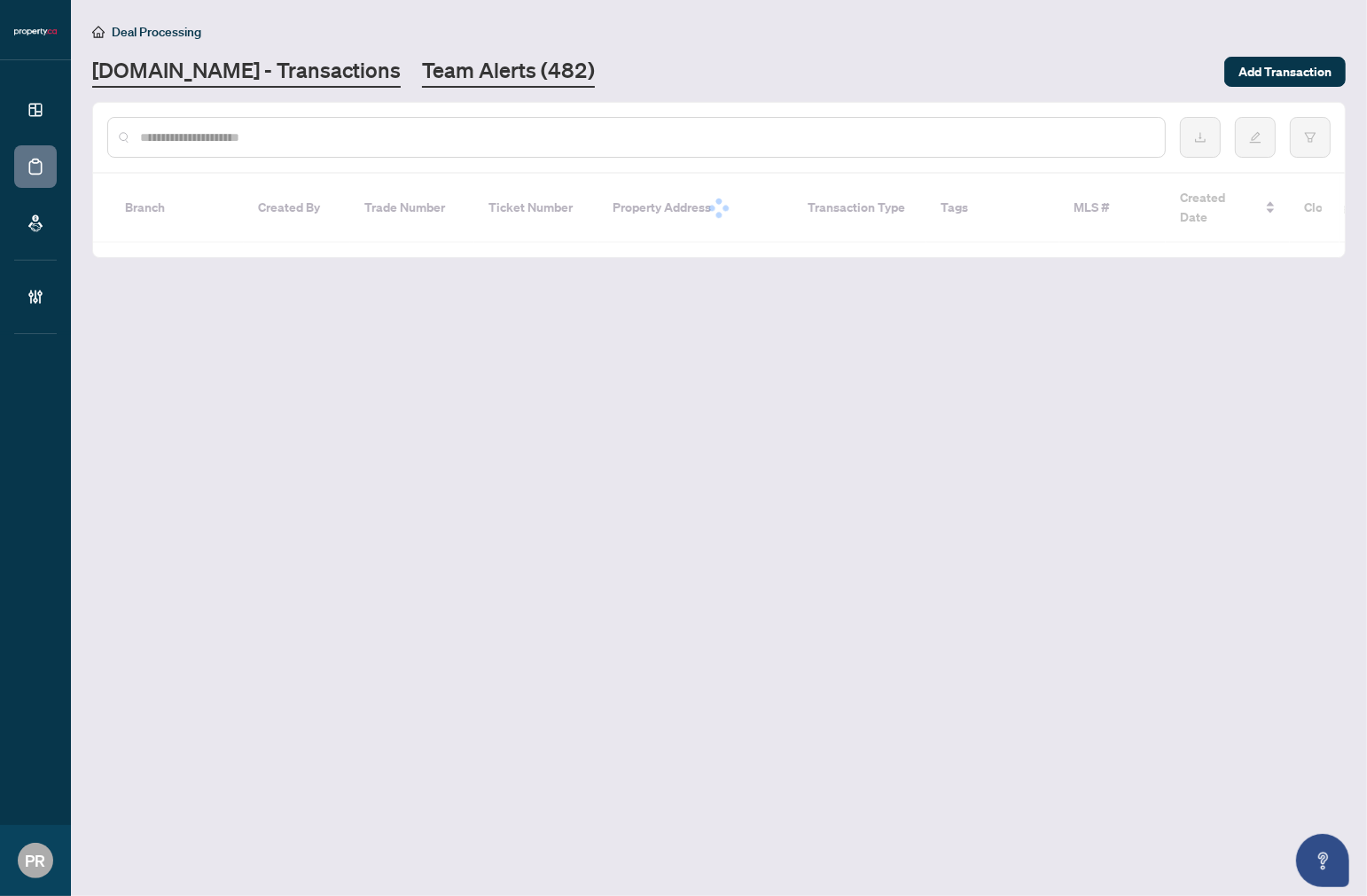
click at [422, 71] on link "Team Alerts (482)" at bounding box center [509, 72] width 173 height 32
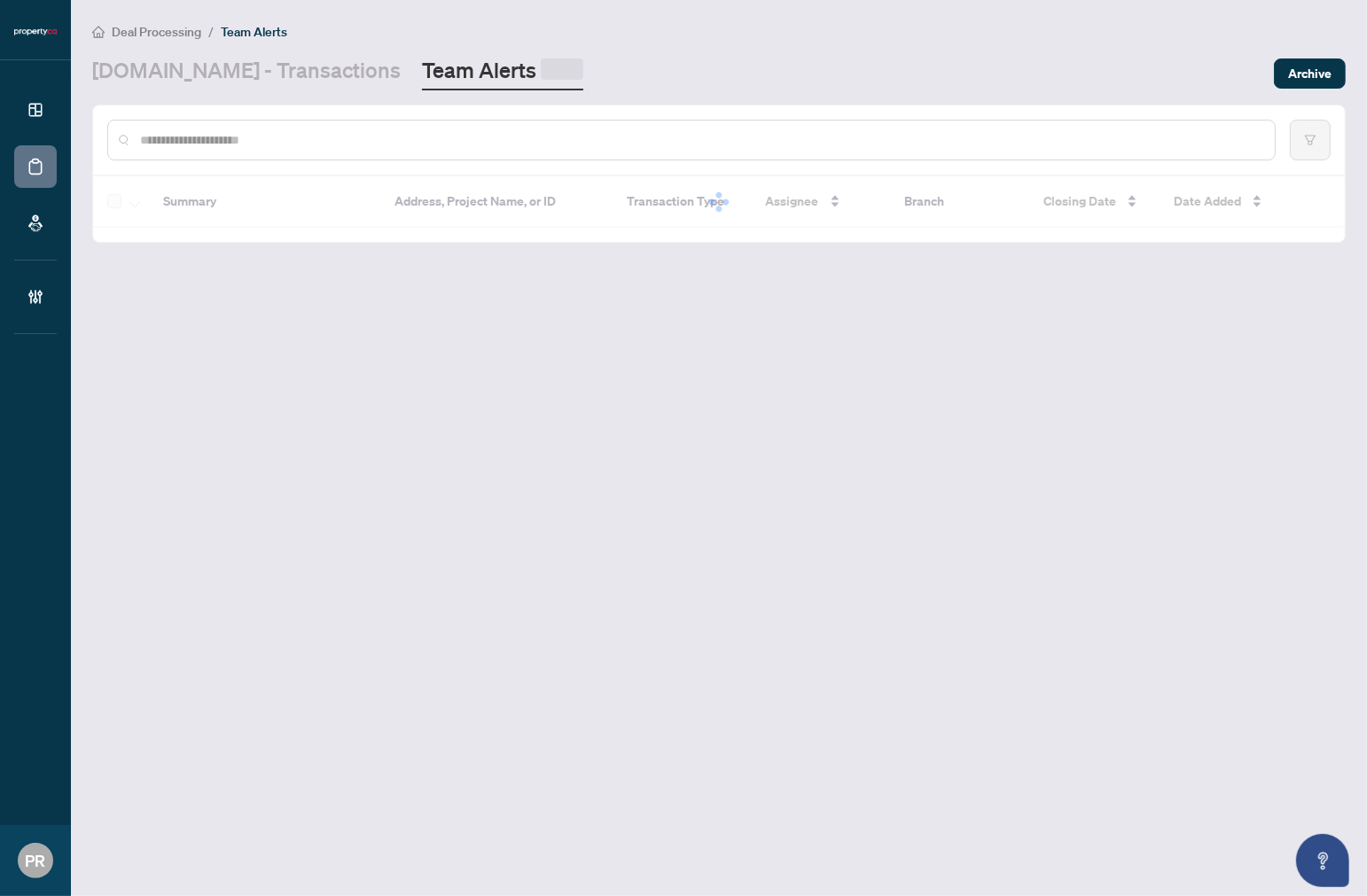
click at [270, 139] on input "text" at bounding box center [700, 140] width 1121 height 20
paste input "**********"
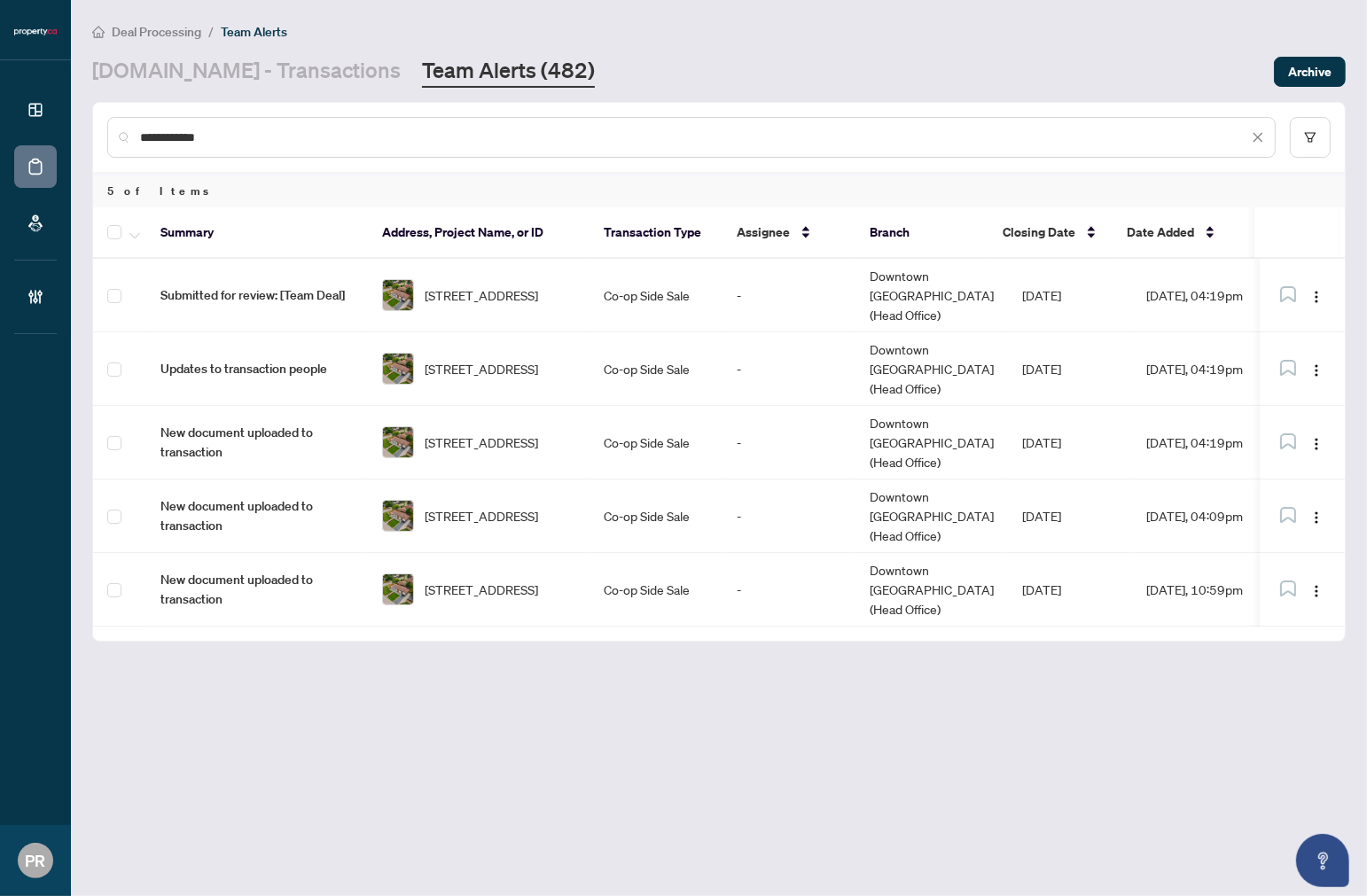
type input "**********"
click at [127, 233] on button "button" at bounding box center [135, 232] width 20 height 21
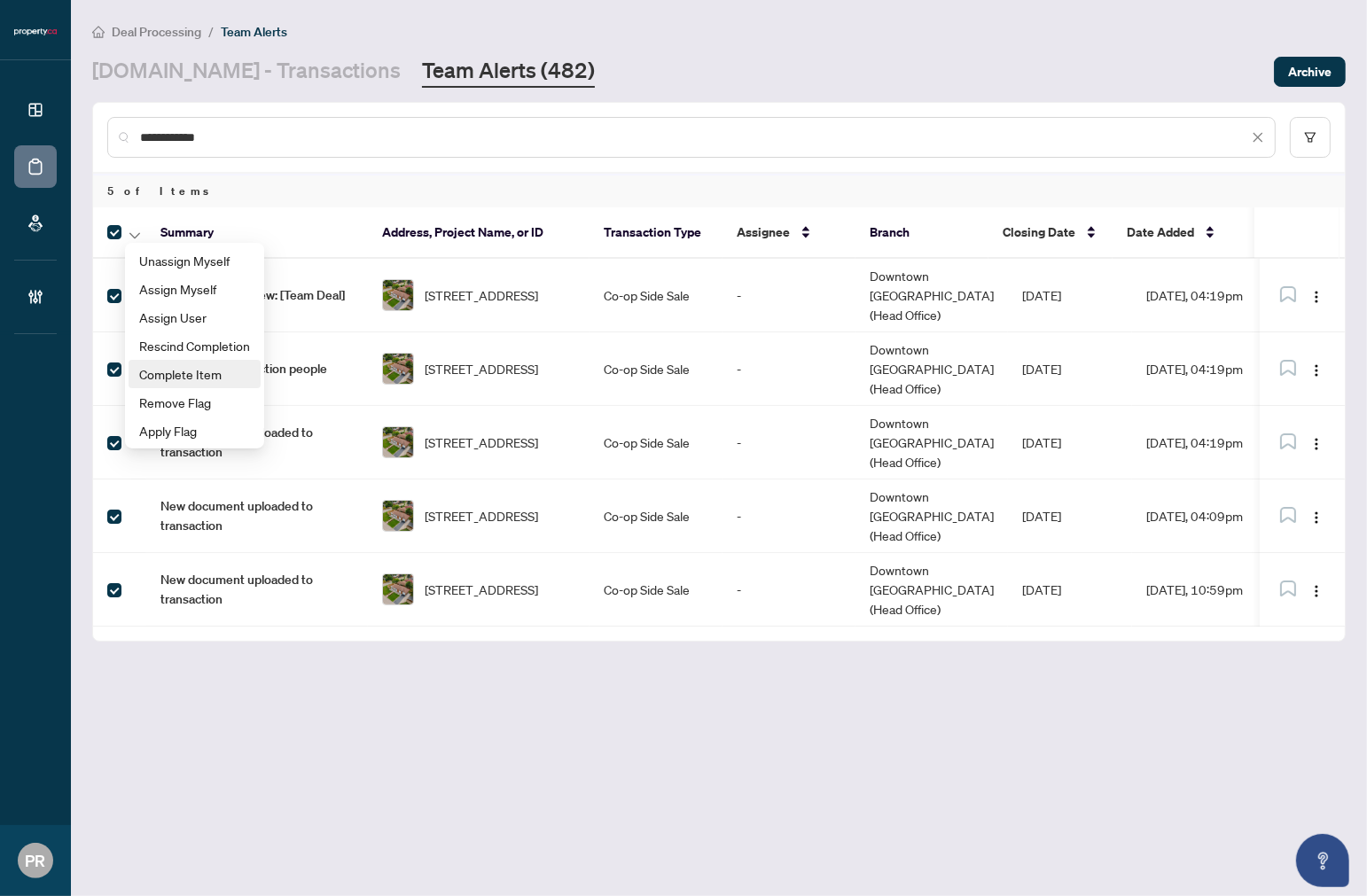
click at [199, 360] on li "Complete Item" at bounding box center [194, 374] width 132 height 29
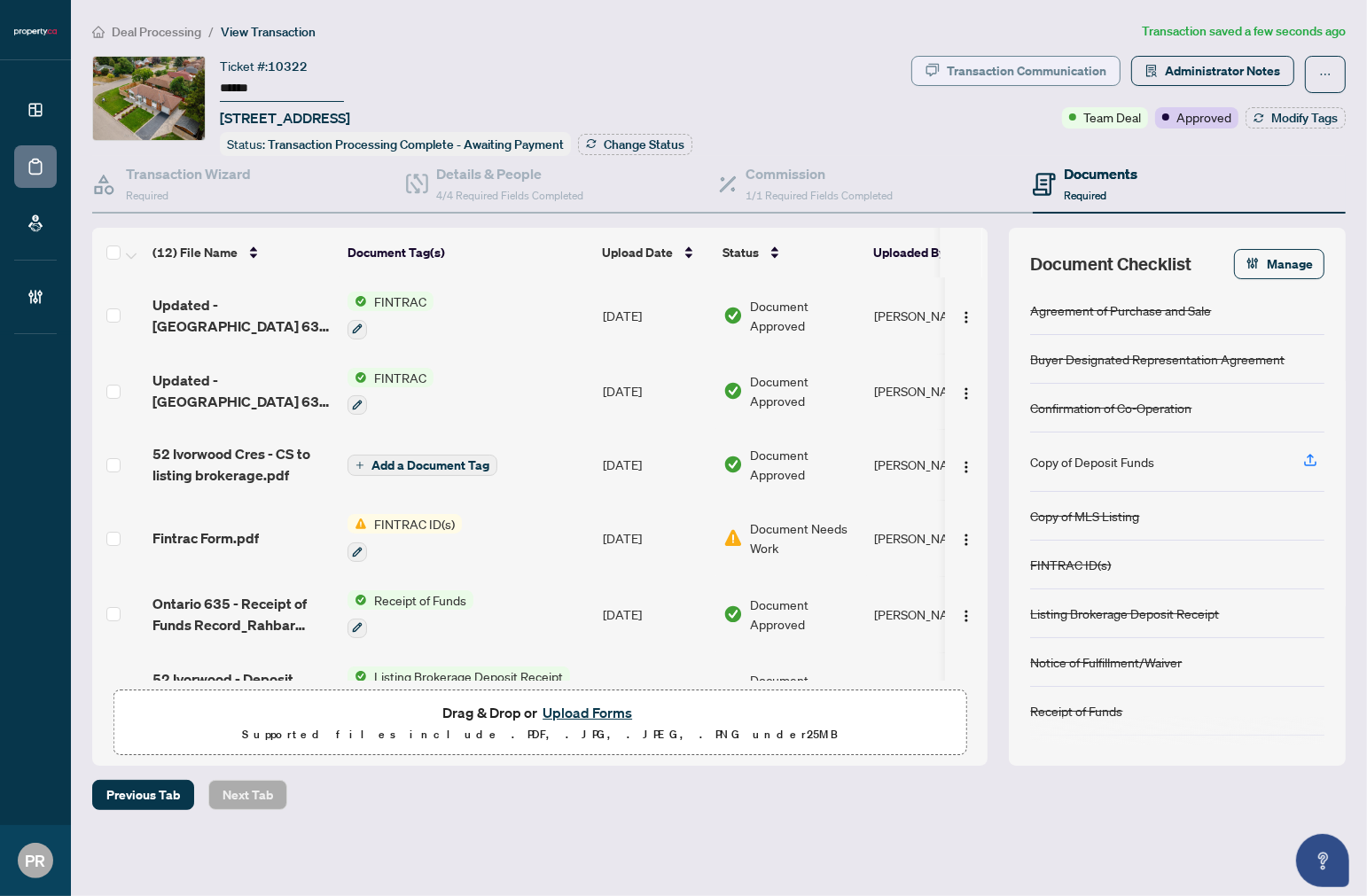
click at [1119, 63] on button "Transaction Communication" at bounding box center [1016, 71] width 209 height 30
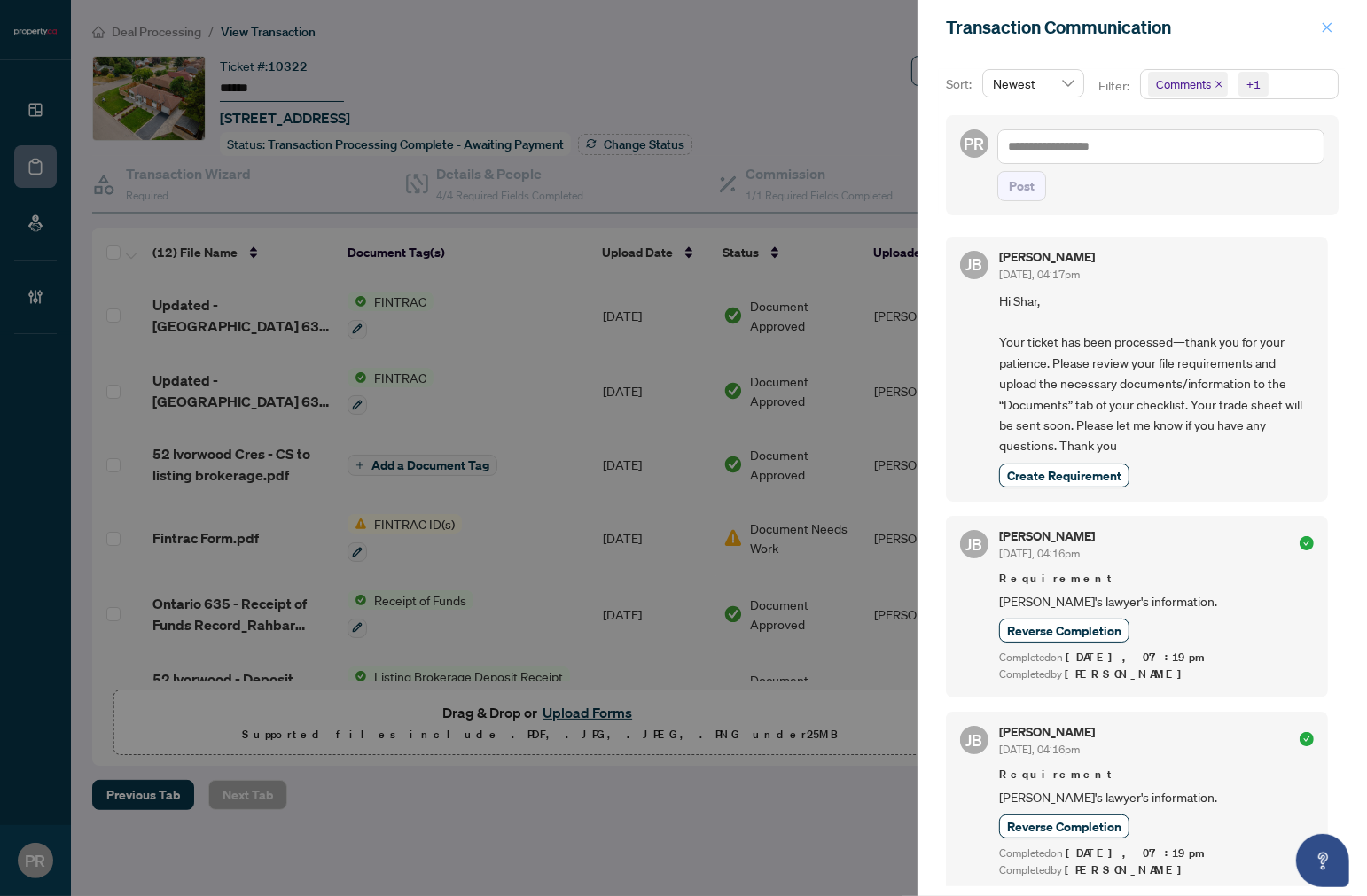
click at [1333, 25] on icon "close" at bounding box center [1328, 28] width 12 height 12
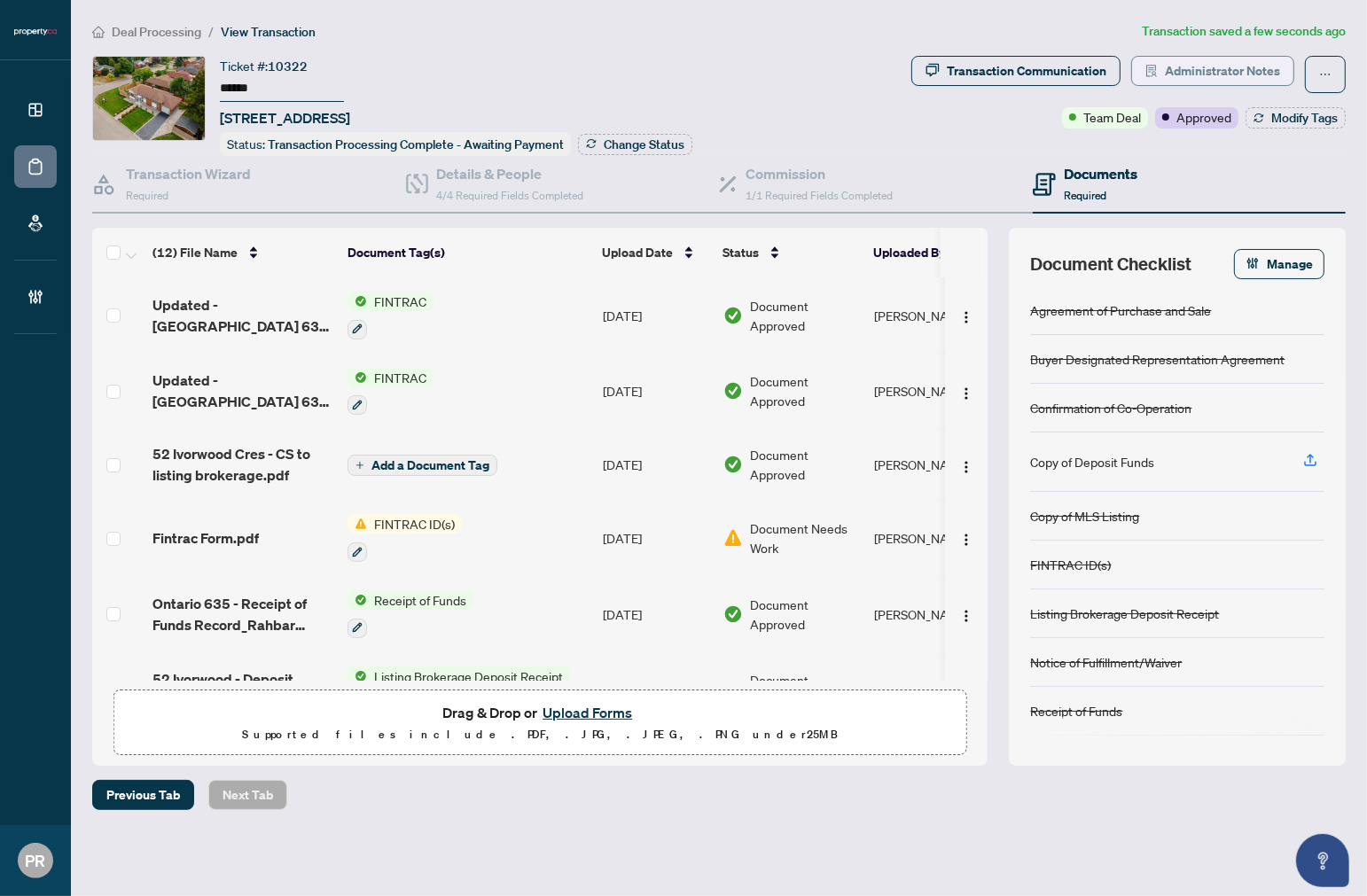
click at [1245, 60] on span "Administrator Notes" at bounding box center [1223, 71] width 115 height 29
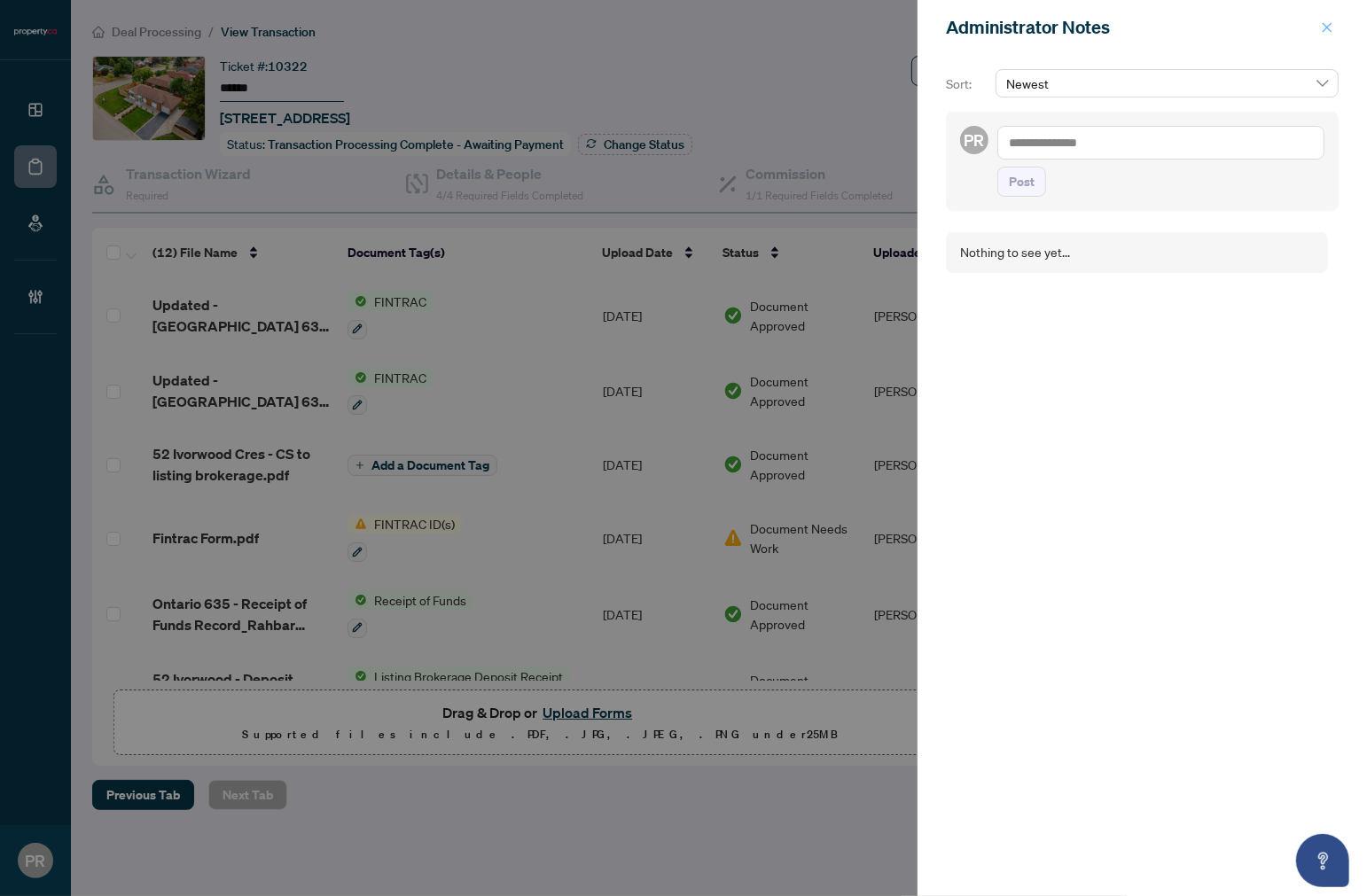
click at [1317, 29] on button "button" at bounding box center [1328, 28] width 23 height 21
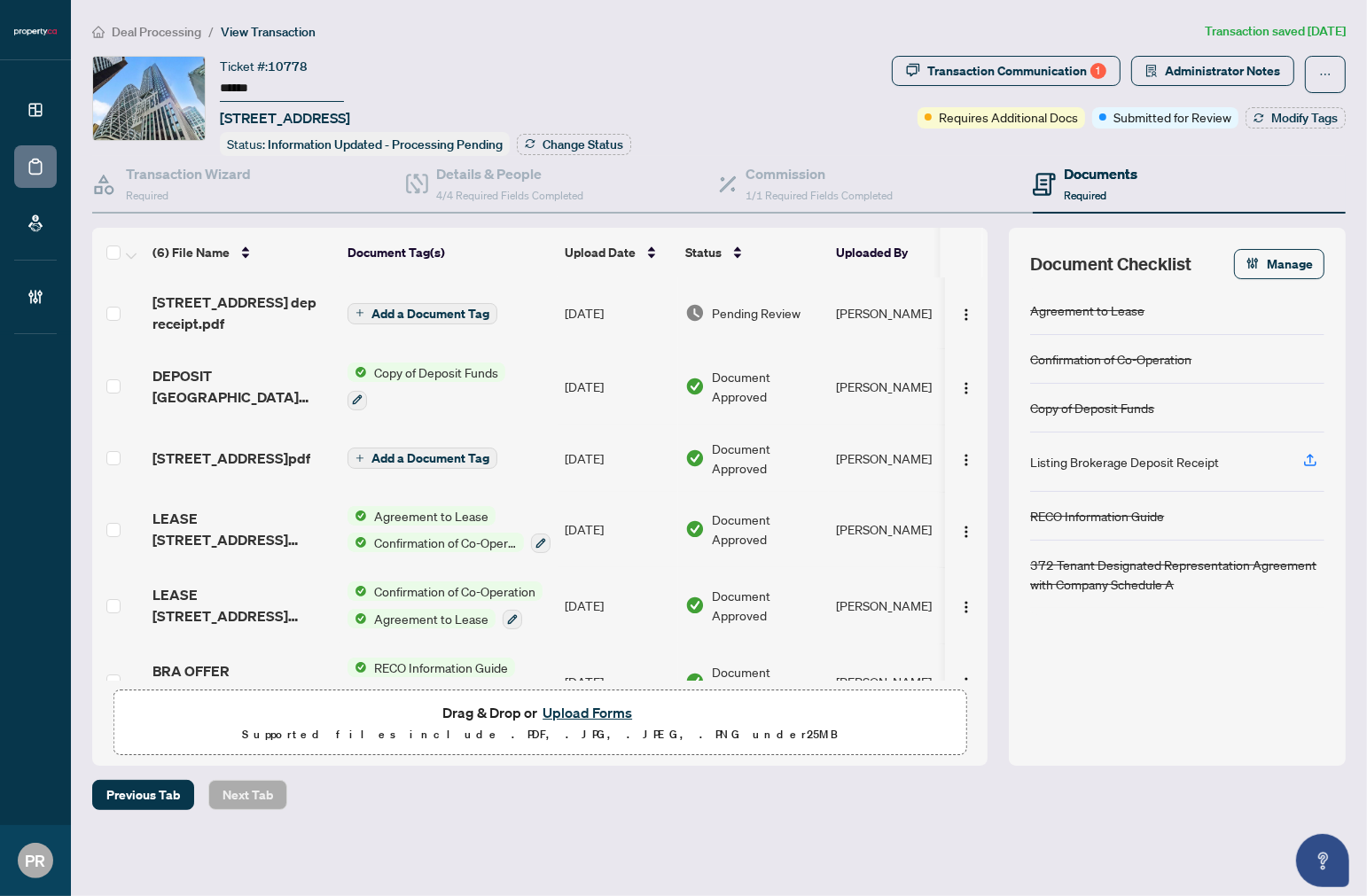
click at [254, 86] on input "******" at bounding box center [282, 89] width 124 height 26
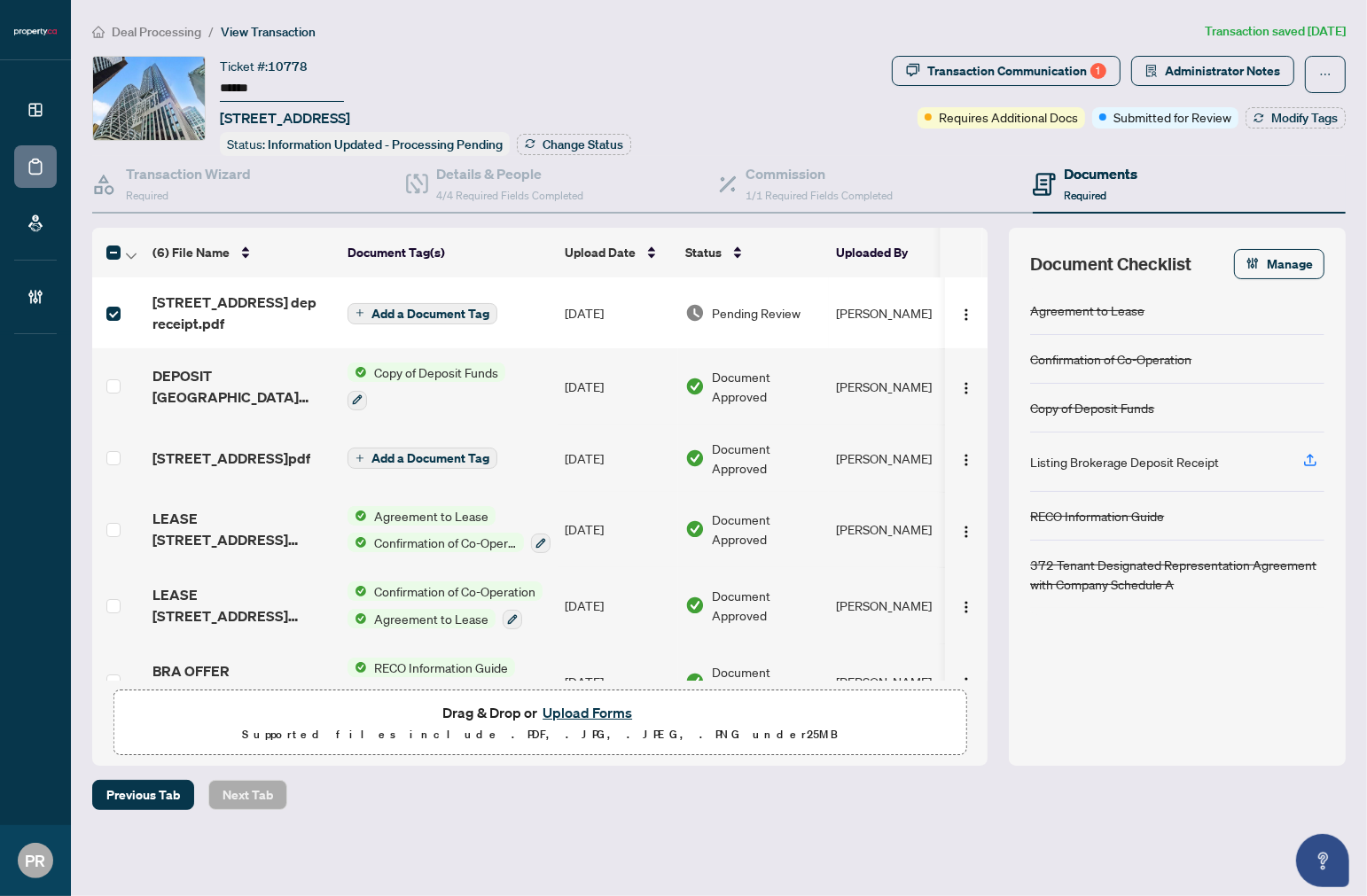
click at [140, 240] on th at bounding box center [119, 253] width 53 height 50
click at [135, 243] on span "button" at bounding box center [131, 253] width 11 height 20
click at [216, 275] on span "Open Selected in New Tab(s)" at bounding box center [217, 281] width 158 height 20
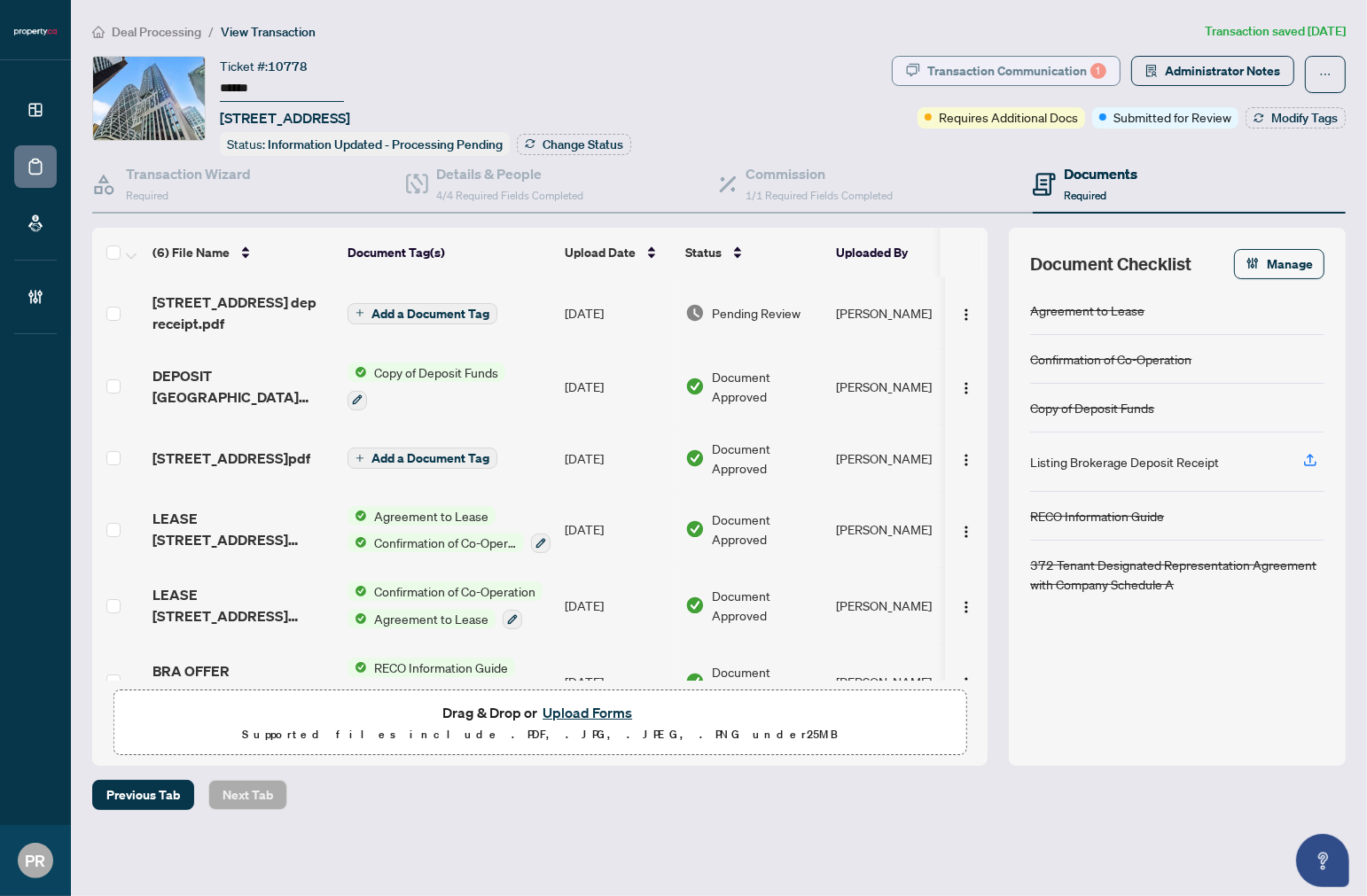
click at [1011, 69] on div "Transaction Communication 1" at bounding box center [1017, 71] width 179 height 29
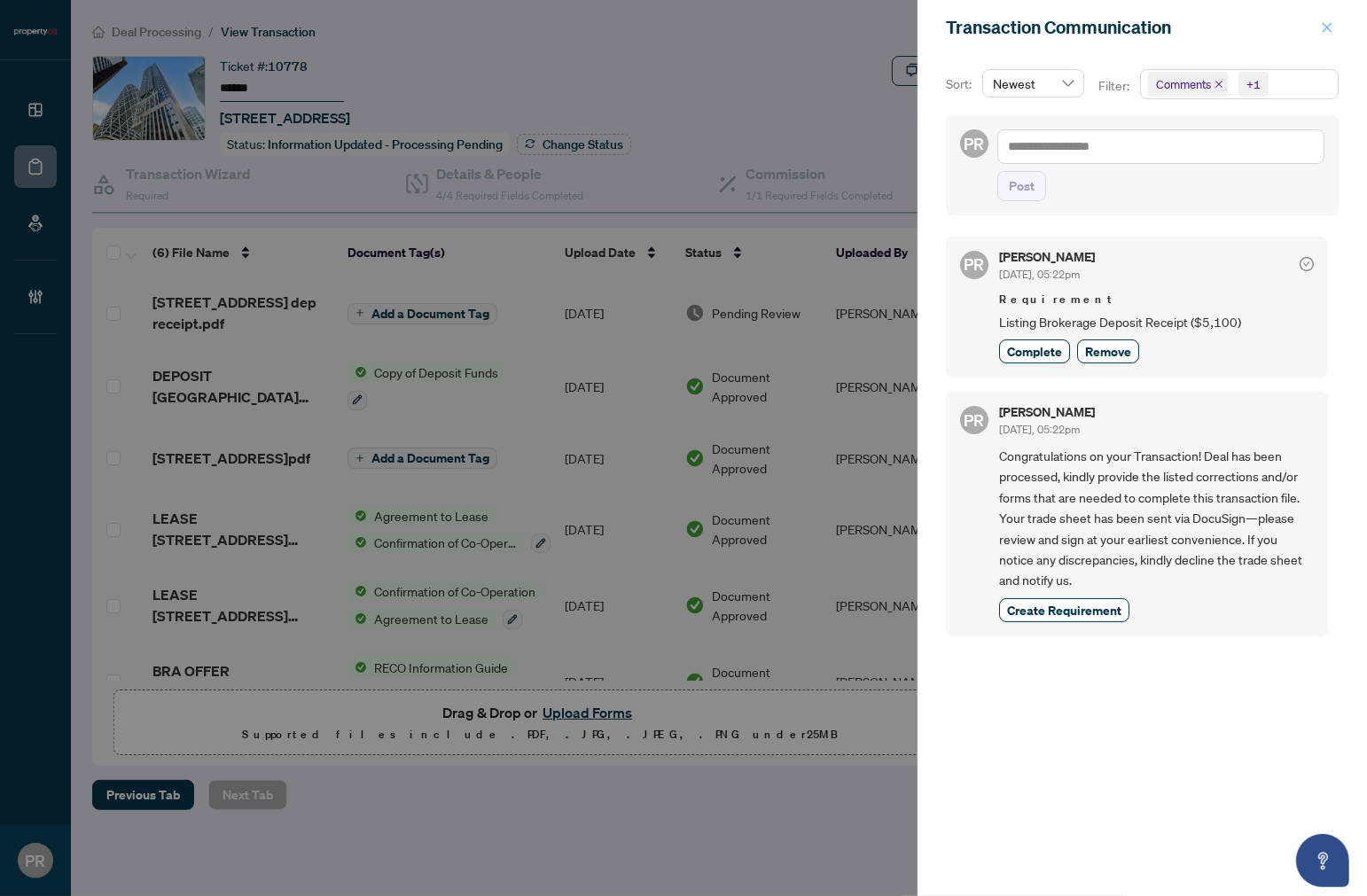
click at [1317, 25] on button "button" at bounding box center [1328, 28] width 23 height 21
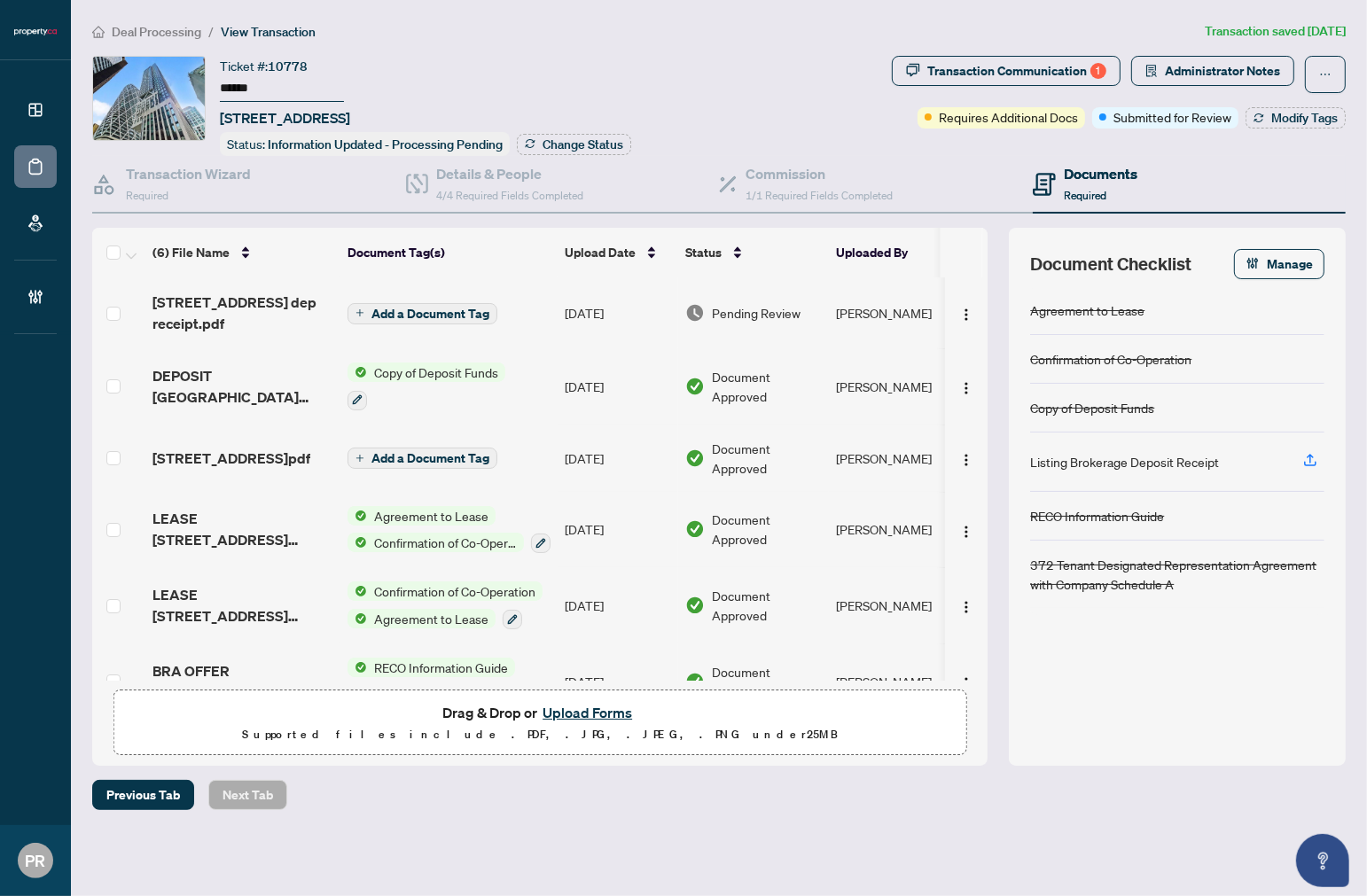
click at [145, 33] on span "Deal Processing" at bounding box center [156, 32] width 90 height 16
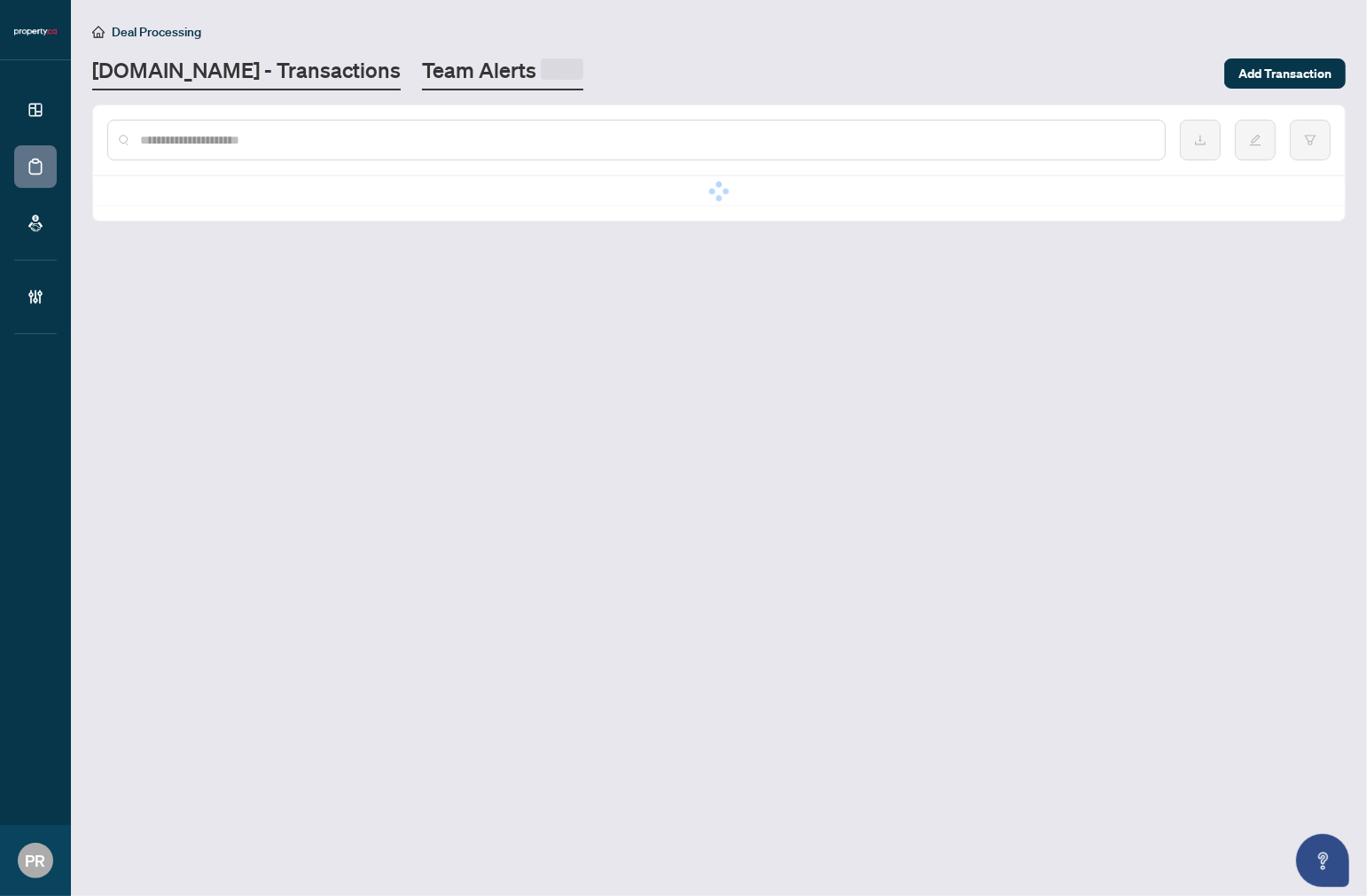
click at [427, 64] on link "Team Alerts" at bounding box center [503, 73] width 161 height 35
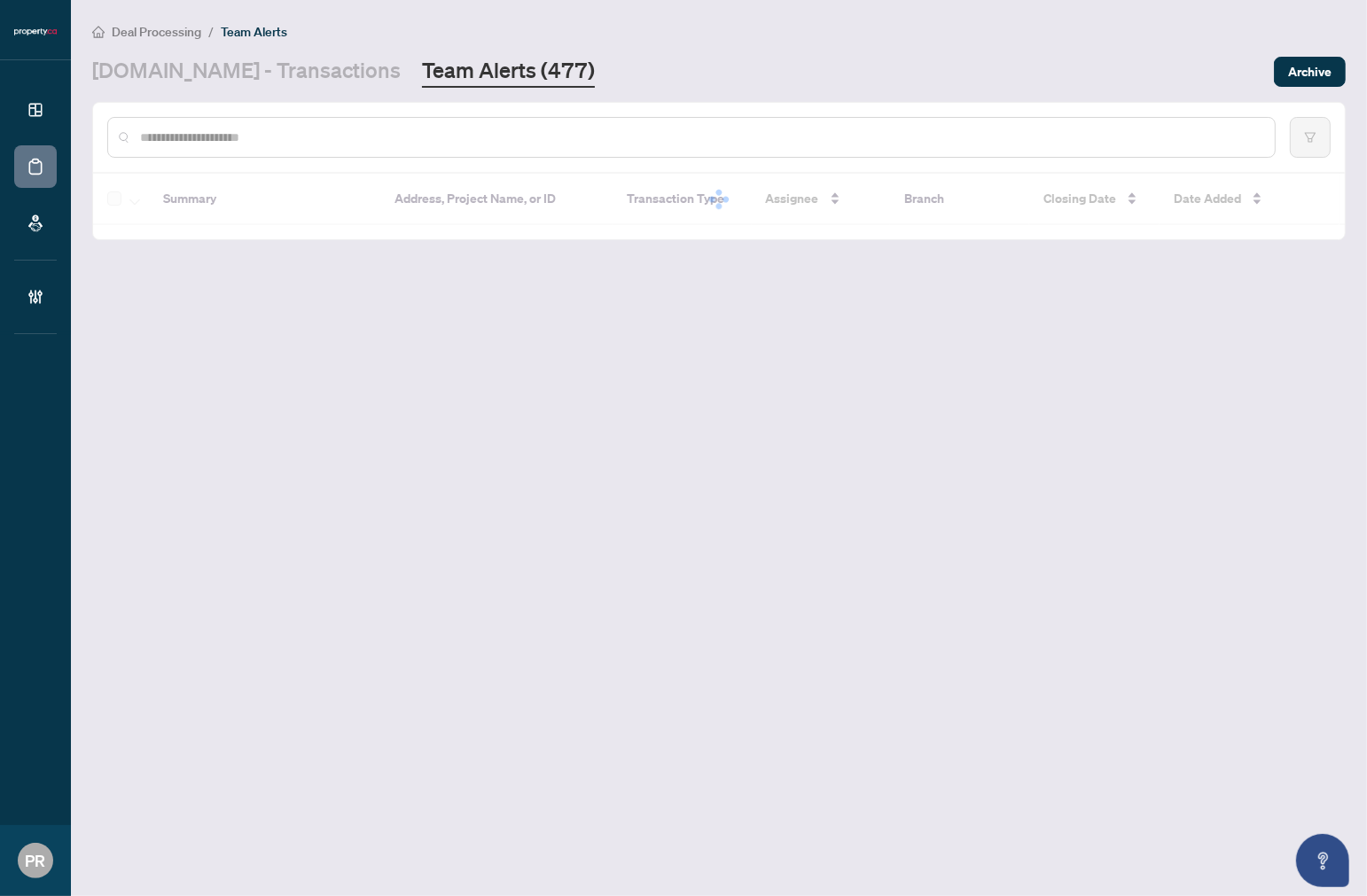
click at [356, 127] on input "text" at bounding box center [700, 137] width 1121 height 20
paste input "**********"
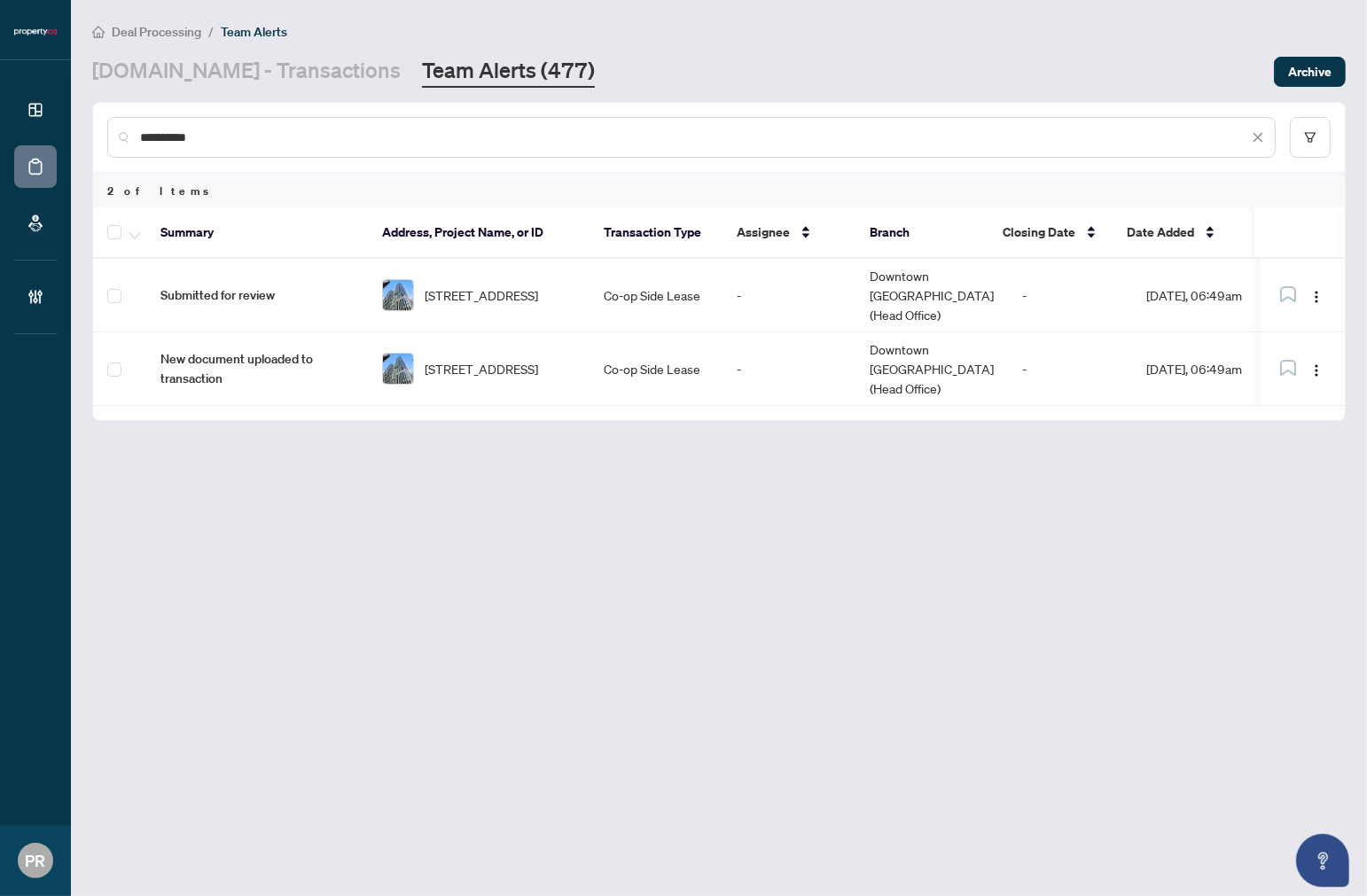
type input "**********"
click at [129, 232] on icon "button" at bounding box center [135, 236] width 11 height 7
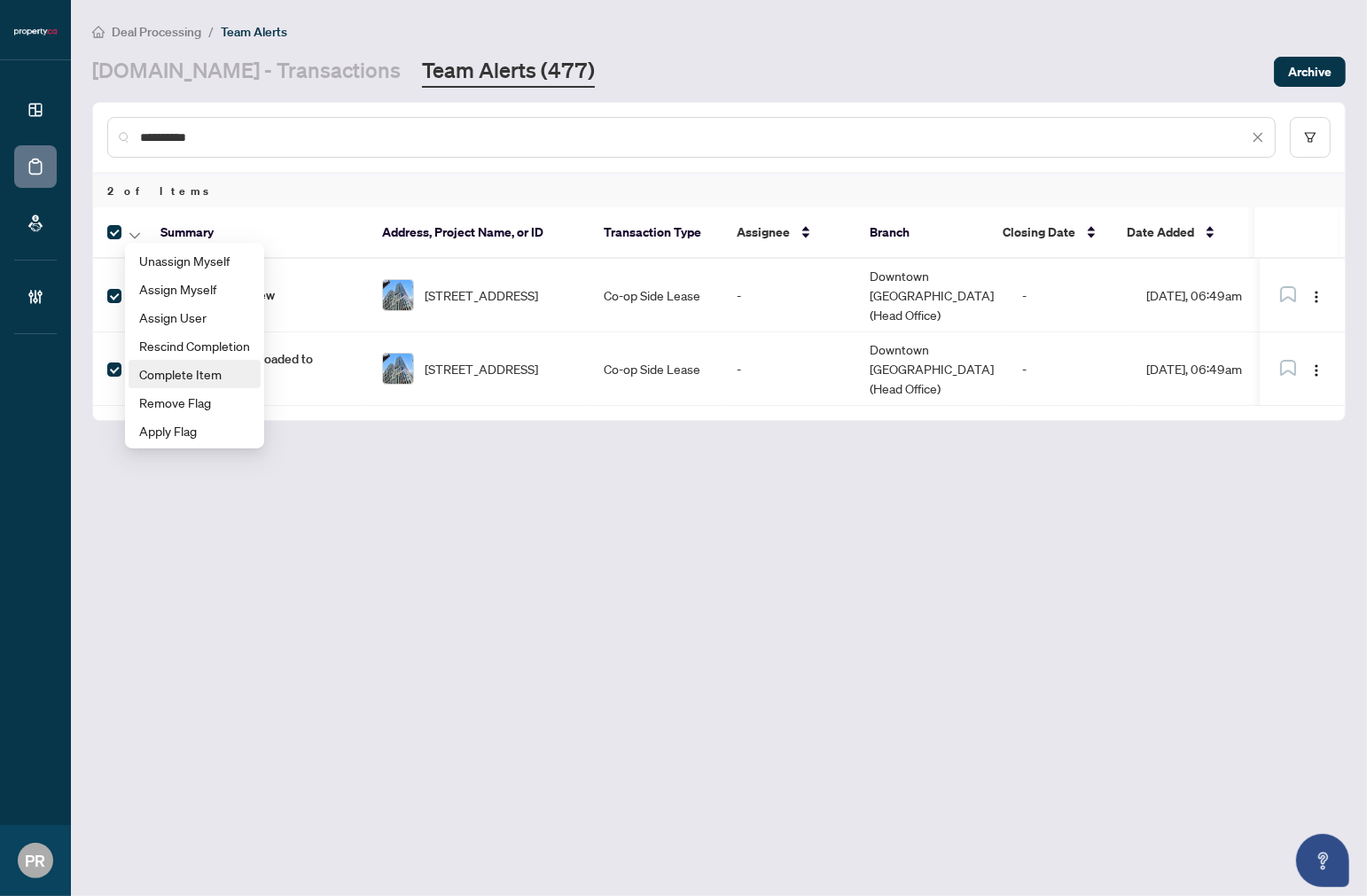
click at [167, 369] on span "Complete Item" at bounding box center [194, 374] width 111 height 20
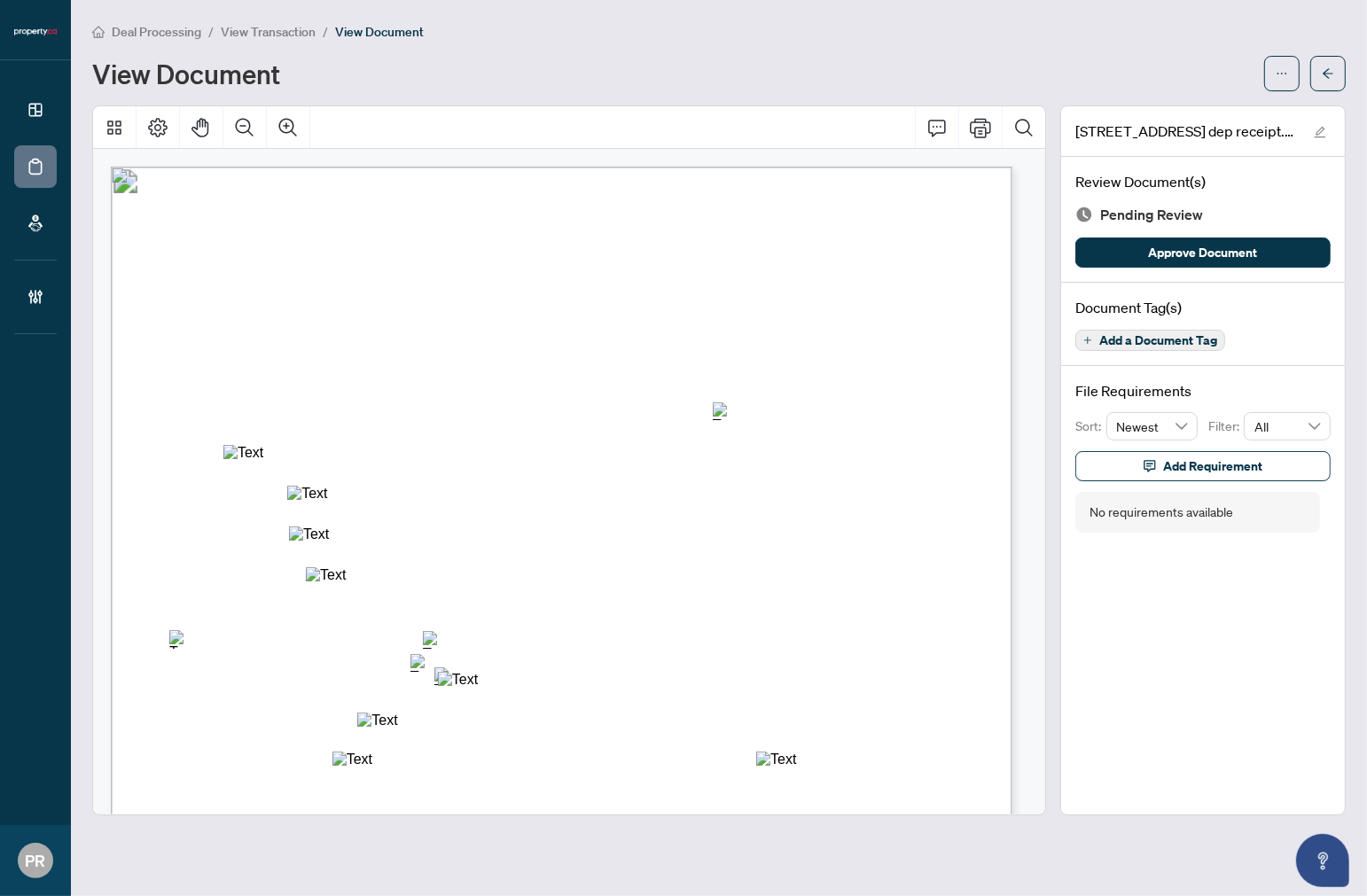
click at [1136, 330] on button "Add a Document Tag" at bounding box center [1150, 340] width 150 height 21
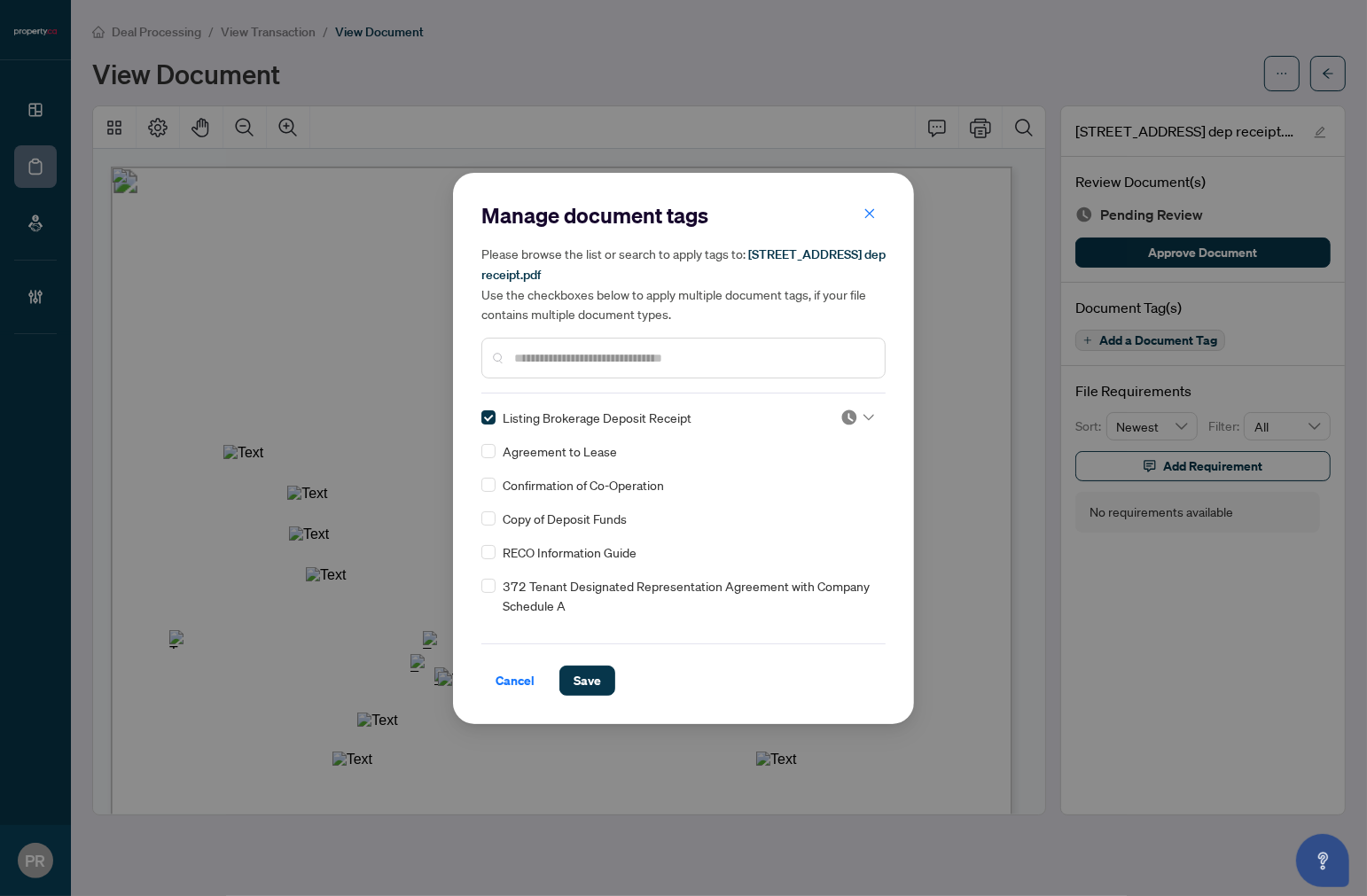
click at [840, 415] on img at bounding box center [849, 418] width 18 height 18
drag, startPoint x: 794, startPoint y: 494, endPoint x: 741, endPoint y: 573, distance: 95.1
click at [793, 494] on div "Approved" at bounding box center [798, 502] width 113 height 20
click at [562, 666] on button "Save" at bounding box center [587, 680] width 56 height 30
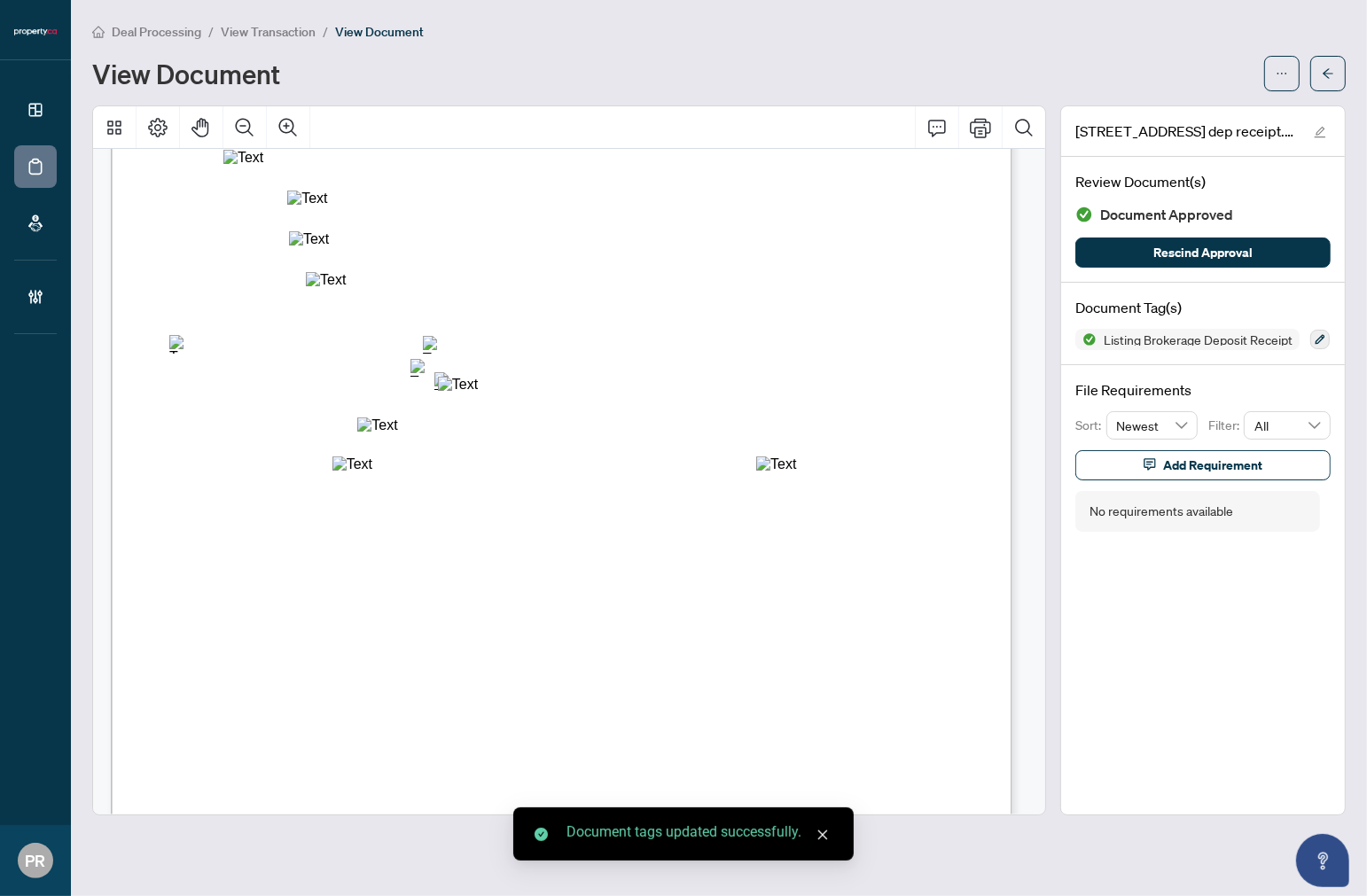
scroll to position [492, 0]
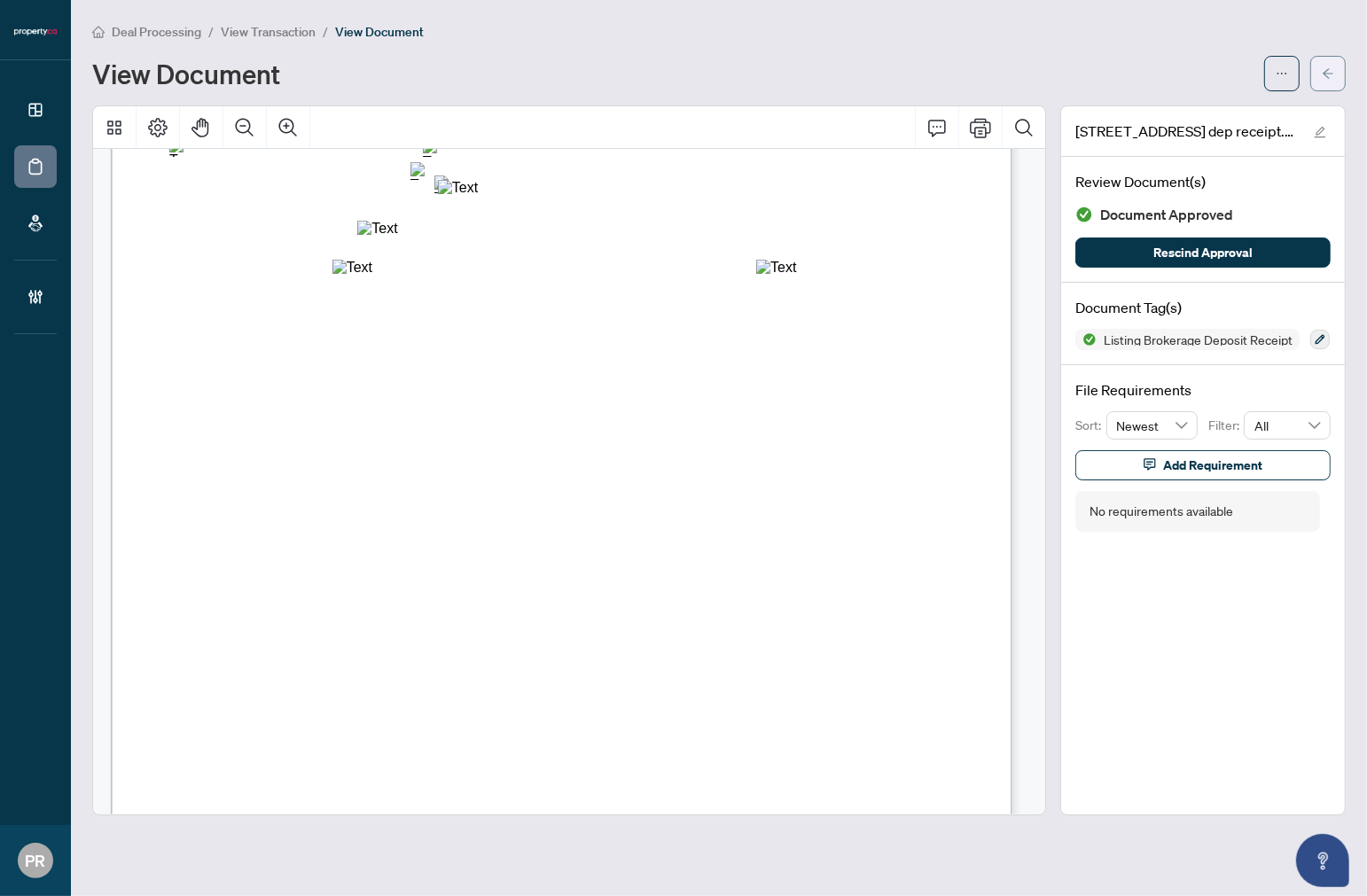
click at [1332, 75] on icon "arrow-left" at bounding box center [1329, 74] width 12 height 12
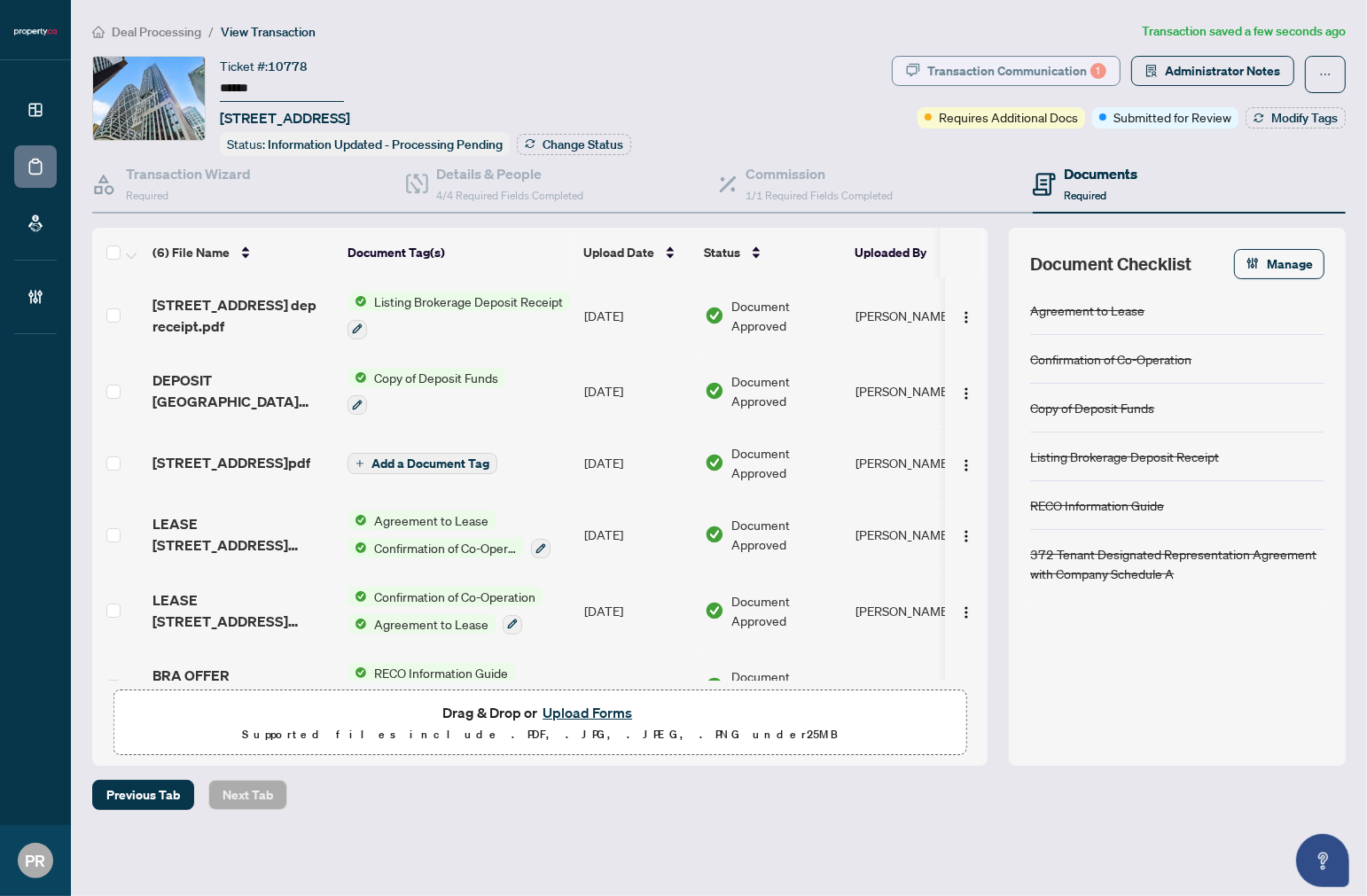
click at [1052, 77] on div "Transaction Communication 1" at bounding box center [1017, 71] width 179 height 29
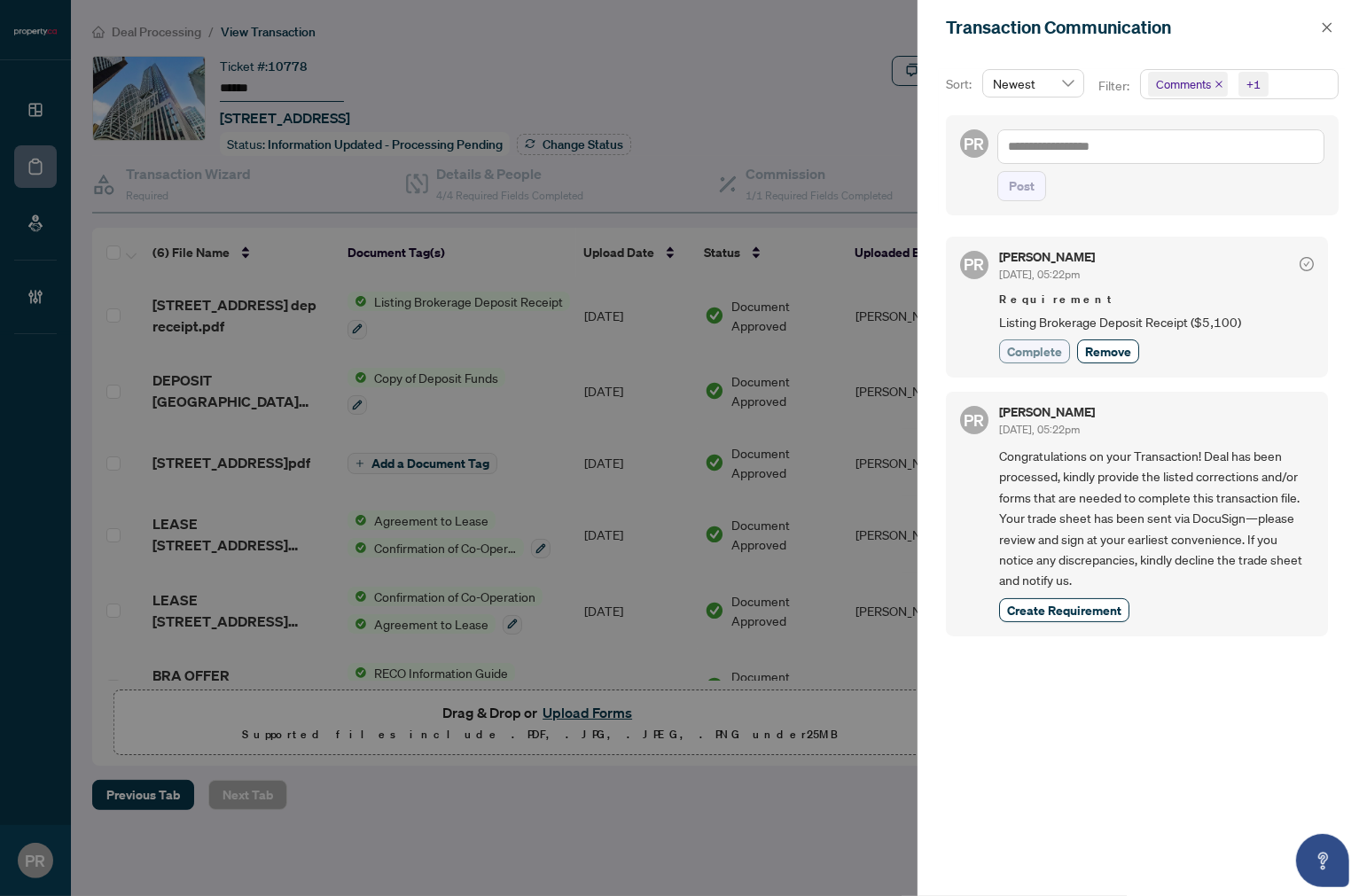
click at [1033, 341] on div "[PERSON_NAME] [DATE], 05:22pm Requirement Listing Brokerage Deposit Receipt ($5…" at bounding box center [1156, 307] width 315 height 112
click at [1035, 342] on span "Complete" at bounding box center [1035, 351] width 55 height 19
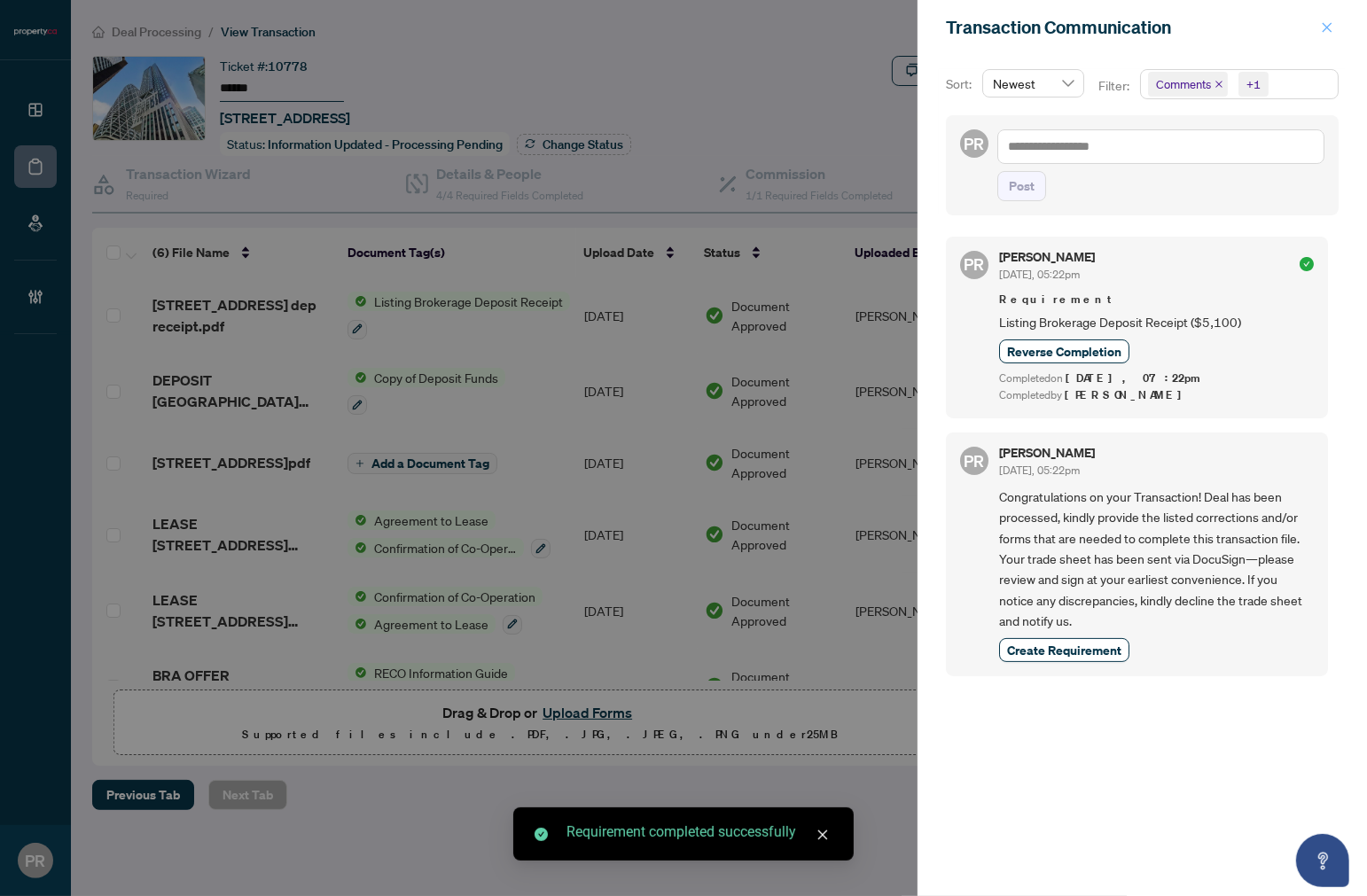
click at [1327, 23] on icon "close" at bounding box center [1328, 28] width 12 height 12
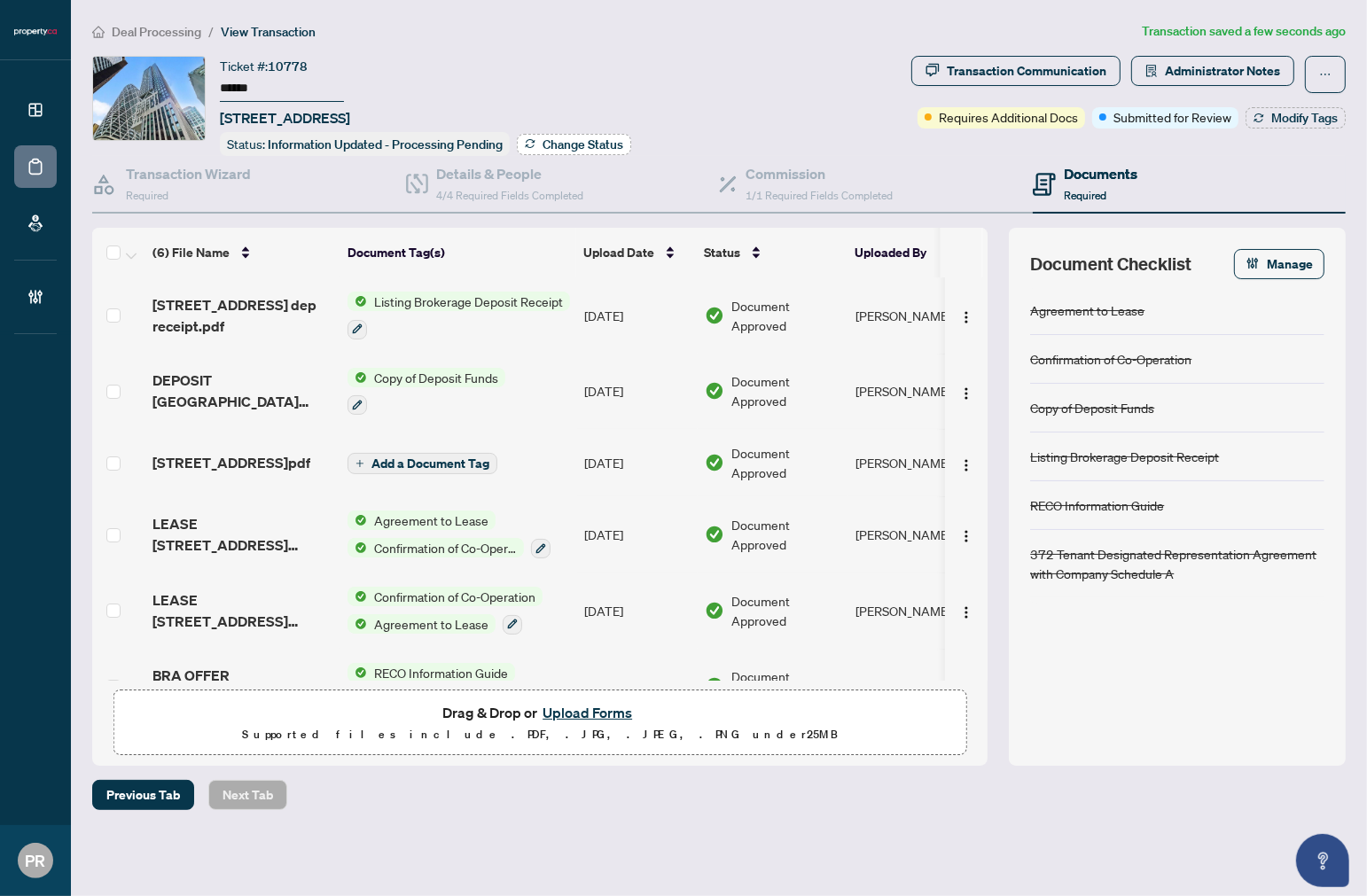
click at [572, 142] on span "Change Status" at bounding box center [583, 144] width 81 height 12
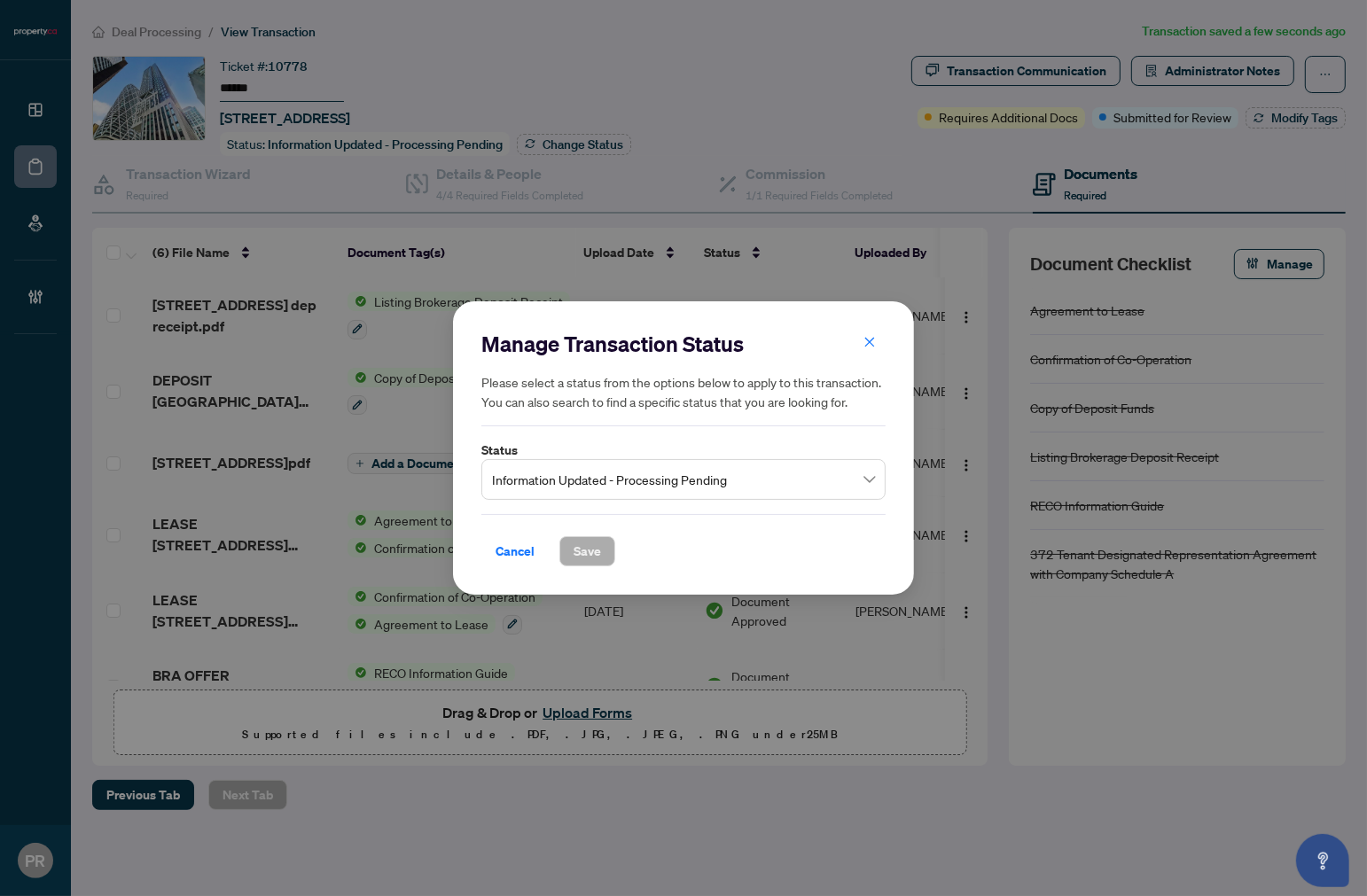
click at [794, 473] on span "Information Updated - Processing Pending" at bounding box center [684, 479] width 383 height 34
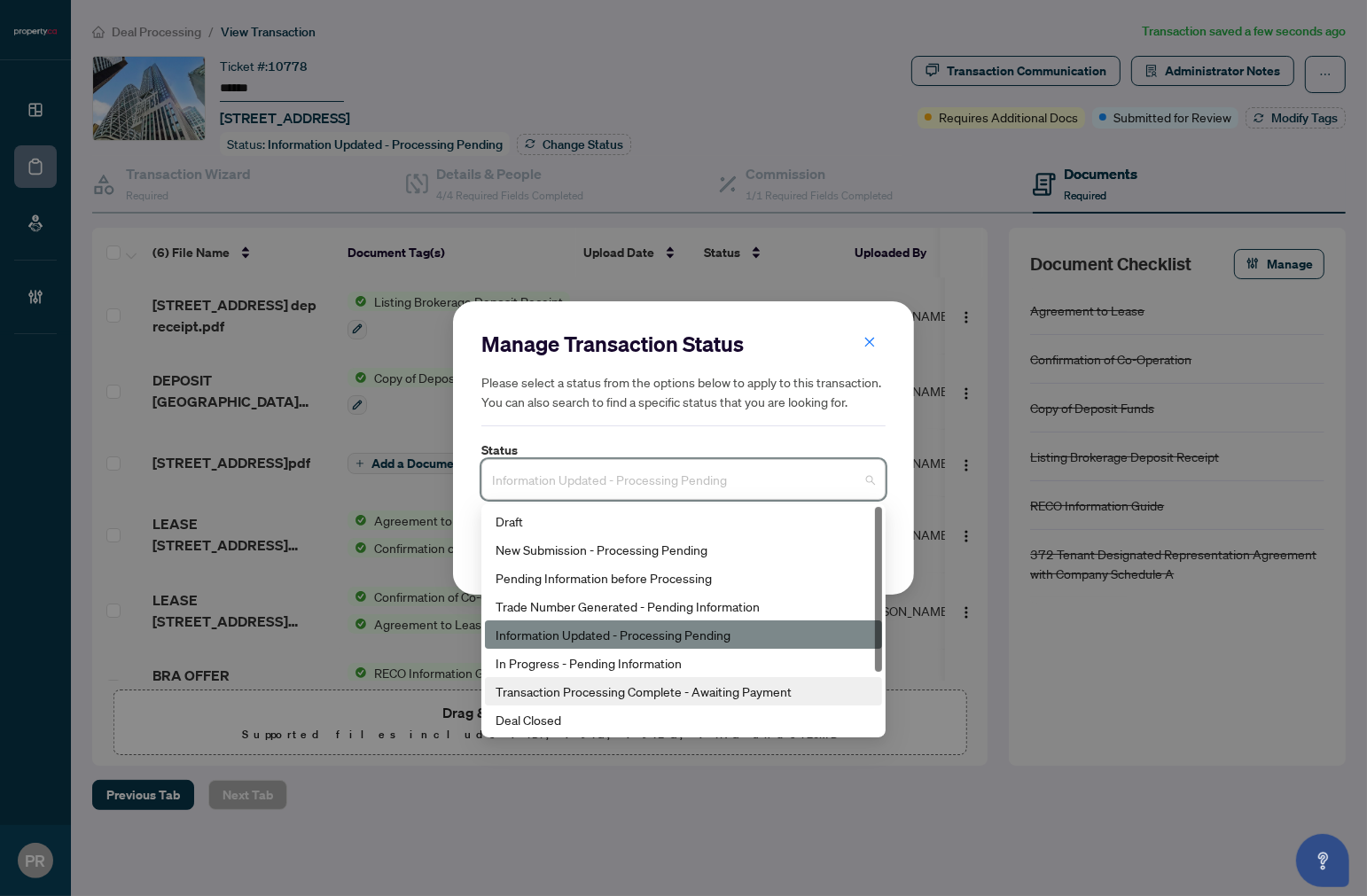
click at [649, 686] on div "Transaction Processing Complete - Awaiting Payment" at bounding box center [684, 691] width 376 height 20
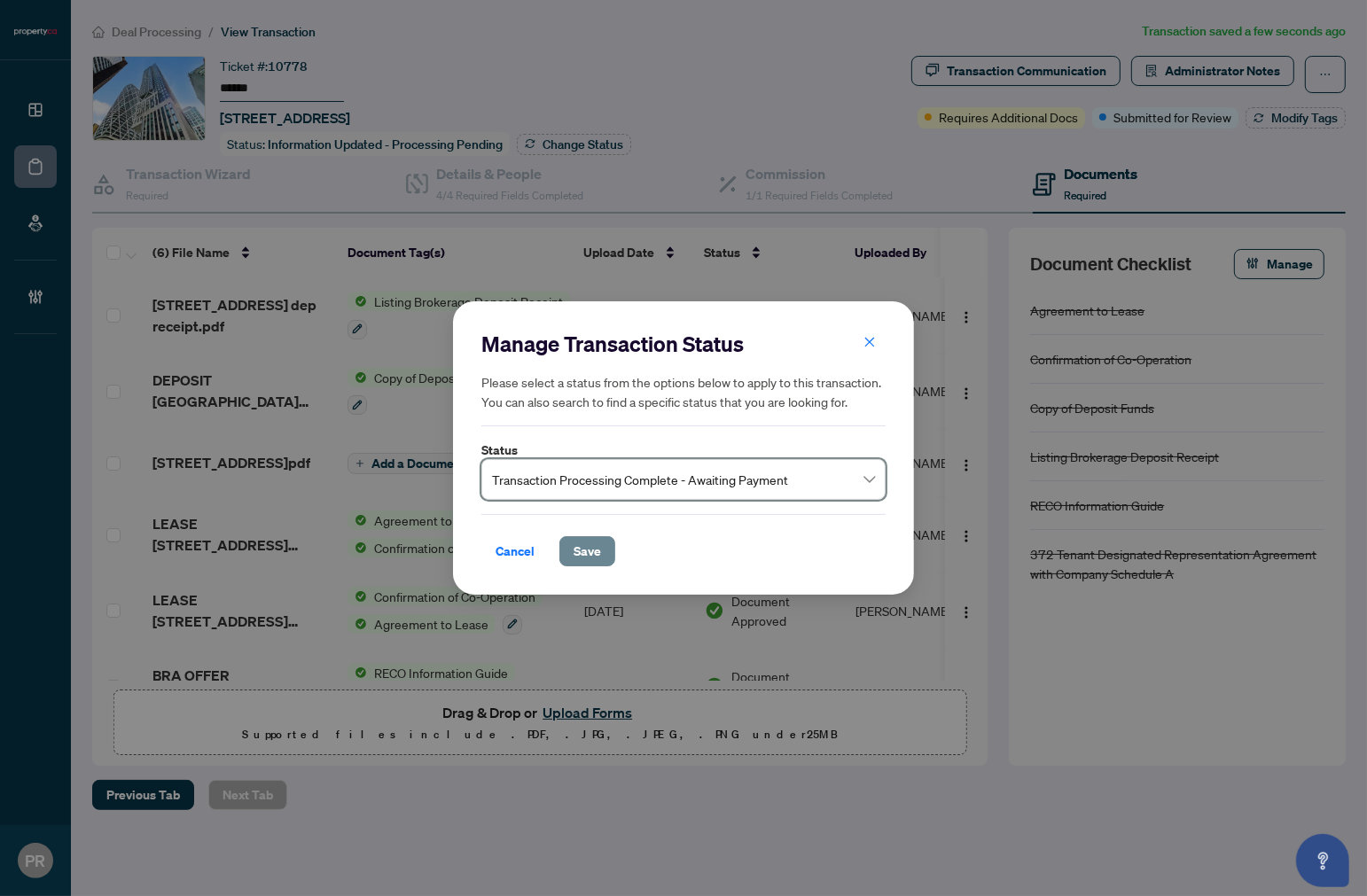
click at [599, 539] on span "Save" at bounding box center [587, 551] width 28 height 29
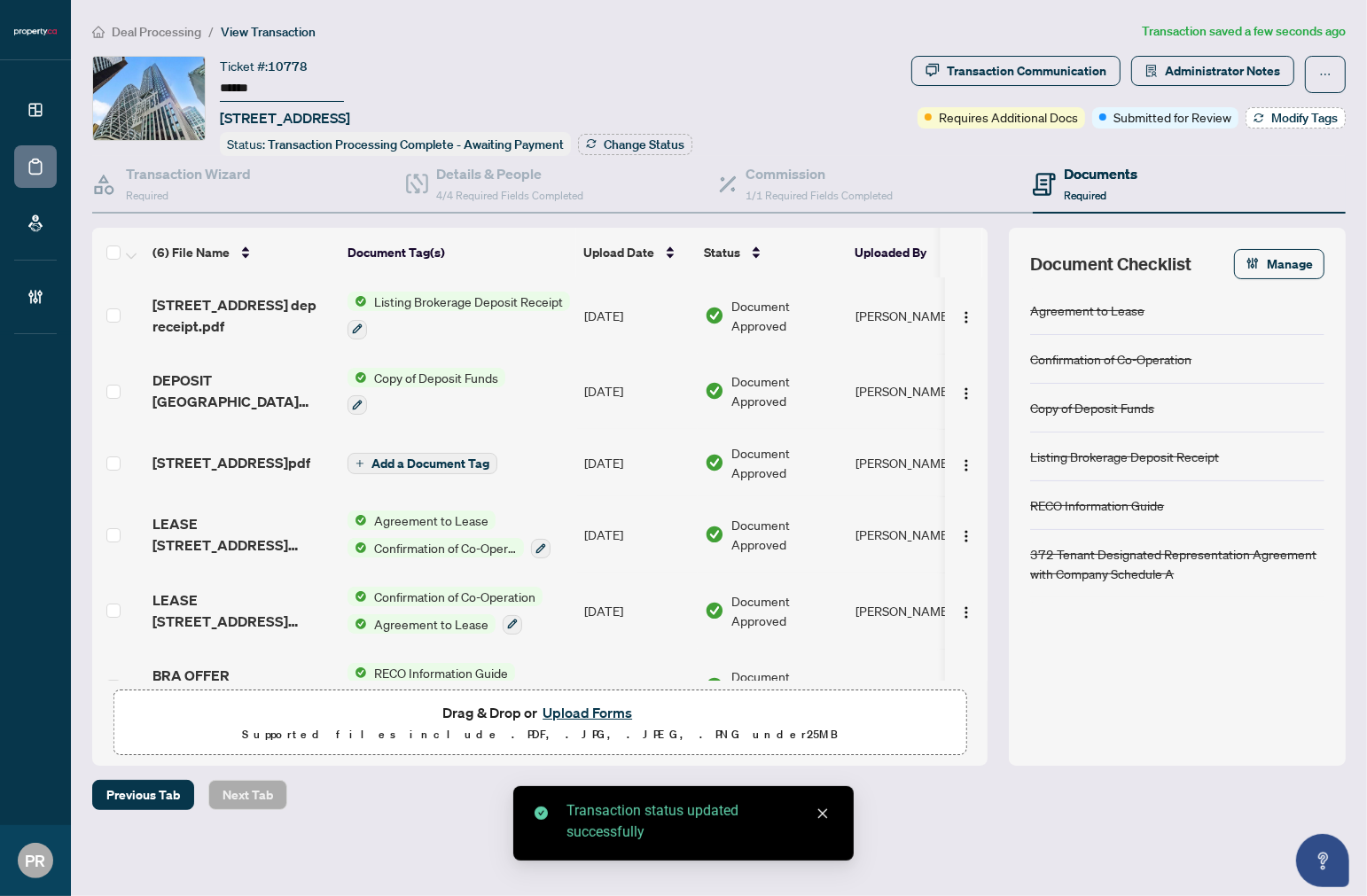
click at [1295, 118] on span "Modify Tags" at bounding box center [1305, 118] width 67 height 12
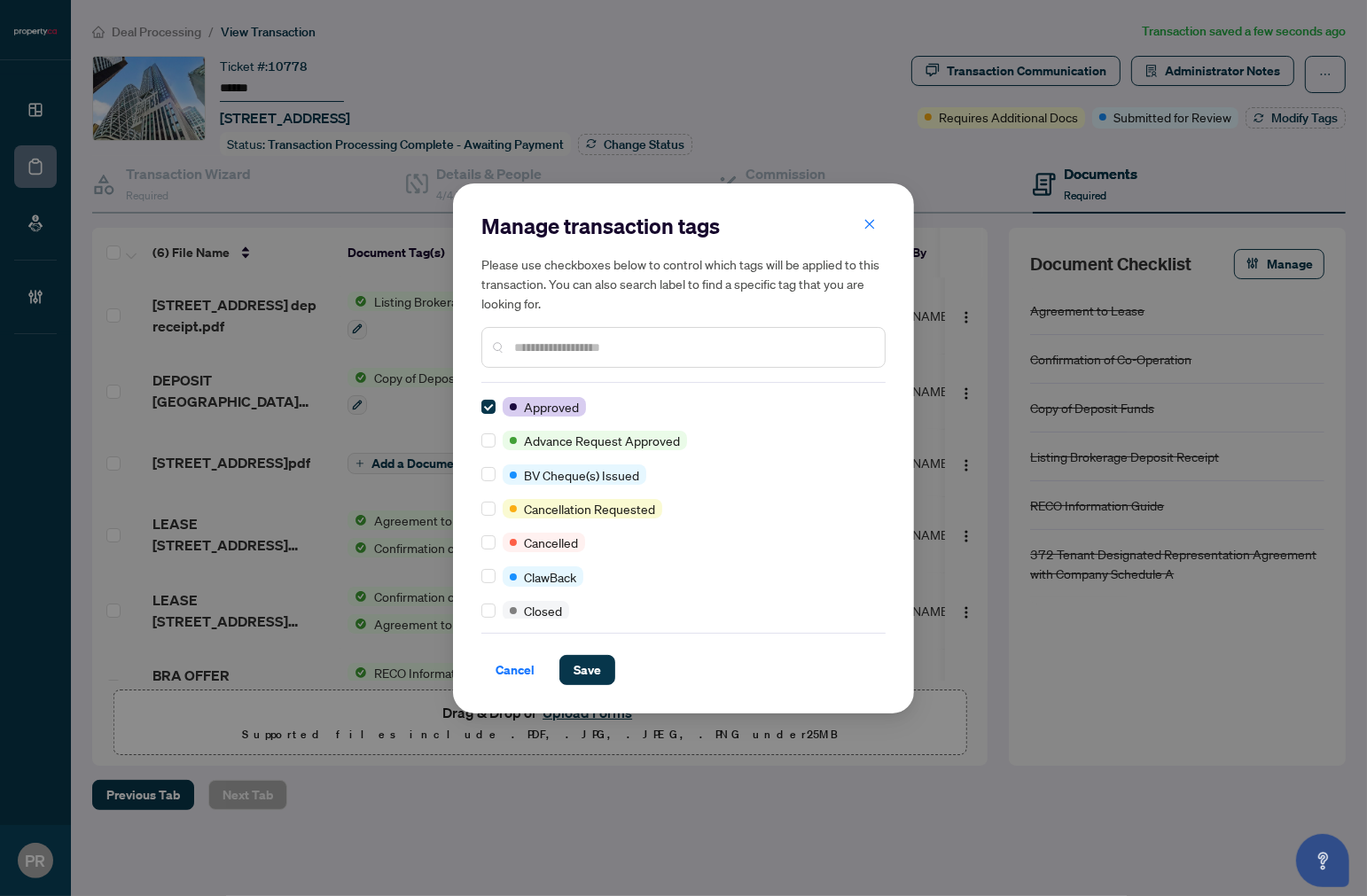
click at [590, 353] on input "text" at bounding box center [692, 347] width 356 height 20
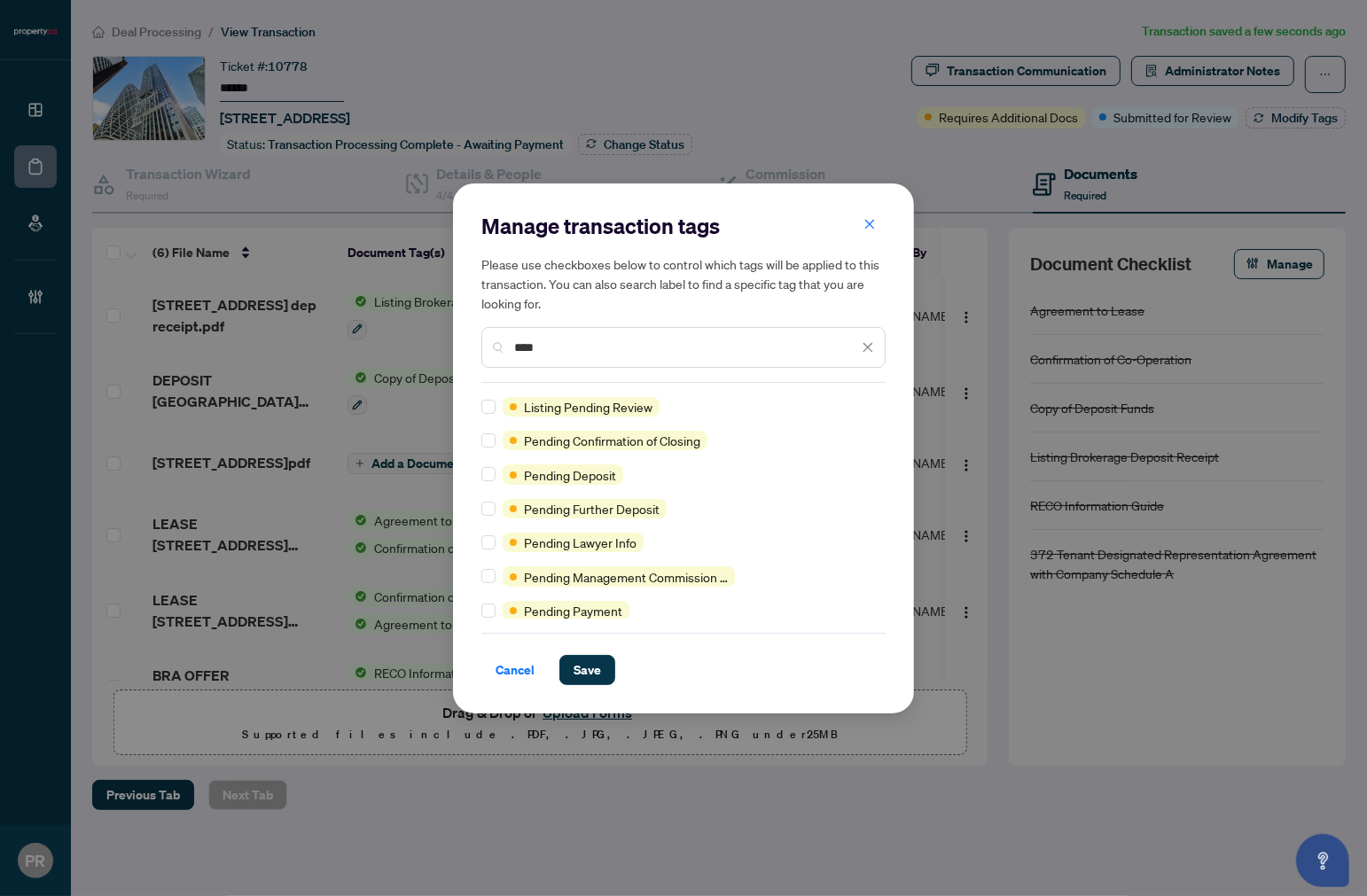
type input "****"
click at [498, 616] on div at bounding box center [492, 611] width 21 height 20
click at [483, 615] on label at bounding box center [488, 611] width 14 height 20
click at [594, 687] on div "Manage transaction tags Please use checkboxes below to control which tags will …" at bounding box center [684, 448] width 461 height 530
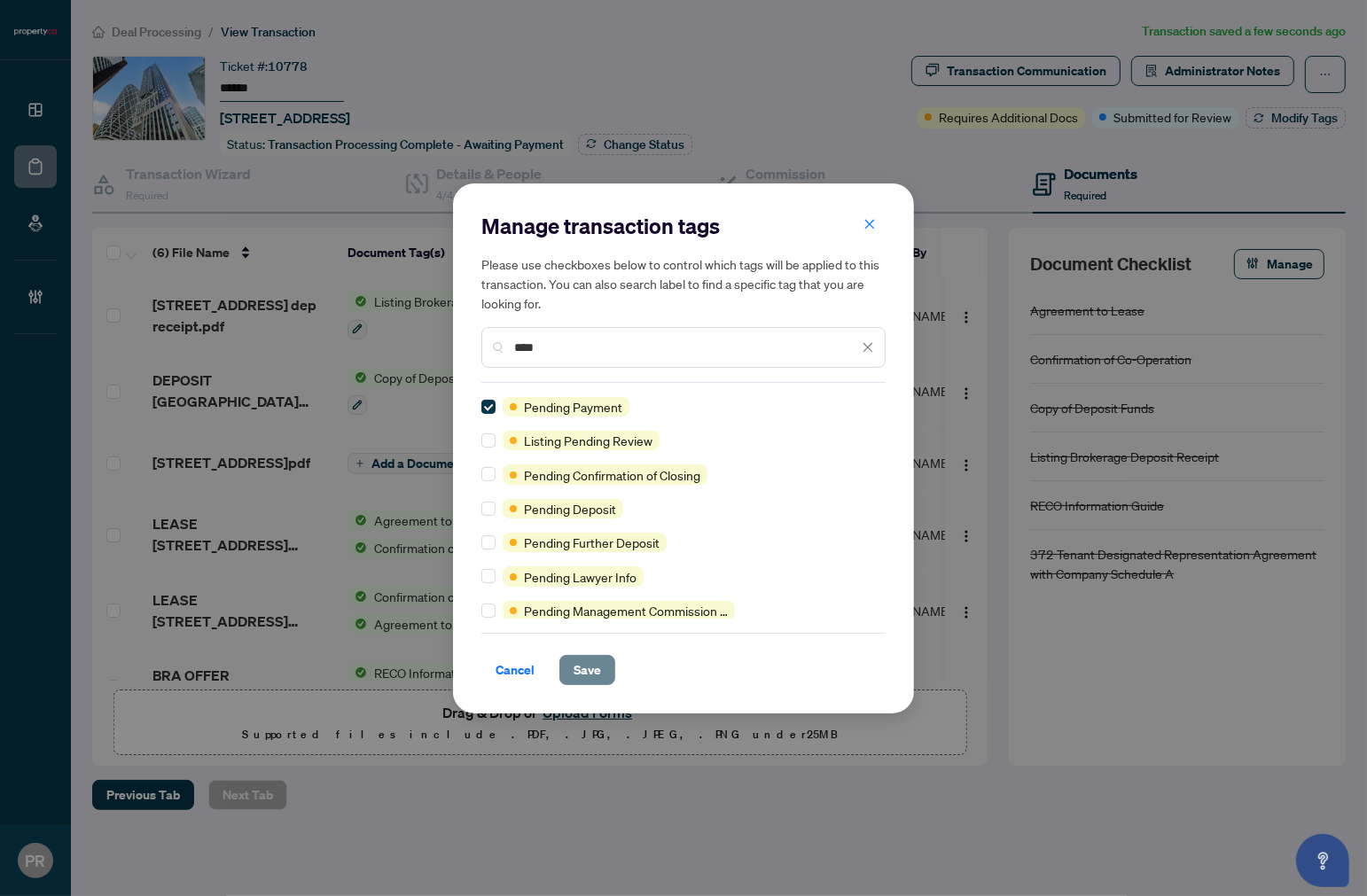
click at [592, 673] on span "Save" at bounding box center [587, 670] width 28 height 29
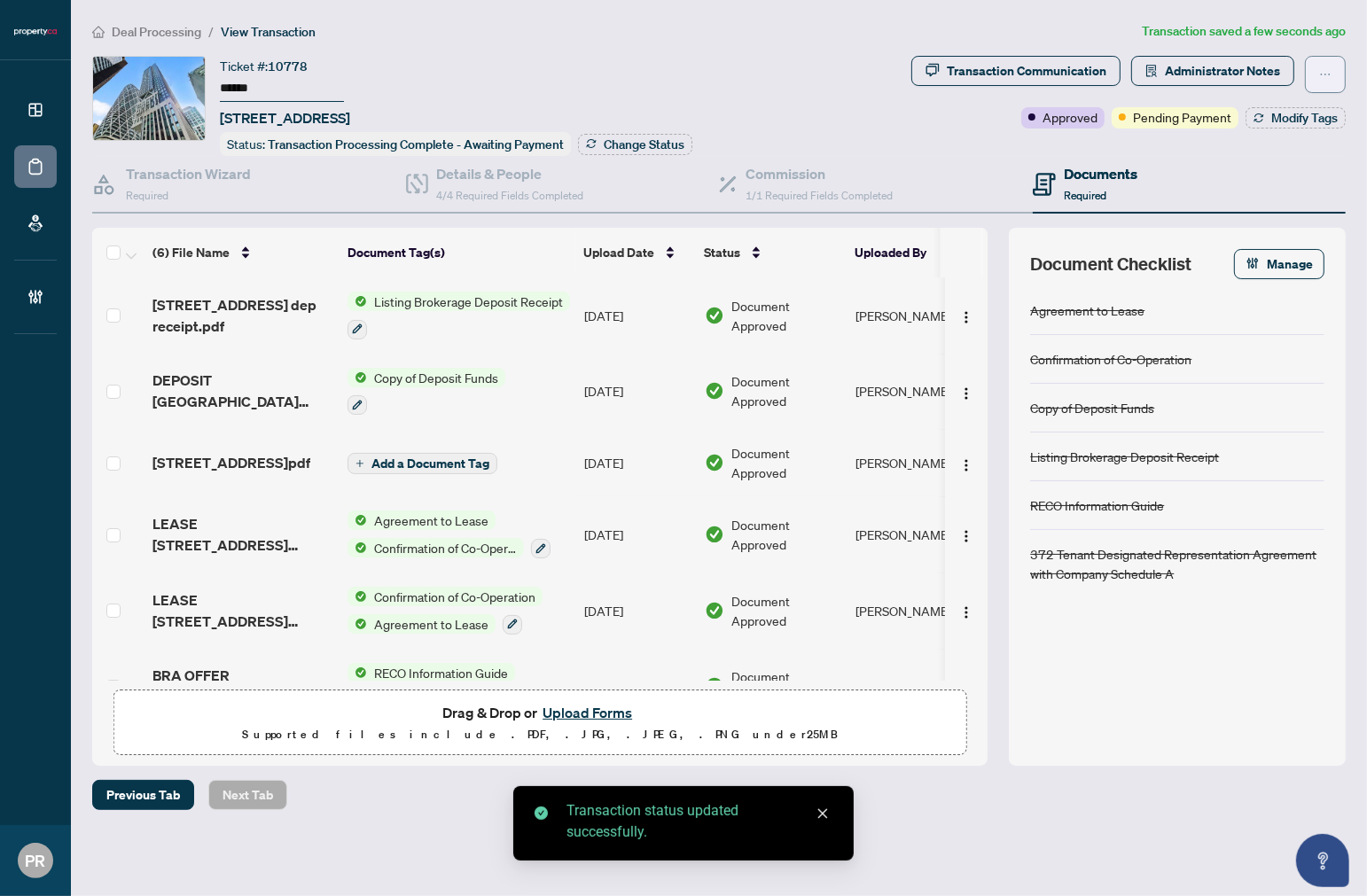
click at [1322, 69] on icon "ellipsis" at bounding box center [1326, 75] width 12 height 12
click at [1268, 174] on span "Submit for Completion" at bounding box center [1264, 170] width 135 height 20
type textarea "**********"
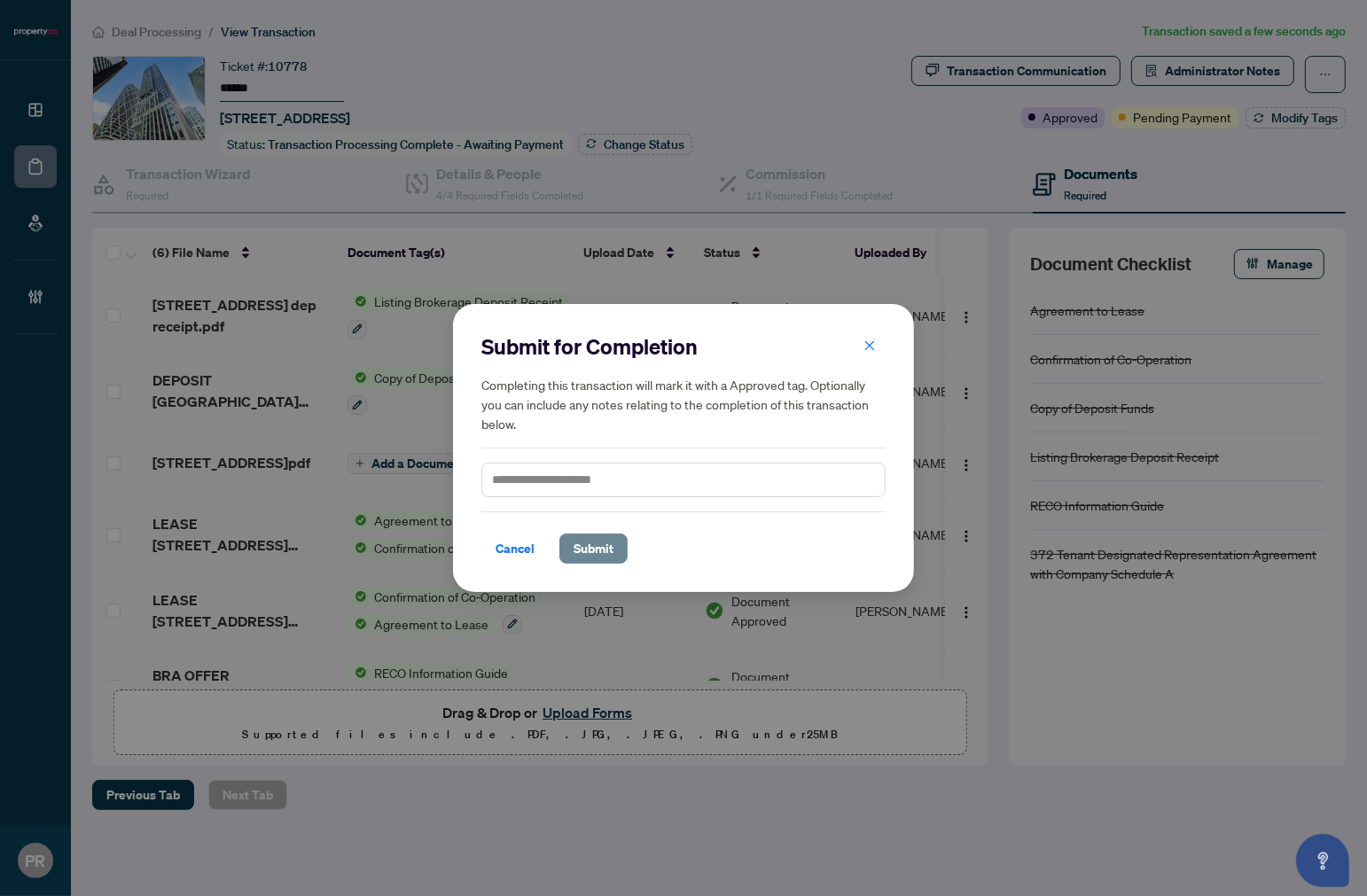
click at [582, 542] on span "Submit" at bounding box center [593, 549] width 40 height 29
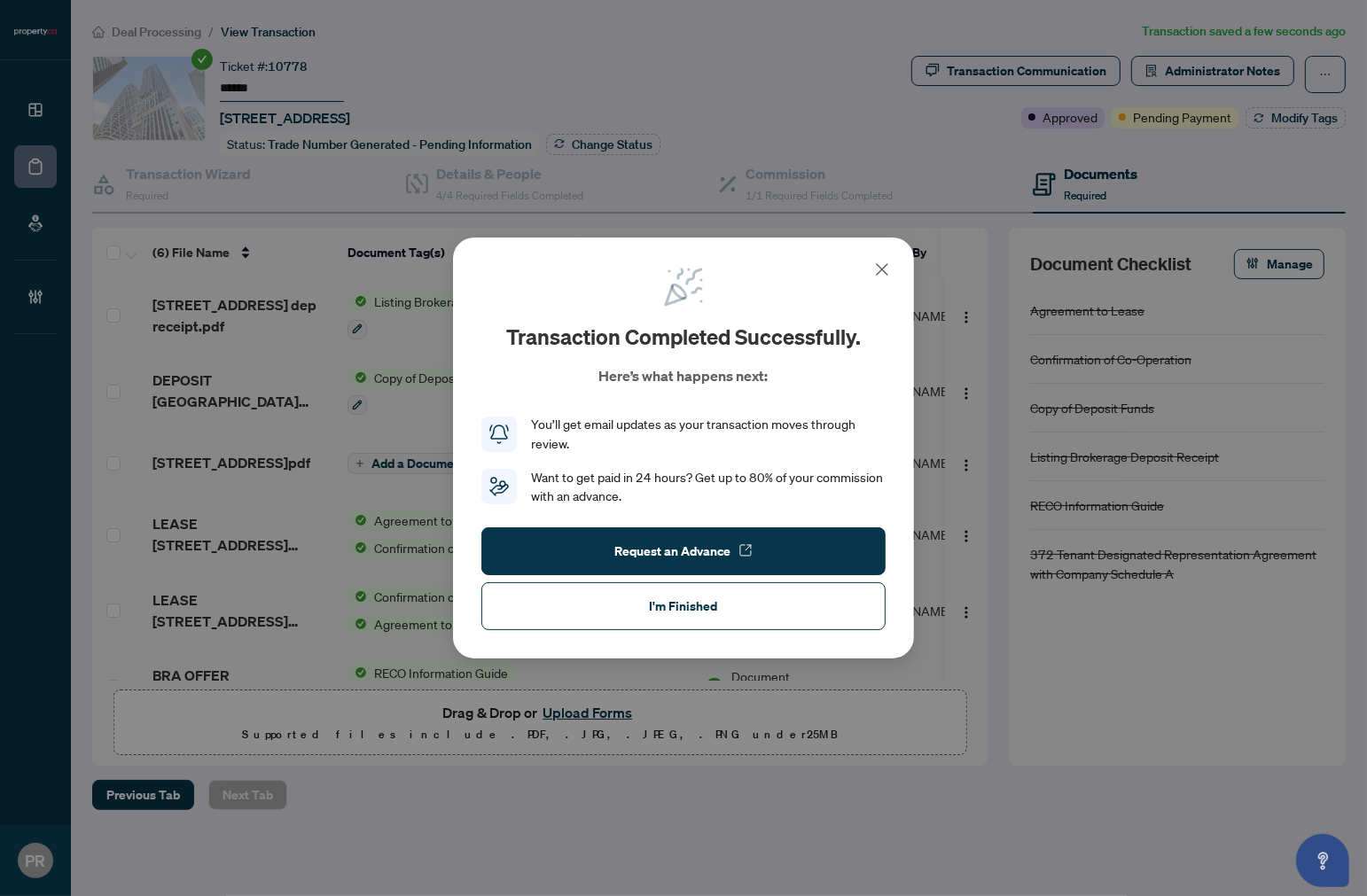
click at [875, 267] on icon at bounding box center [882, 270] width 21 height 21
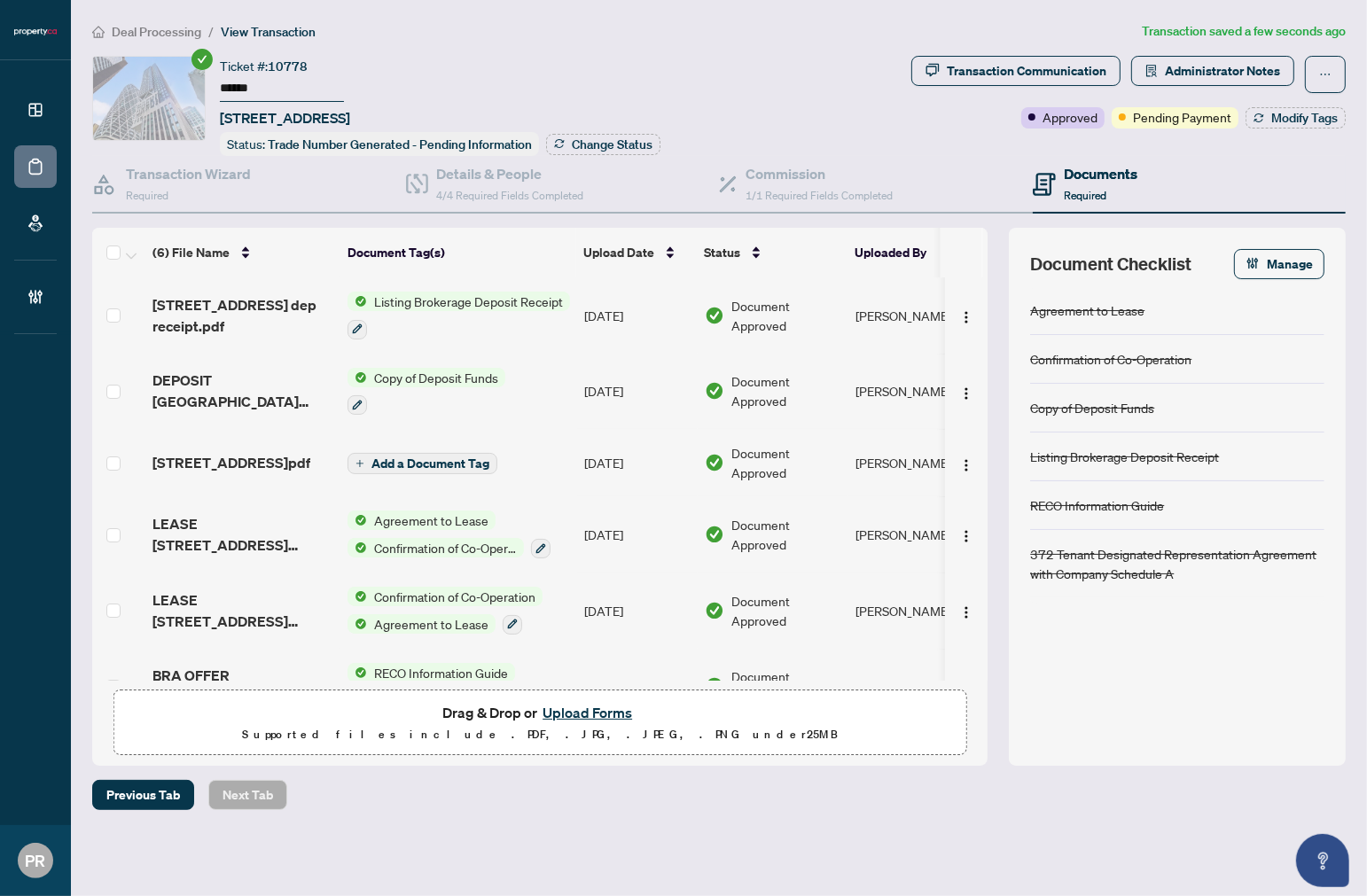
click at [1327, 103] on div "Transaction Communication Administrator Notes Approved Pending Payment Modify T…" at bounding box center [1129, 93] width 435 height 73
click at [1335, 84] on button "button" at bounding box center [1326, 75] width 41 height 37
click at [794, 113] on div "Ticket #: 10778 ****** 2210-238 Simcoe St, Toronto, Ontario M5T 0E2, Canada Sta…" at bounding box center [498, 106] width 813 height 100
drag, startPoint x: 335, startPoint y: 110, endPoint x: 260, endPoint y: 107, distance: 75.1
click at [260, 107] on span "2210-238 Simcoe St, Toronto, Ontario M5T 0E2, Canada" at bounding box center [285, 118] width 130 height 21
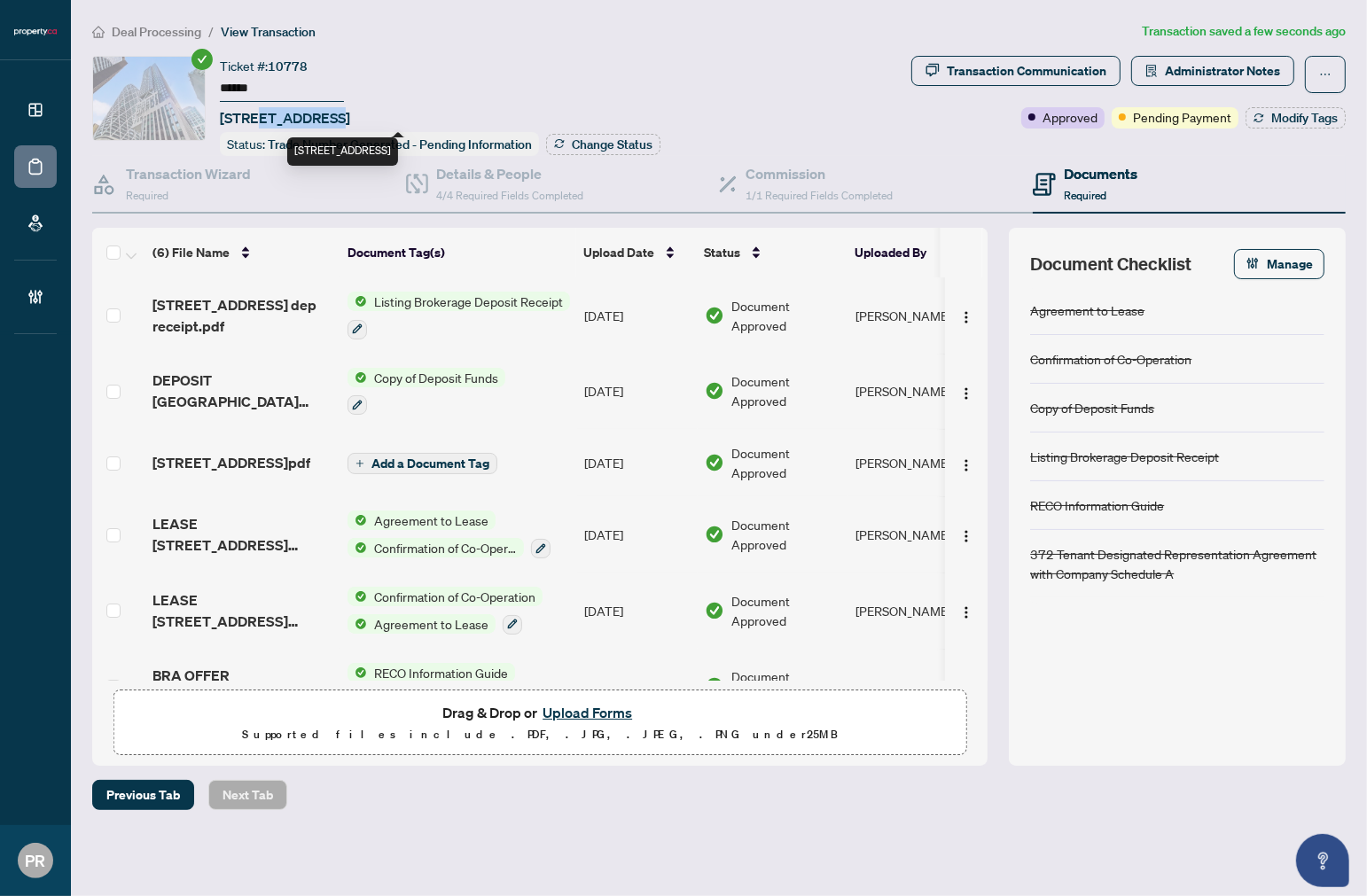
copy span "238 Simcoe"
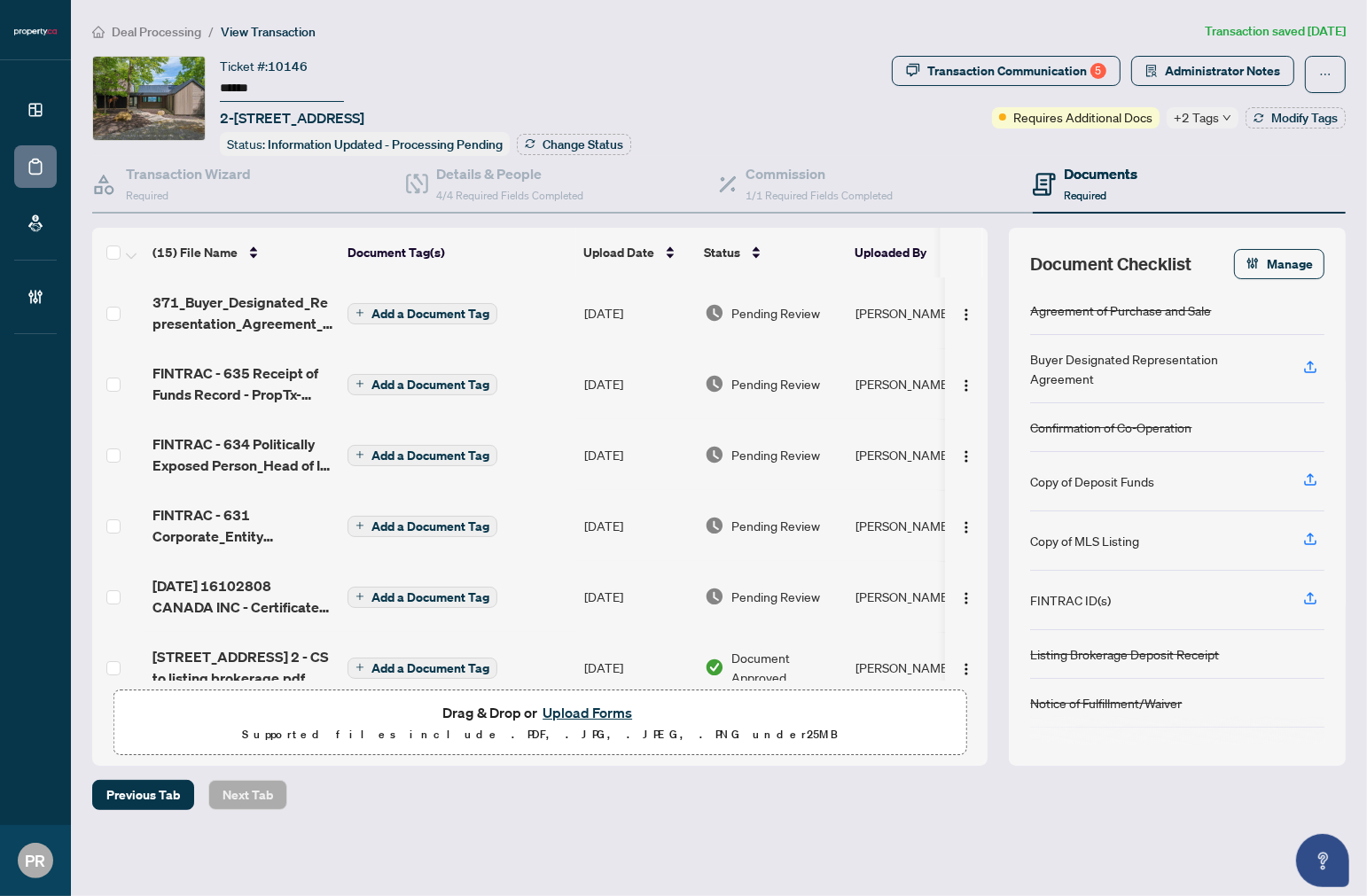
click at [240, 86] on input "******" at bounding box center [282, 89] width 124 height 26
click at [1199, 112] on span "+2 Tags" at bounding box center [1197, 117] width 45 height 20
click at [1183, 66] on span "Administrator Notes" at bounding box center [1223, 71] width 115 height 29
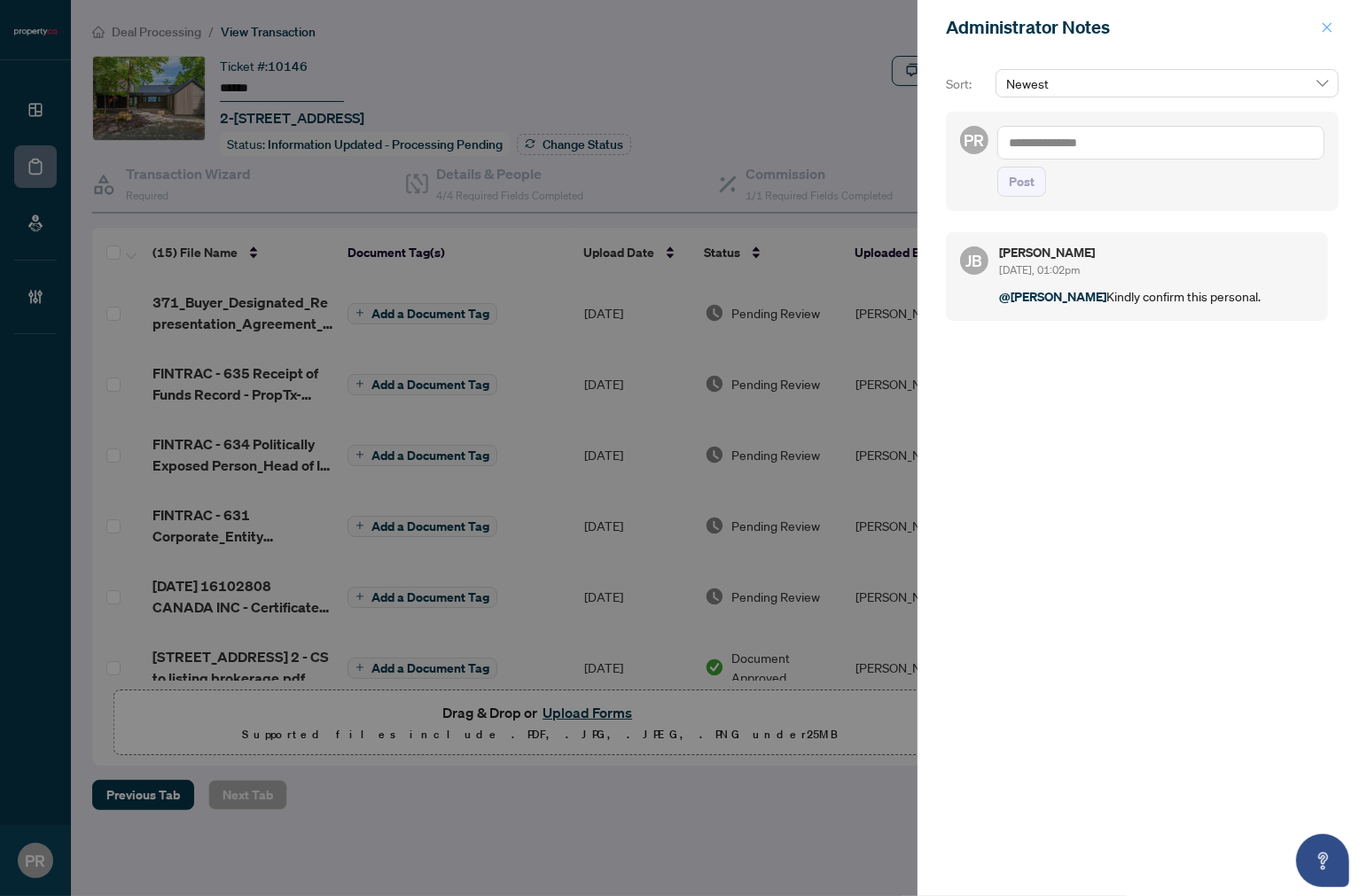
click at [1332, 18] on span "button" at bounding box center [1328, 28] width 12 height 29
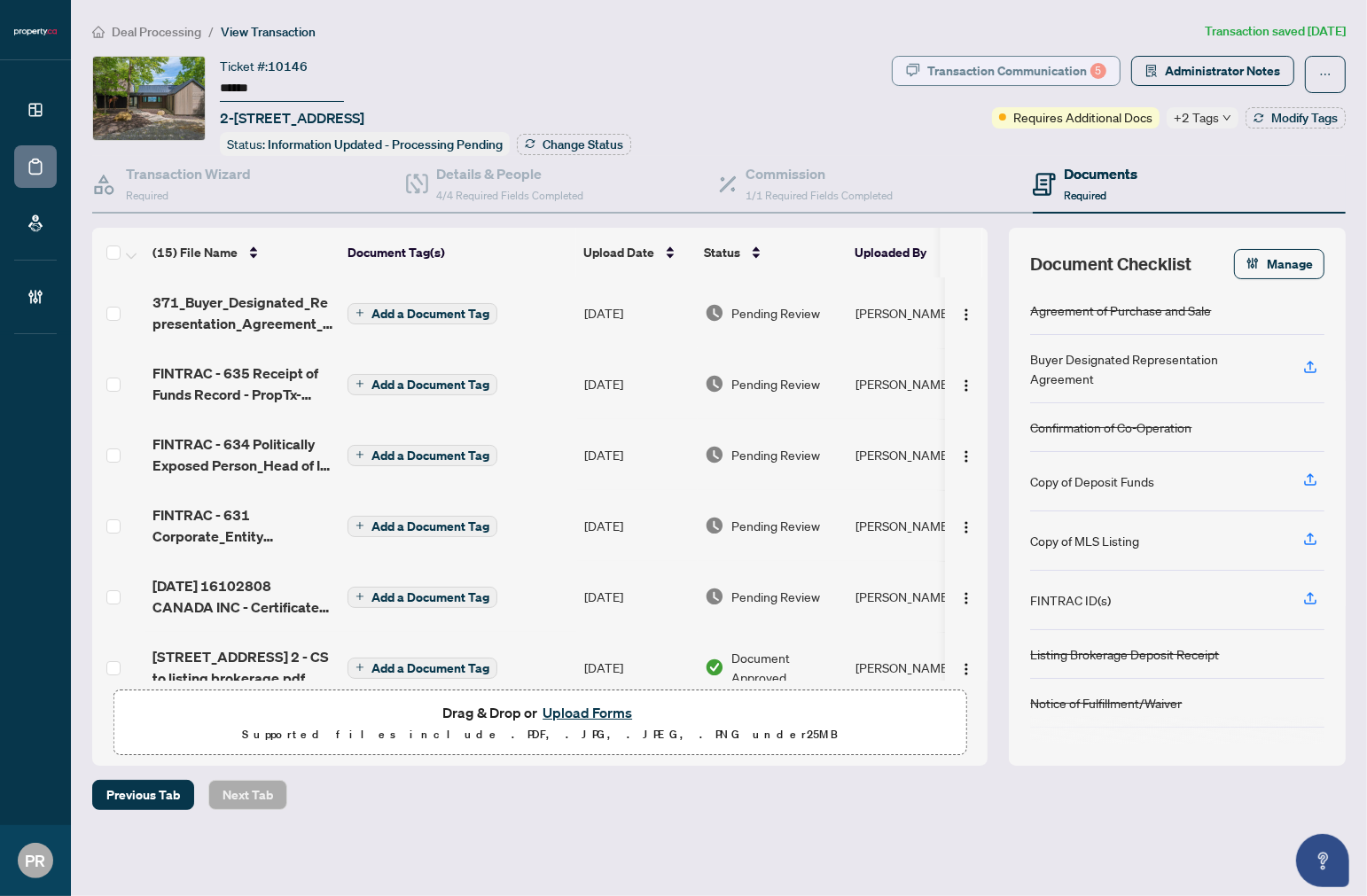
click at [983, 71] on div "Transaction Communication 5" at bounding box center [1017, 71] width 179 height 29
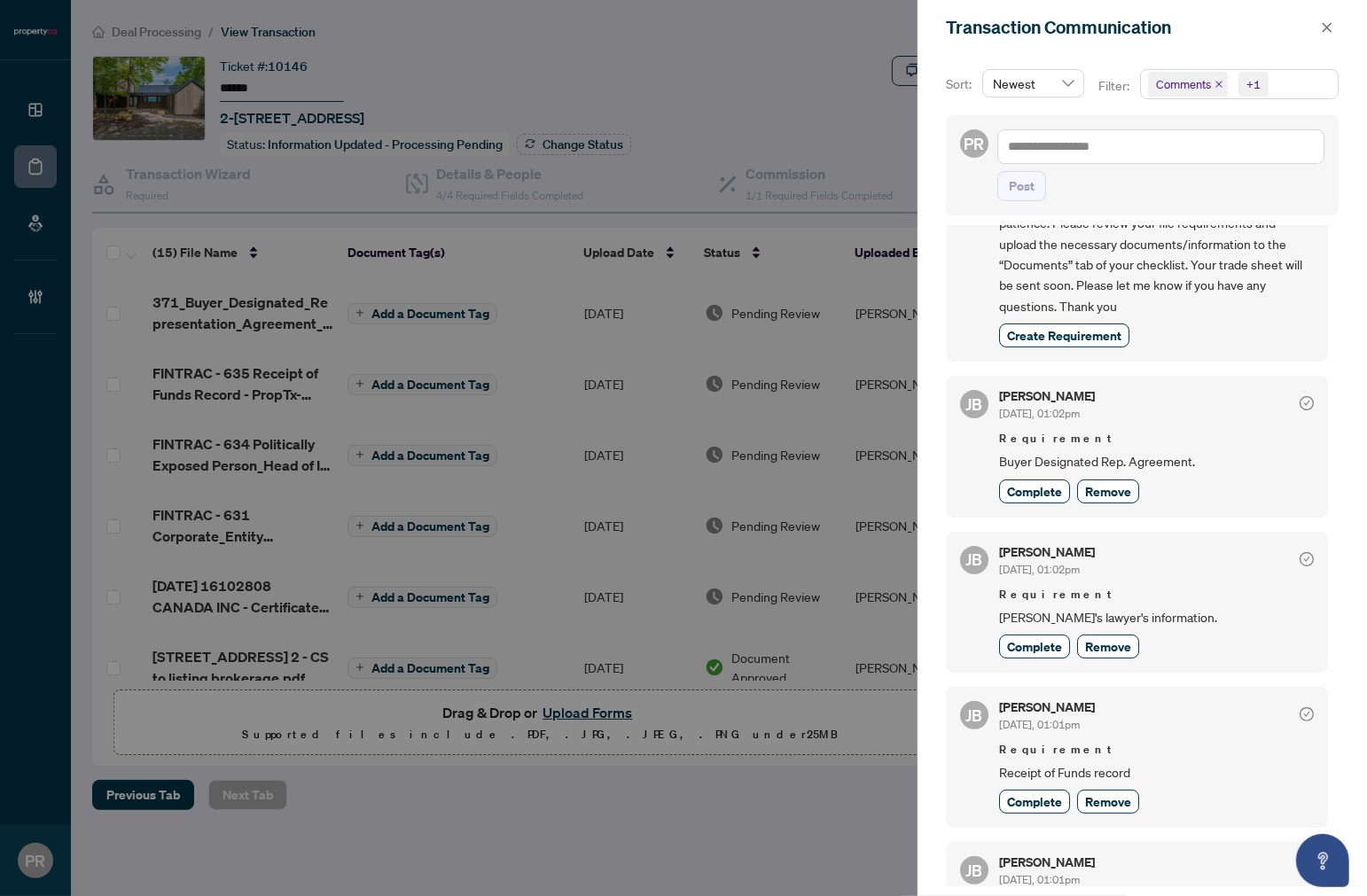
scroll to position [591, 0]
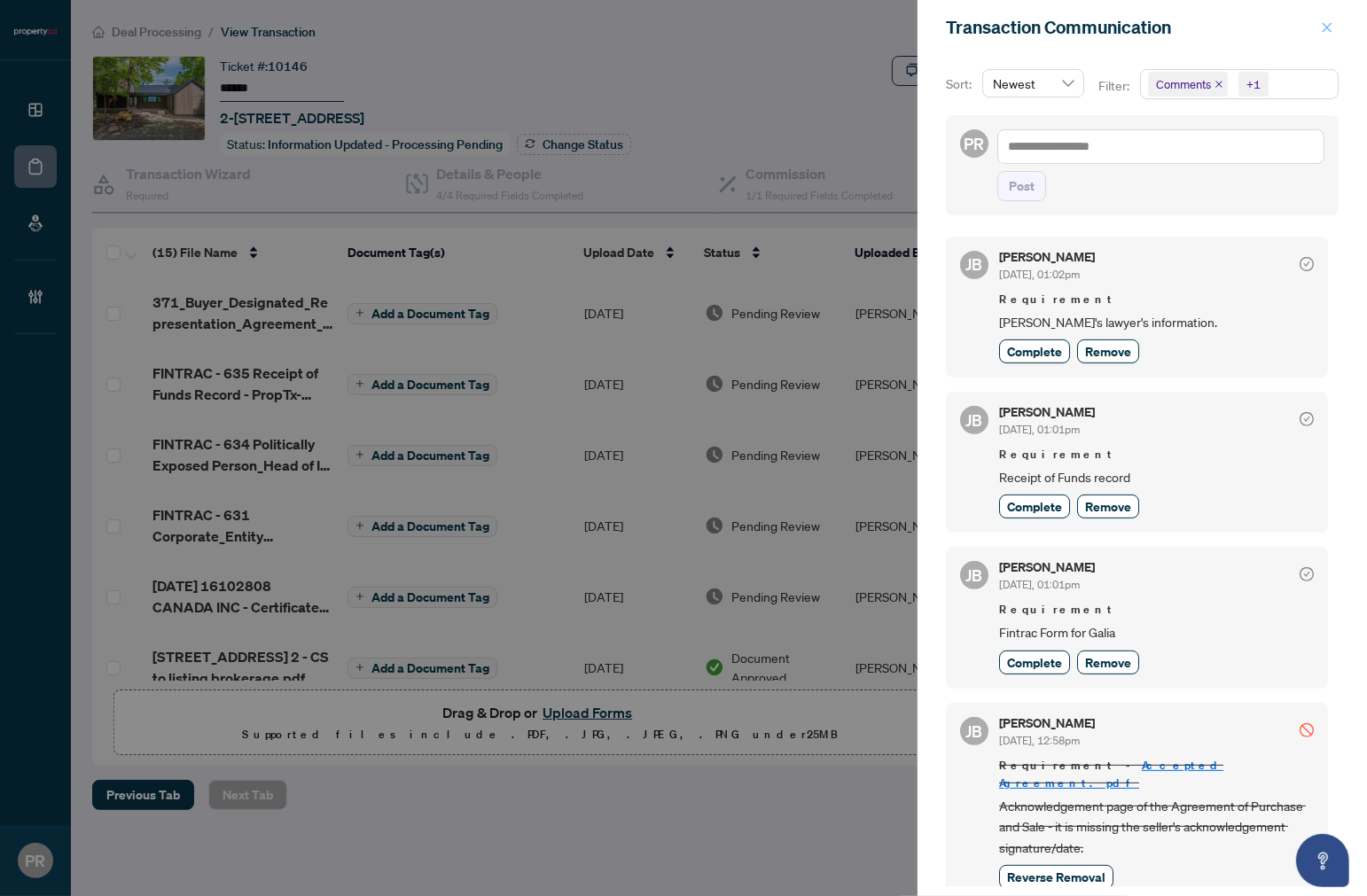
click at [1328, 25] on icon "close" at bounding box center [1328, 28] width 12 height 12
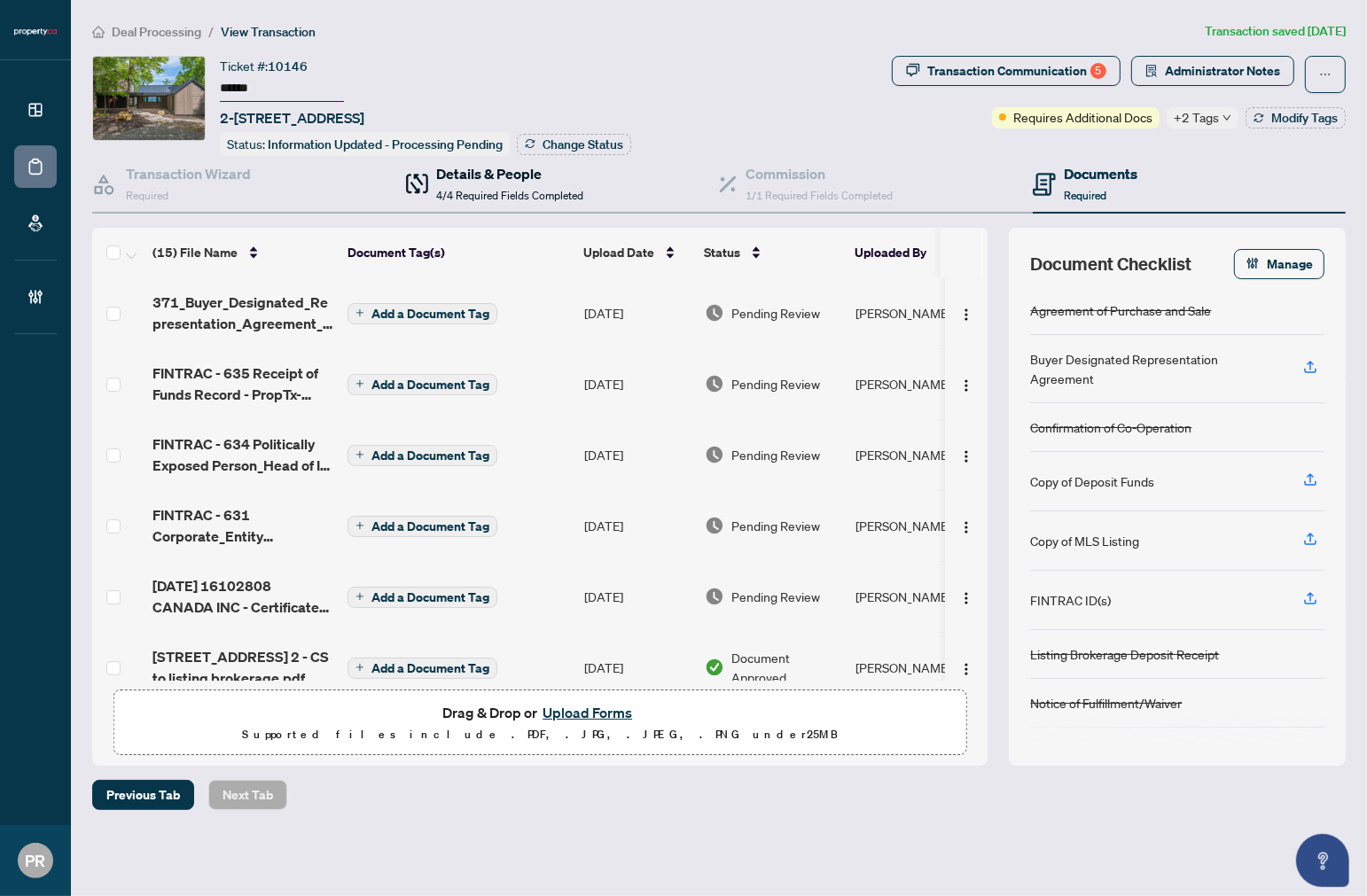
click at [571, 173] on h4 "Details & People" at bounding box center [511, 174] width 147 height 21
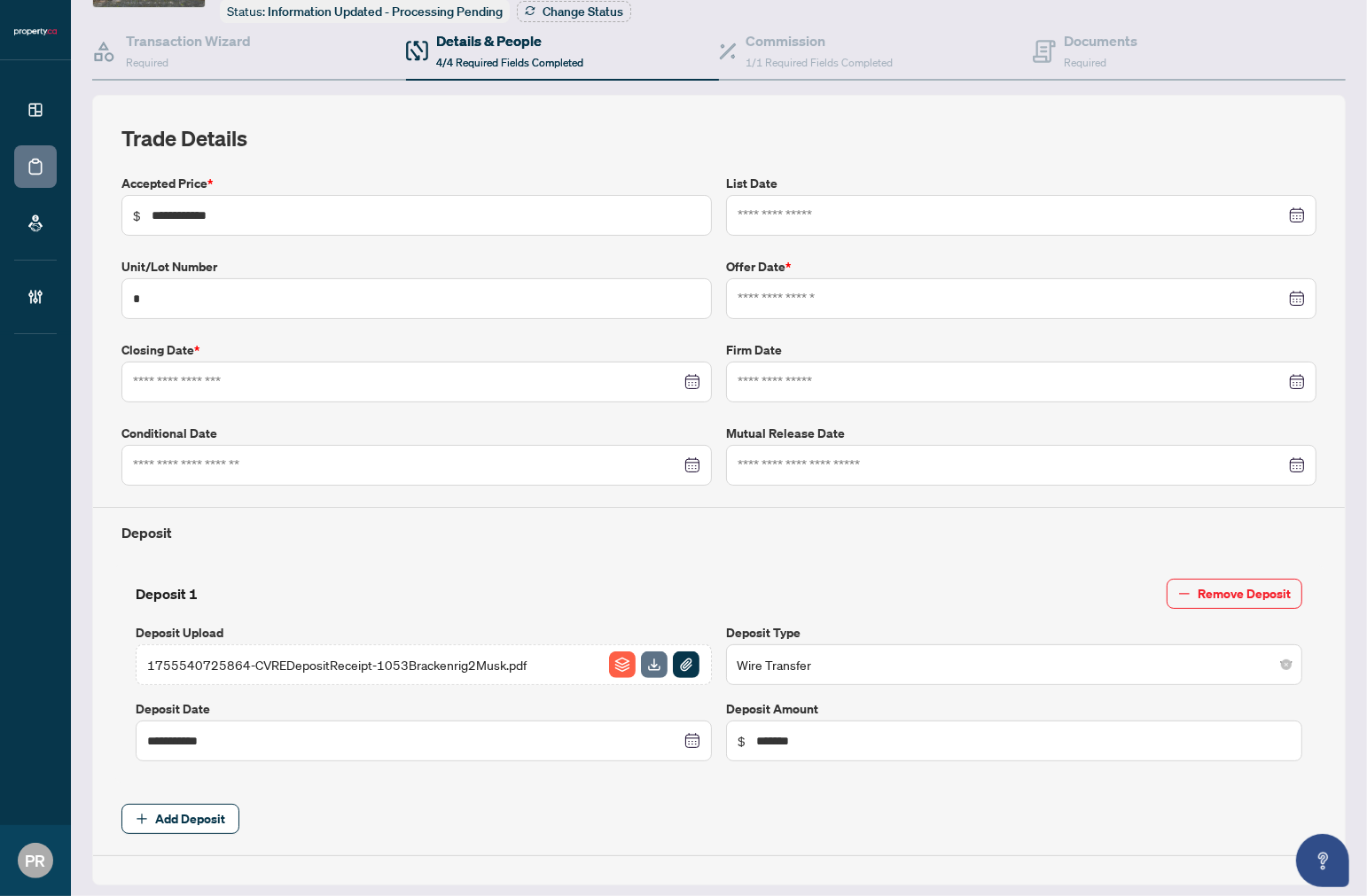
type input "**********"
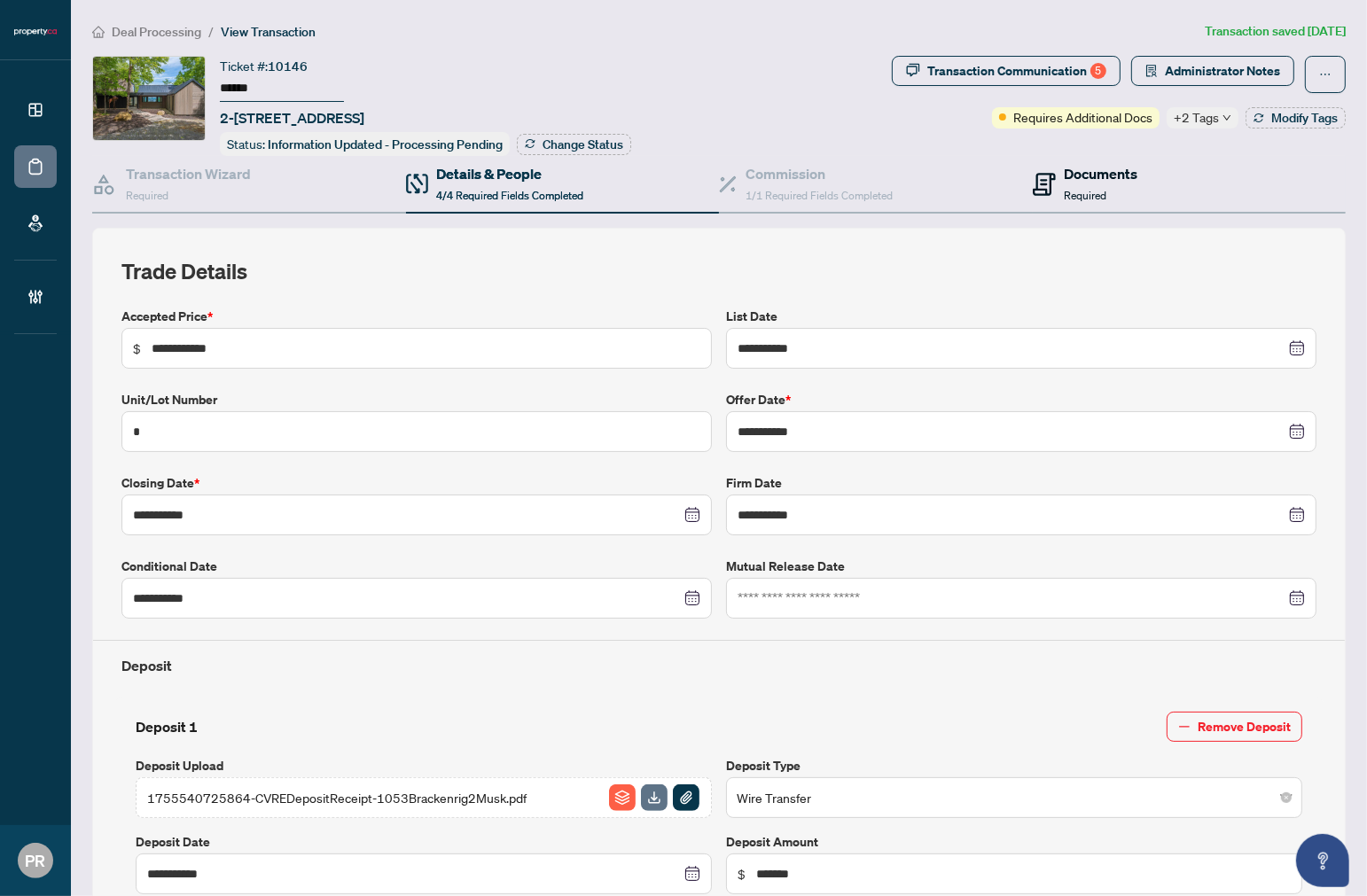
click at [1096, 172] on h4 "Documents" at bounding box center [1101, 174] width 74 height 21
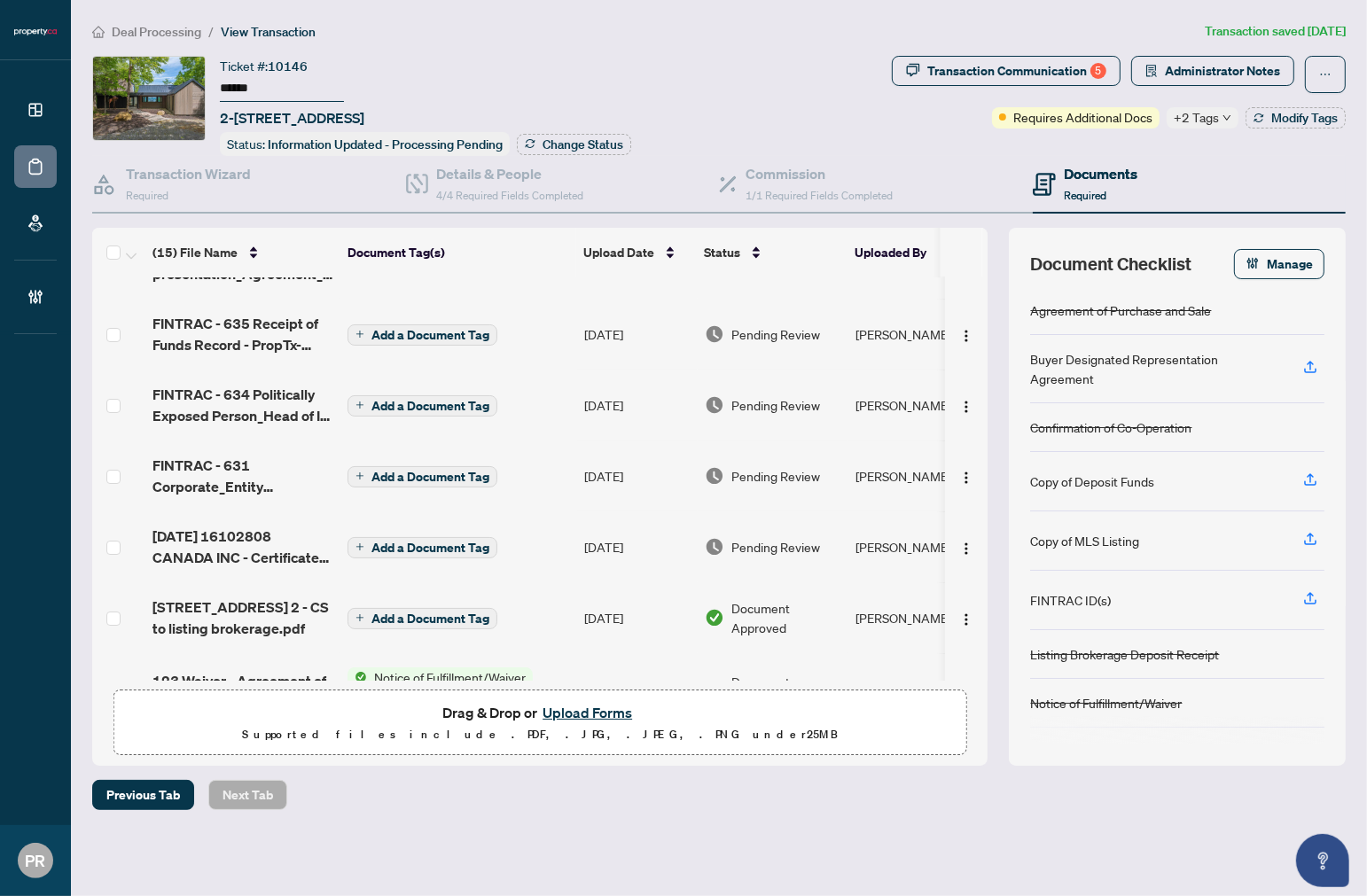
scroll to position [98, 0]
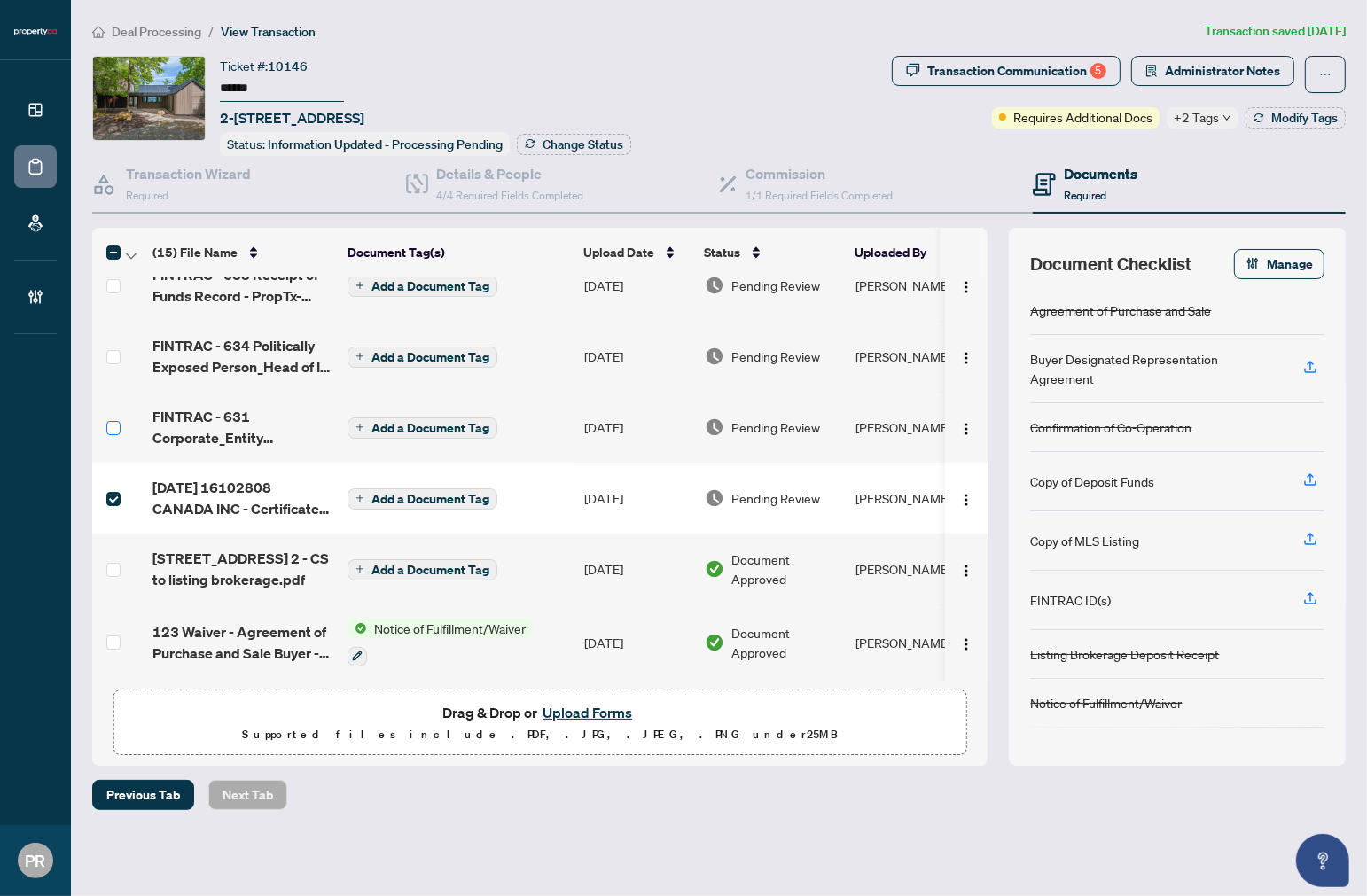
click at [115, 419] on label at bounding box center [113, 428] width 14 height 20
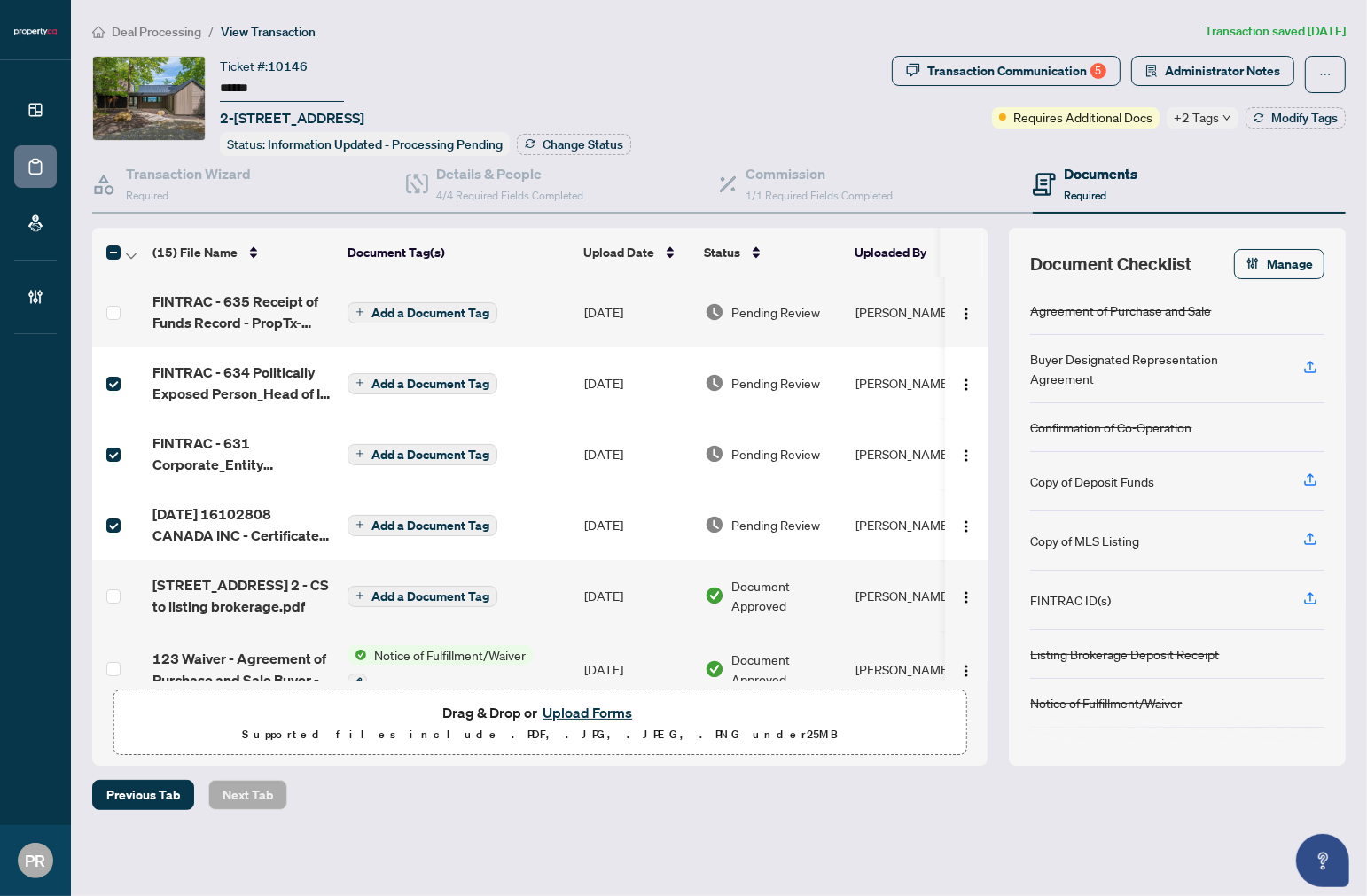
scroll to position [0, 0]
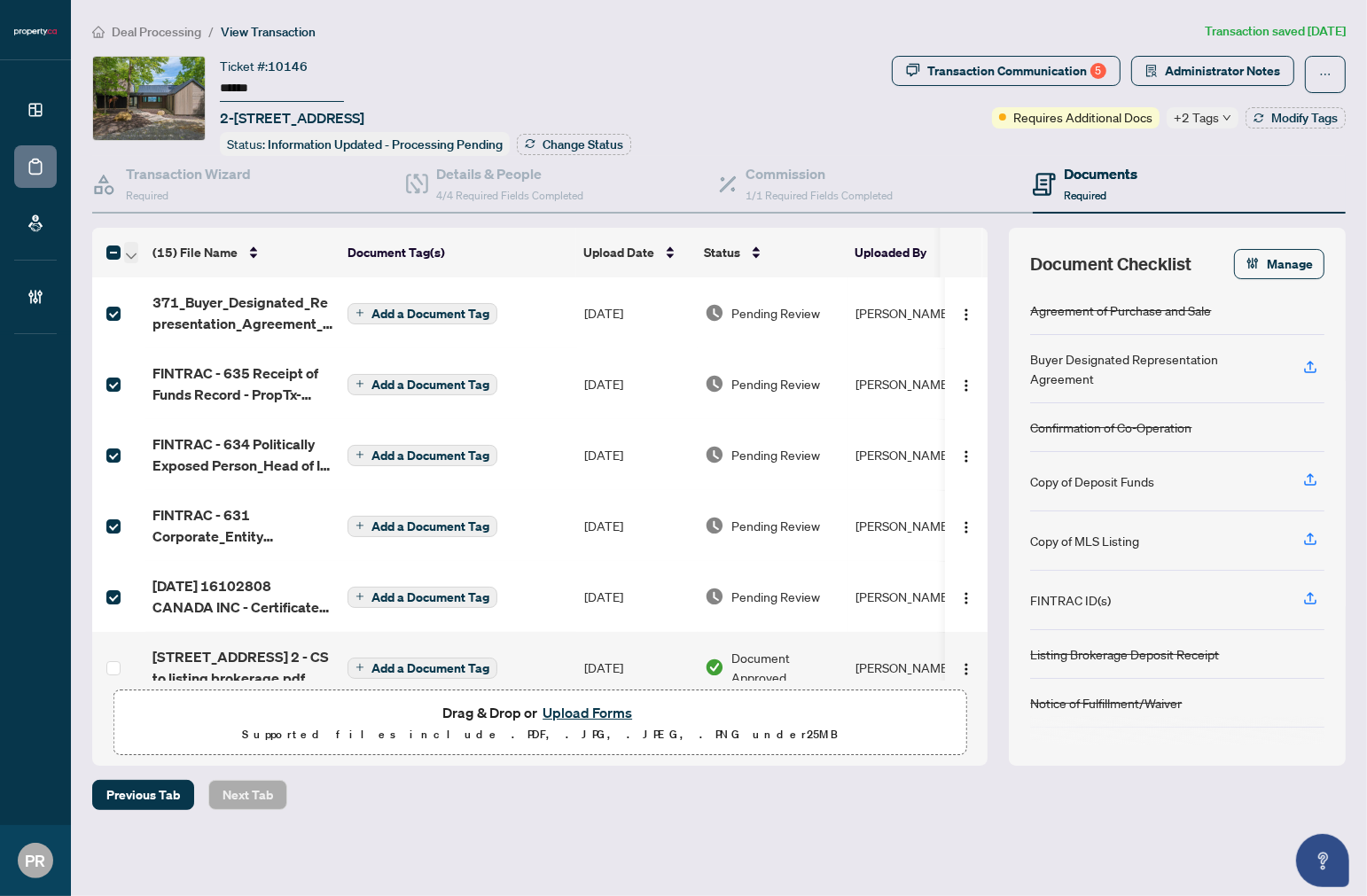
click at [128, 245] on span "button" at bounding box center [131, 253] width 11 height 20
click at [177, 284] on span "Open Selected in New Tab(s)" at bounding box center [217, 281] width 158 height 20
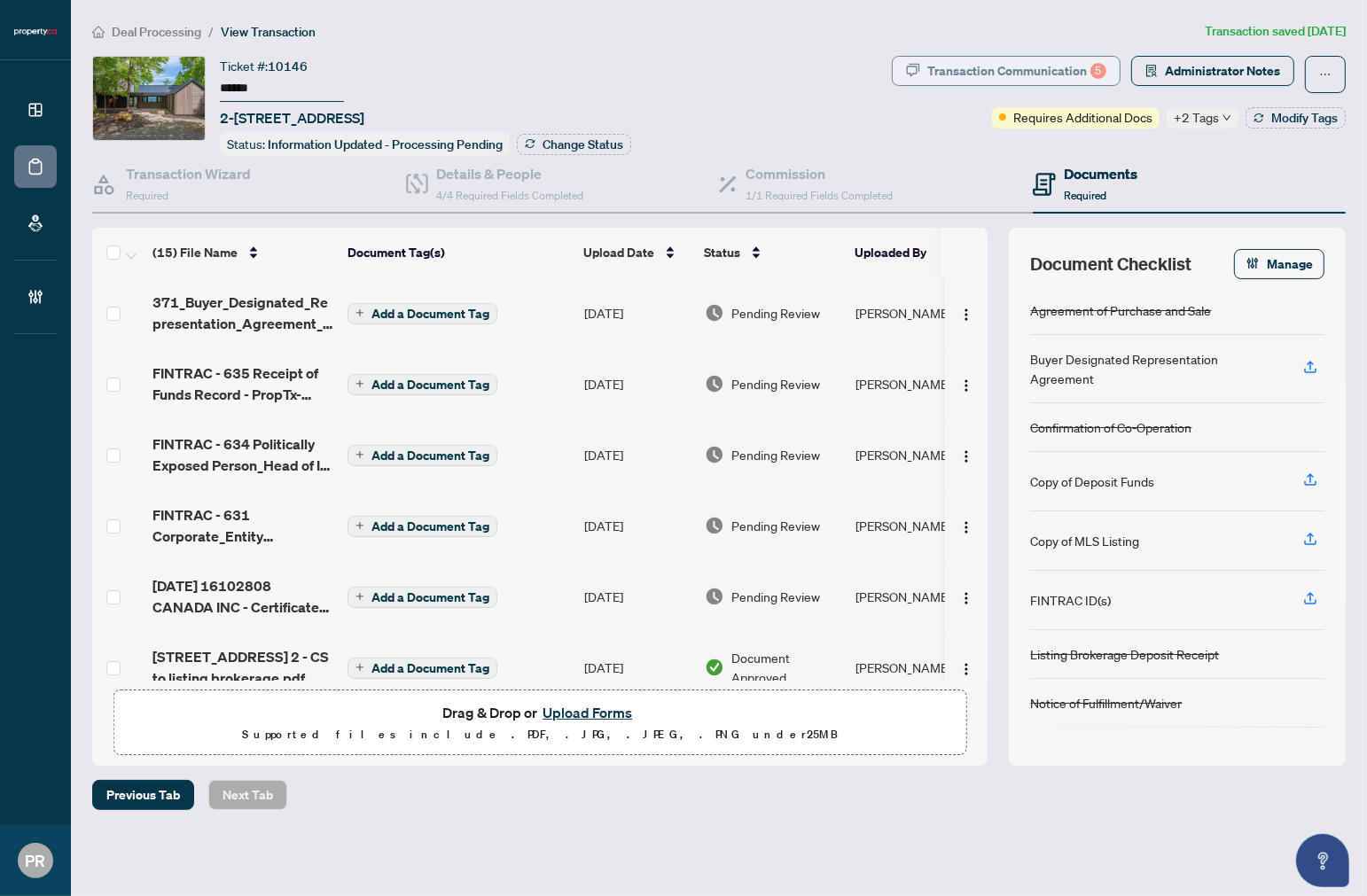
click at [905, 69] on button "Transaction Communication 5" at bounding box center [1006, 71] width 229 height 30
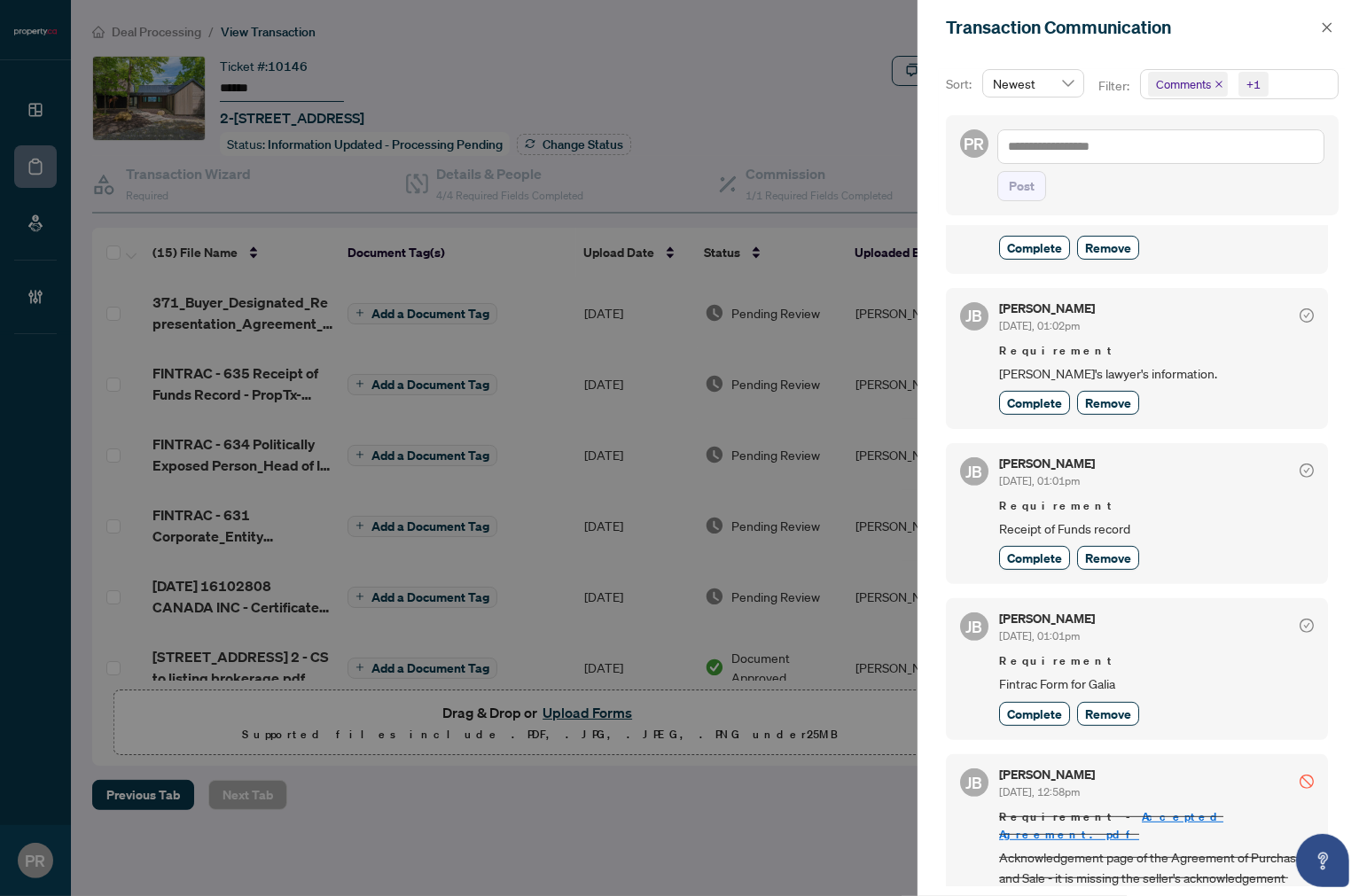
scroll to position [623, 0]
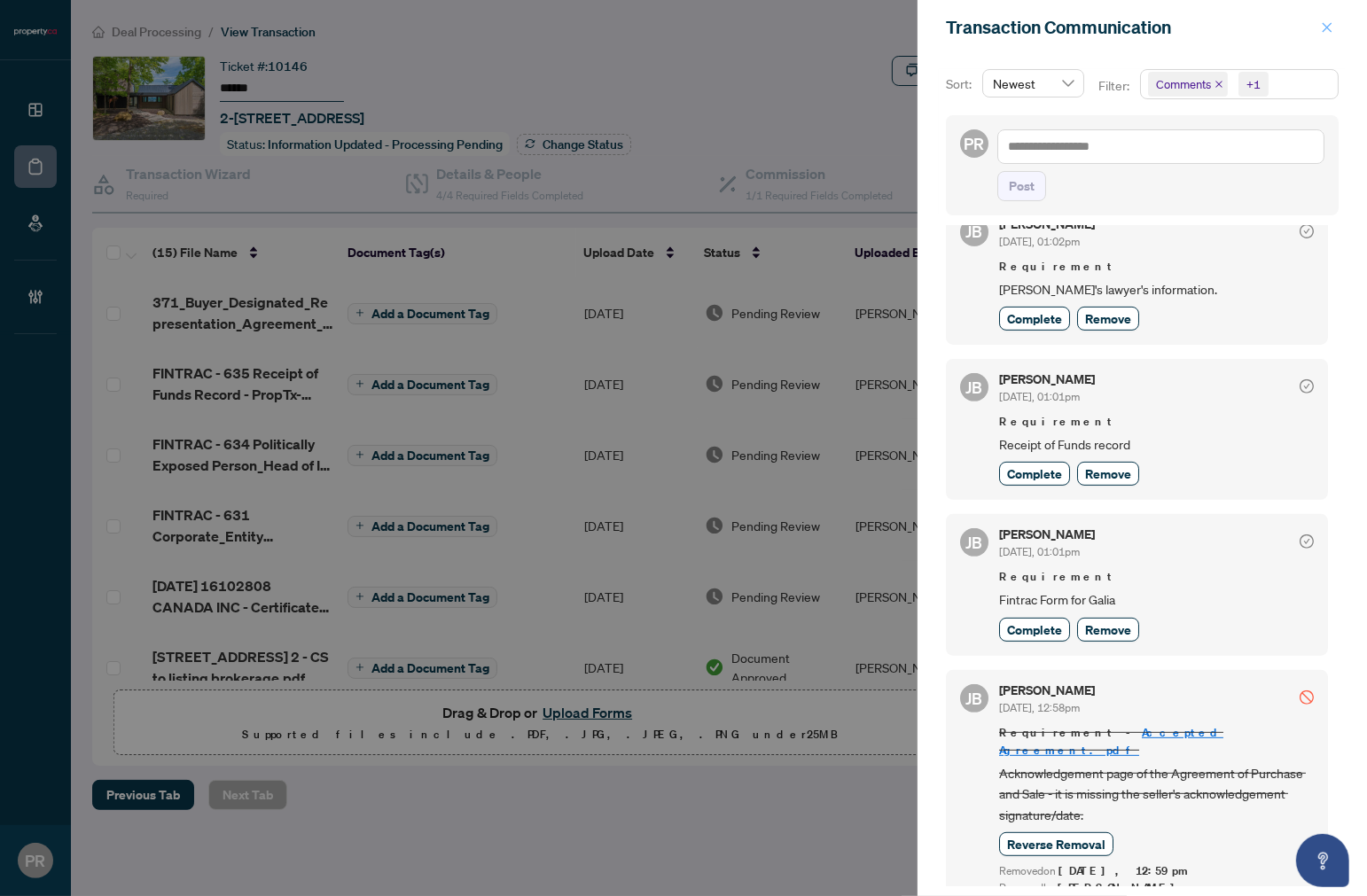
click at [1323, 18] on span "button" at bounding box center [1328, 28] width 12 height 29
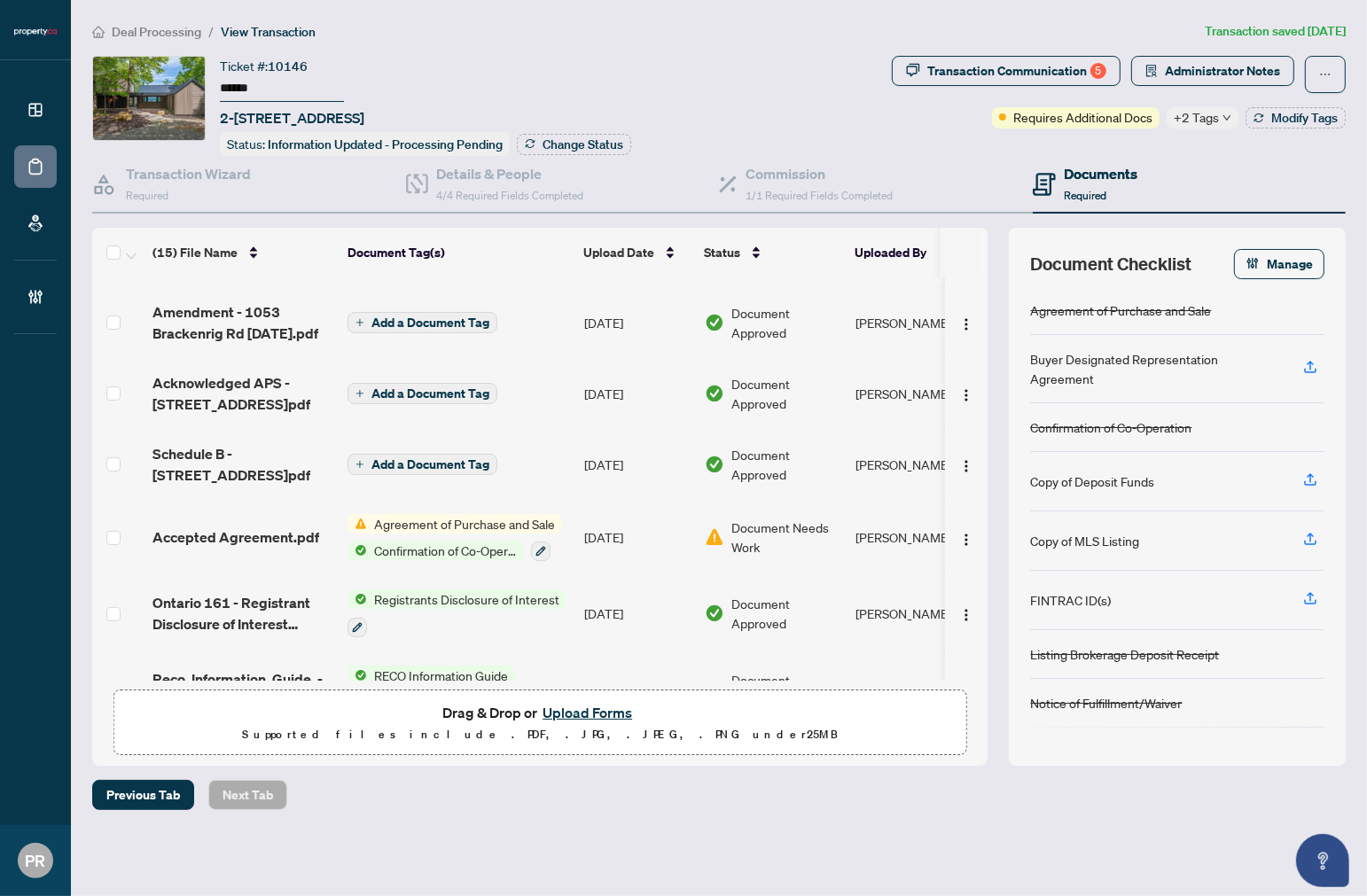
scroll to position [684, 0]
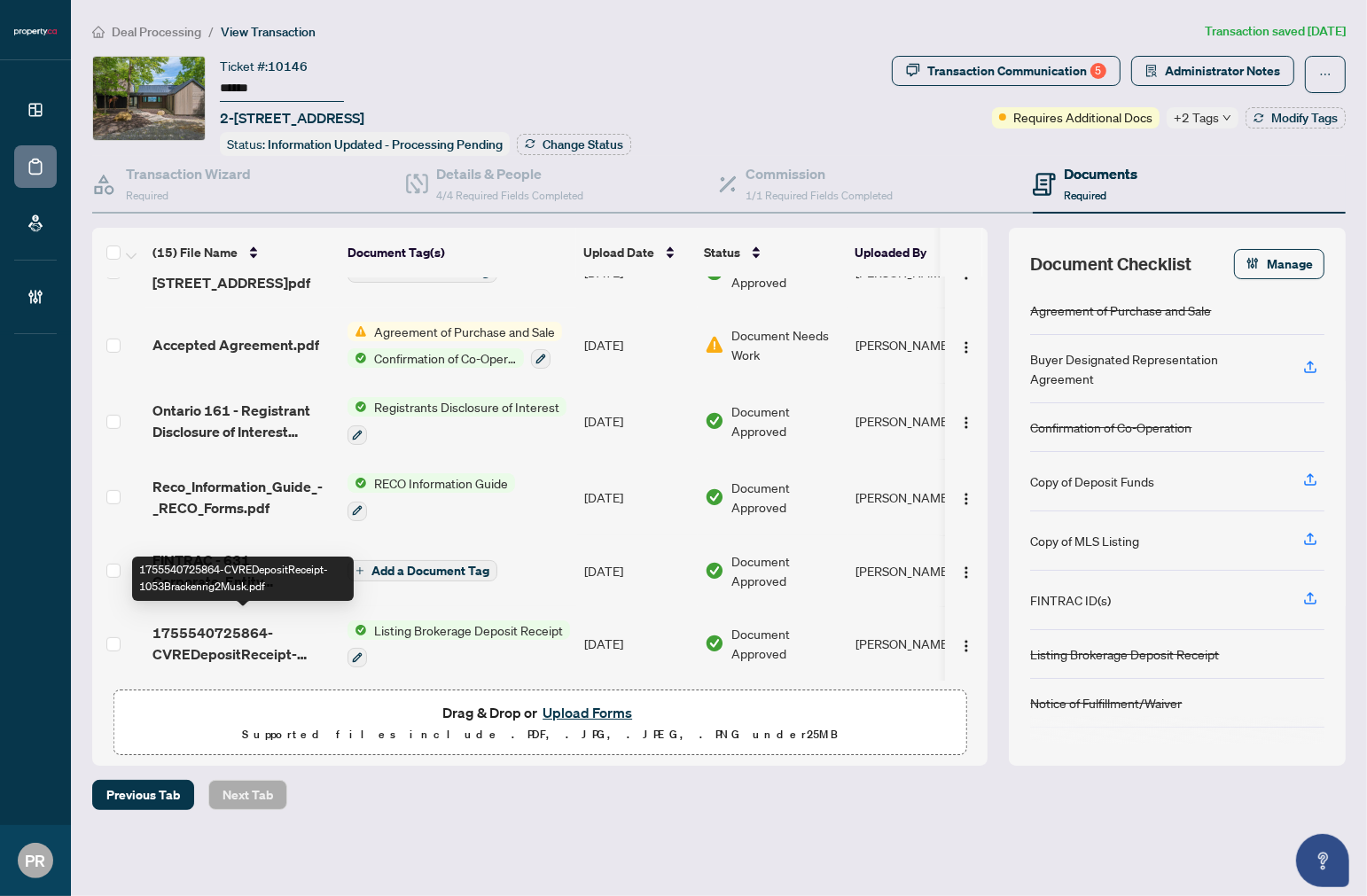
click at [181, 636] on span "1755540725864-CVREDepositReceipt-1053Brackenrig2Musk.pdf" at bounding box center [242, 644] width 181 height 43
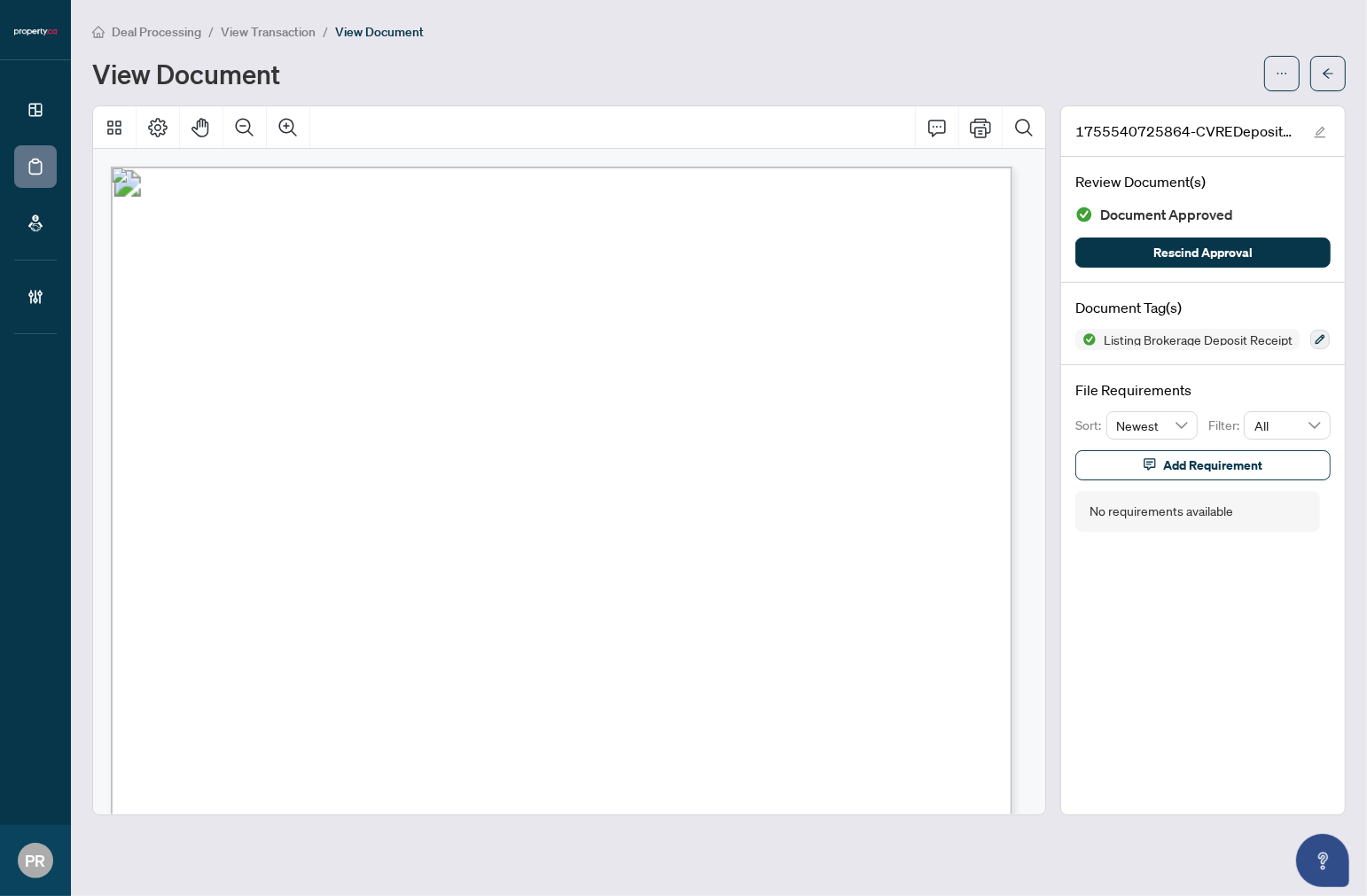
click at [1320, 72] on button "button" at bounding box center [1329, 74] width 36 height 36
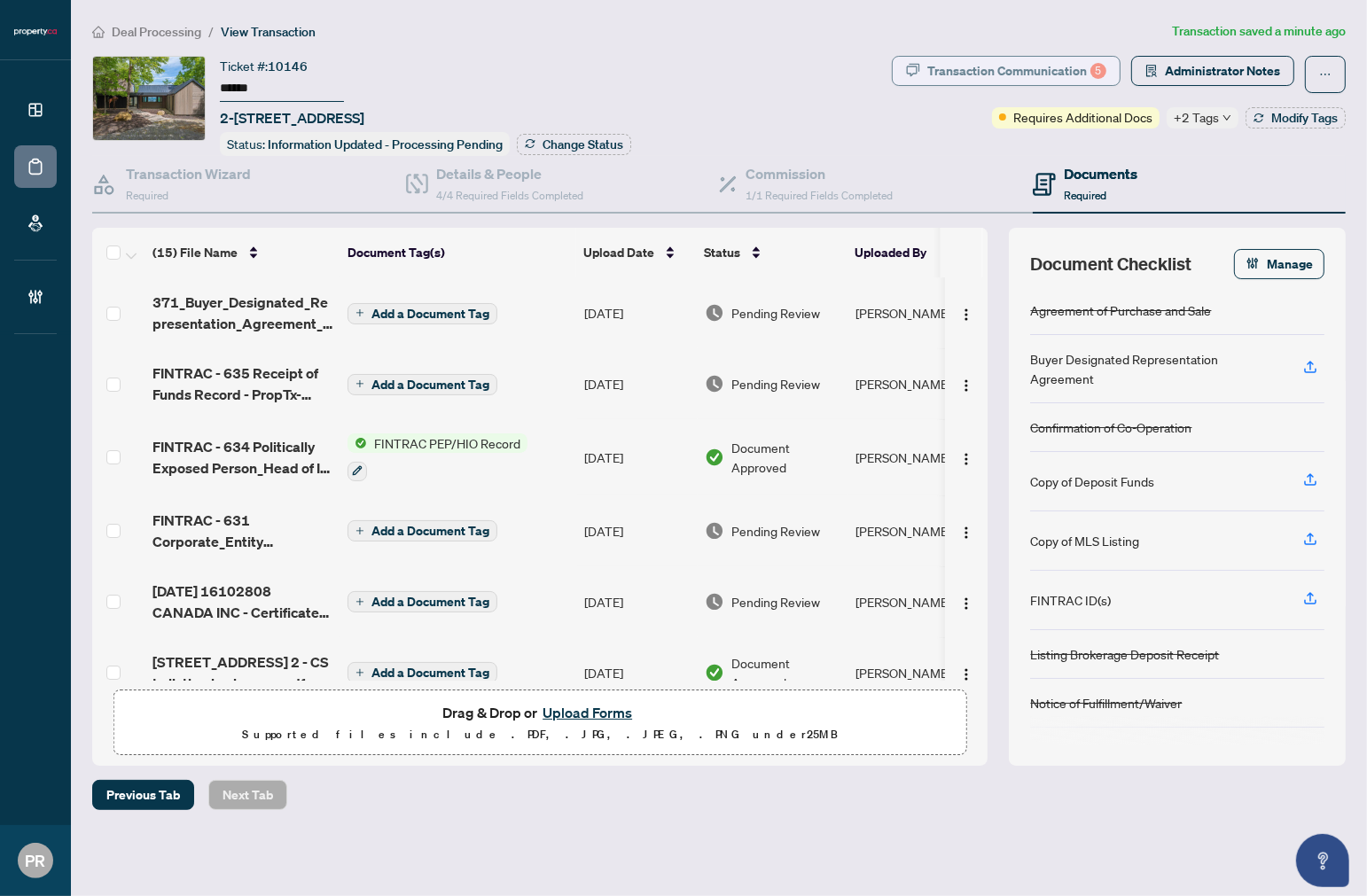
click at [938, 59] on div "Transaction Communication 5" at bounding box center [1017, 71] width 179 height 29
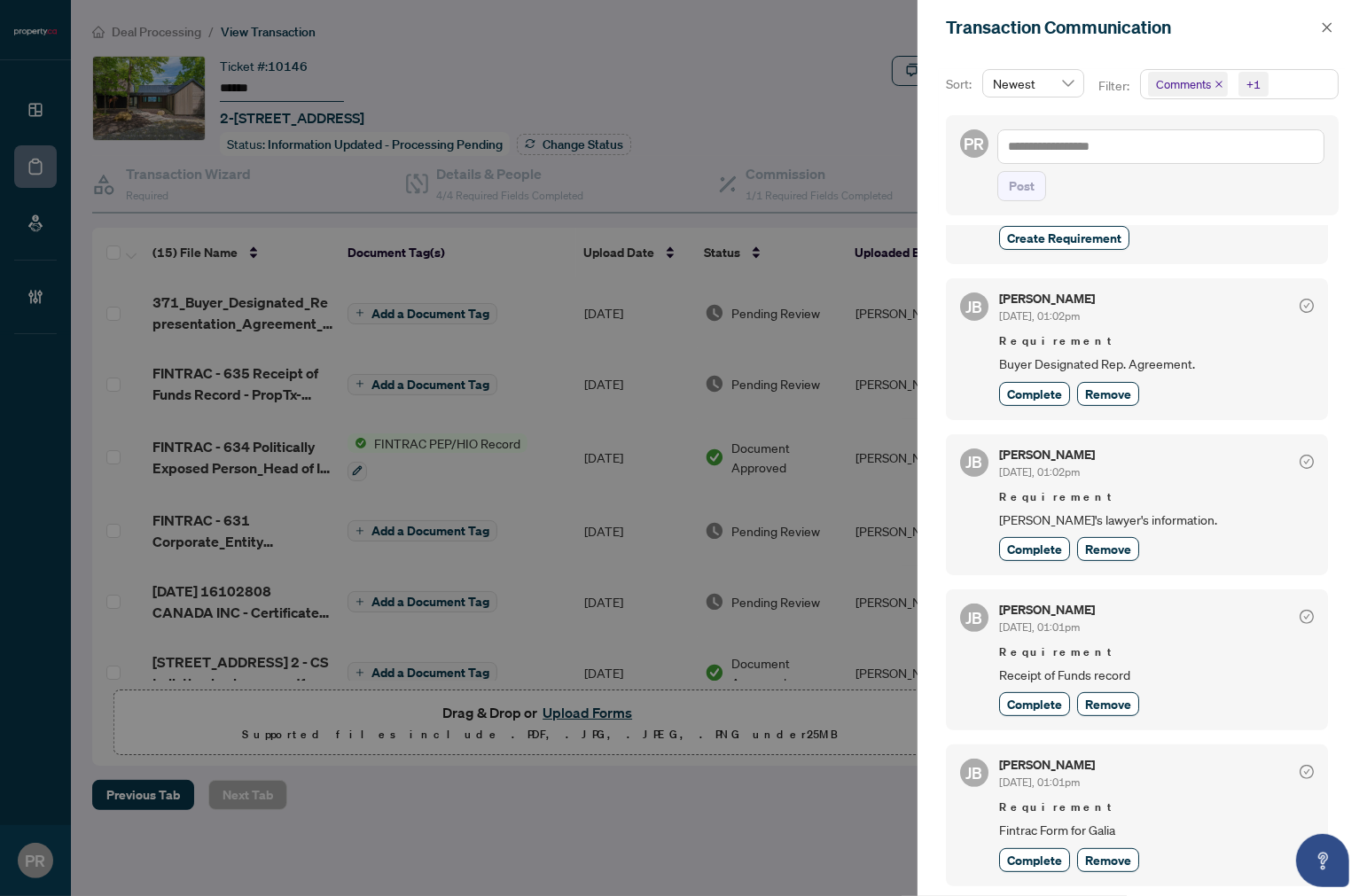
scroll to position [394, 0]
click at [1027, 381] on button "Complete" at bounding box center [1035, 393] width 71 height 24
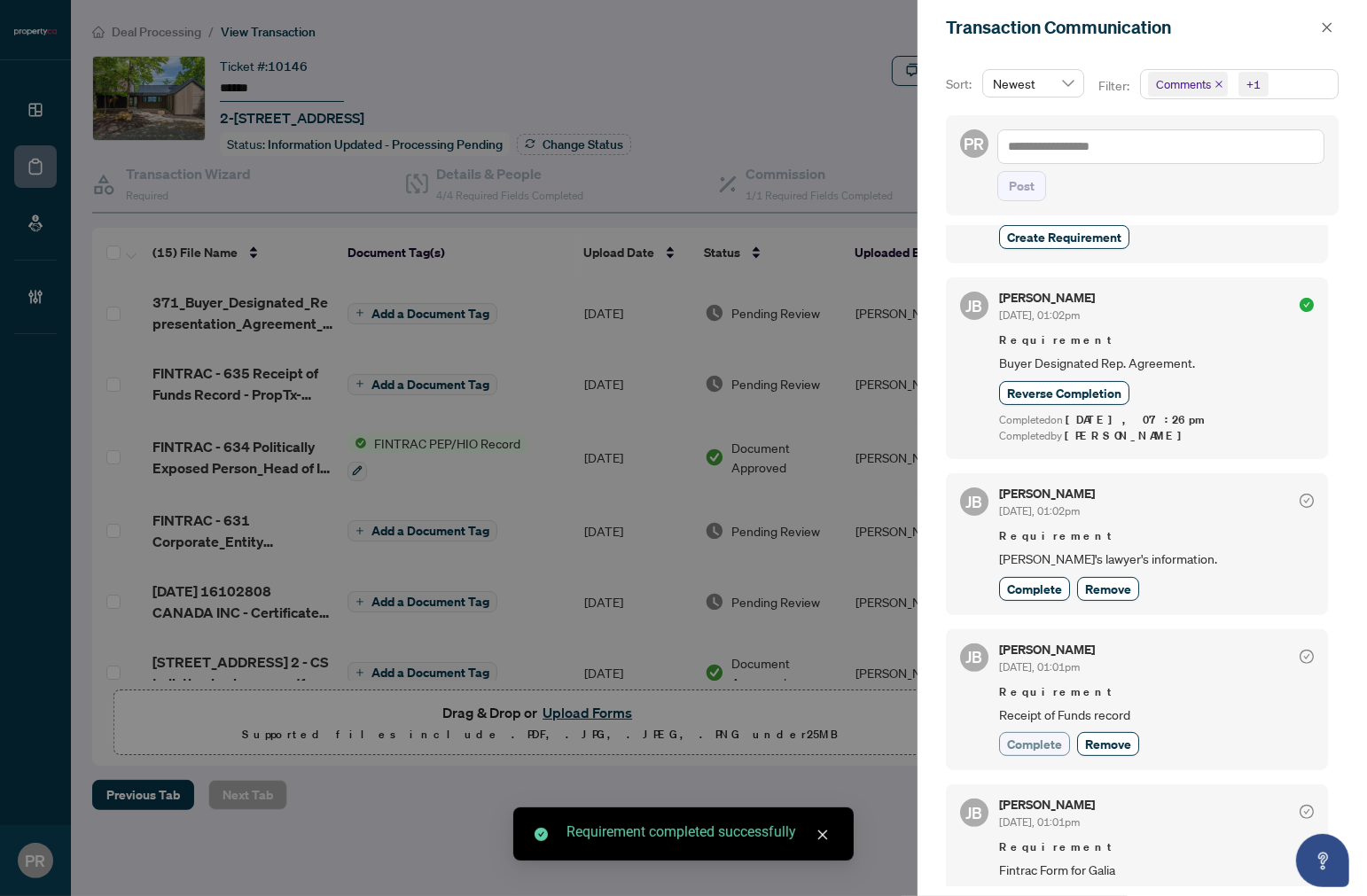
click at [1039, 735] on span "Complete" at bounding box center [1035, 744] width 55 height 19
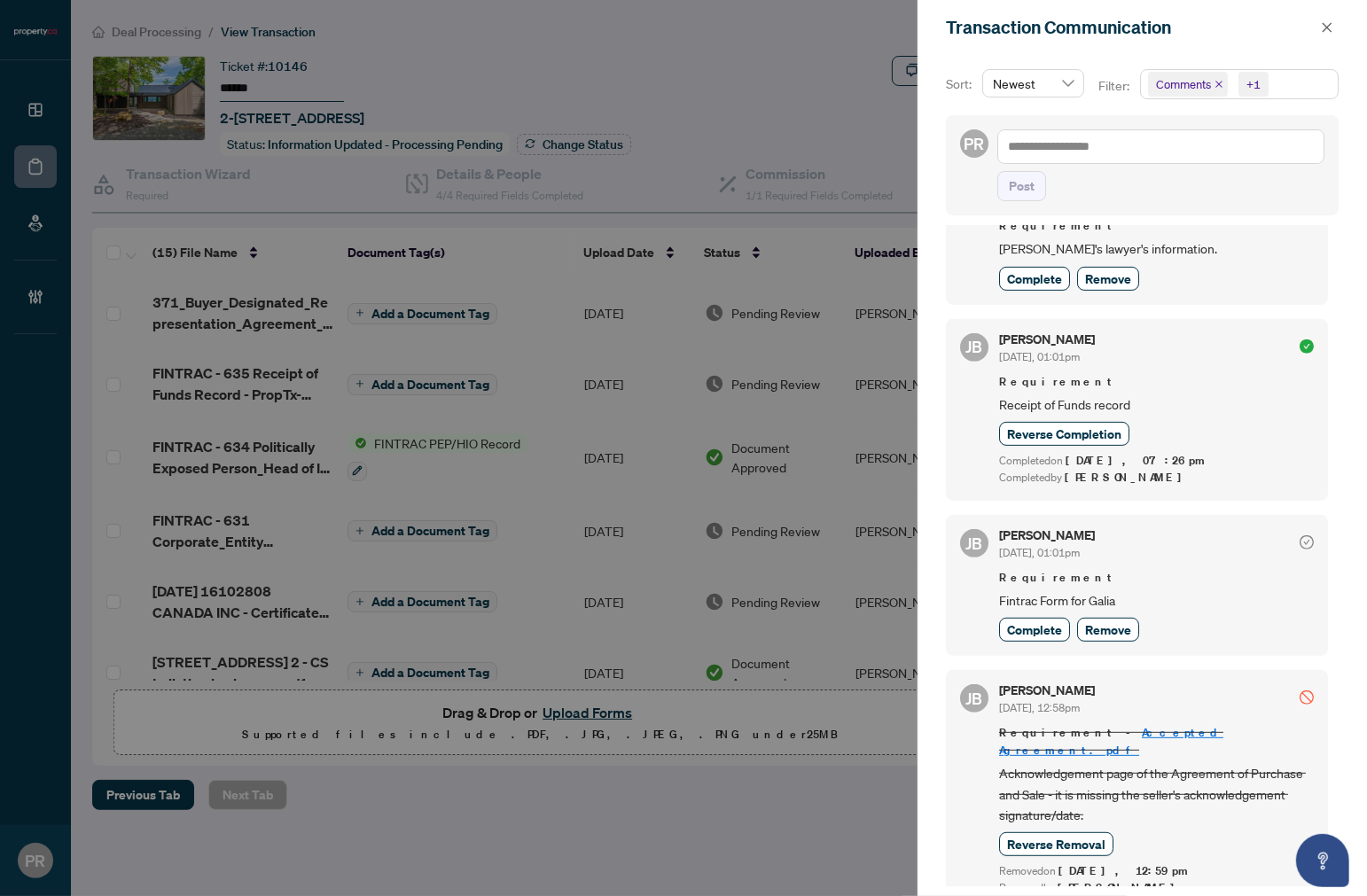
scroll to position [705, 0]
click at [1327, 25] on icon "close" at bounding box center [1328, 28] width 12 height 12
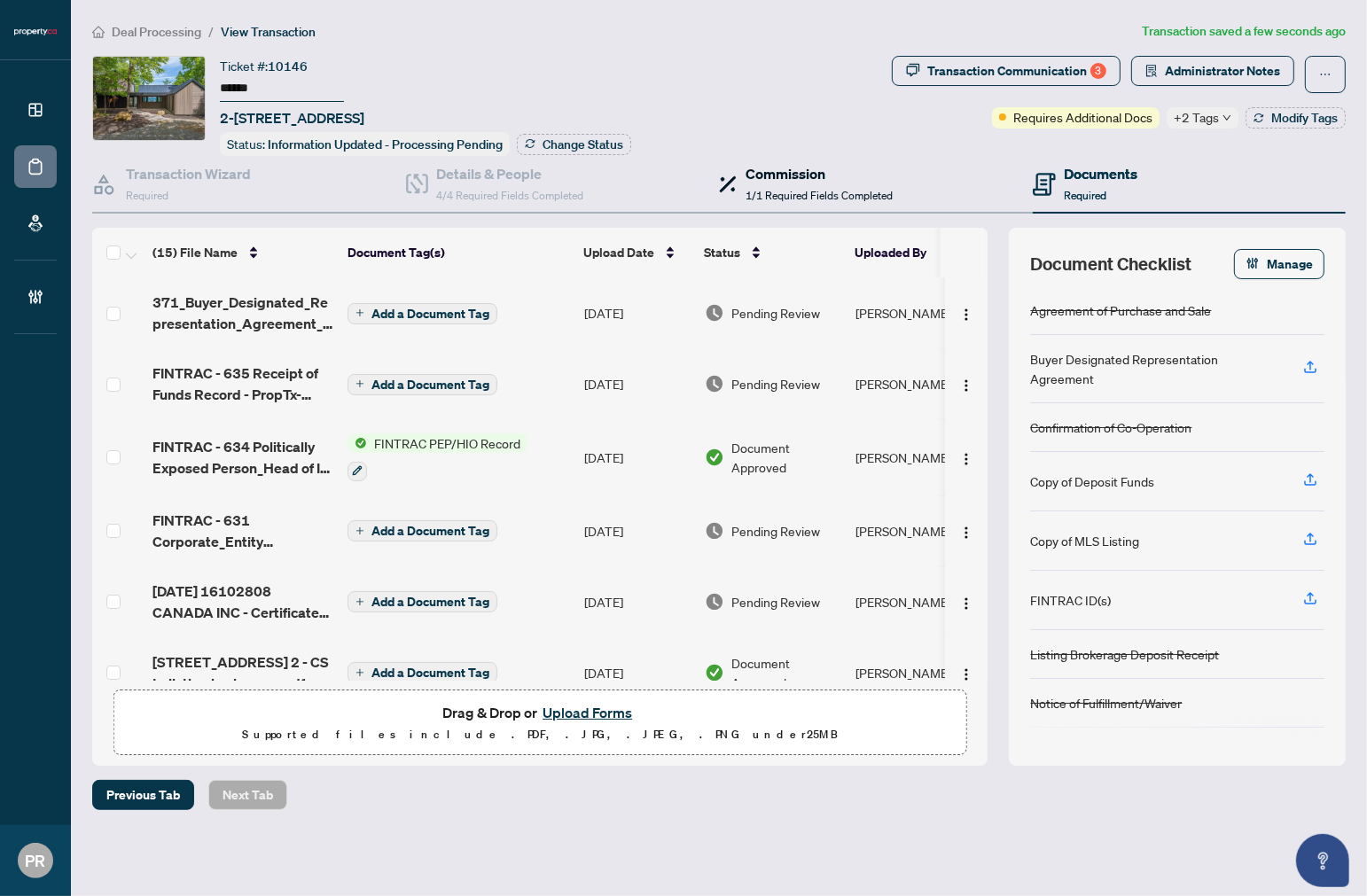
click at [790, 189] on span "1/1 Required Fields Completed" at bounding box center [819, 195] width 147 height 13
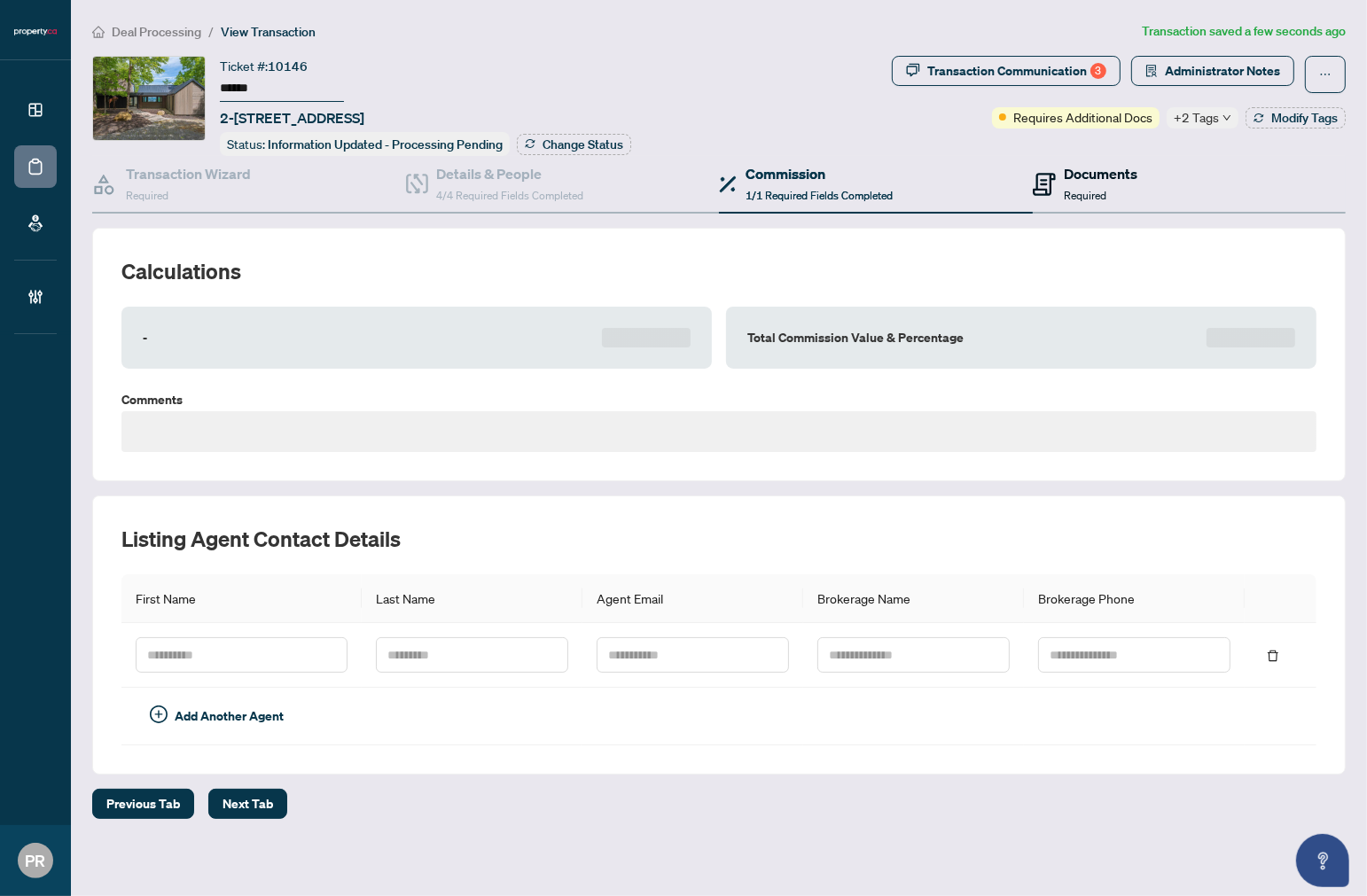
click at [1053, 188] on icon at bounding box center [1044, 184] width 23 height 23
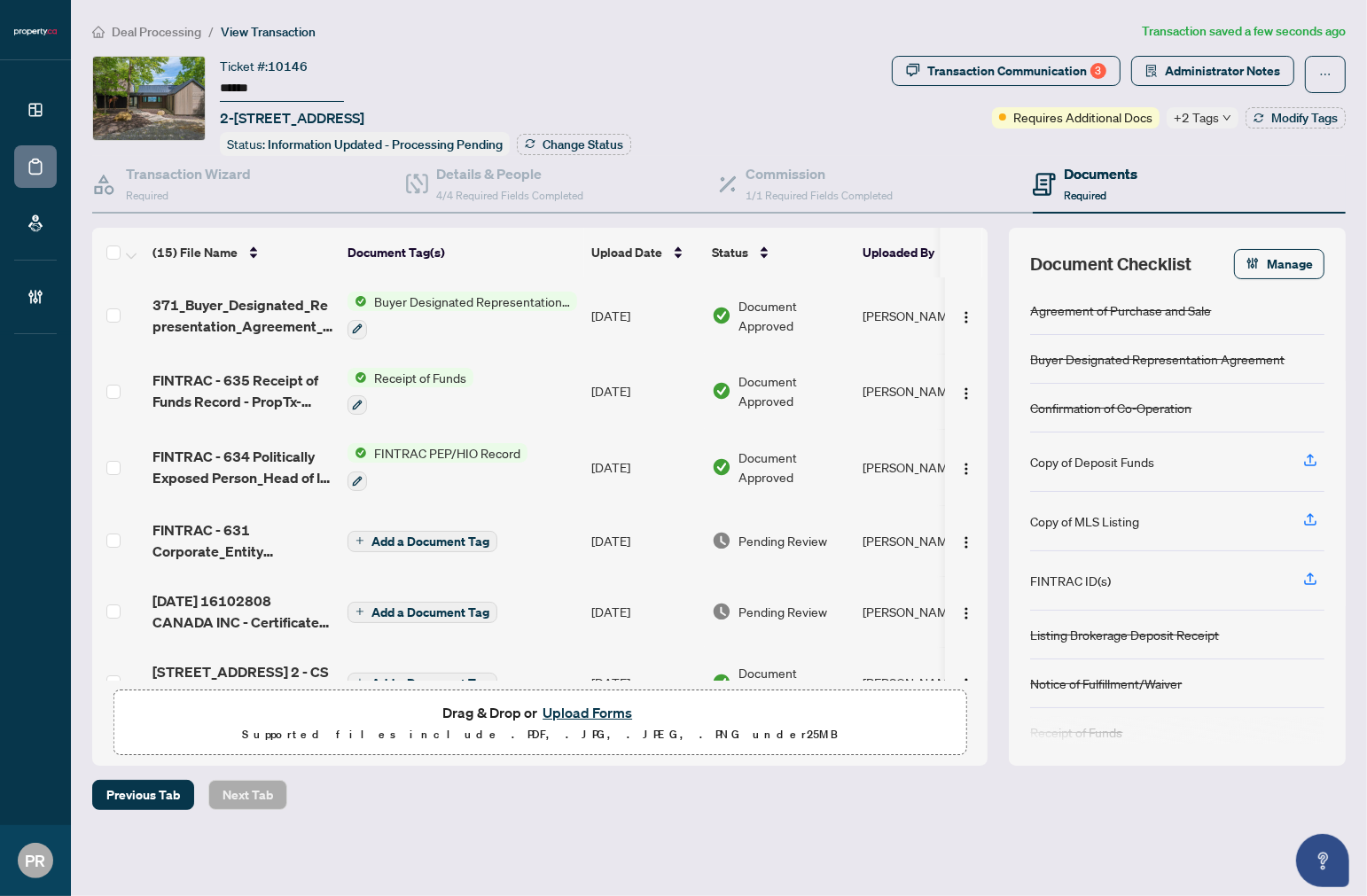
click at [607, 294] on td "Sep/24/2025" at bounding box center [644, 315] width 120 height 77
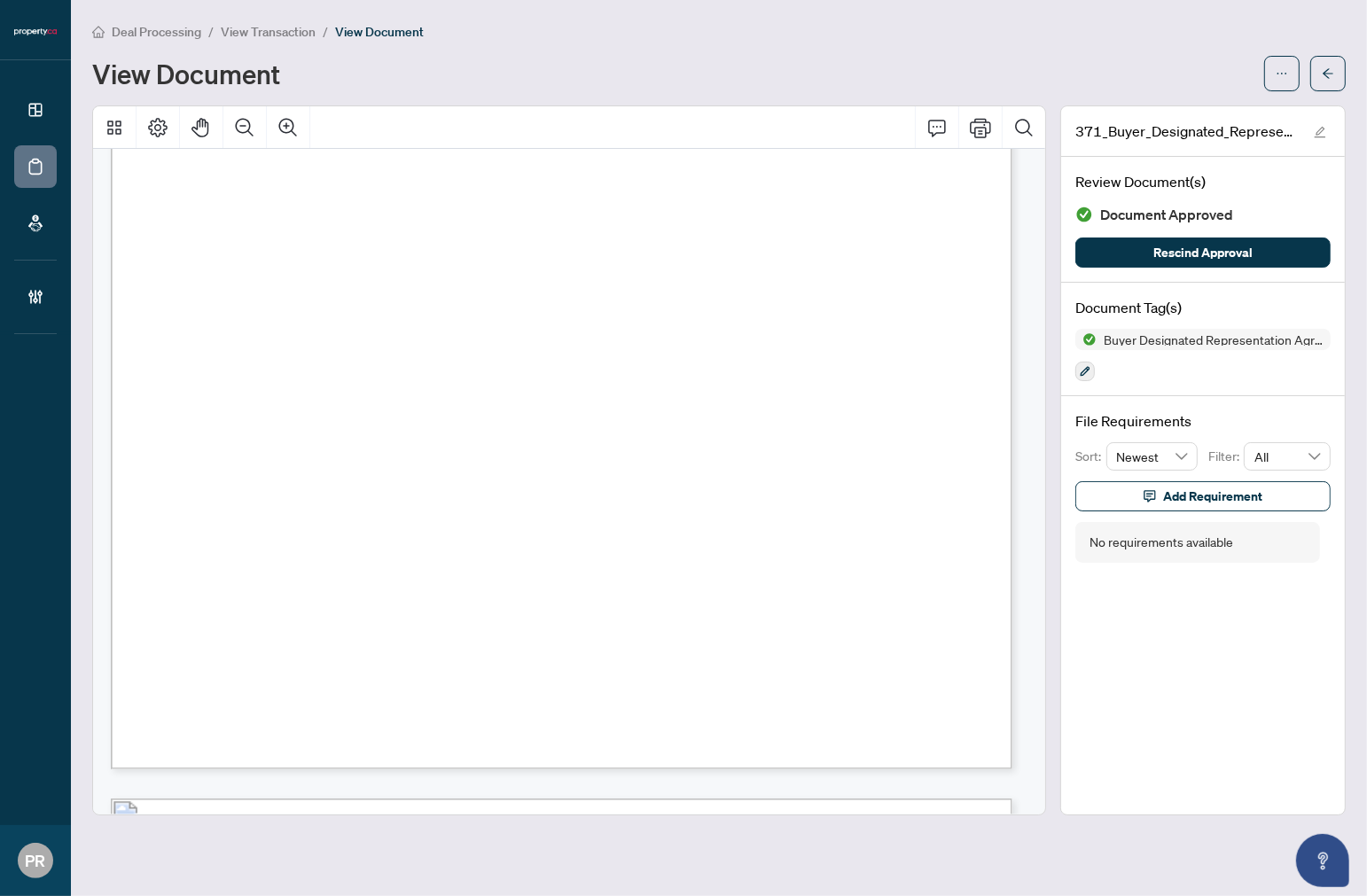
scroll to position [3151, 0]
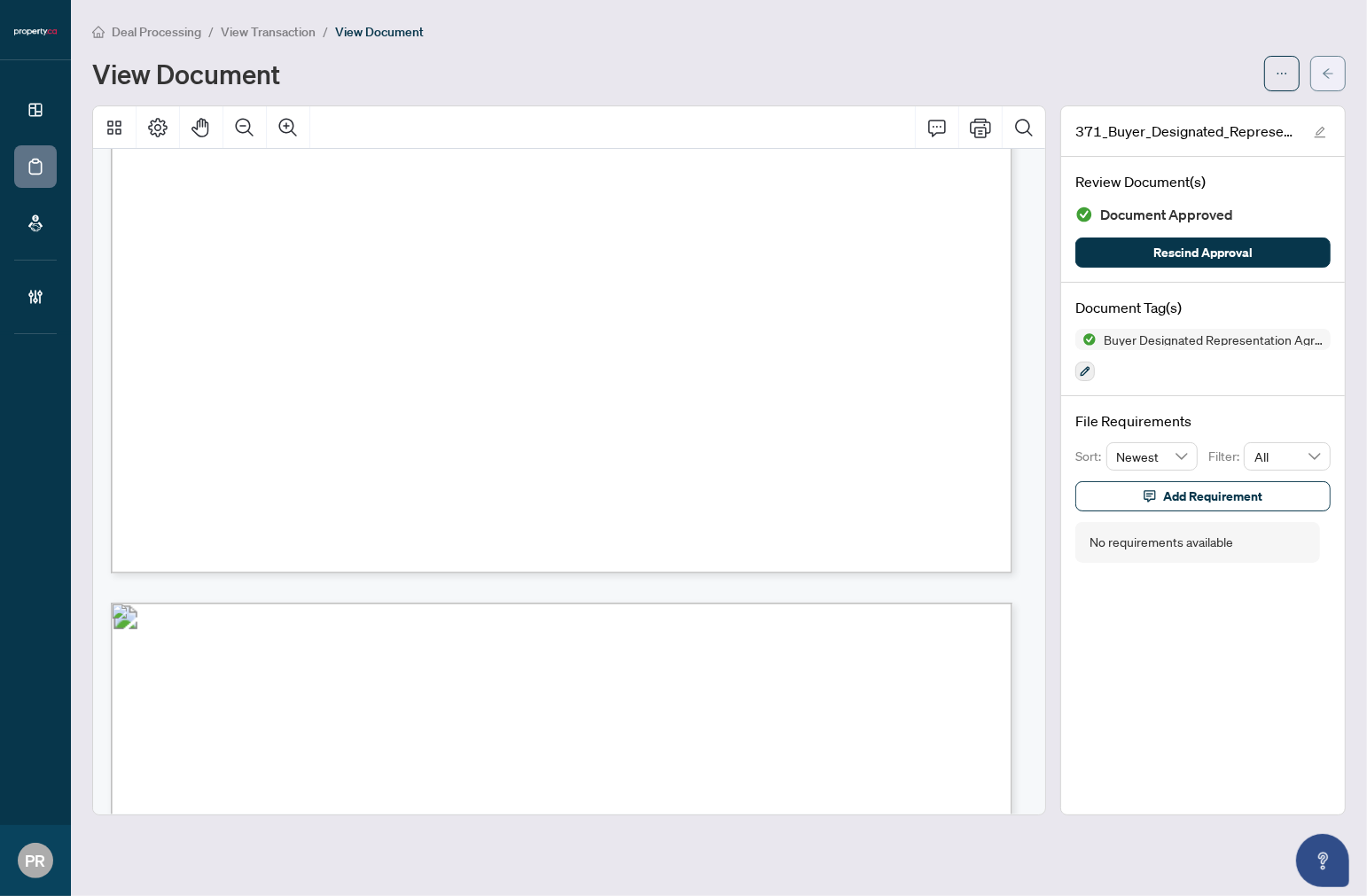
click at [1331, 69] on icon "arrow-left" at bounding box center [1329, 74] width 12 height 12
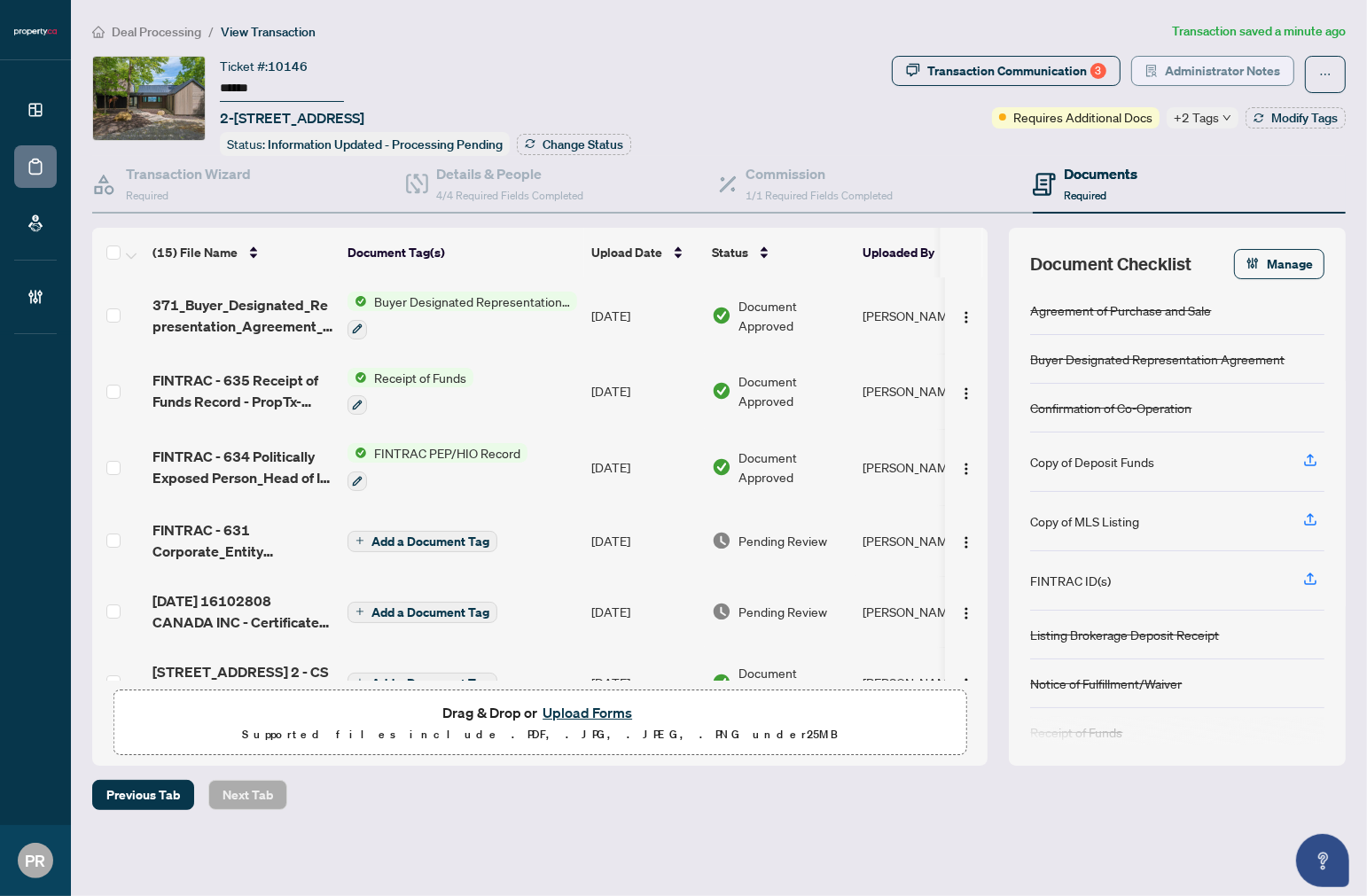
click at [1240, 77] on span "Administrator Notes" at bounding box center [1223, 71] width 115 height 29
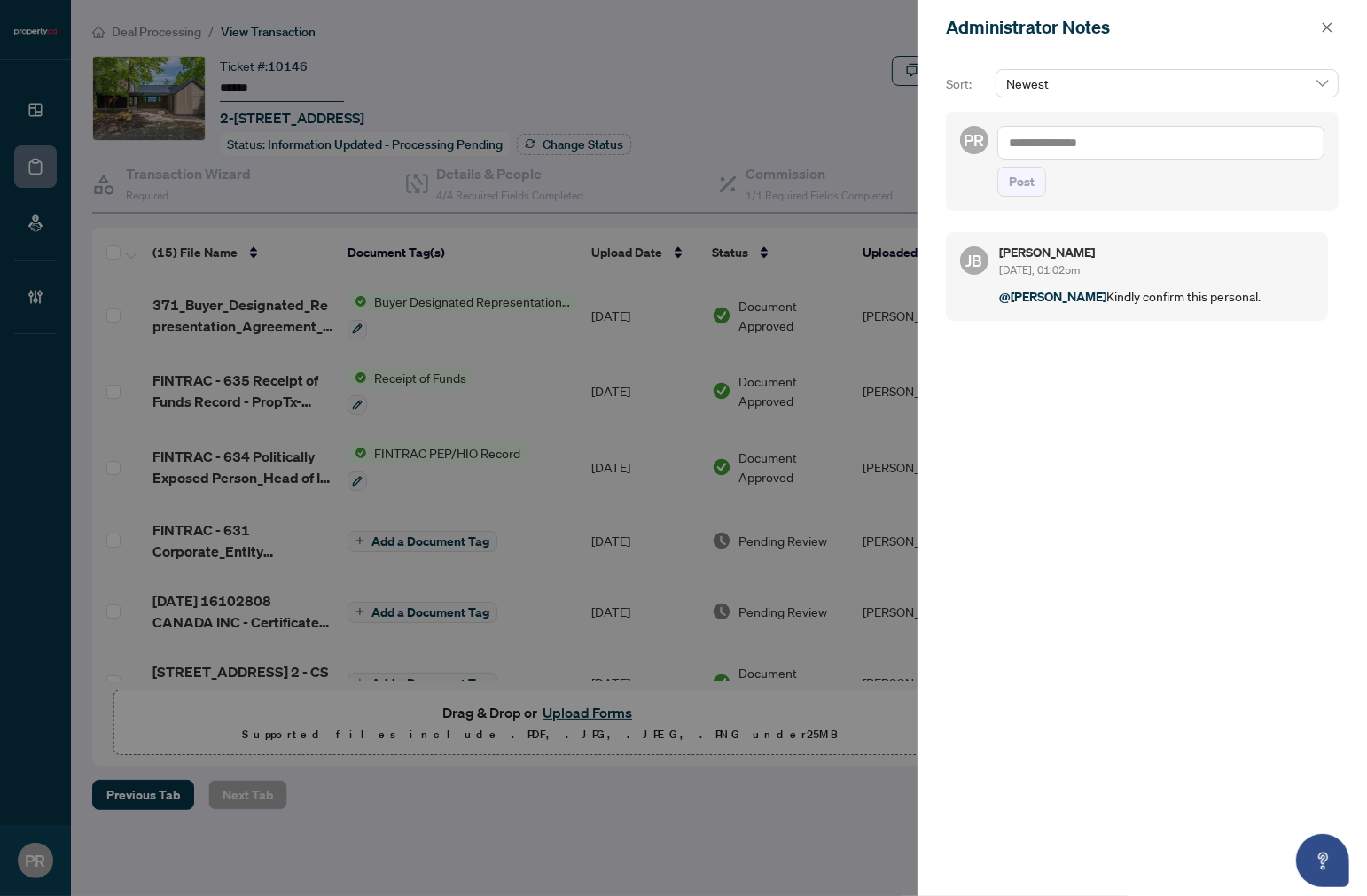
click at [1077, 151] on textarea at bounding box center [1161, 143] width 327 height 34
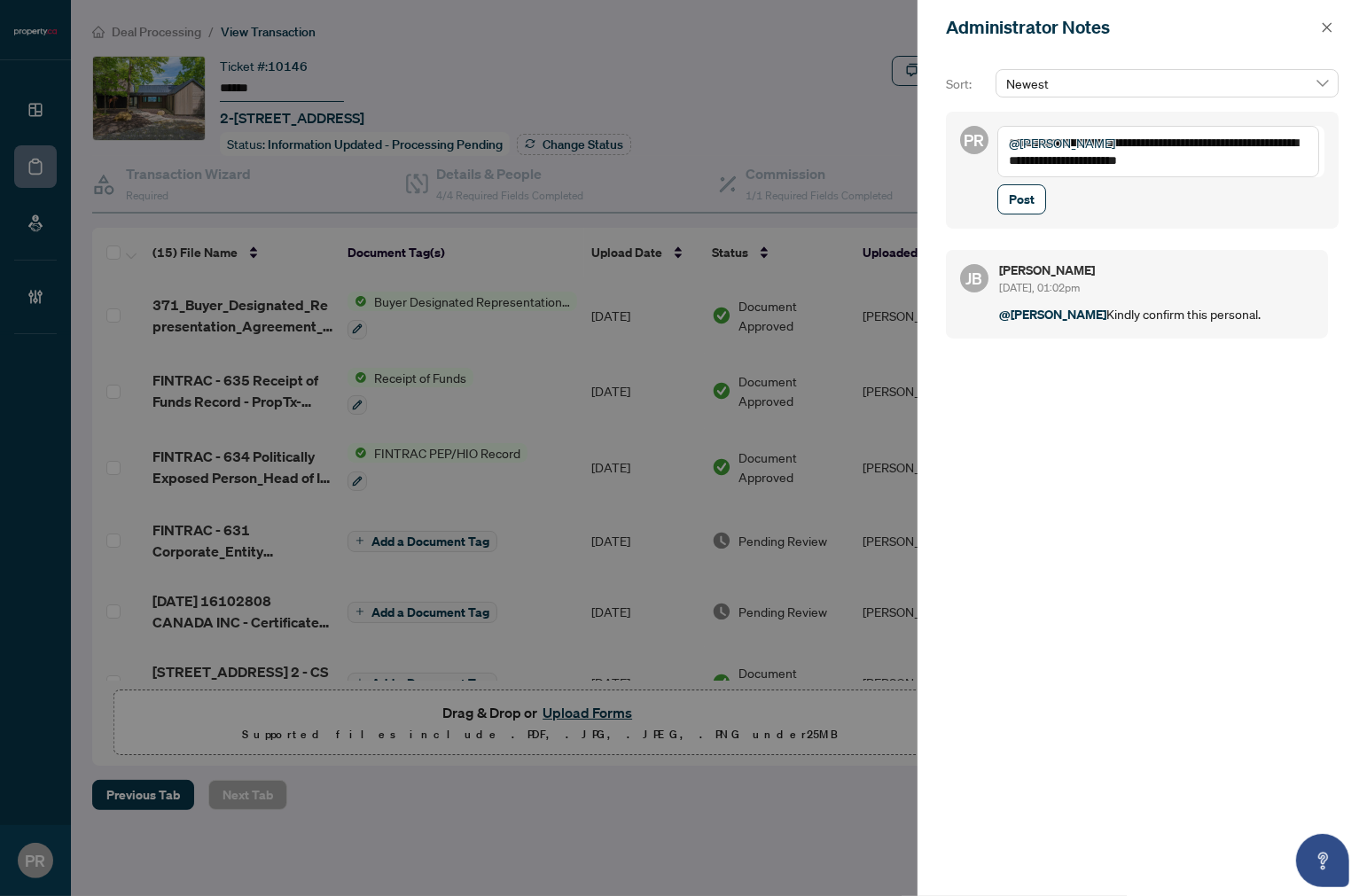
click at [1169, 147] on textarea "**********" at bounding box center [1158, 151] width 322 height 52
click at [1035, 162] on textarea "**********" at bounding box center [1158, 151] width 322 height 52
paste textarea
drag, startPoint x: 1200, startPoint y: 160, endPoint x: 1220, endPoint y: 160, distance: 20.0
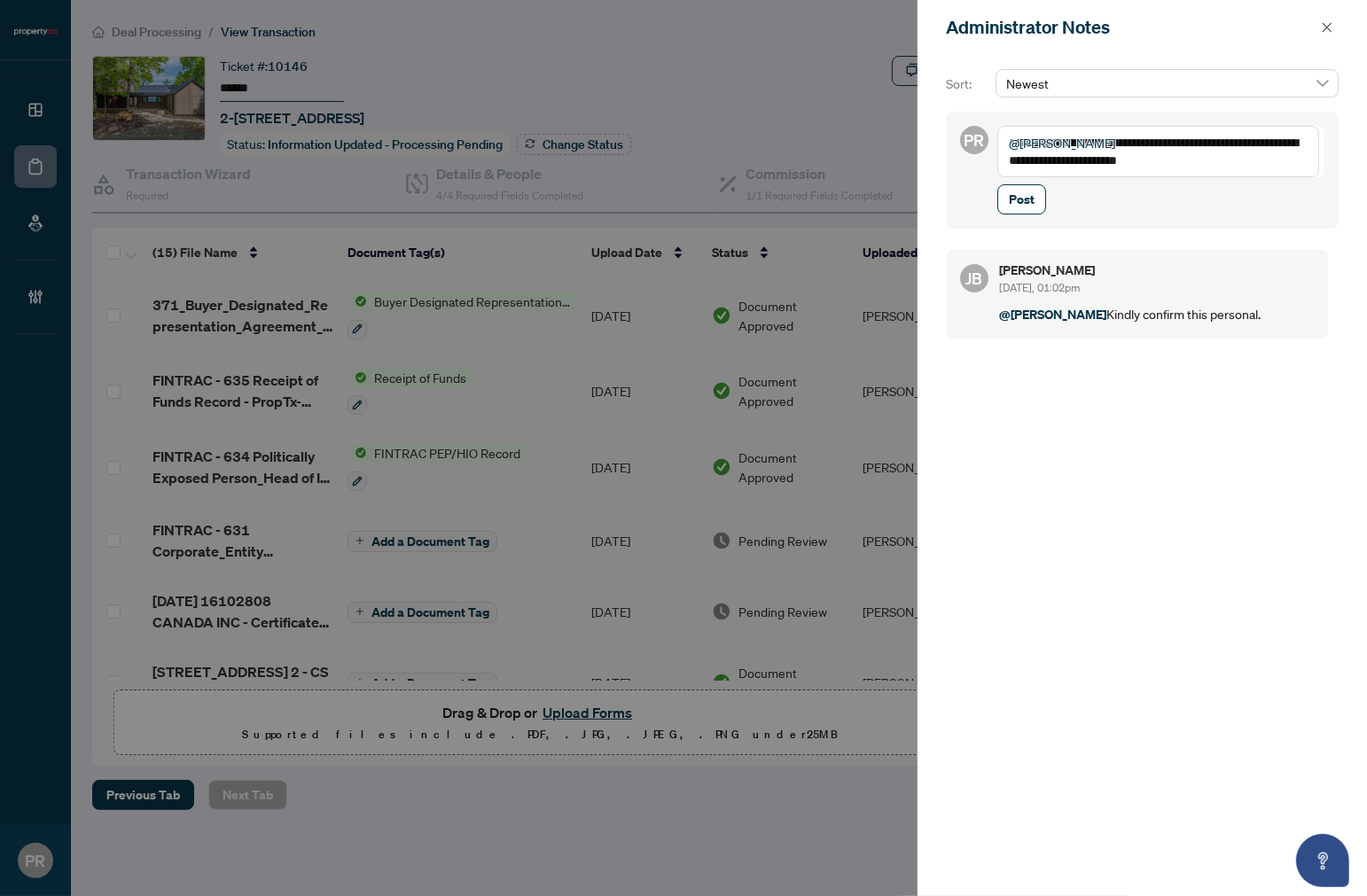
click at [1202, 160] on textarea "**********" at bounding box center [1158, 151] width 322 height 52
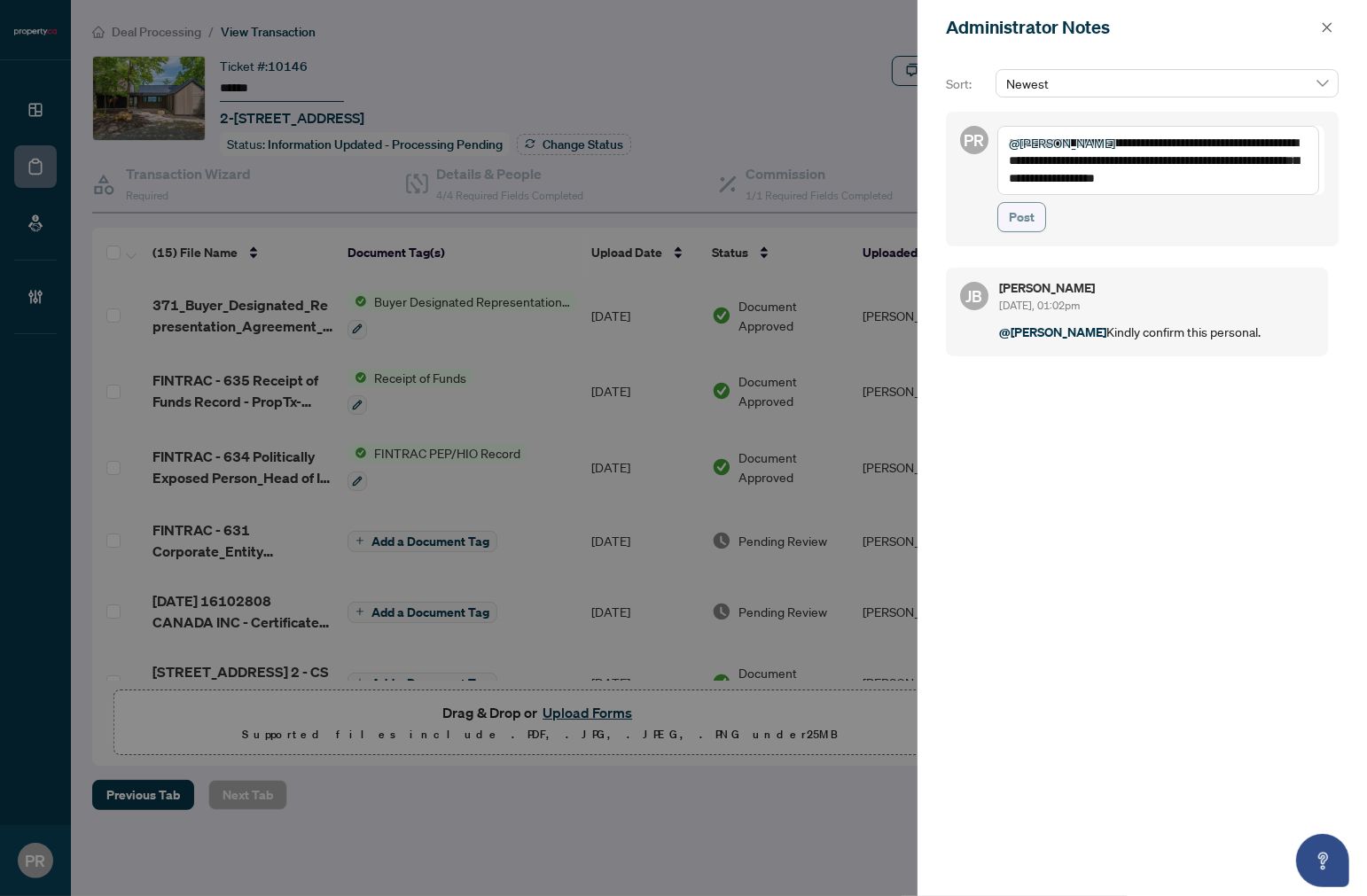
type textarea "**********"
click at [1019, 218] on span "Post" at bounding box center [1021, 217] width 26 height 29
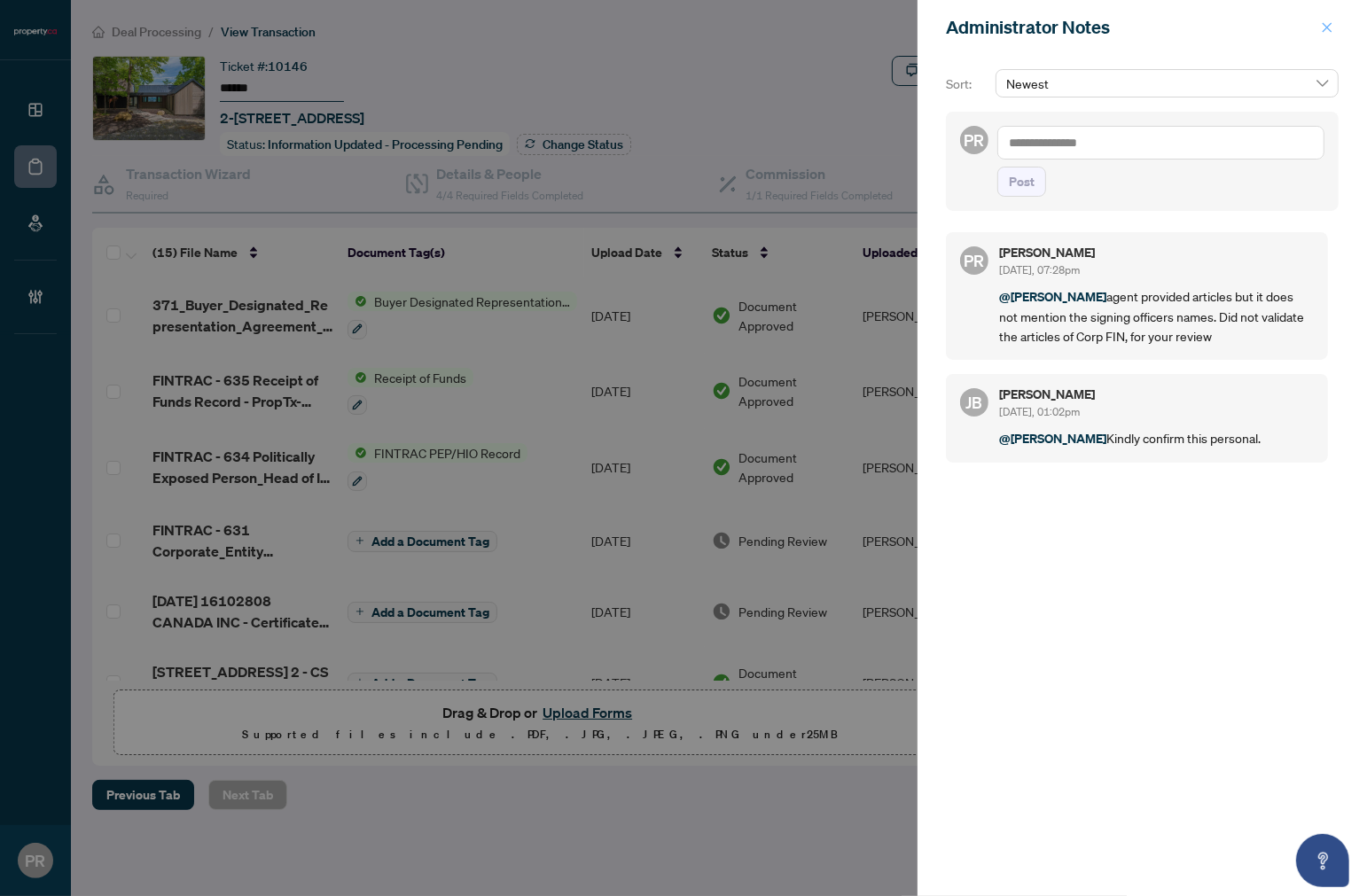
click at [1330, 37] on span "button" at bounding box center [1328, 28] width 12 height 29
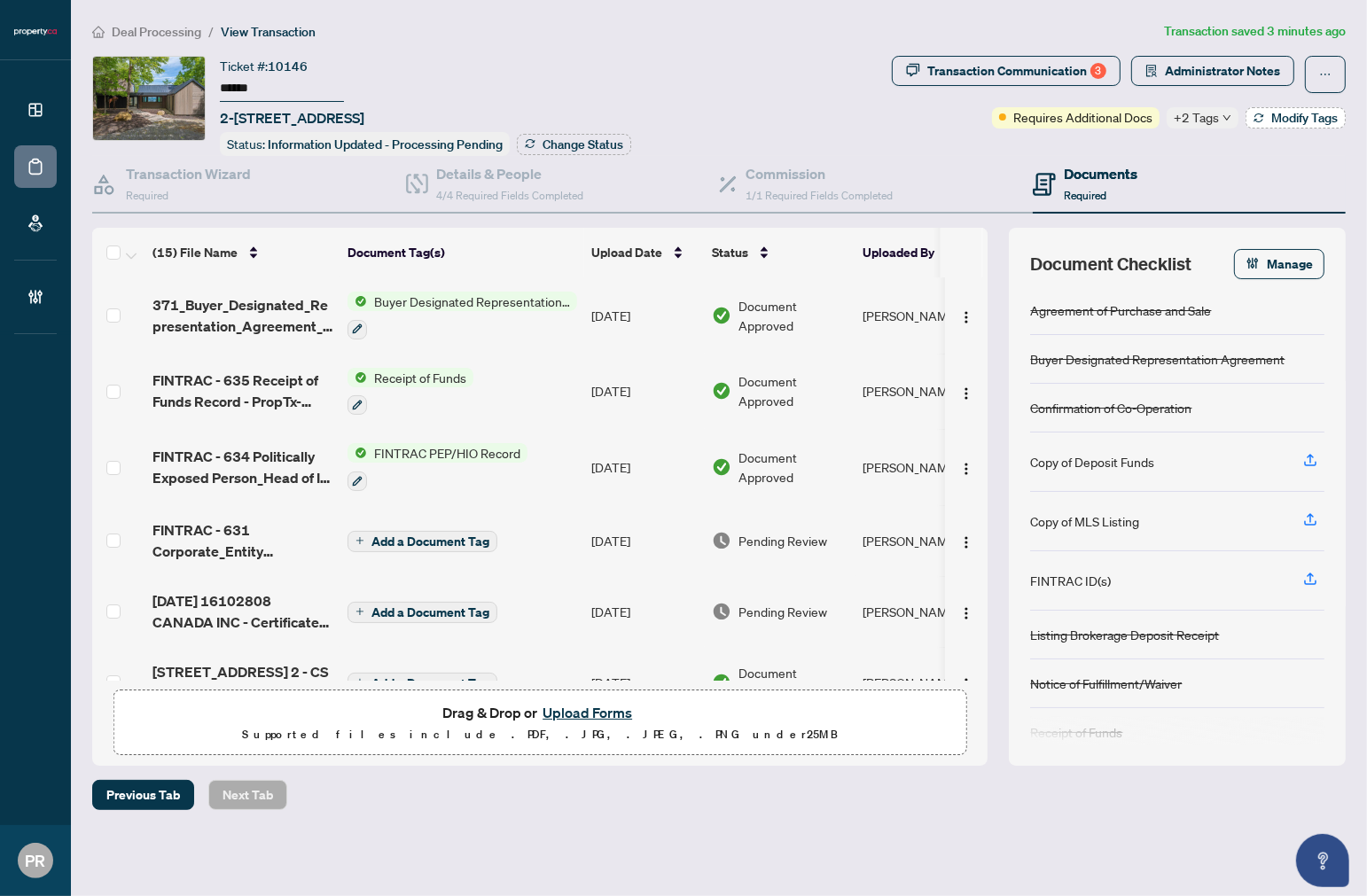
click at [1255, 108] on button "Modify Tags" at bounding box center [1296, 118] width 100 height 21
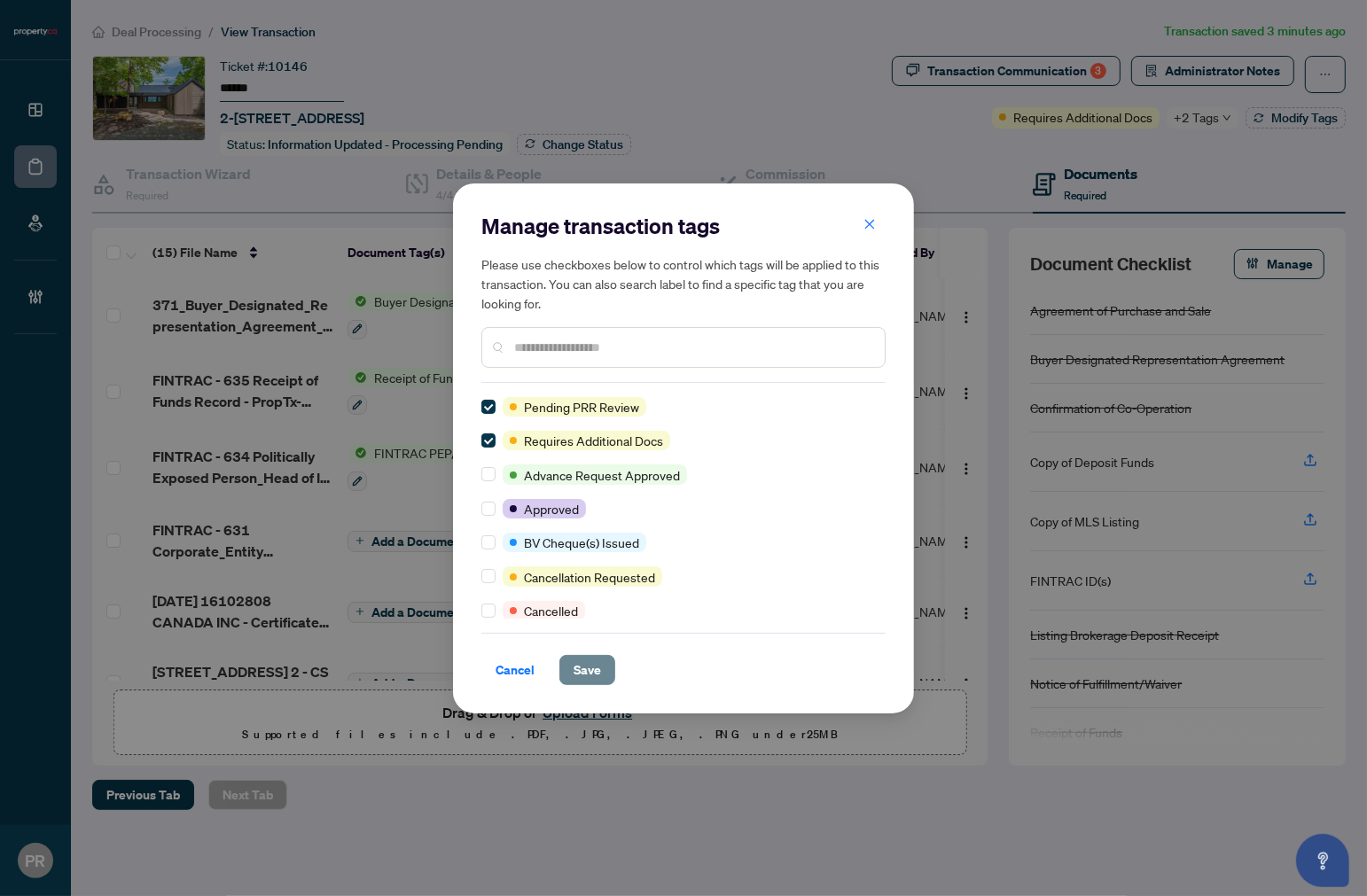
click at [586, 655] on button "Save" at bounding box center [587, 670] width 56 height 30
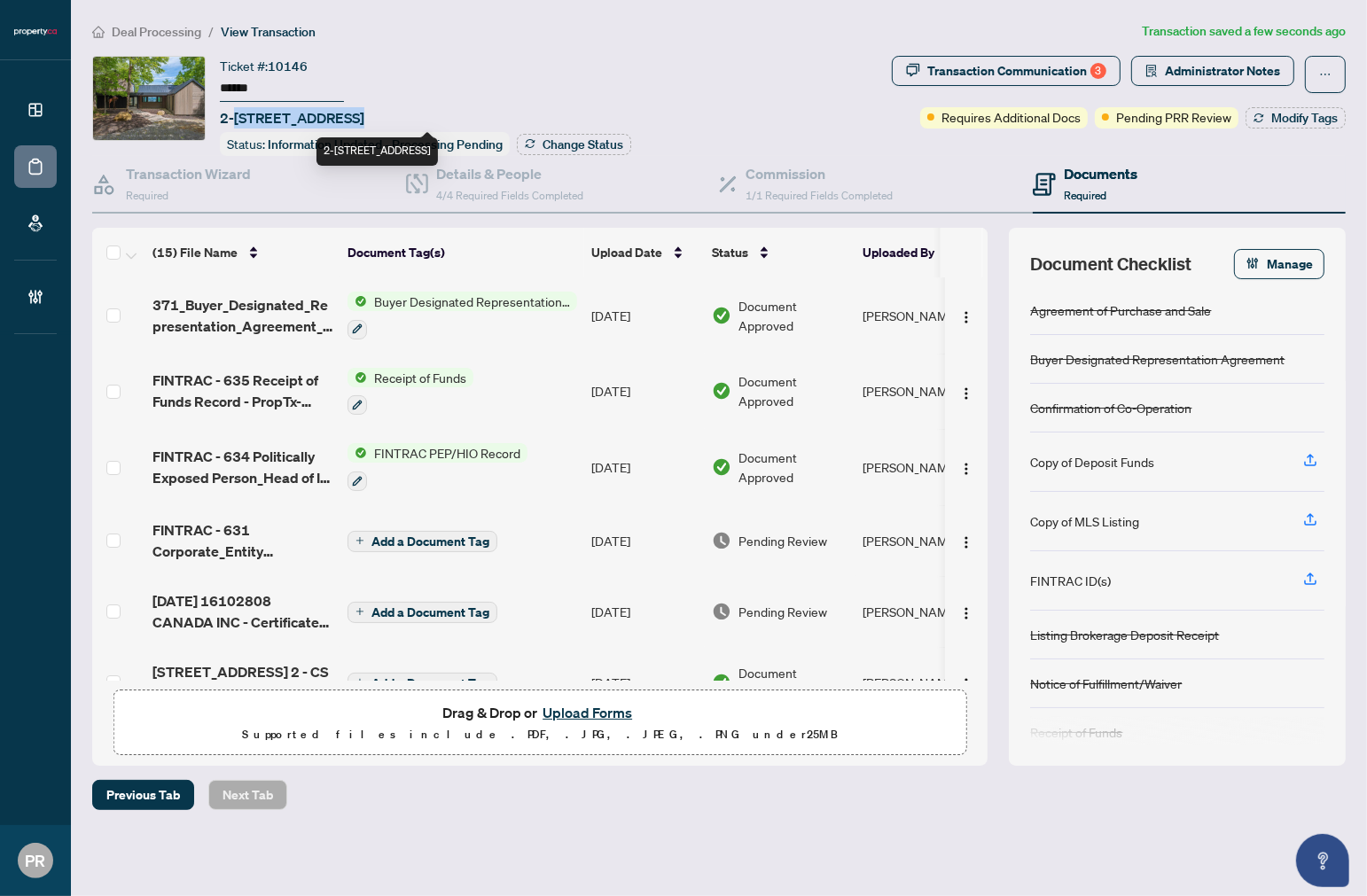
drag, startPoint x: 342, startPoint y: 117, endPoint x: 233, endPoint y: 117, distance: 109.0
click at [233, 117] on span "2-1053 Brackenrig Rd, Muskoka Lakes, Ontario P0B 1M0, Canada" at bounding box center [292, 118] width 144 height 21
copy span "1053 Brackenrig"
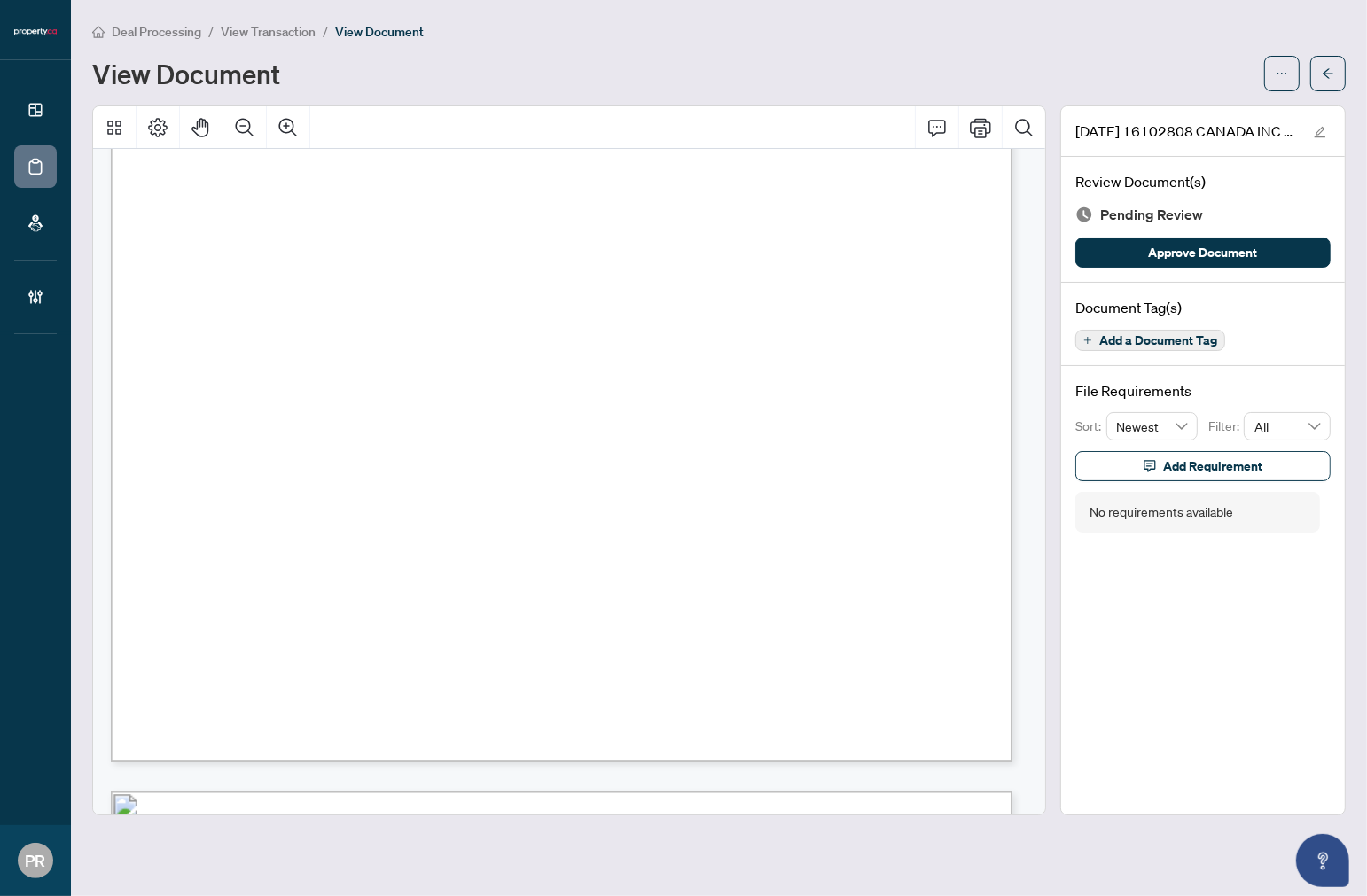
scroll to position [6626, 0]
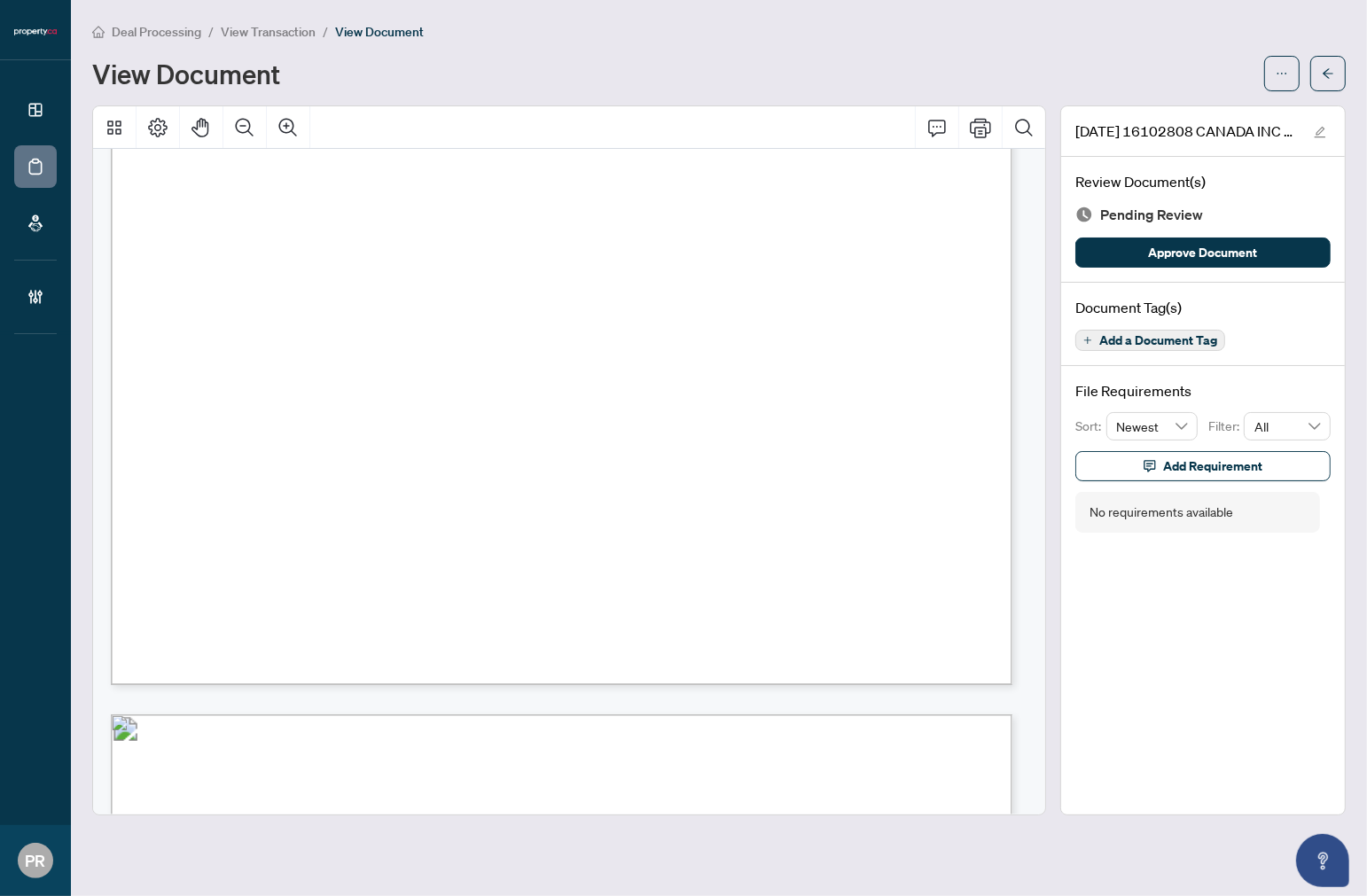
click at [146, 38] on li "Deal Processing" at bounding box center [146, 31] width 109 height 20
click at [146, 36] on span "Deal Processing" at bounding box center [156, 32] width 90 height 16
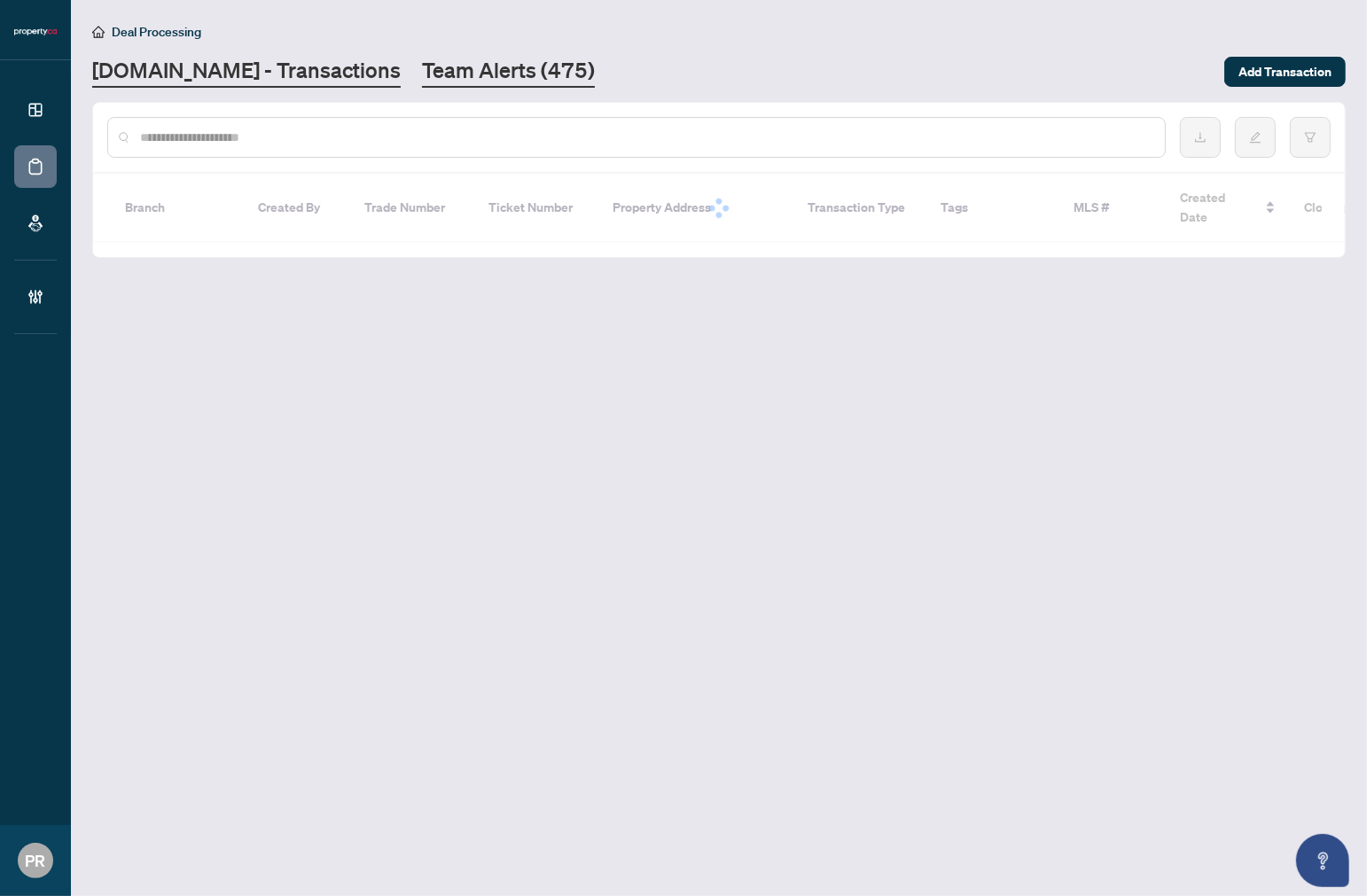
click at [462, 64] on link "Team Alerts (475)" at bounding box center [509, 72] width 173 height 32
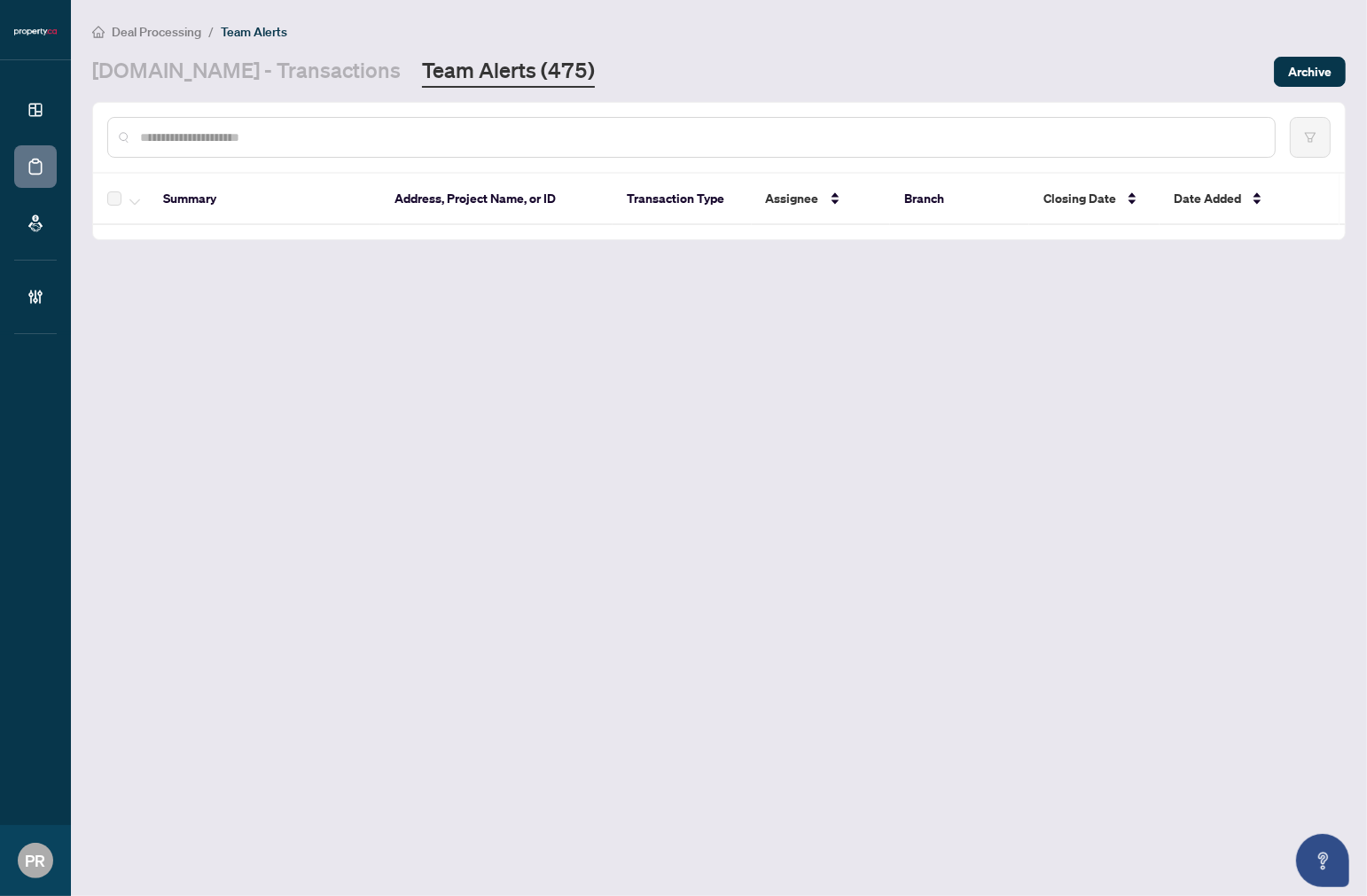
click at [395, 129] on input "text" at bounding box center [700, 137] width 1121 height 20
paste input "**********"
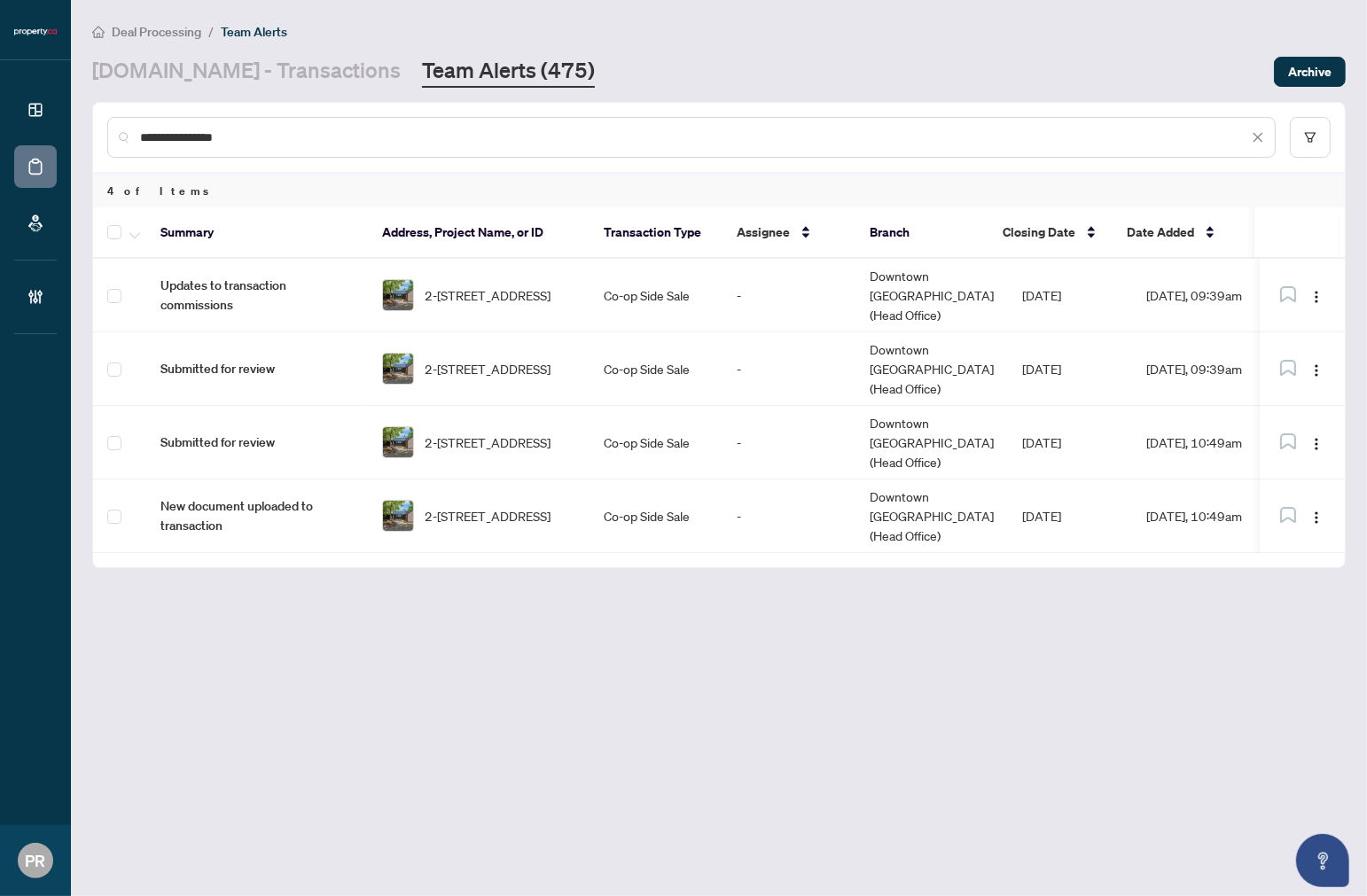
type input "**********"
click at [129, 232] on icon "button" at bounding box center [135, 236] width 11 height 7
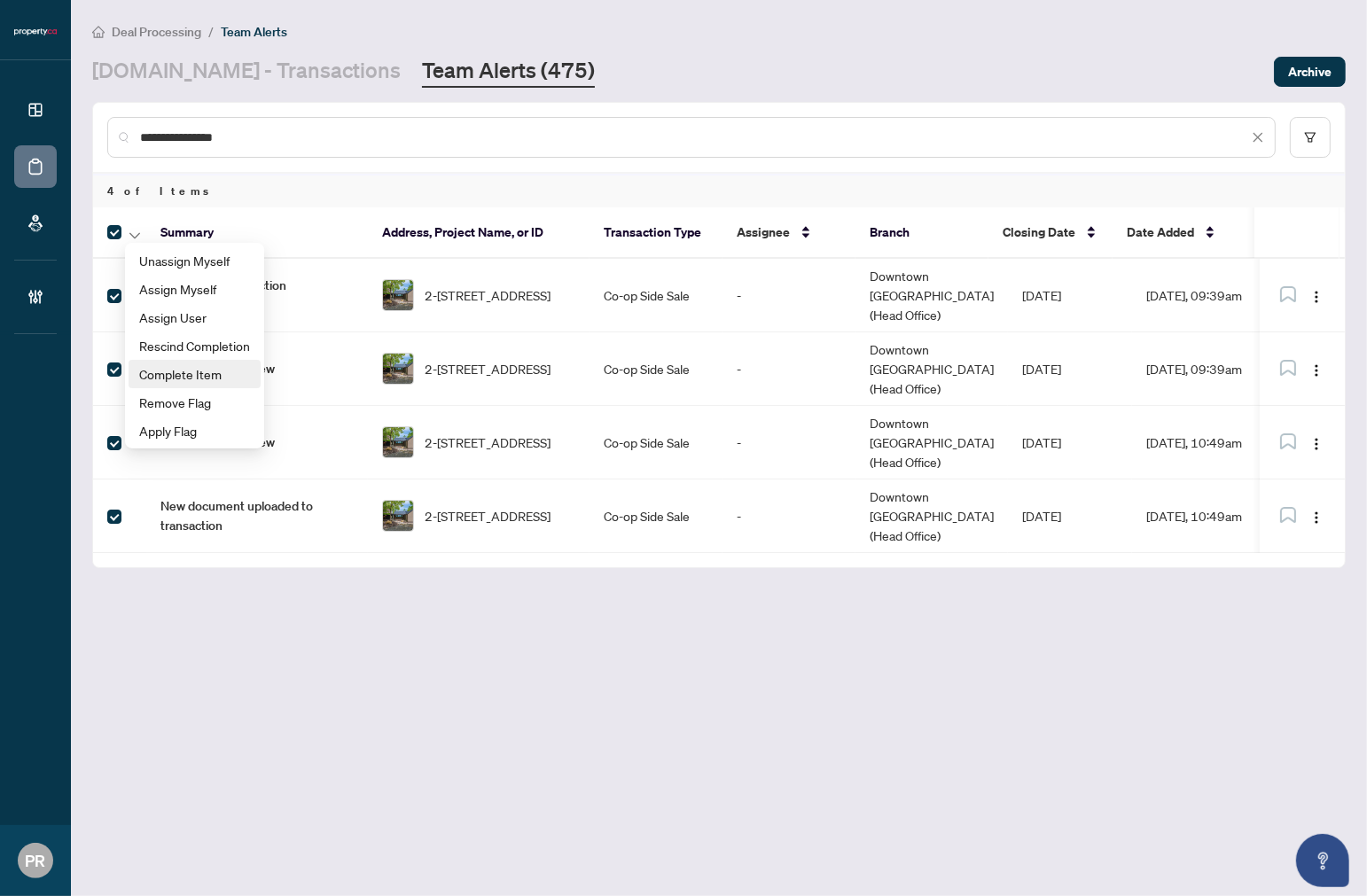
click at [217, 378] on span "Complete Item" at bounding box center [194, 374] width 111 height 20
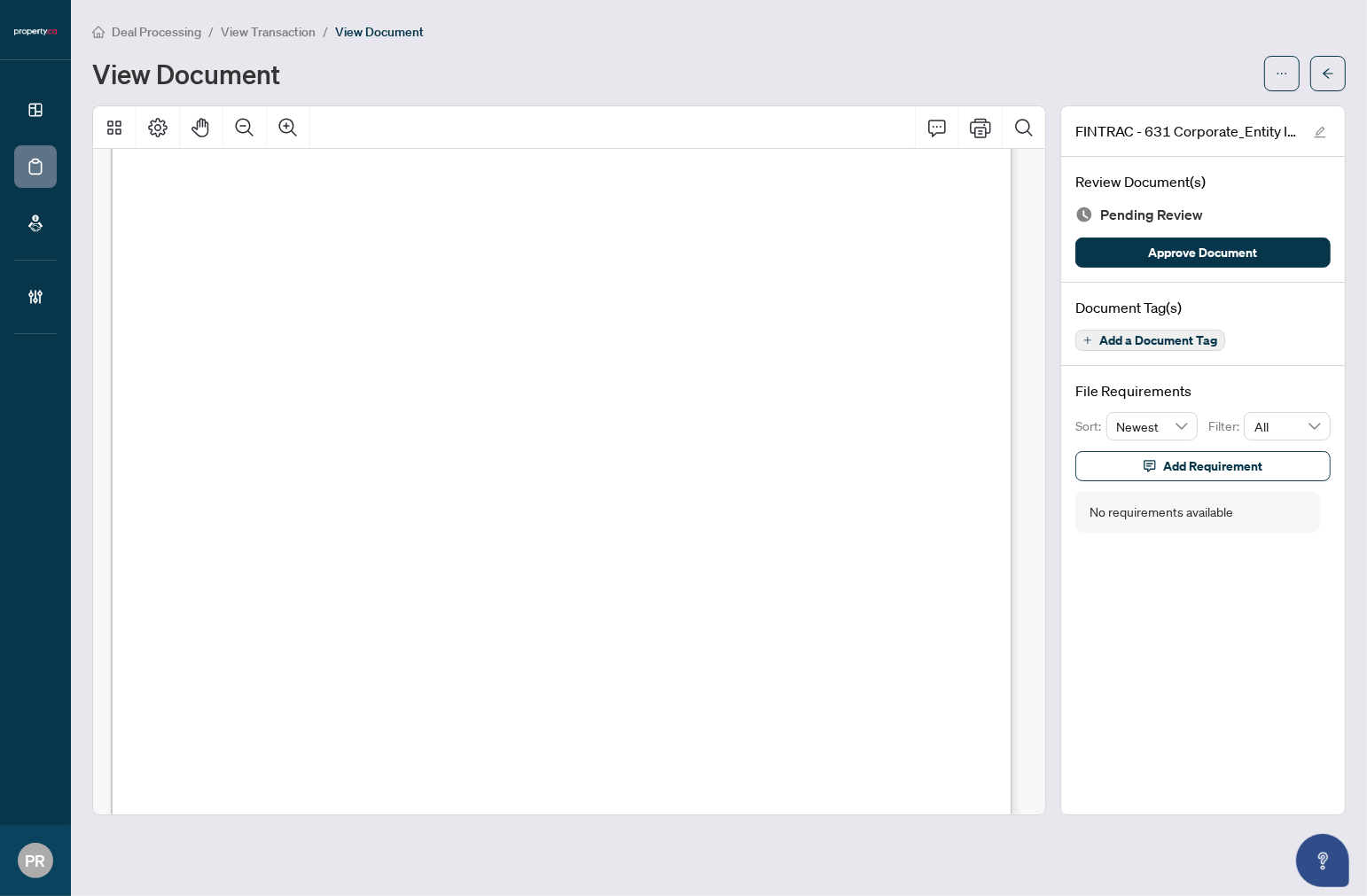
scroll to position [492, 0]
click at [1100, 338] on span "Add a Document Tag" at bounding box center [1158, 340] width 118 height 12
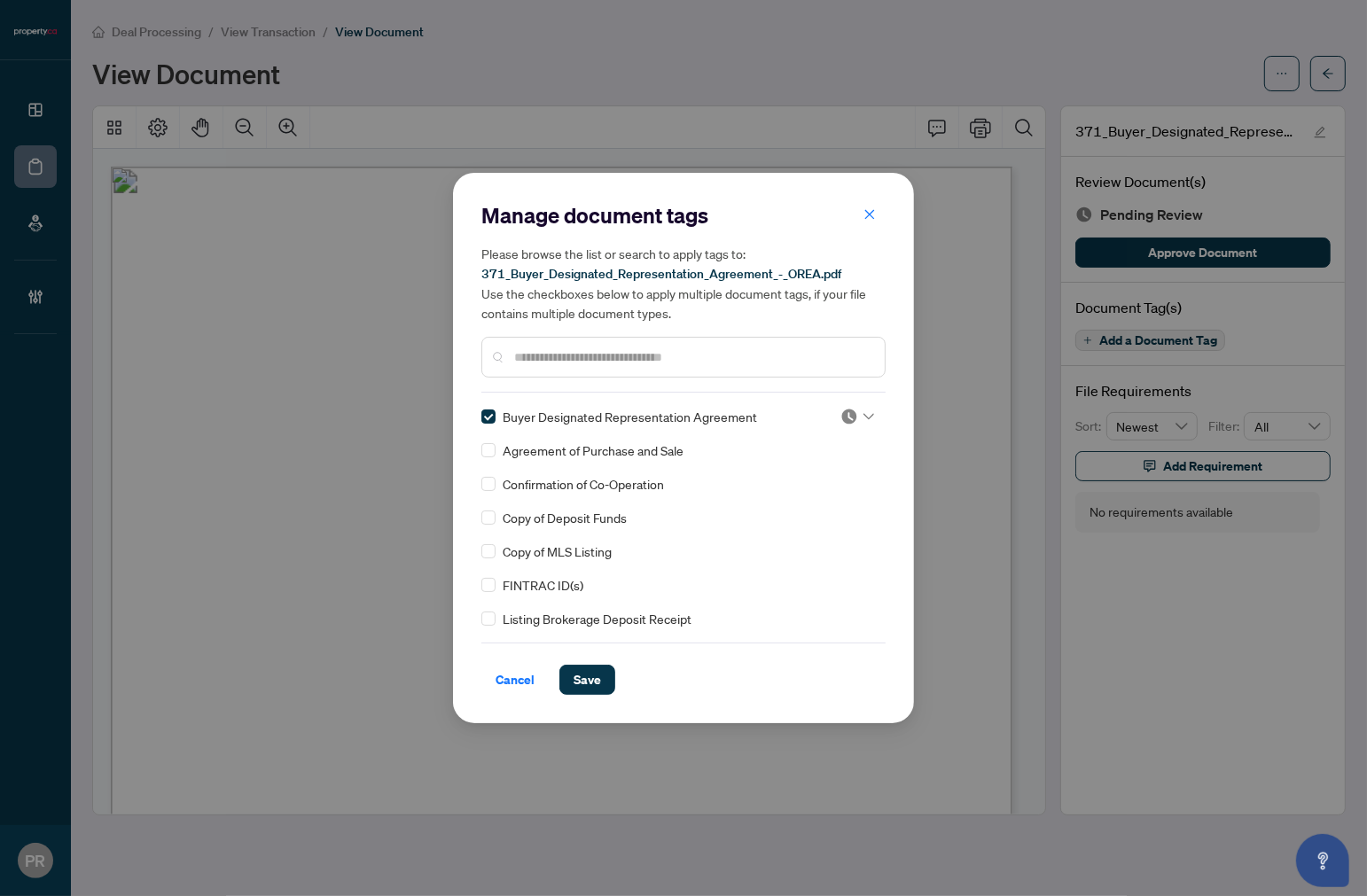
click at [831, 415] on div at bounding box center [852, 417] width 45 height 18
click at [740, 498] on div "Approved" at bounding box center [798, 502] width 135 height 29
drag, startPoint x: 575, startPoint y: 705, endPoint x: 593, endPoint y: 680, distance: 30.8
click at [577, 703] on div "Manage document tags Please browse the list or search to apply tags to: 371_Buy…" at bounding box center [684, 448] width 461 height 550
click at [593, 680] on span "Save" at bounding box center [587, 680] width 28 height 29
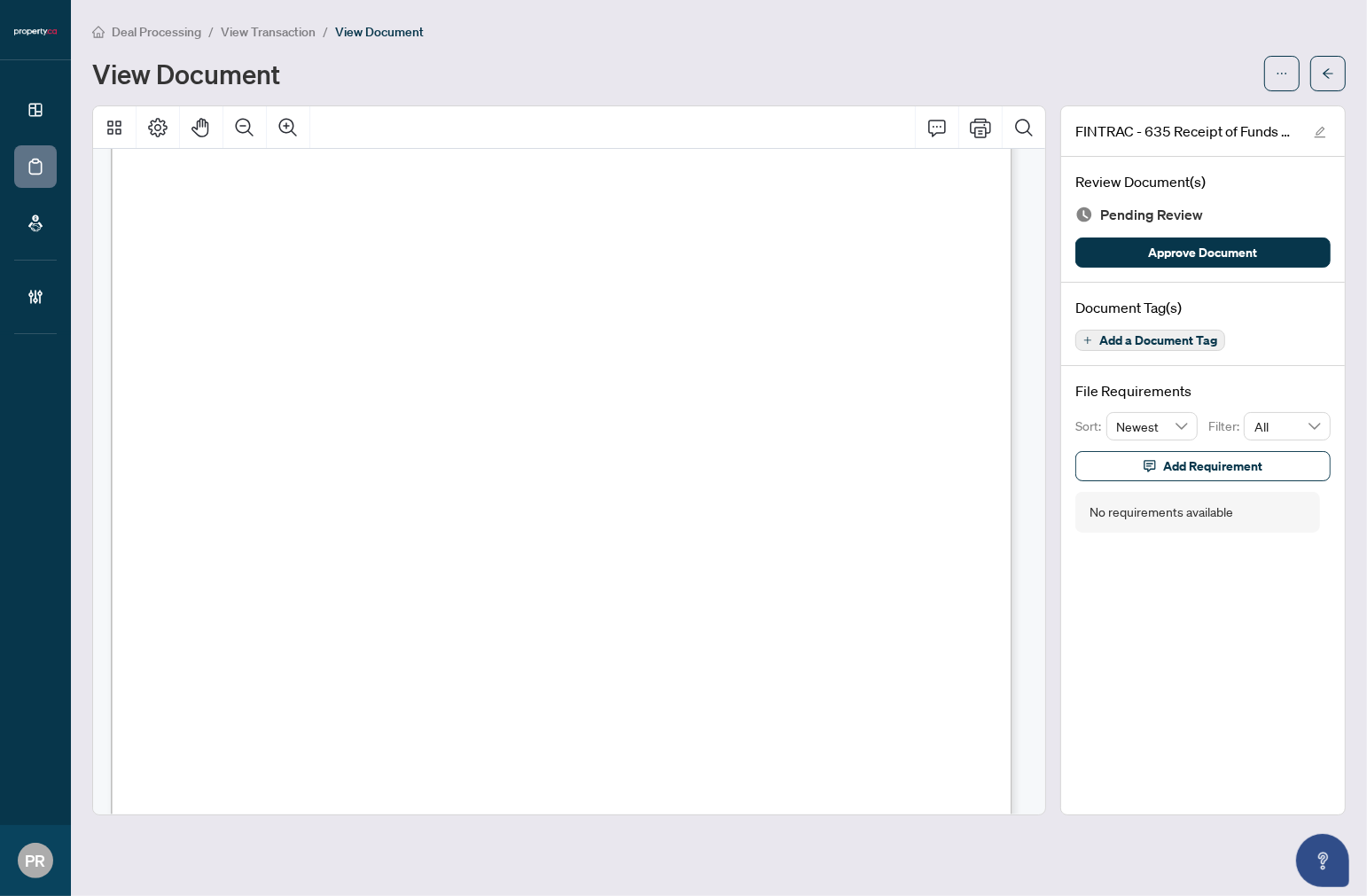
scroll to position [98, 0]
click at [1132, 338] on span "Add a Document Tag" at bounding box center [1158, 340] width 118 height 12
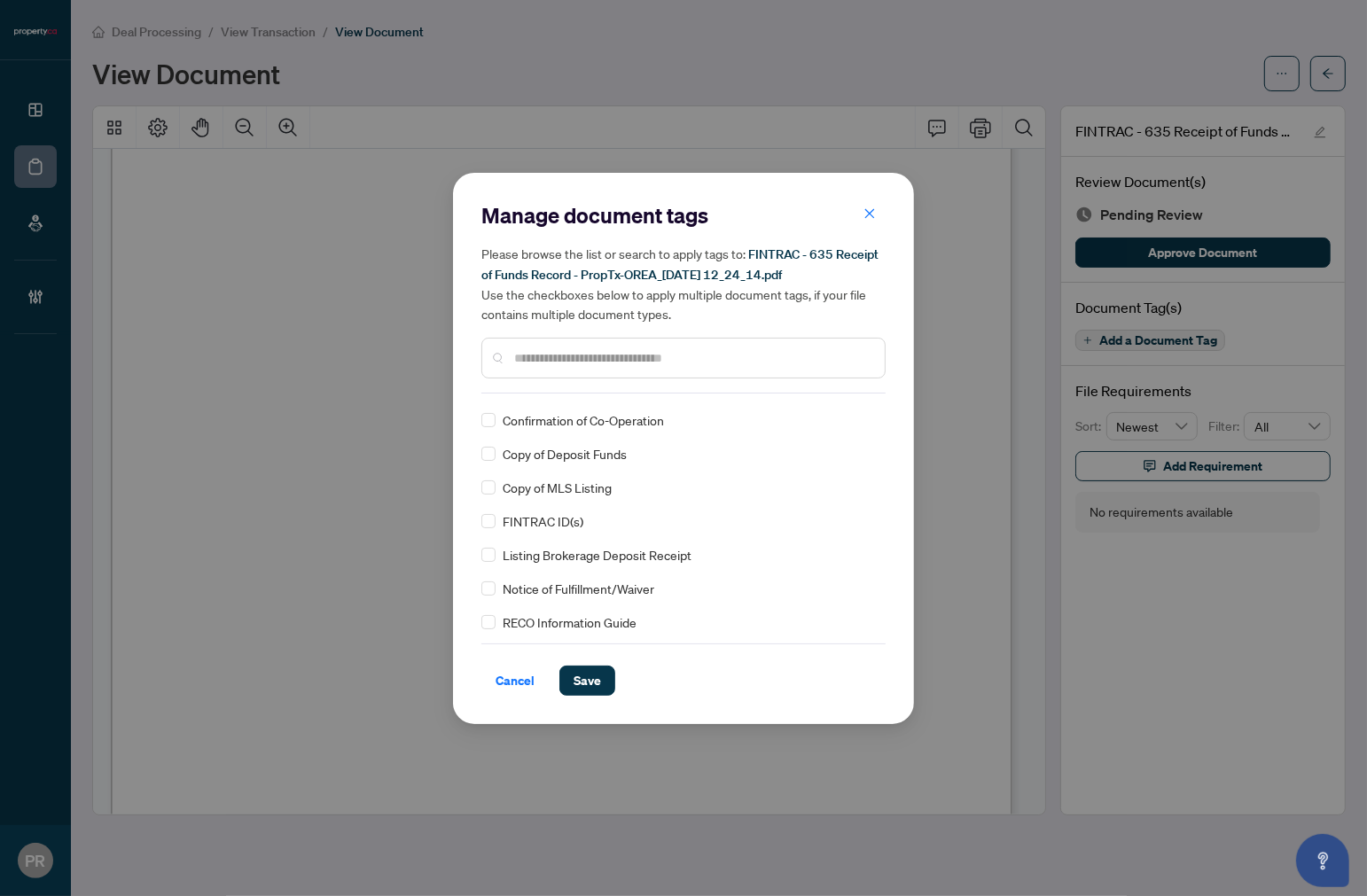
scroll to position [0, 0]
click at [864, 415] on icon at bounding box center [869, 418] width 11 height 7
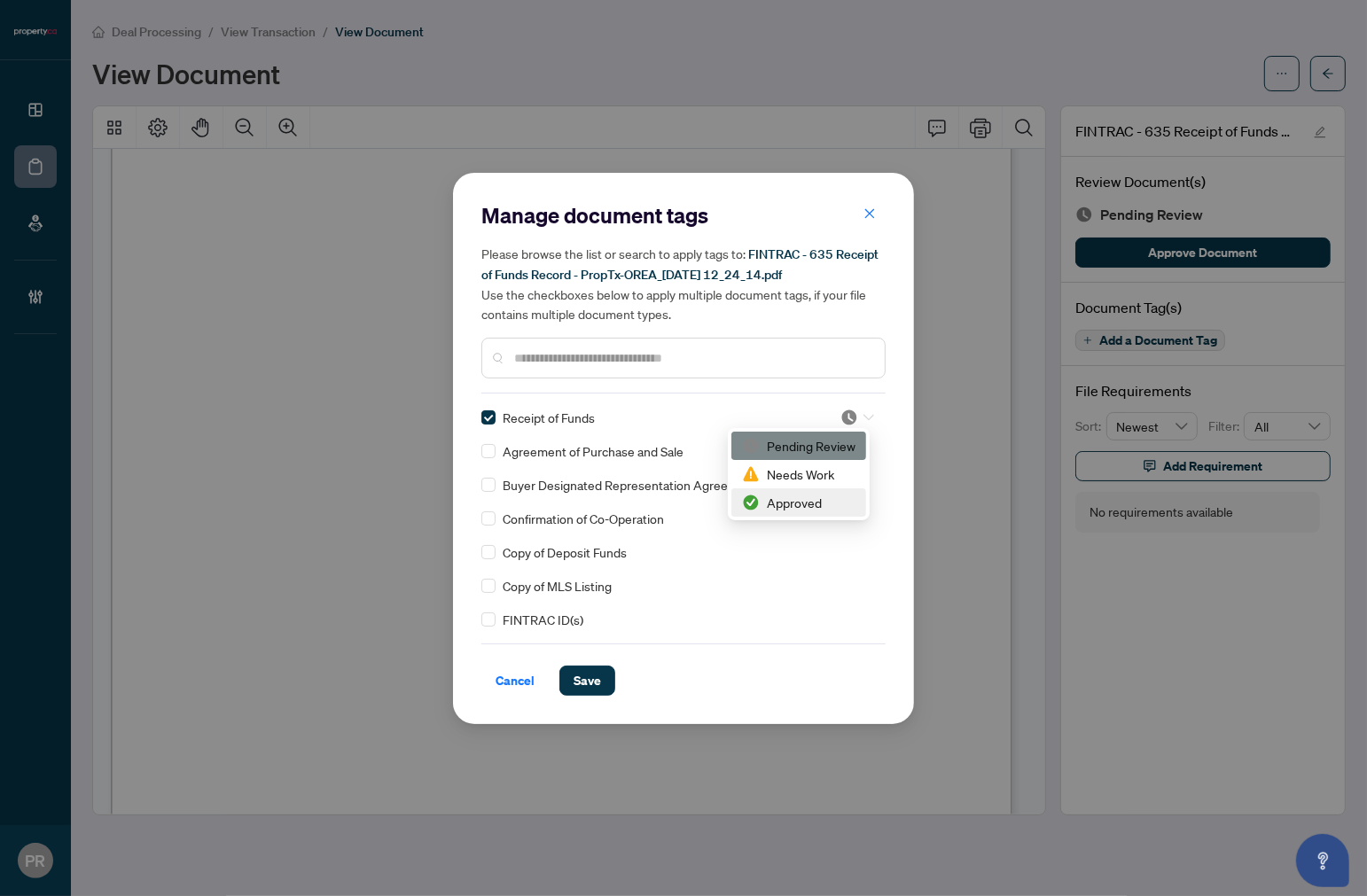
click at [781, 510] on div "Approved" at bounding box center [798, 502] width 113 height 20
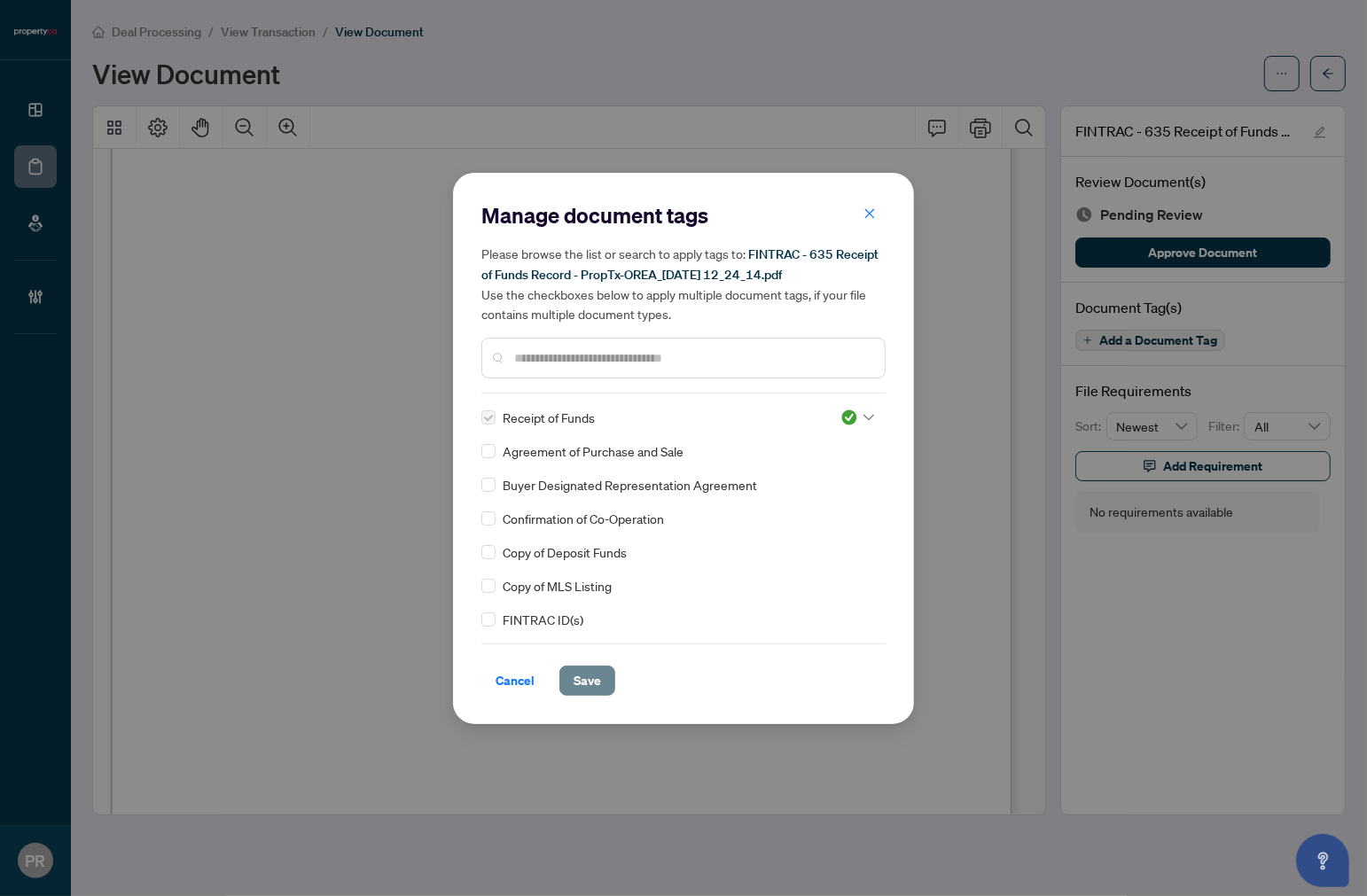
click at [570, 686] on button "Save" at bounding box center [587, 680] width 56 height 30
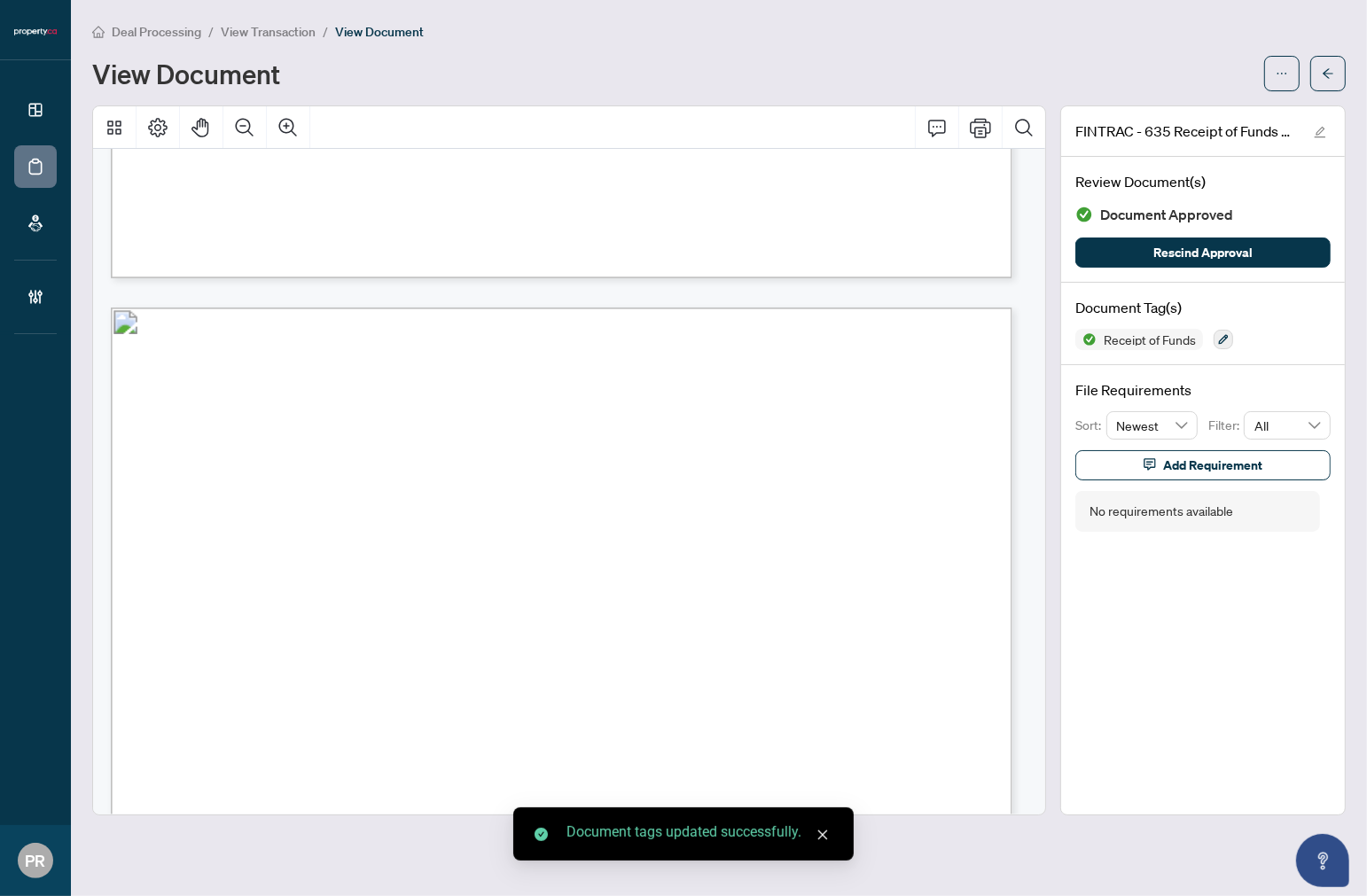
scroll to position [3938, 0]
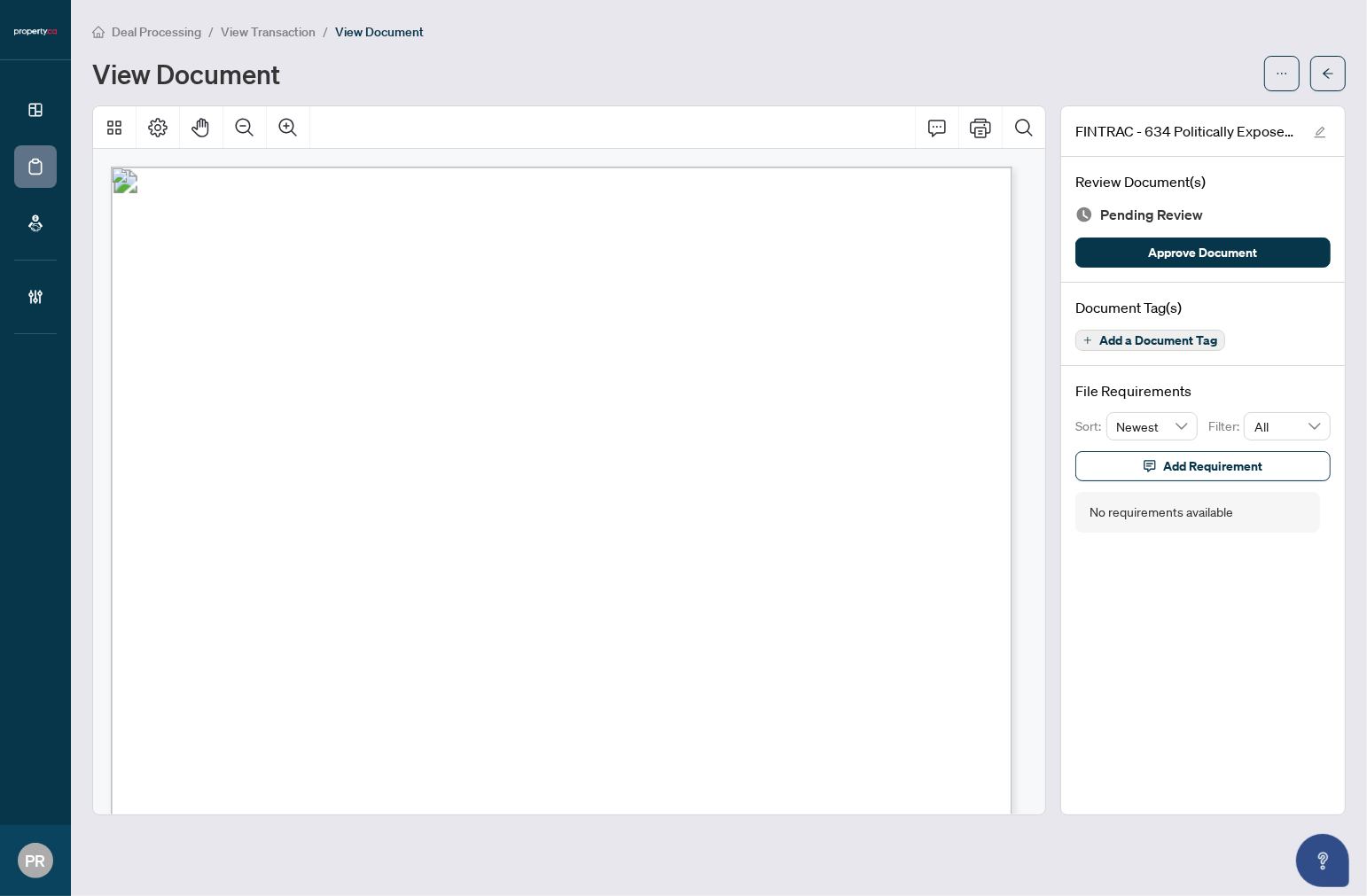
click at [1107, 339] on span "Add a Document Tag" at bounding box center [1158, 340] width 118 height 12
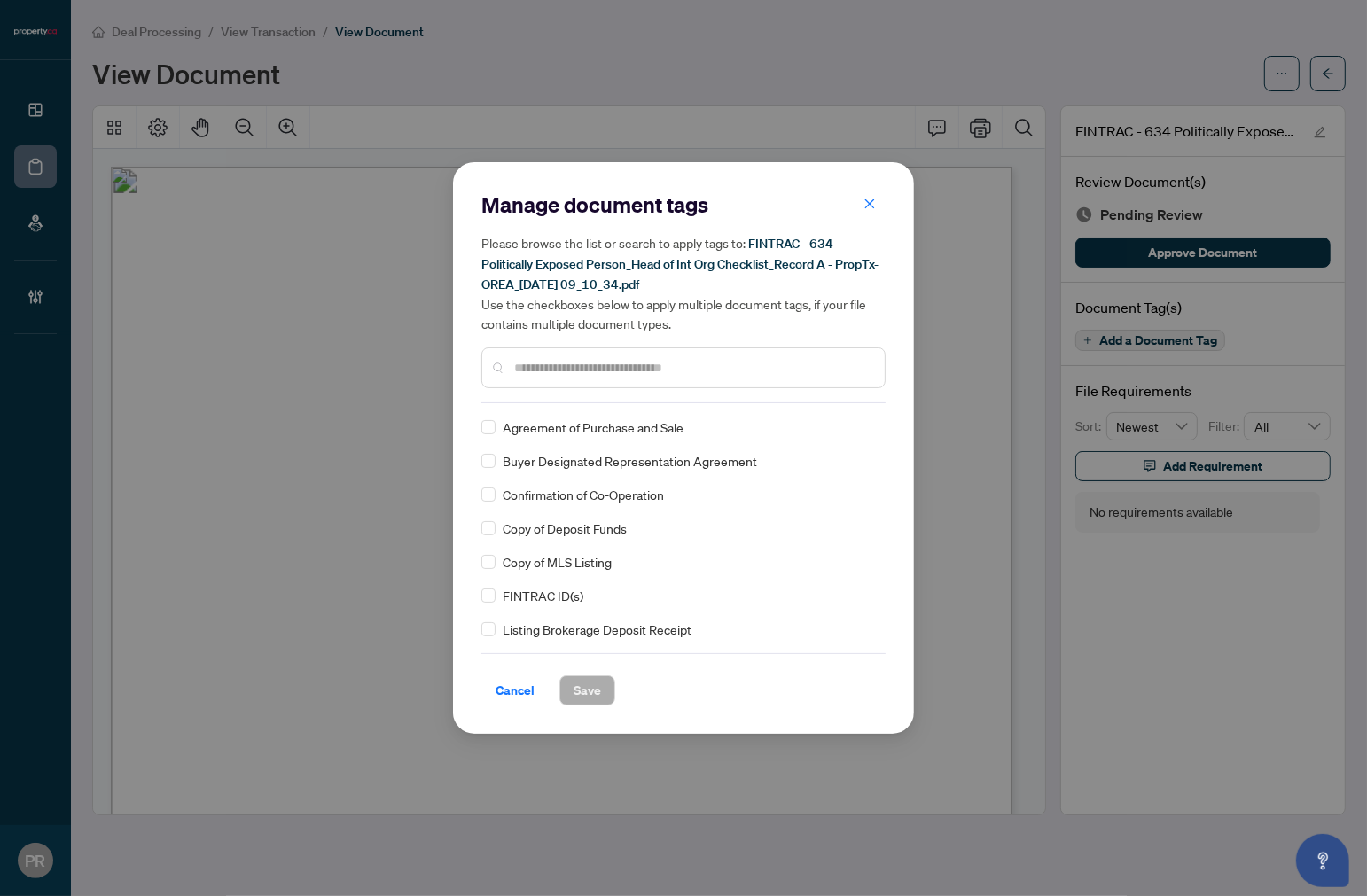
click at [562, 376] on div at bounding box center [684, 368] width 405 height 41
click at [566, 354] on div at bounding box center [684, 368] width 405 height 41
click at [589, 369] on input "text" at bounding box center [692, 368] width 356 height 20
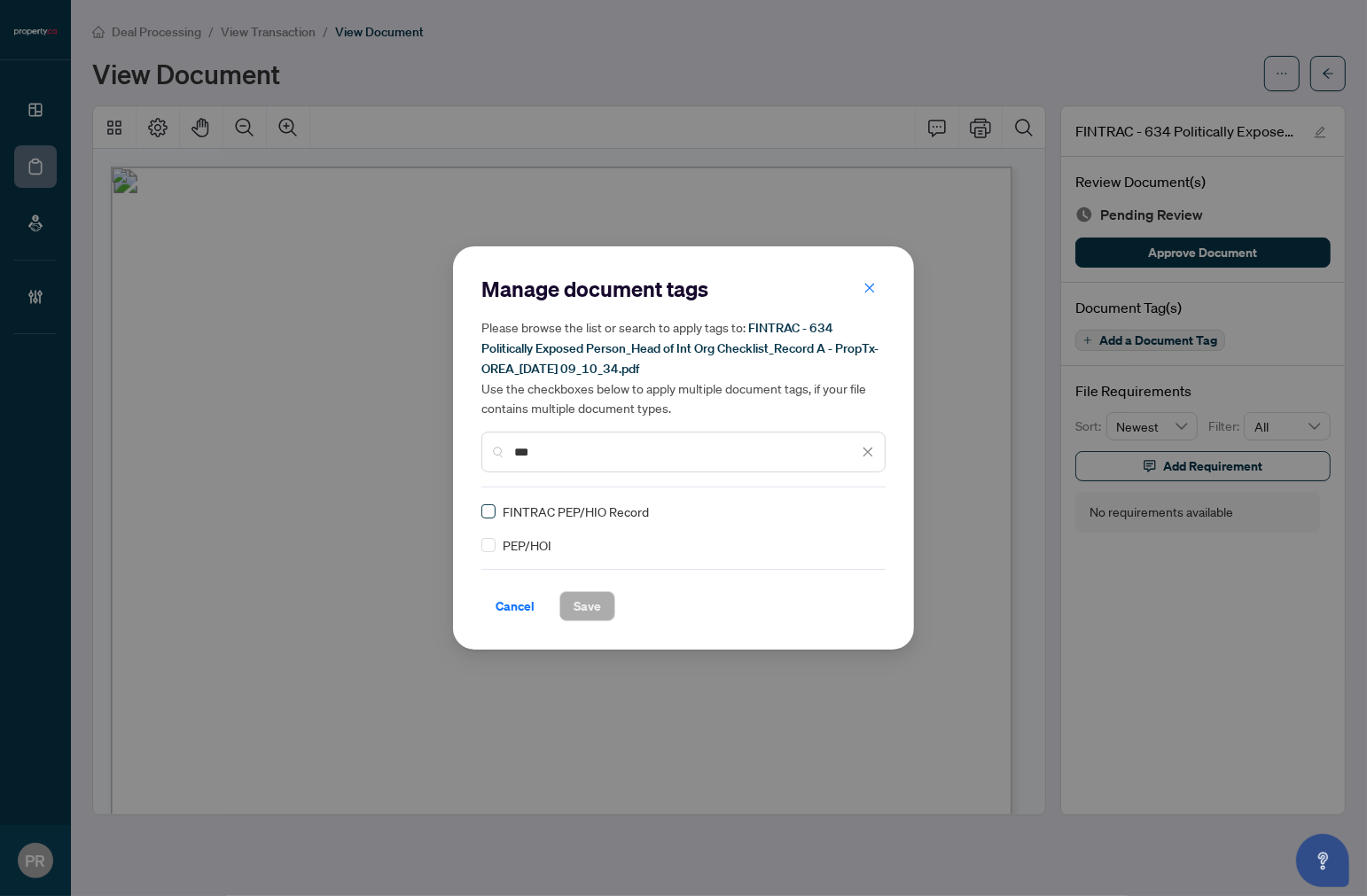
type input "***"
click at [851, 511] on img at bounding box center [849, 511] width 18 height 18
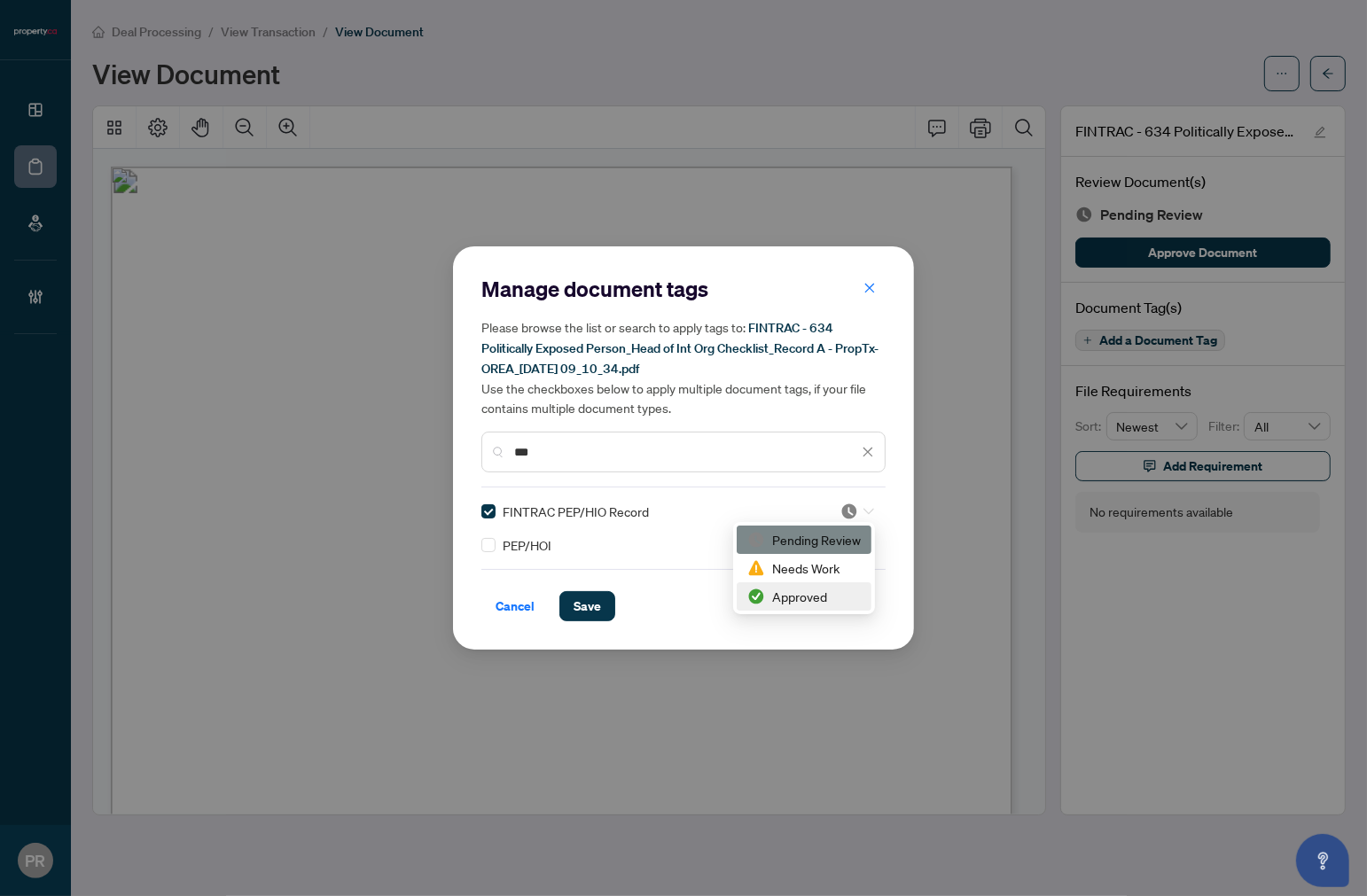
click at [814, 597] on div "Approved" at bounding box center [804, 597] width 113 height 20
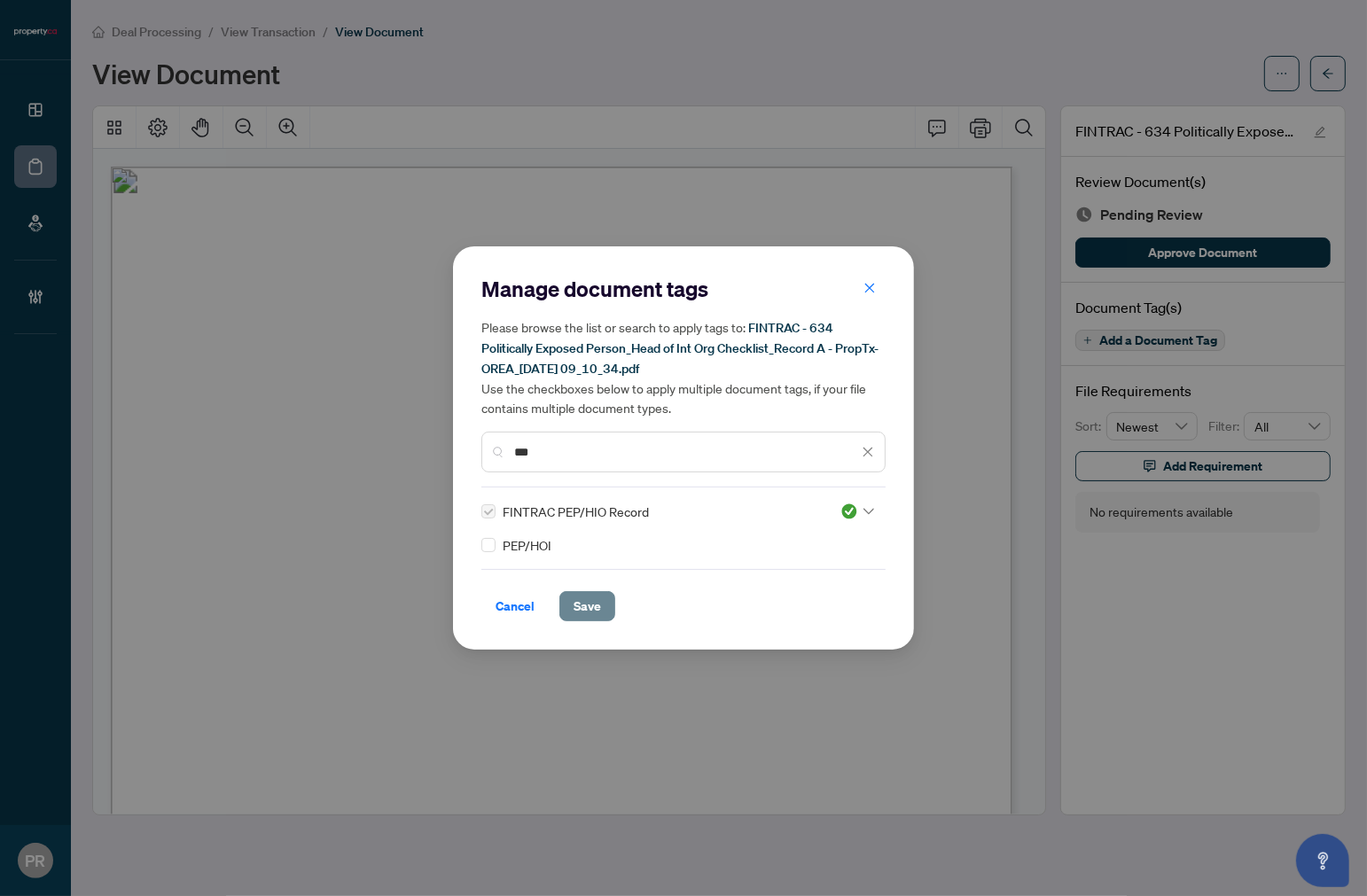
click at [598, 607] on span "Save" at bounding box center [587, 607] width 28 height 29
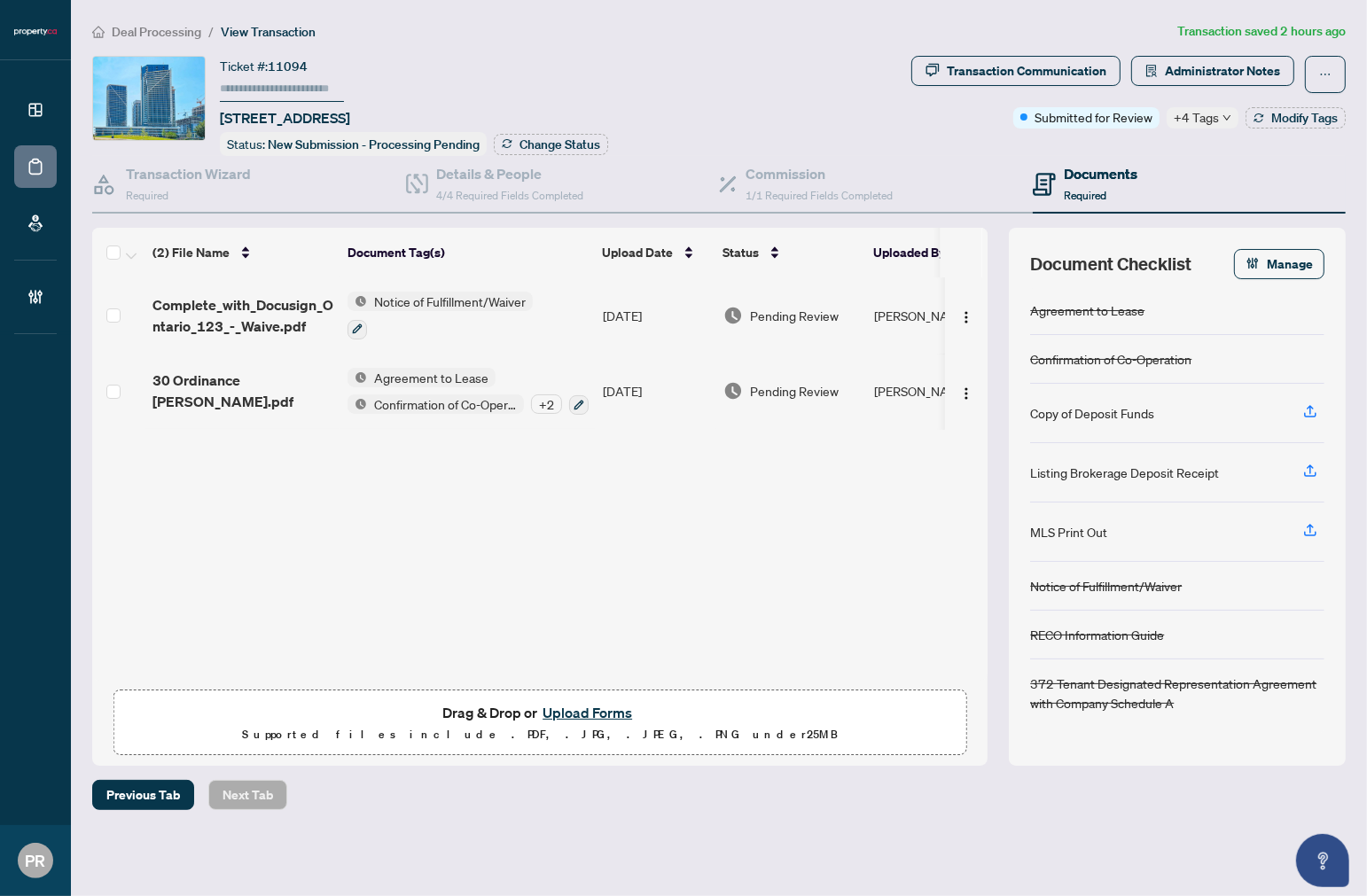
click at [1183, 101] on div "Transaction Communication Administrator Notes Submitted for Review +4 Tags Modi…" at bounding box center [1129, 93] width 435 height 73
click at [1186, 107] on div "+4 Tags" at bounding box center [1203, 118] width 72 height 21
drag, startPoint x: 343, startPoint y: 115, endPoint x: 263, endPoint y: 107, distance: 80.4
click at [263, 107] on span "[STREET_ADDRESS]" at bounding box center [285, 118] width 130 height 21
copy span "30 Ordnance"
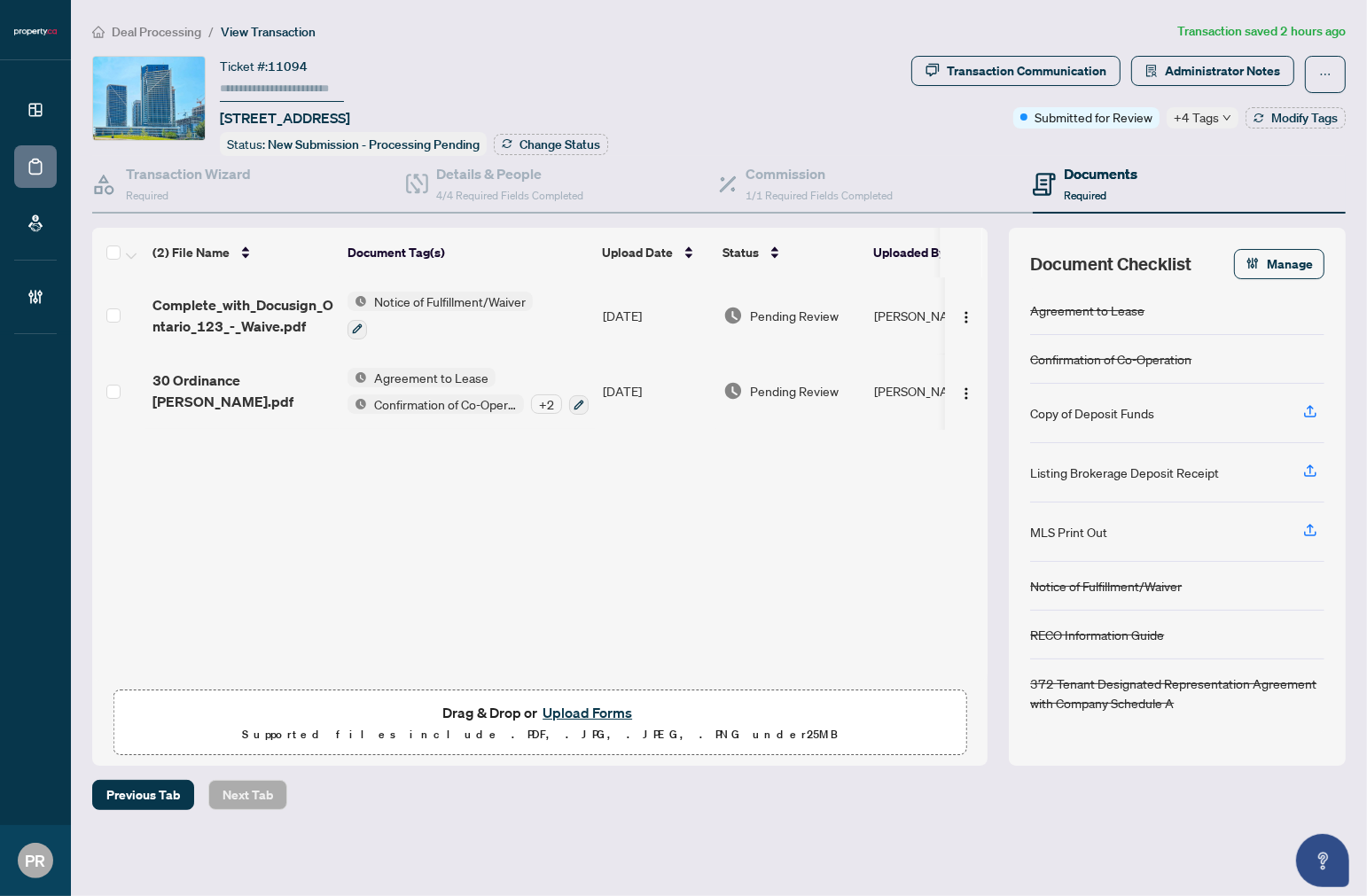
click at [179, 31] on span "Deal Processing" at bounding box center [156, 32] width 90 height 16
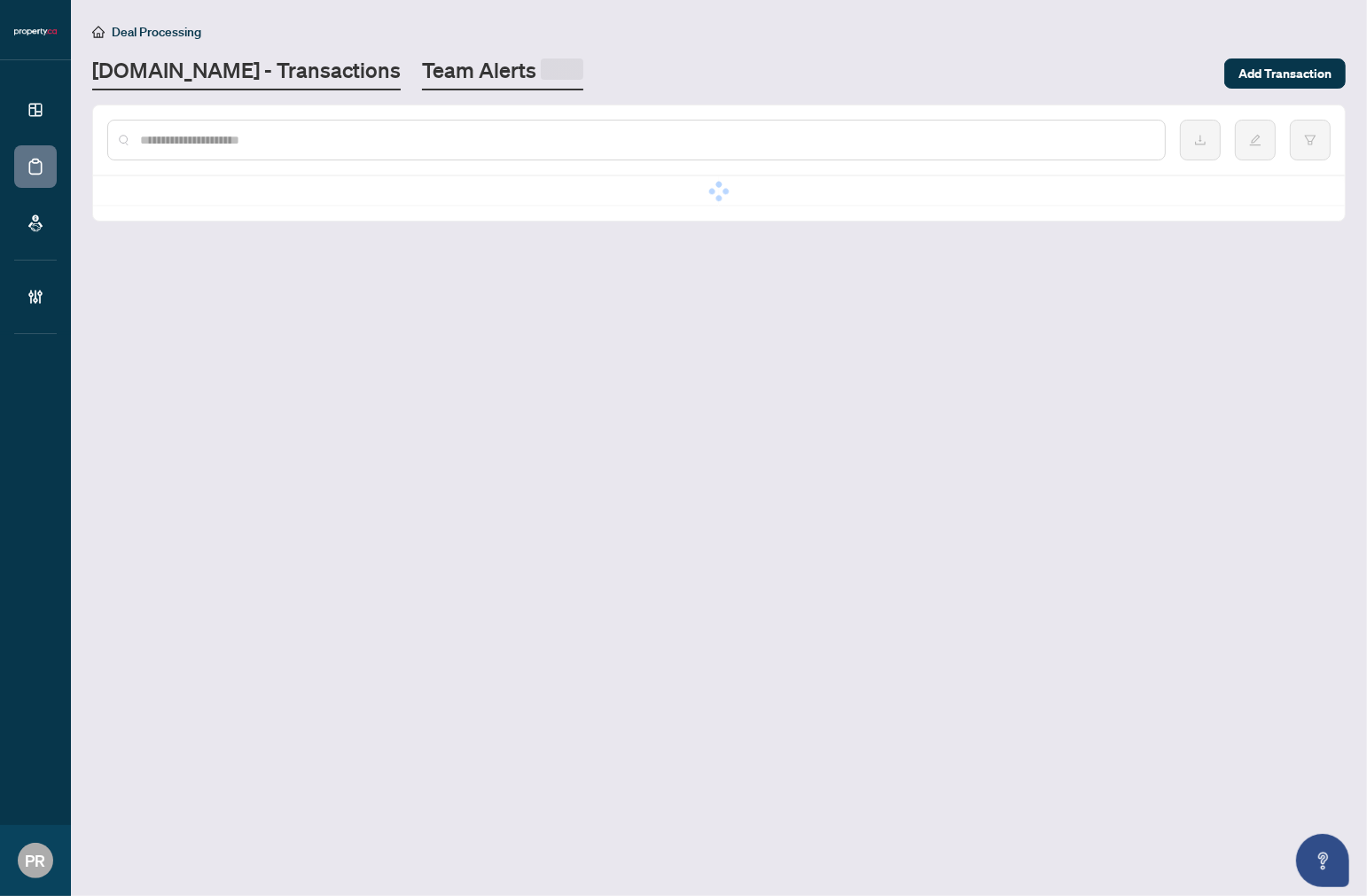
click at [422, 64] on link "Team Alerts" at bounding box center [503, 73] width 161 height 35
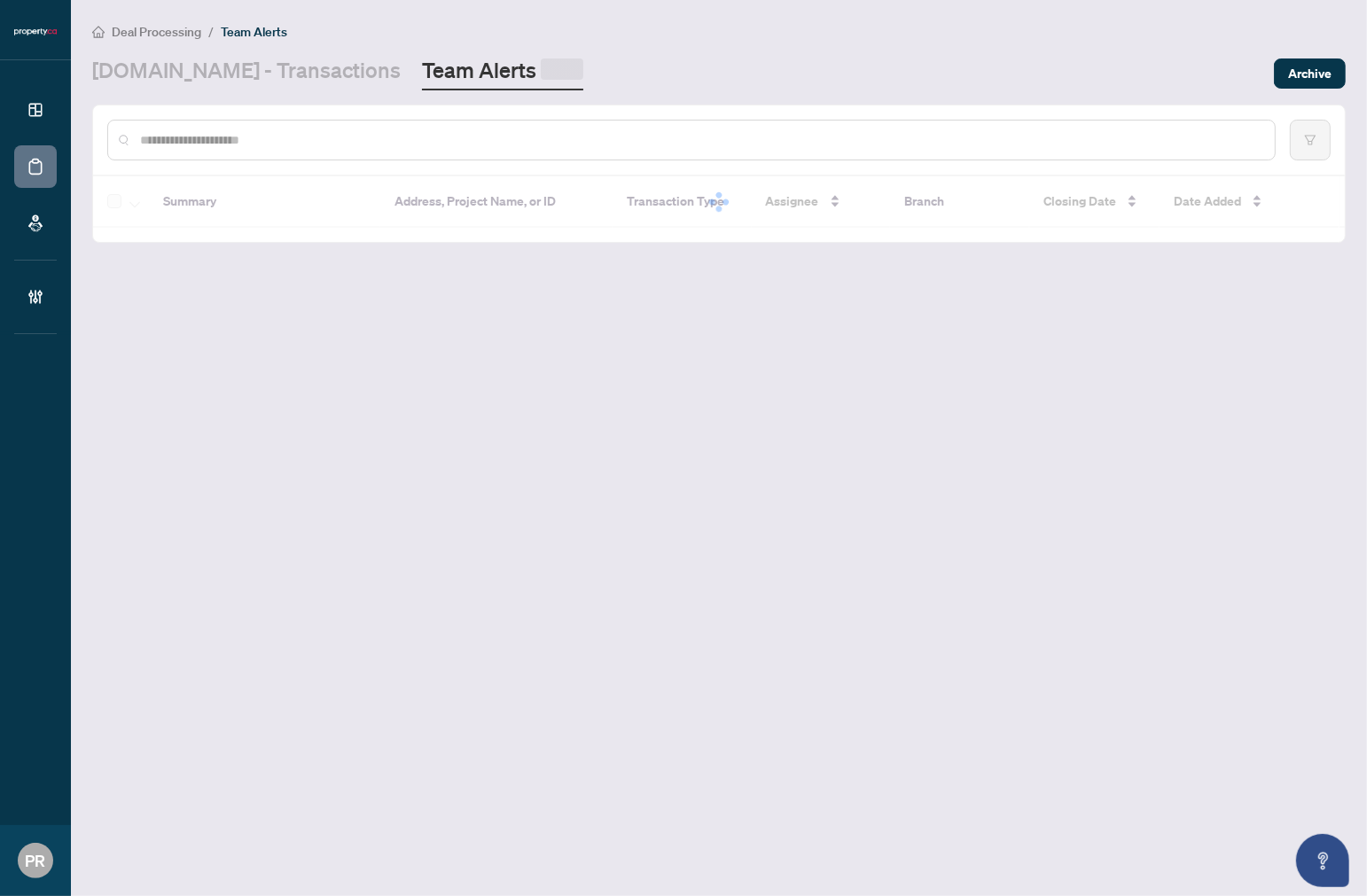
click at [262, 142] on input "text" at bounding box center [700, 140] width 1121 height 20
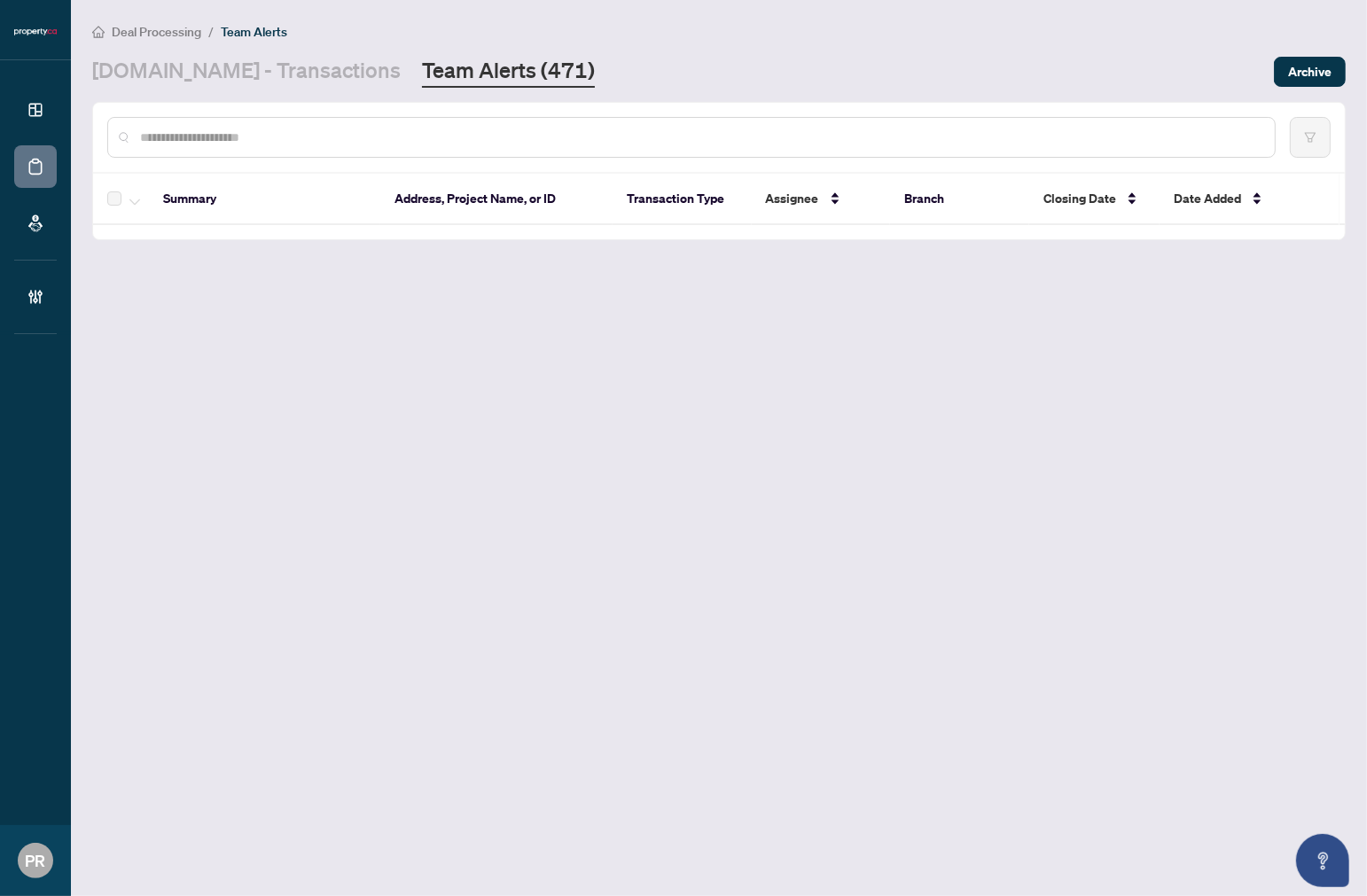
paste input "**********"
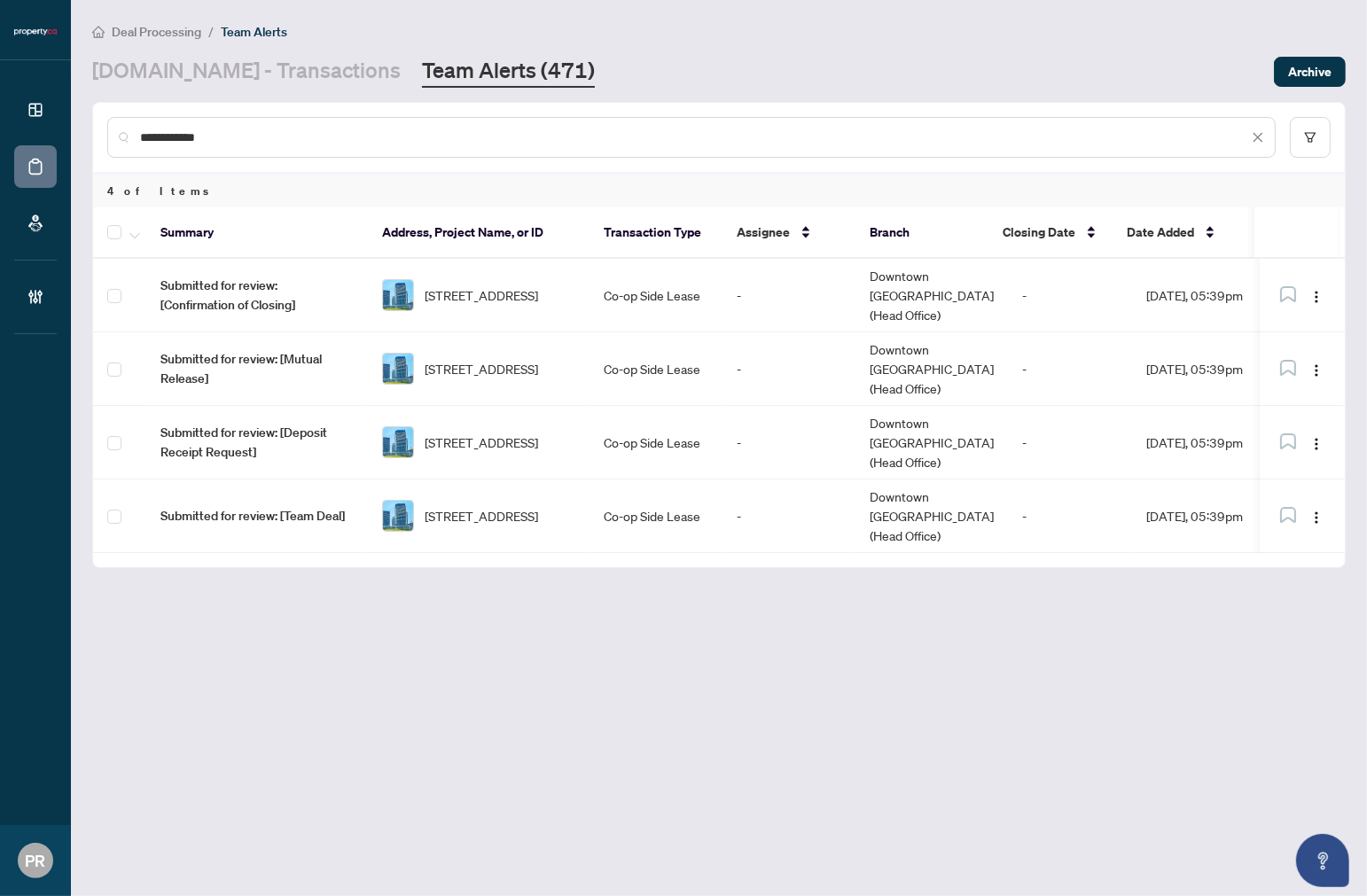
type input "**********"
click at [137, 233] on icon "button" at bounding box center [135, 236] width 11 height 7
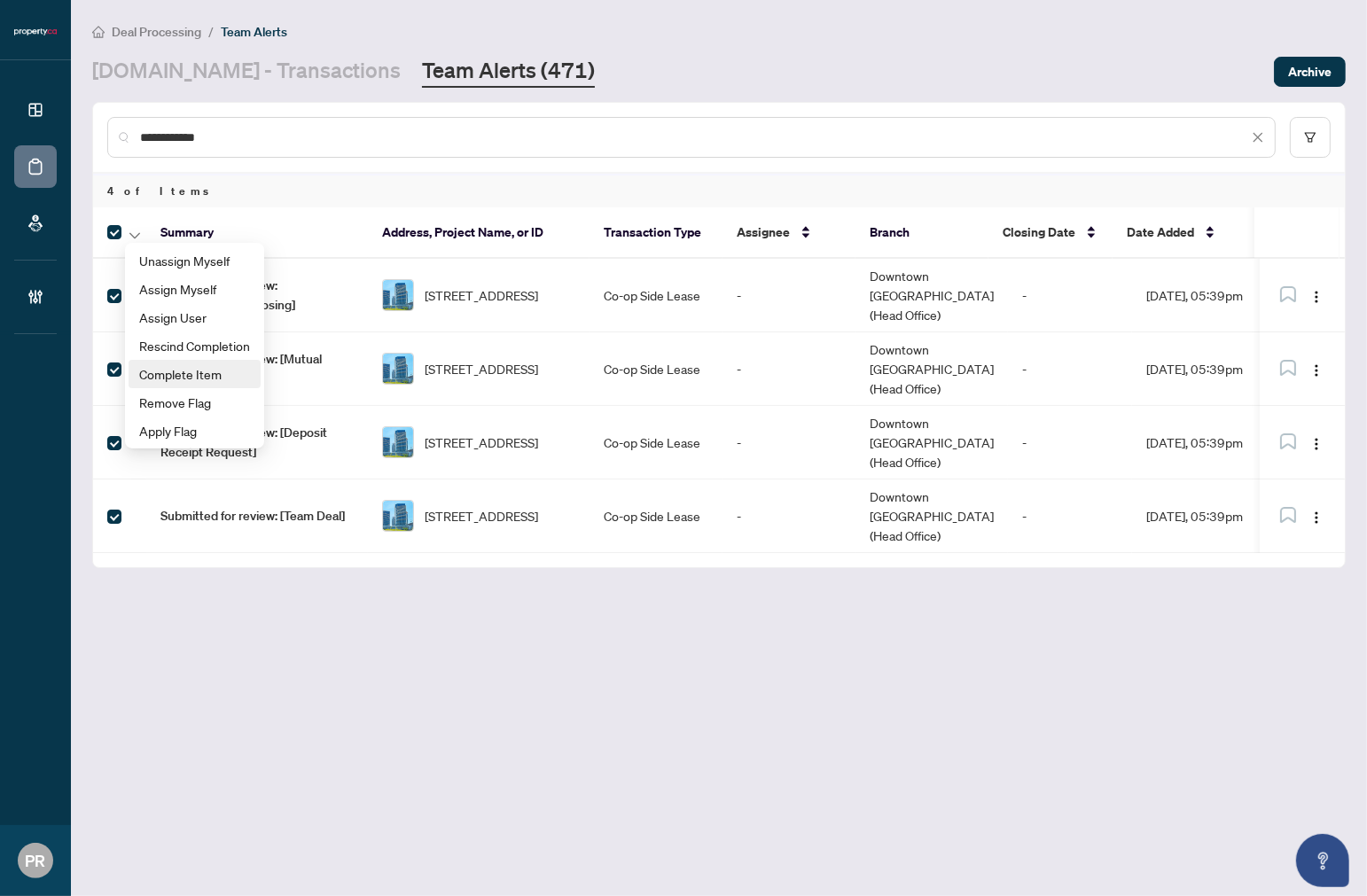
click at [181, 371] on span "Complete Item" at bounding box center [194, 374] width 111 height 20
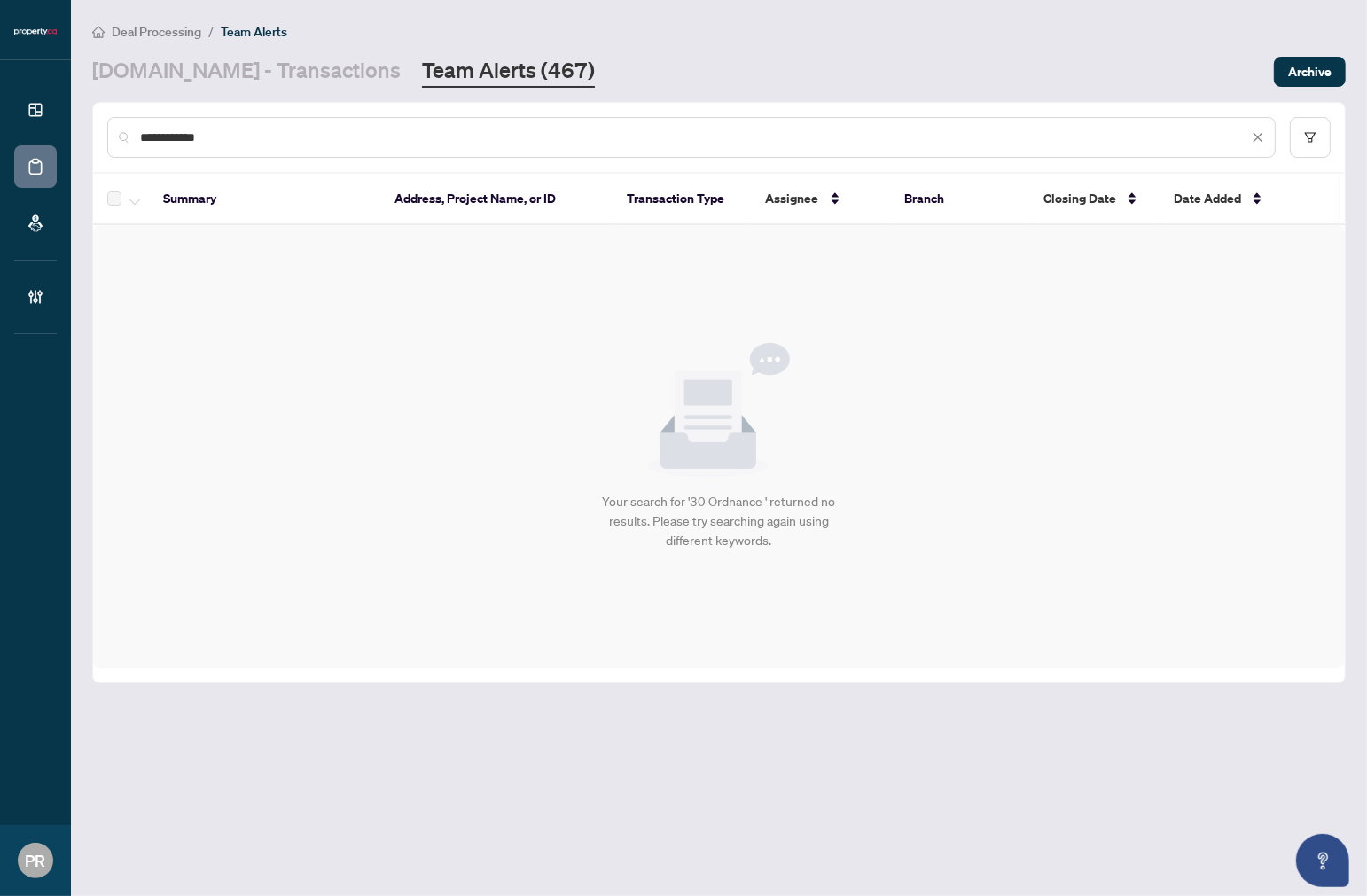
click at [1256, 139] on icon "close" at bounding box center [1258, 137] width 12 height 12
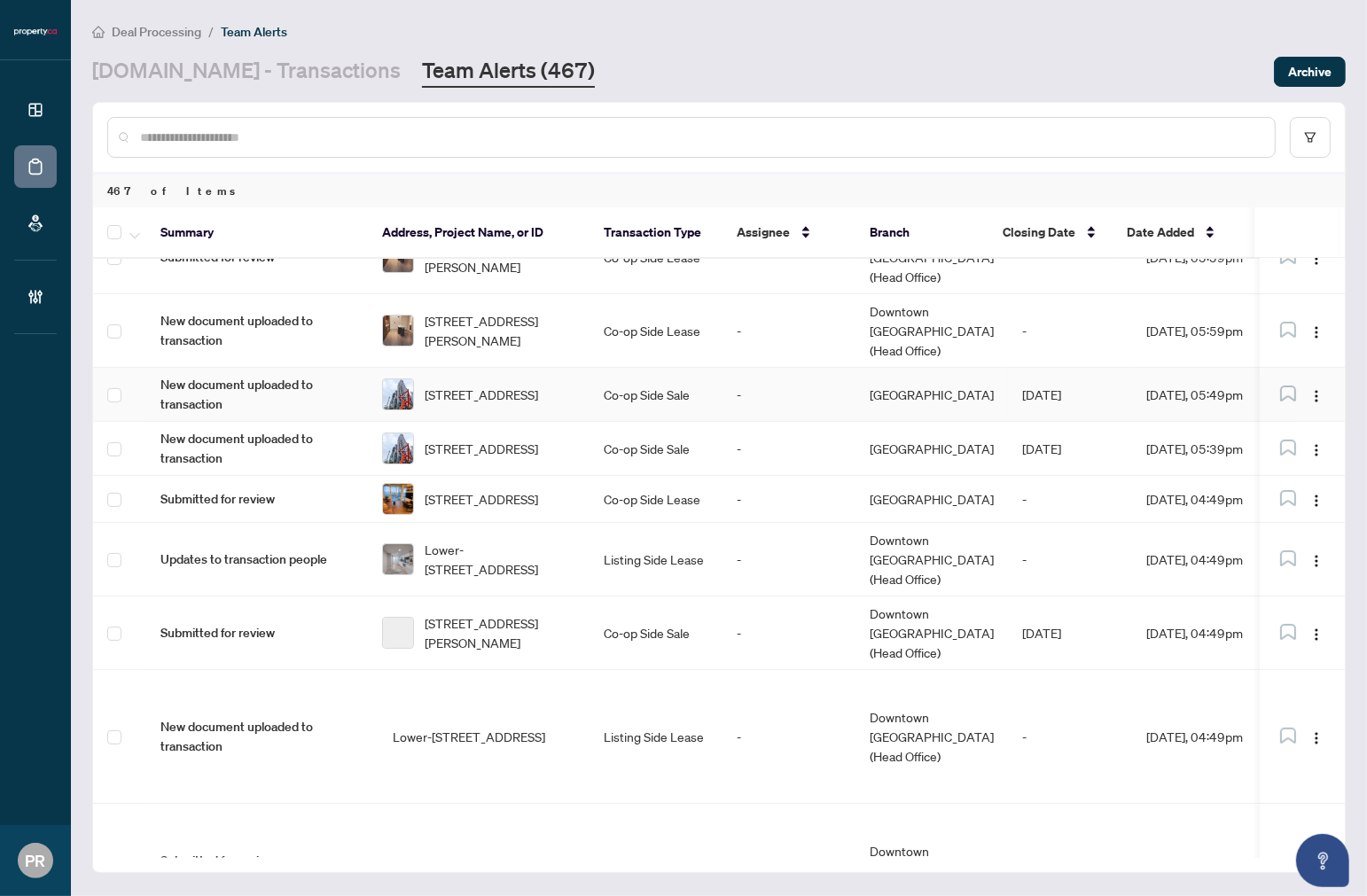
scroll to position [394, 0]
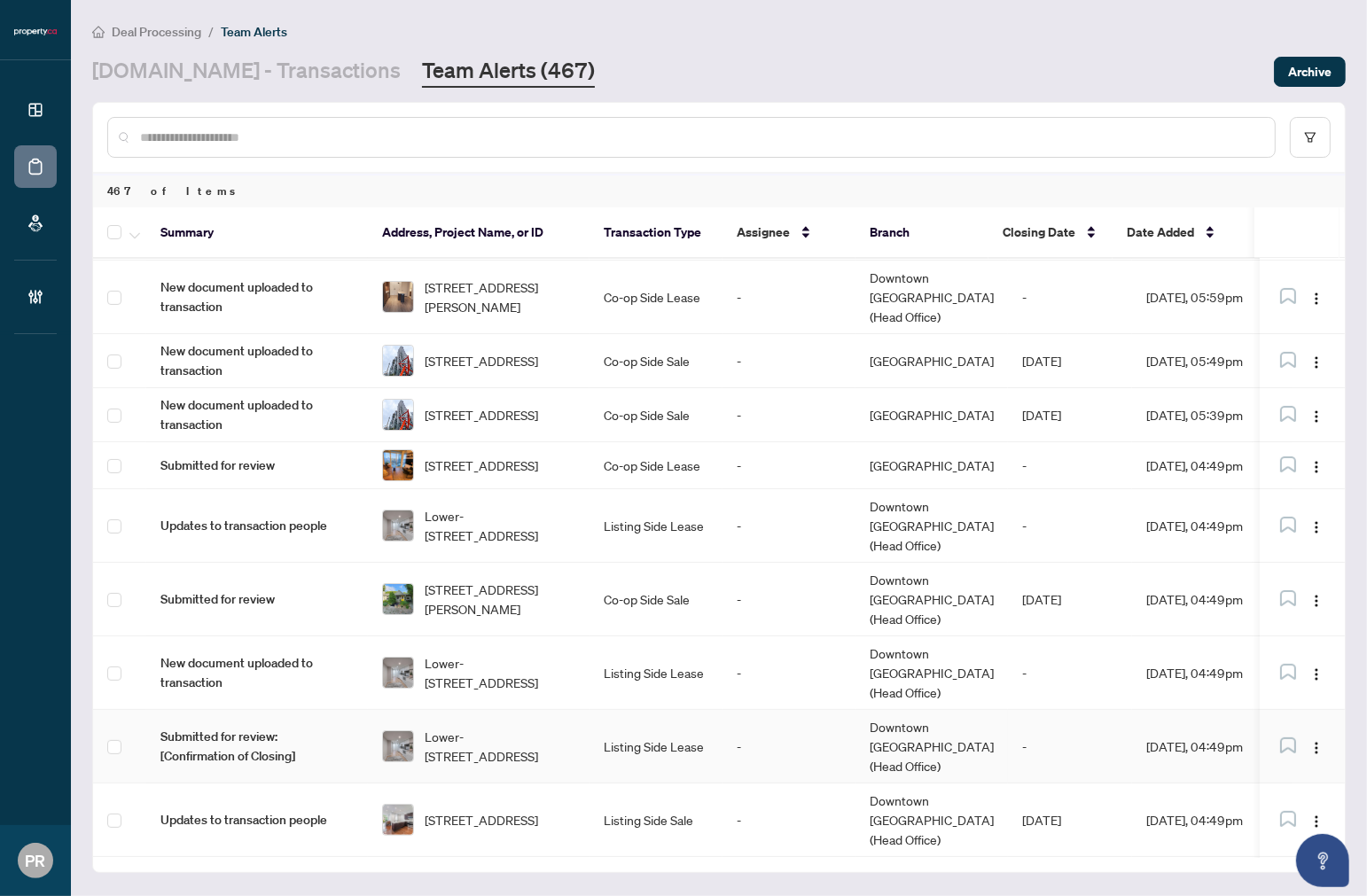
click at [609, 710] on td "Listing Side Lease" at bounding box center [656, 746] width 133 height 74
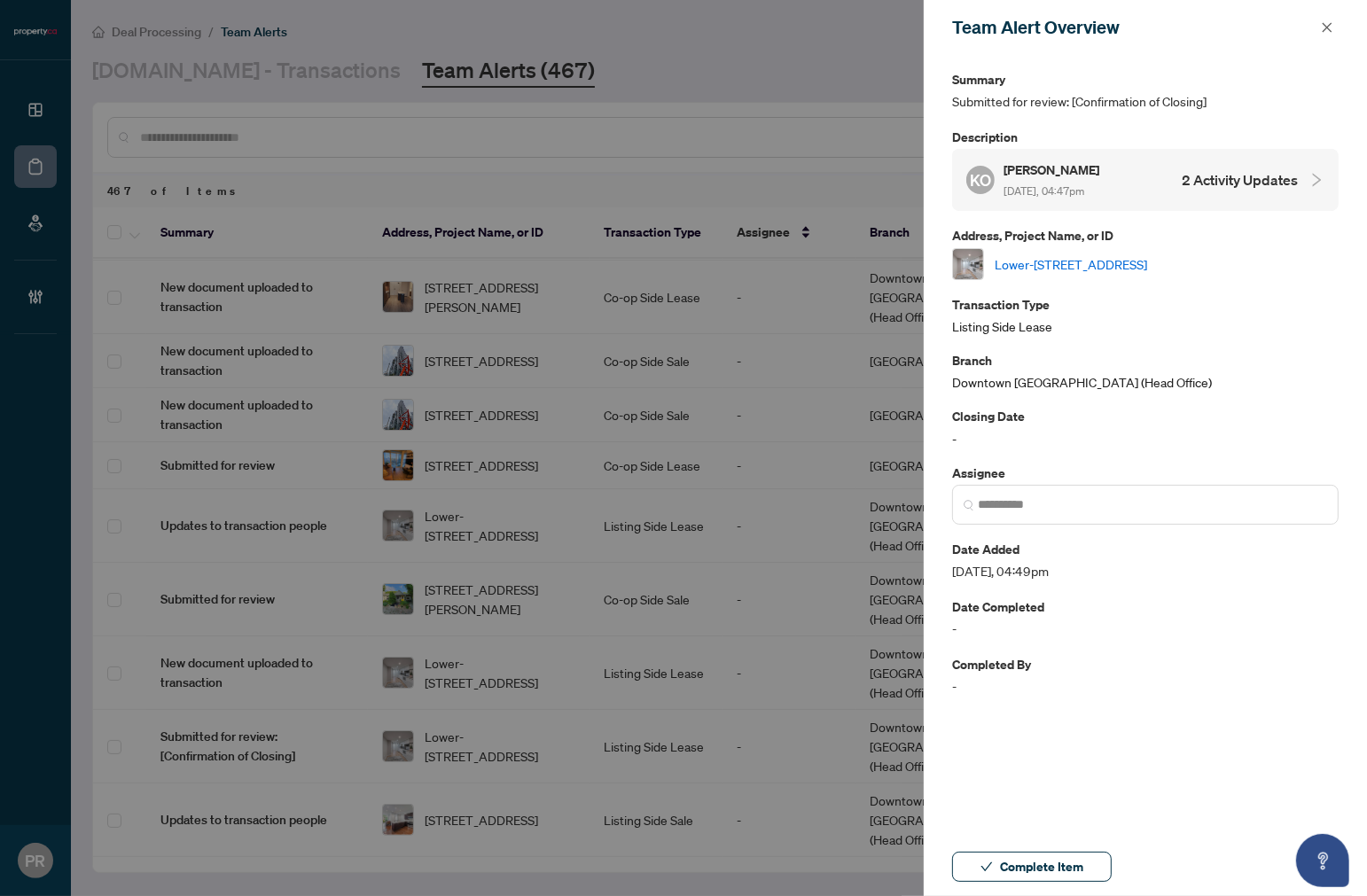
click at [1140, 260] on link "Lower-[STREET_ADDRESS]" at bounding box center [1071, 265] width 152 height 20
click at [1329, 24] on icon "close" at bounding box center [1328, 28] width 12 height 12
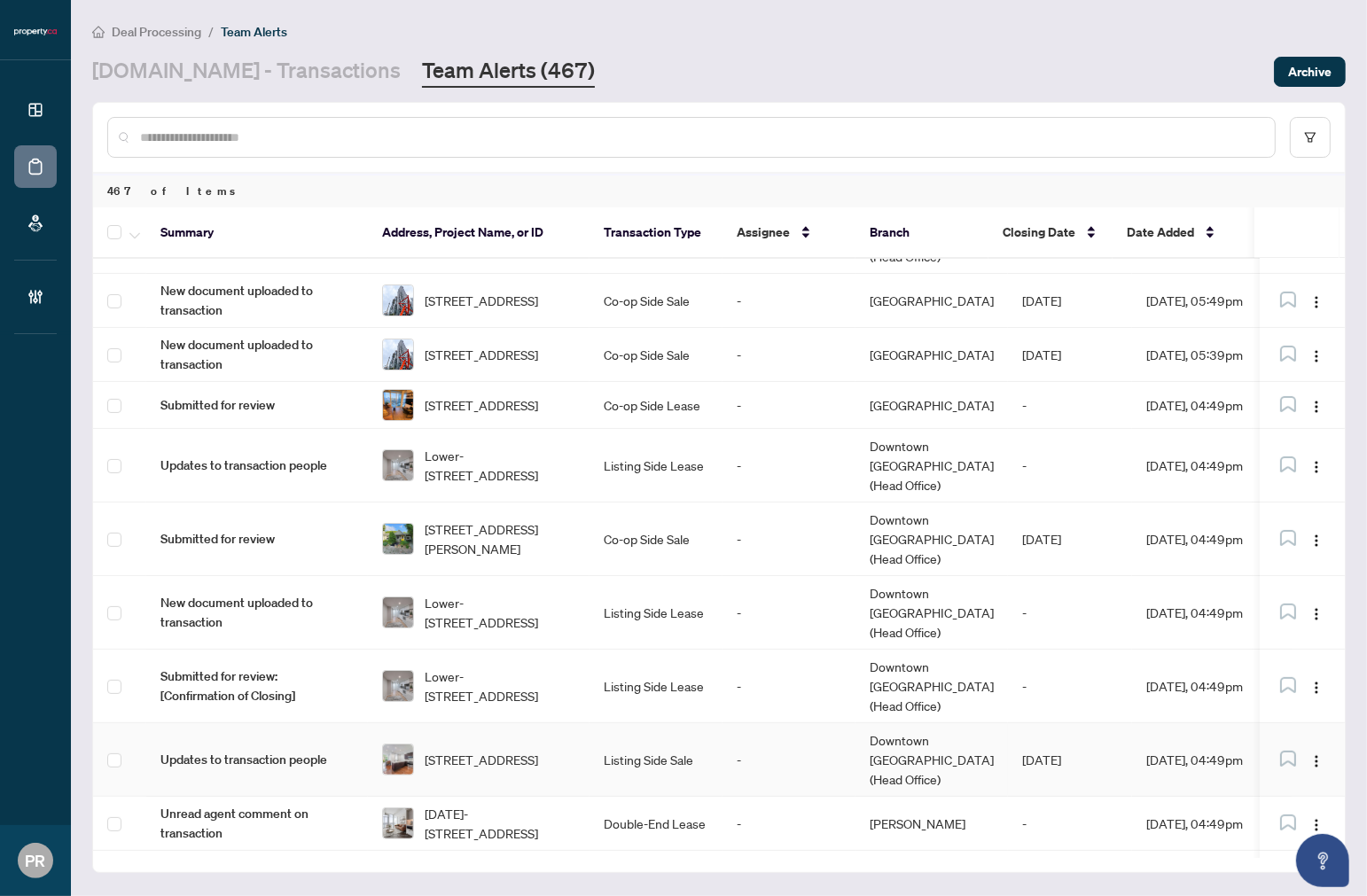
scroll to position [487, 0]
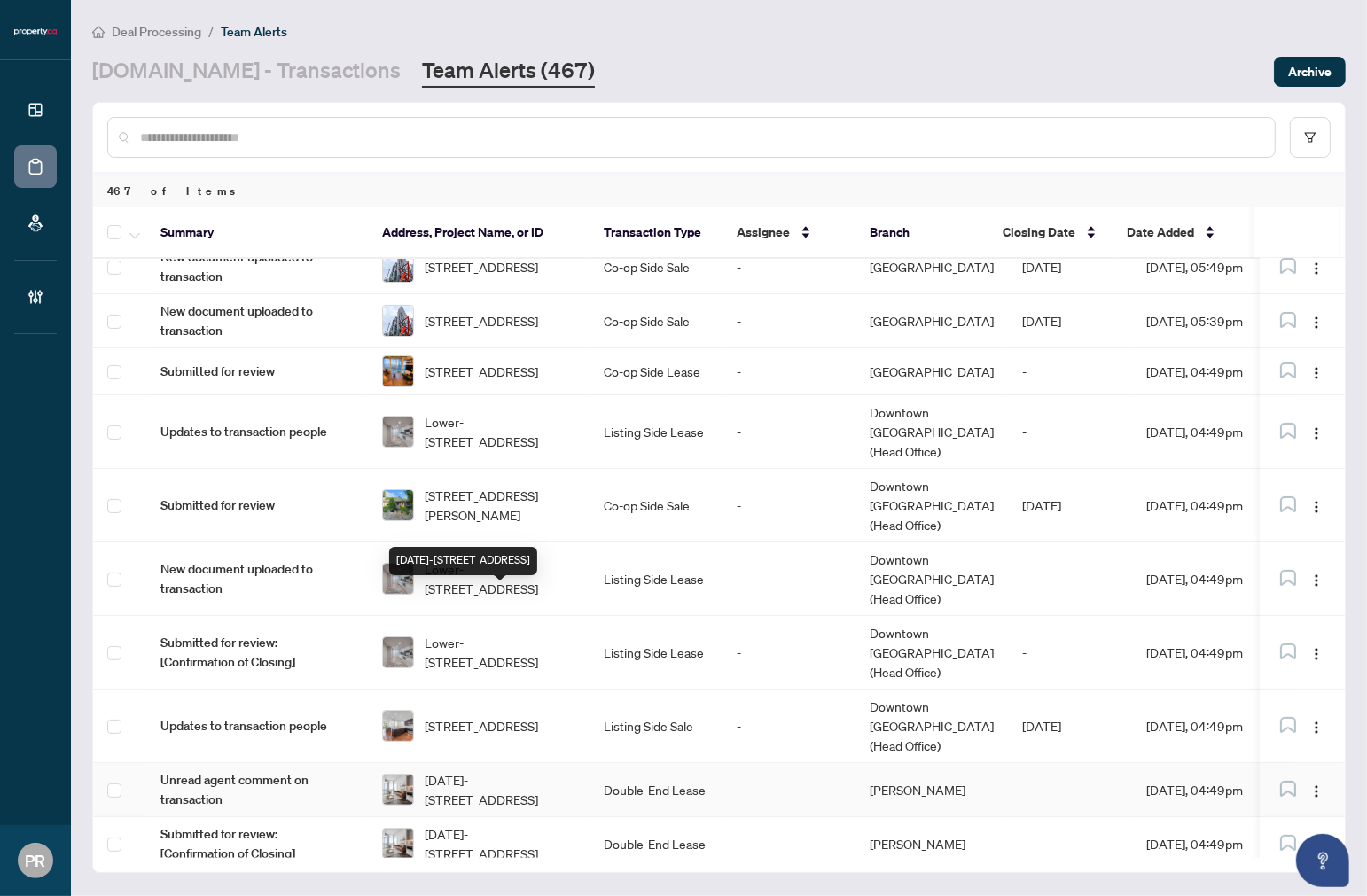
click at [532, 770] on span "[DATE]-[STREET_ADDRESS]" at bounding box center [500, 790] width 151 height 39
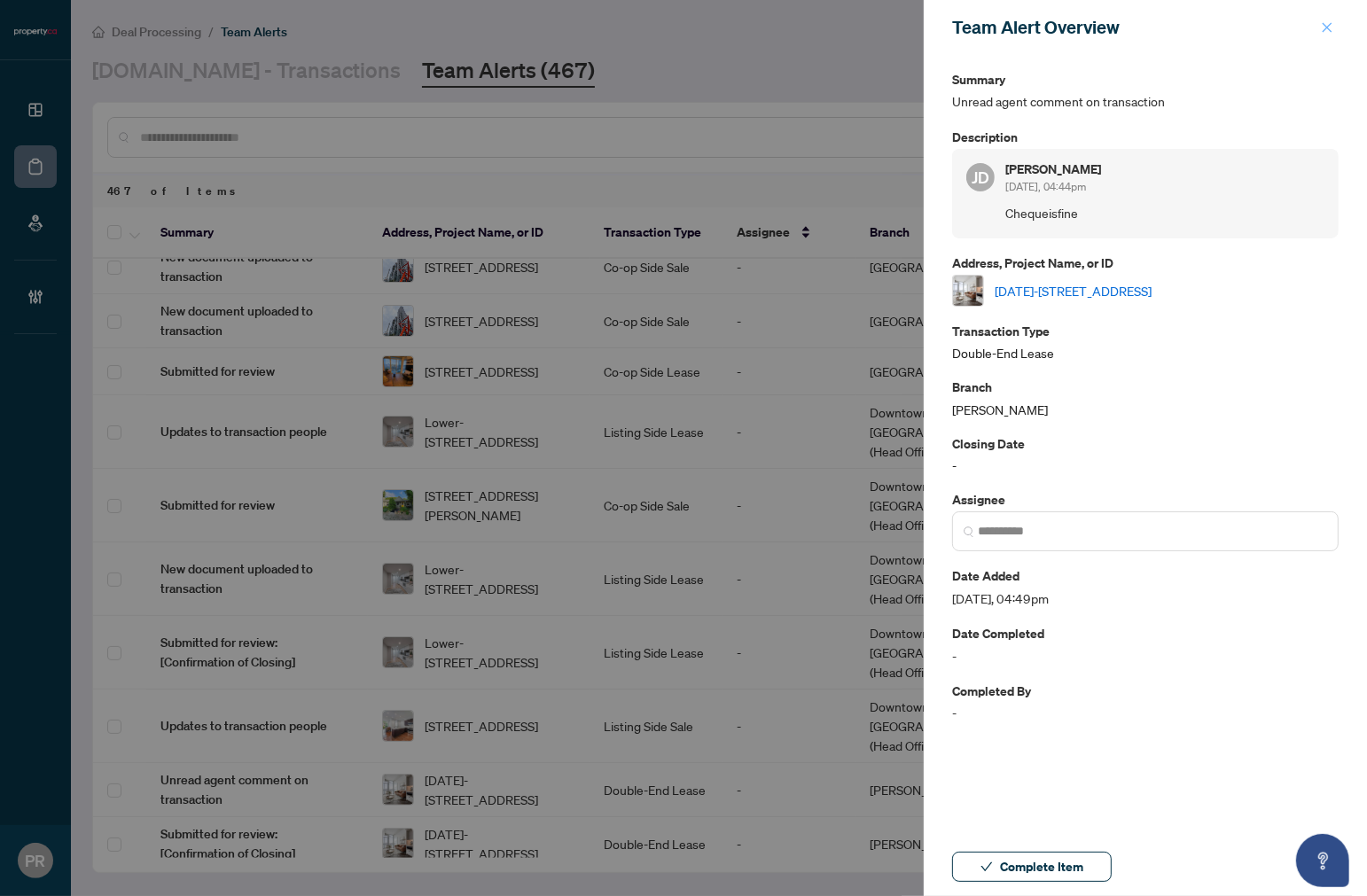
click at [1326, 23] on icon "close" at bounding box center [1328, 28] width 12 height 12
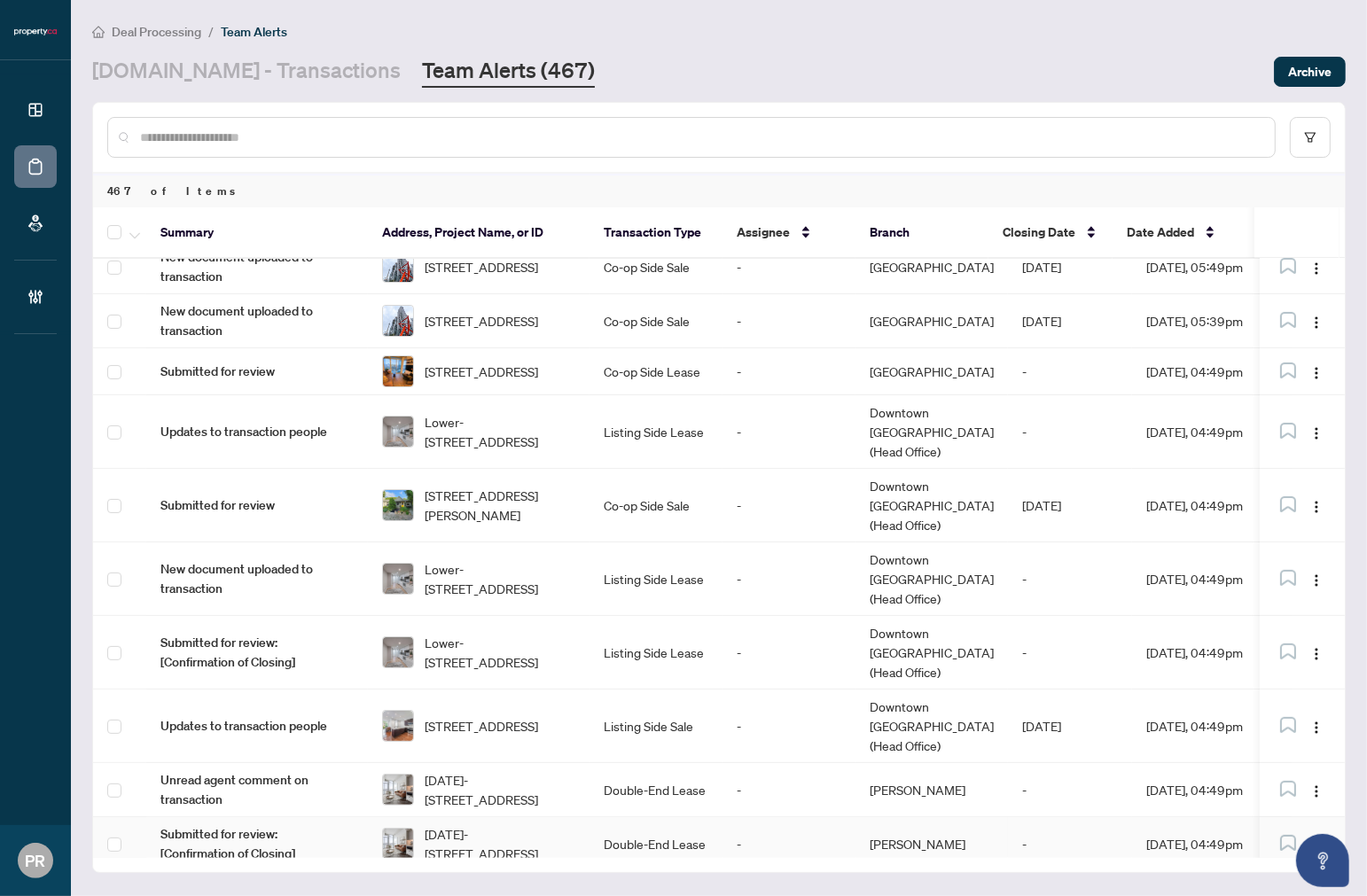
scroll to position [881, 0]
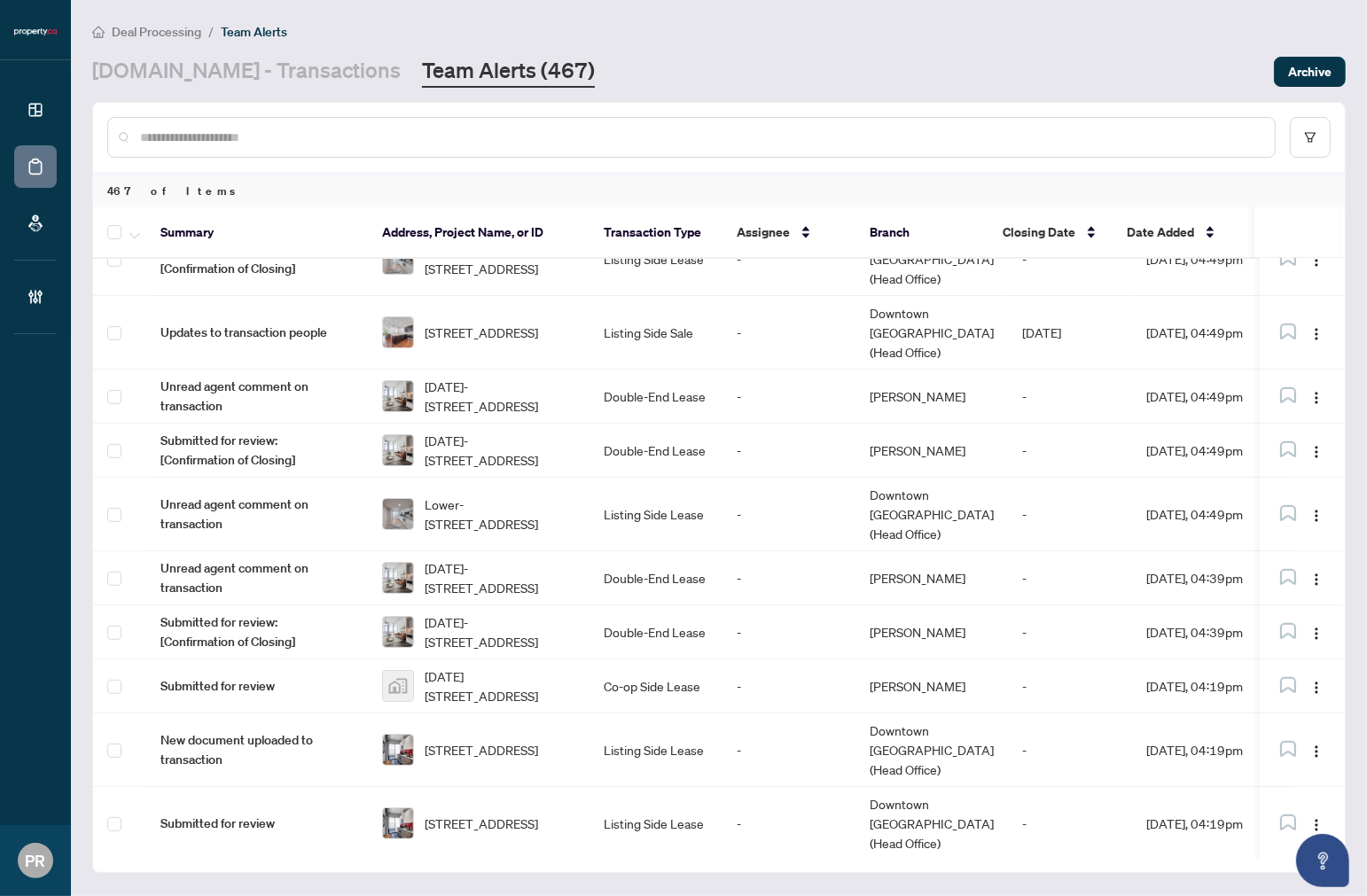
click at [602, 860] on td "Listing Side Lease" at bounding box center [656, 897] width 133 height 74
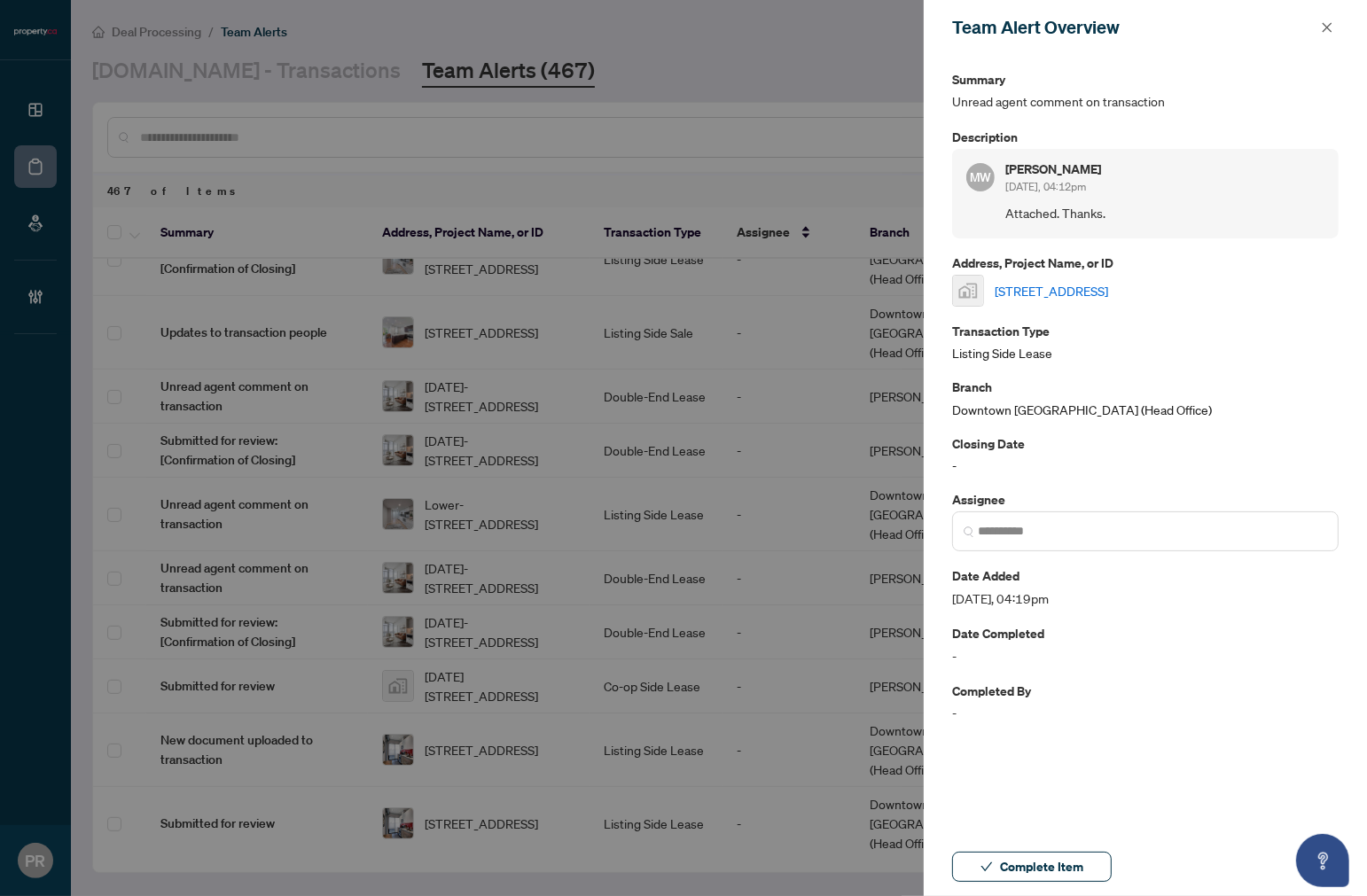
click at [1109, 293] on link "[STREET_ADDRESS]" at bounding box center [1052, 290] width 113 height 20
click at [1336, 18] on button "button" at bounding box center [1328, 28] width 23 height 21
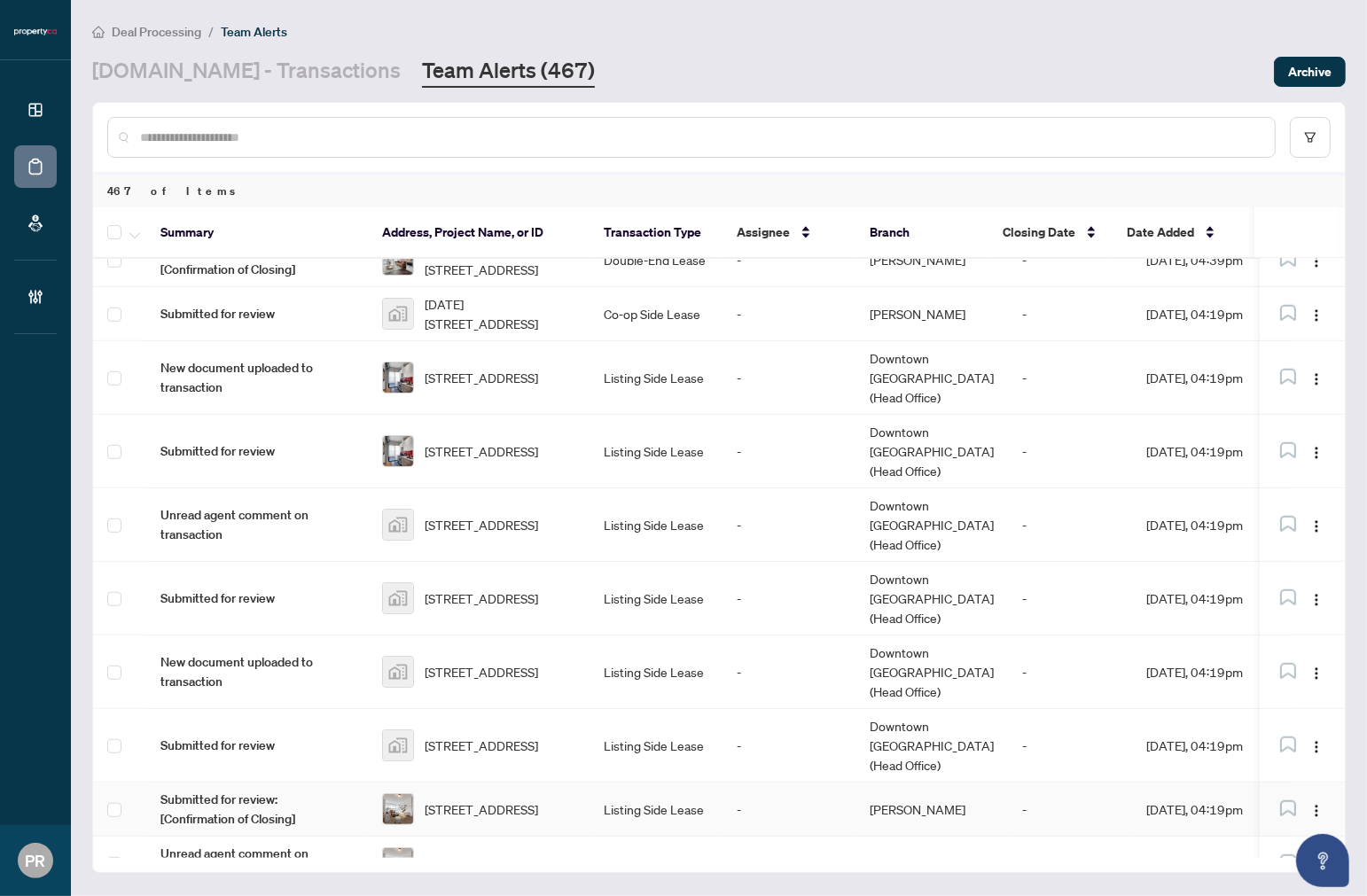
scroll to position [1275, 0]
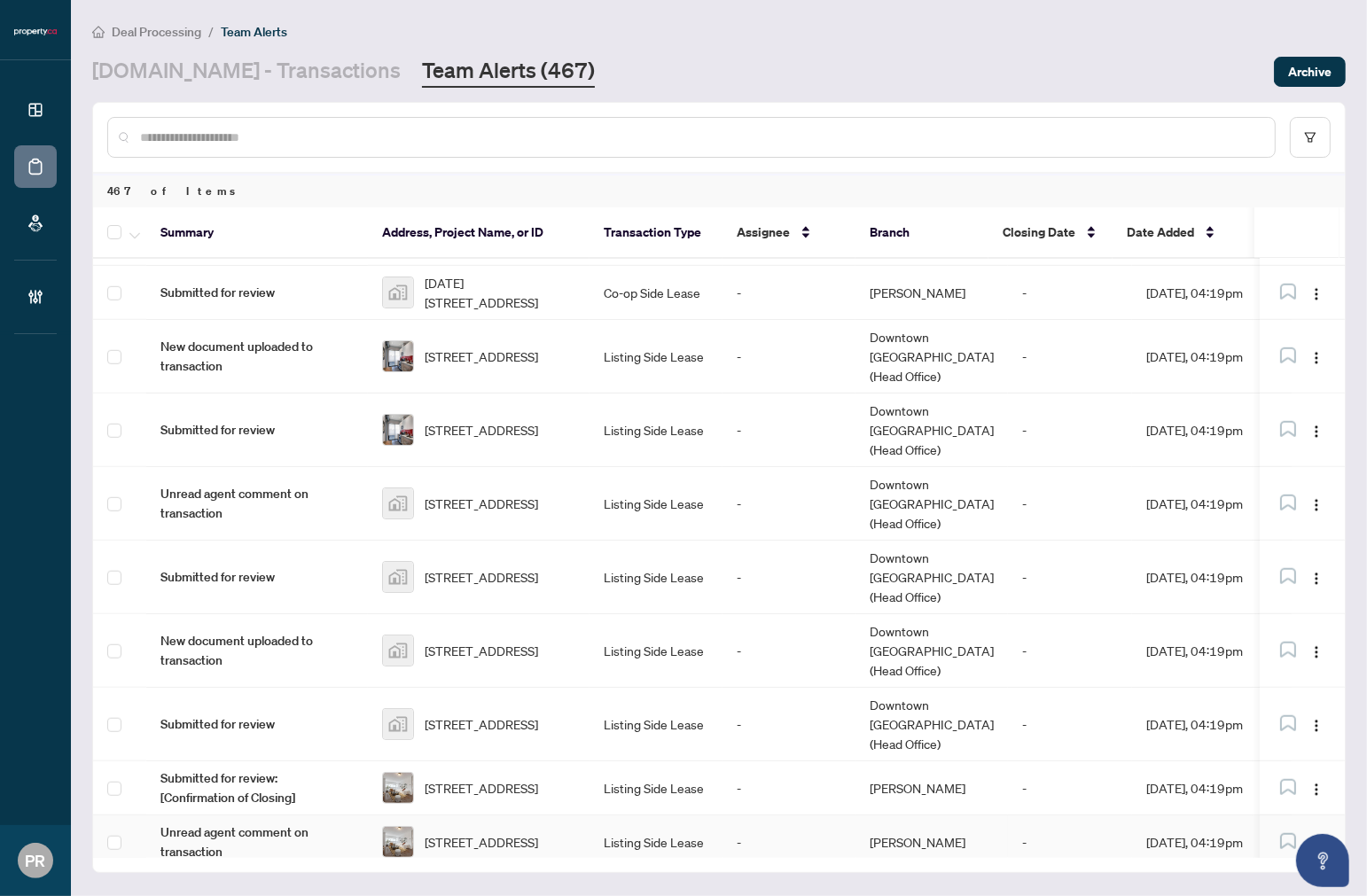
click at [538, 832] on span "[STREET_ADDRESS]" at bounding box center [481, 842] width 113 height 20
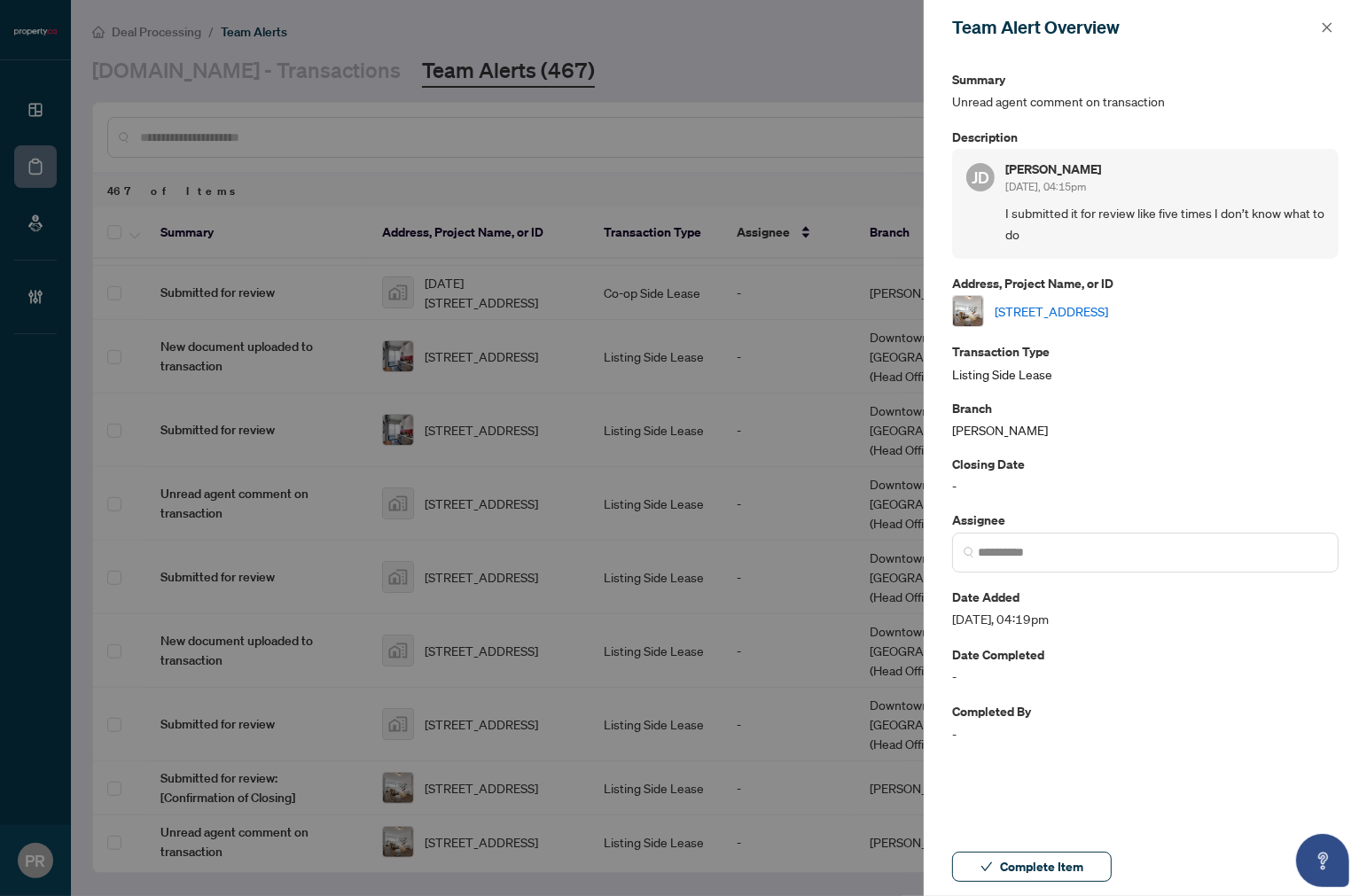
click at [1109, 301] on link "[STREET_ADDRESS]" at bounding box center [1052, 311] width 113 height 20
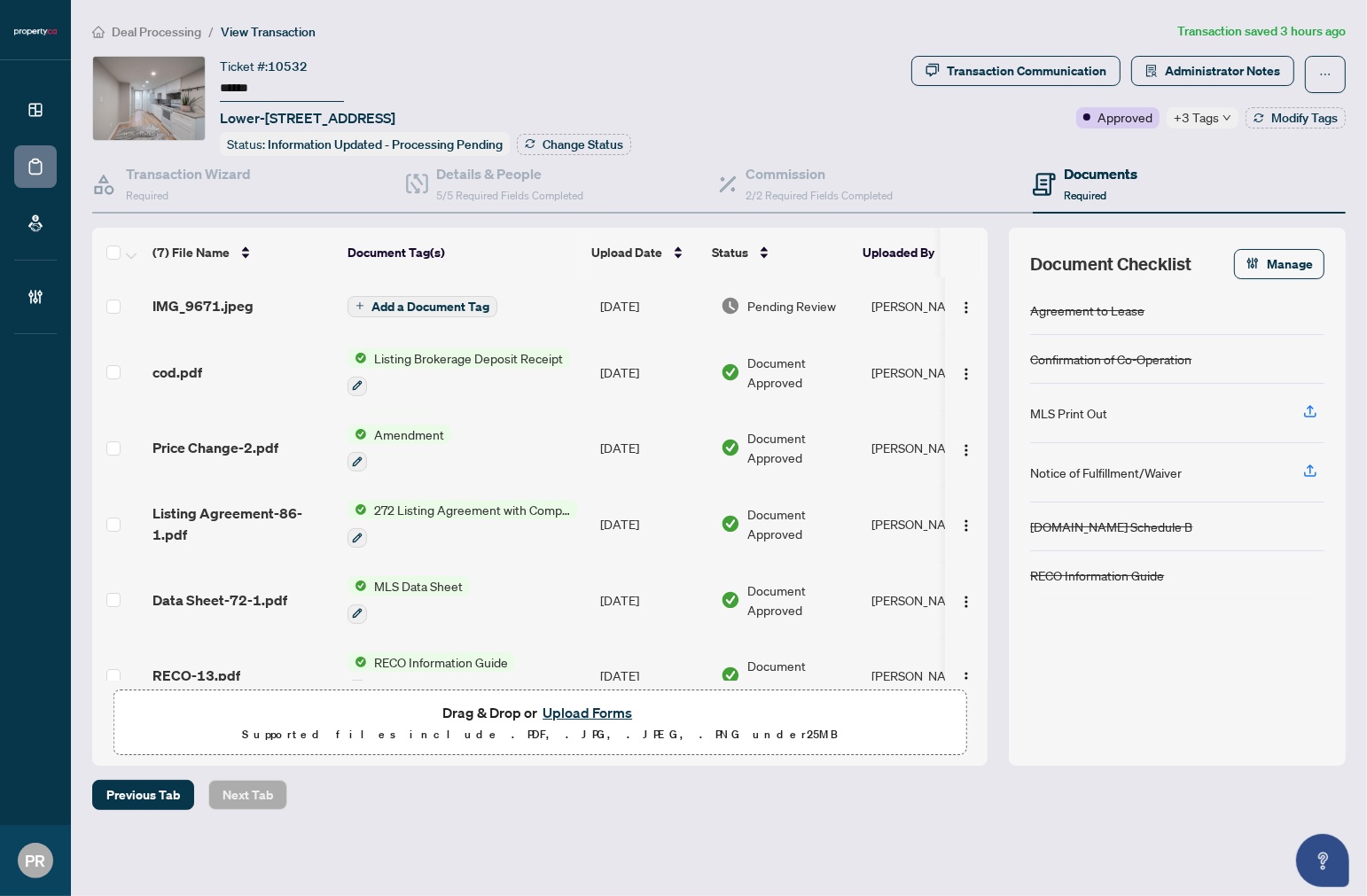
click at [1203, 119] on span "+3 Tags" at bounding box center [1197, 117] width 45 height 20
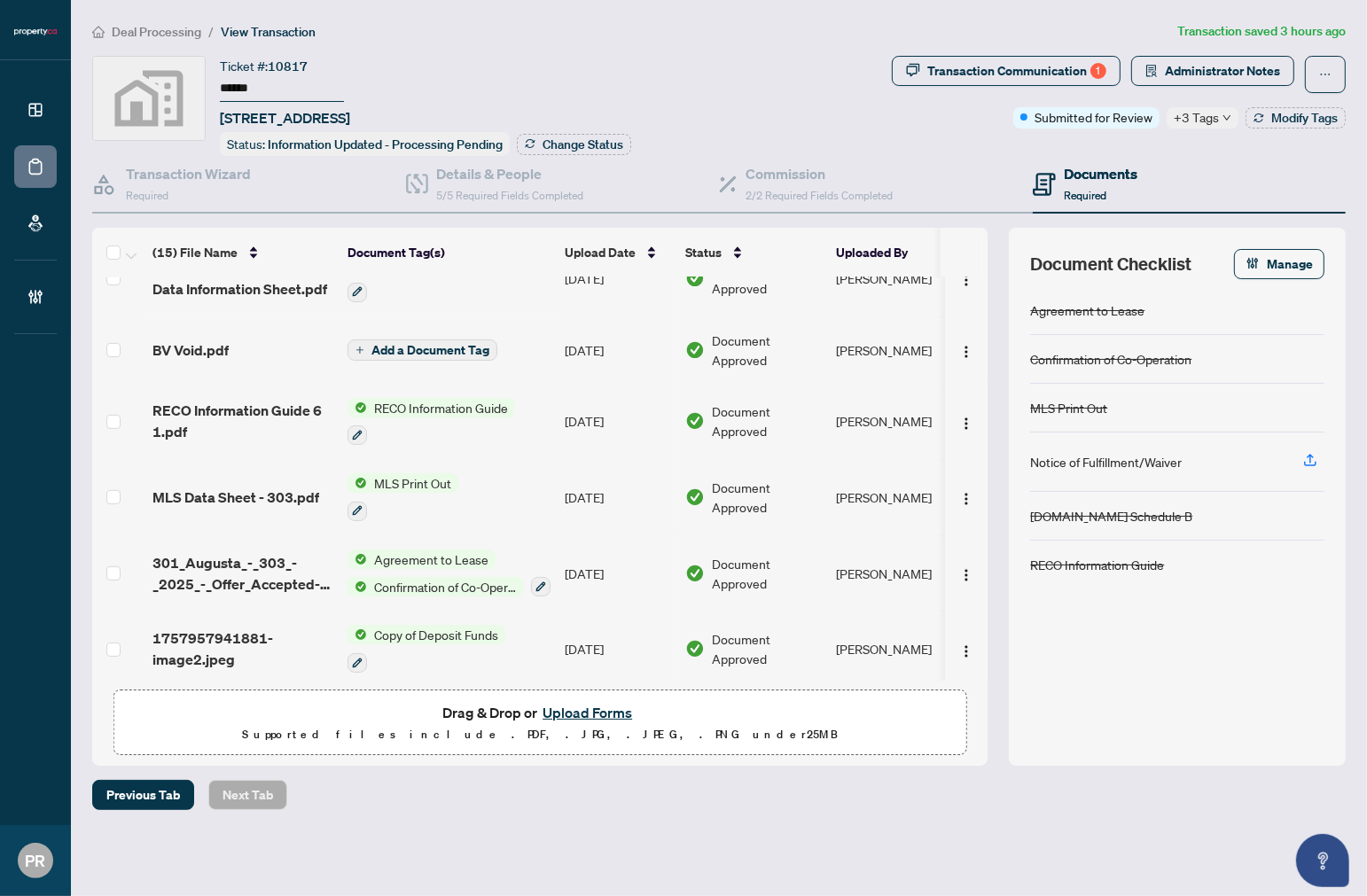
scroll to position [685, 0]
click at [1200, 111] on span "+3 Tags" at bounding box center [1197, 117] width 45 height 20
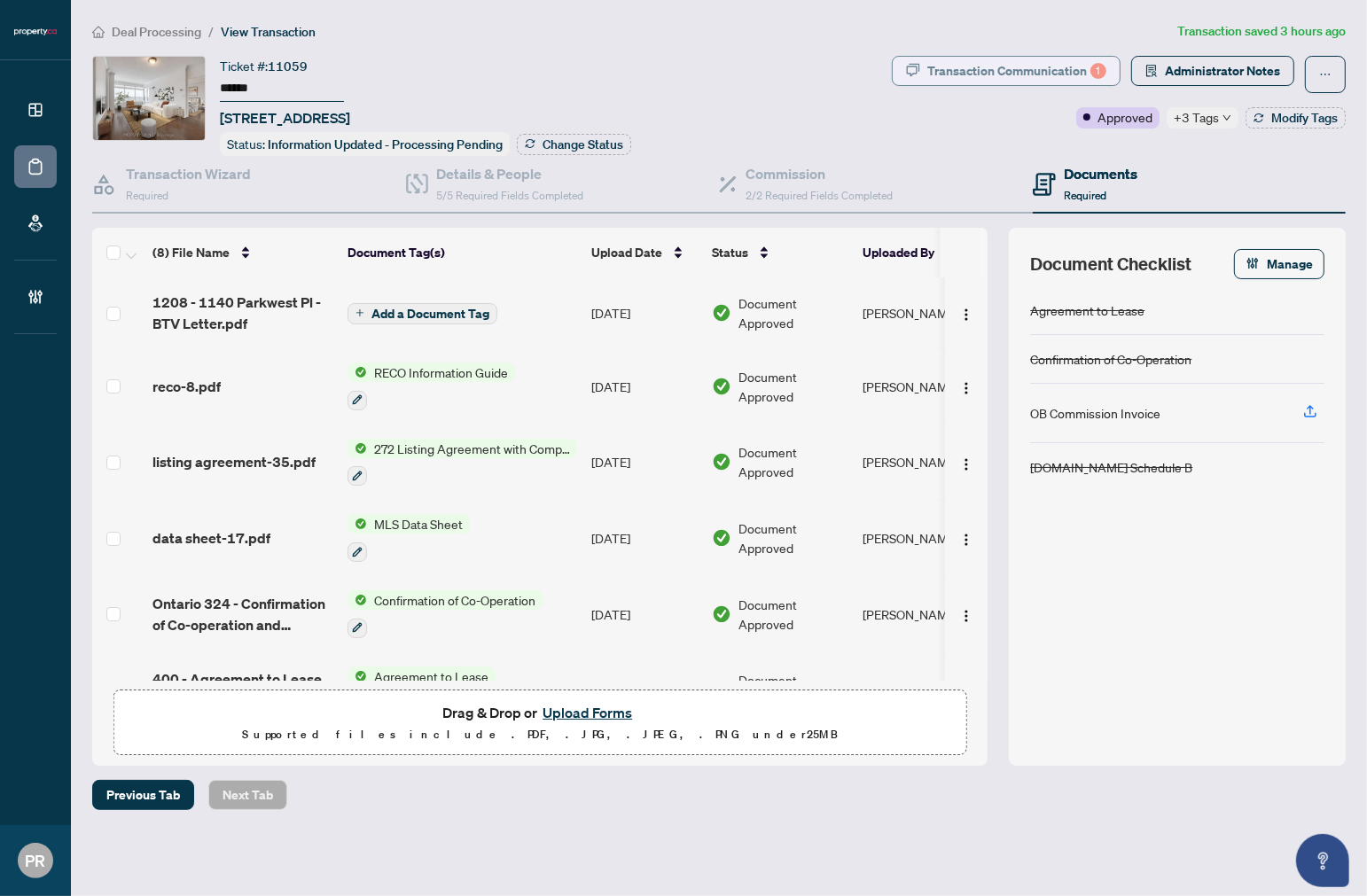
click at [976, 85] on button "Transaction Communication 1" at bounding box center [1006, 71] width 229 height 30
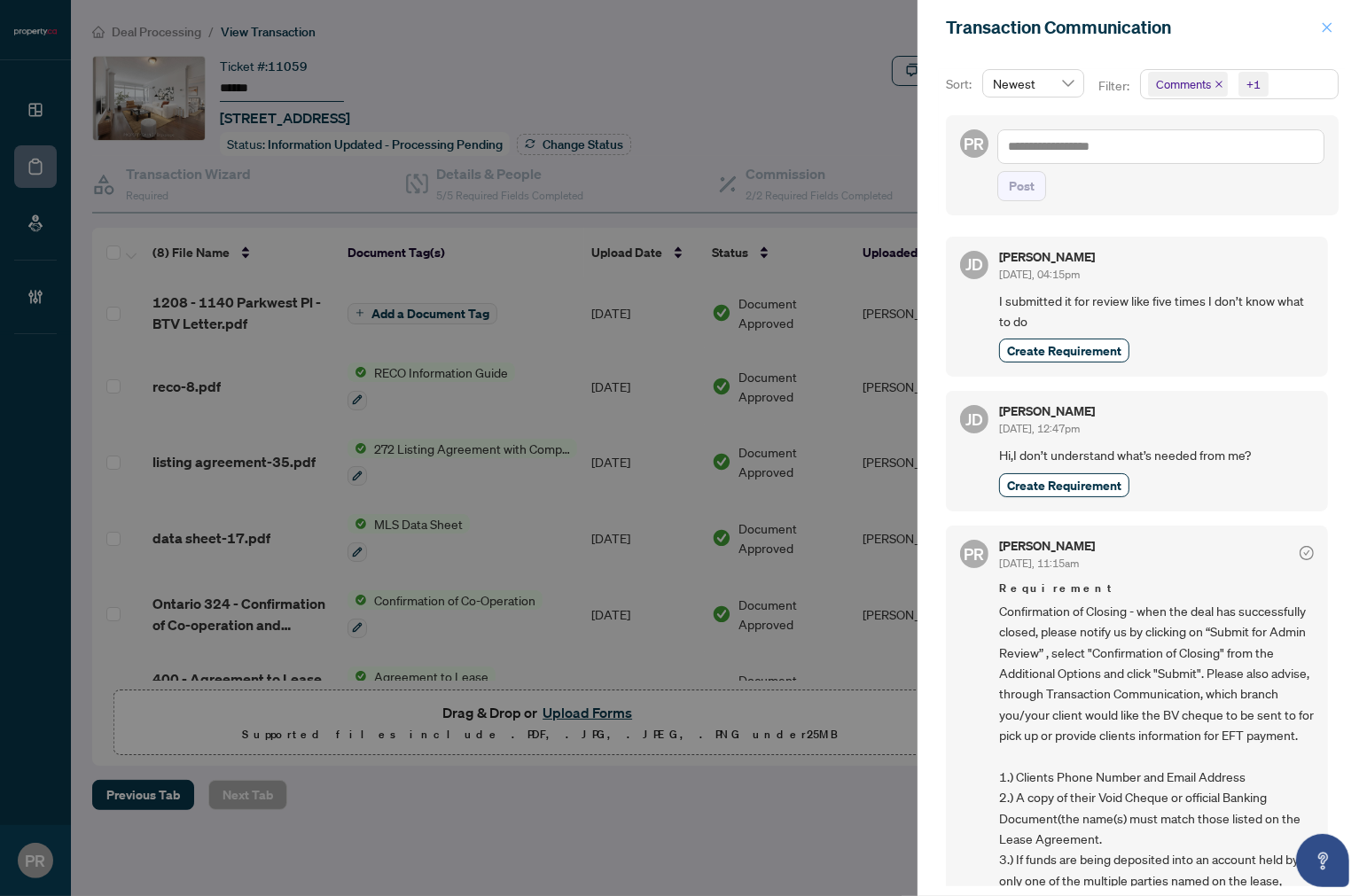
click at [1322, 28] on icon "close" at bounding box center [1328, 28] width 12 height 12
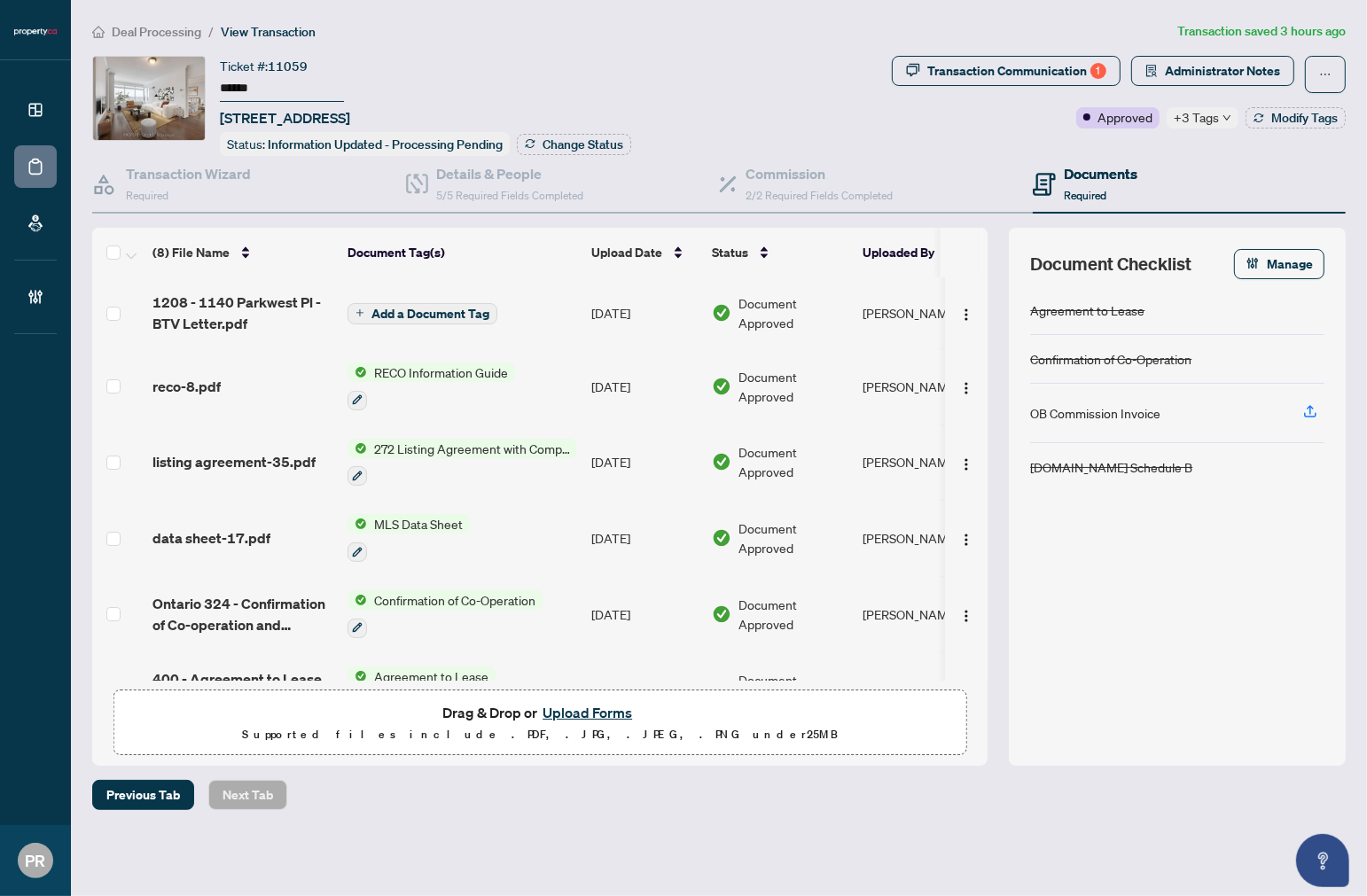
click at [254, 78] on input "******" at bounding box center [282, 89] width 124 height 26
click at [1218, 110] on div "+3 Tags" at bounding box center [1203, 118] width 72 height 21
click at [229, 83] on input "******" at bounding box center [282, 89] width 124 height 26
